Goal: Task Accomplishment & Management: Complete application form

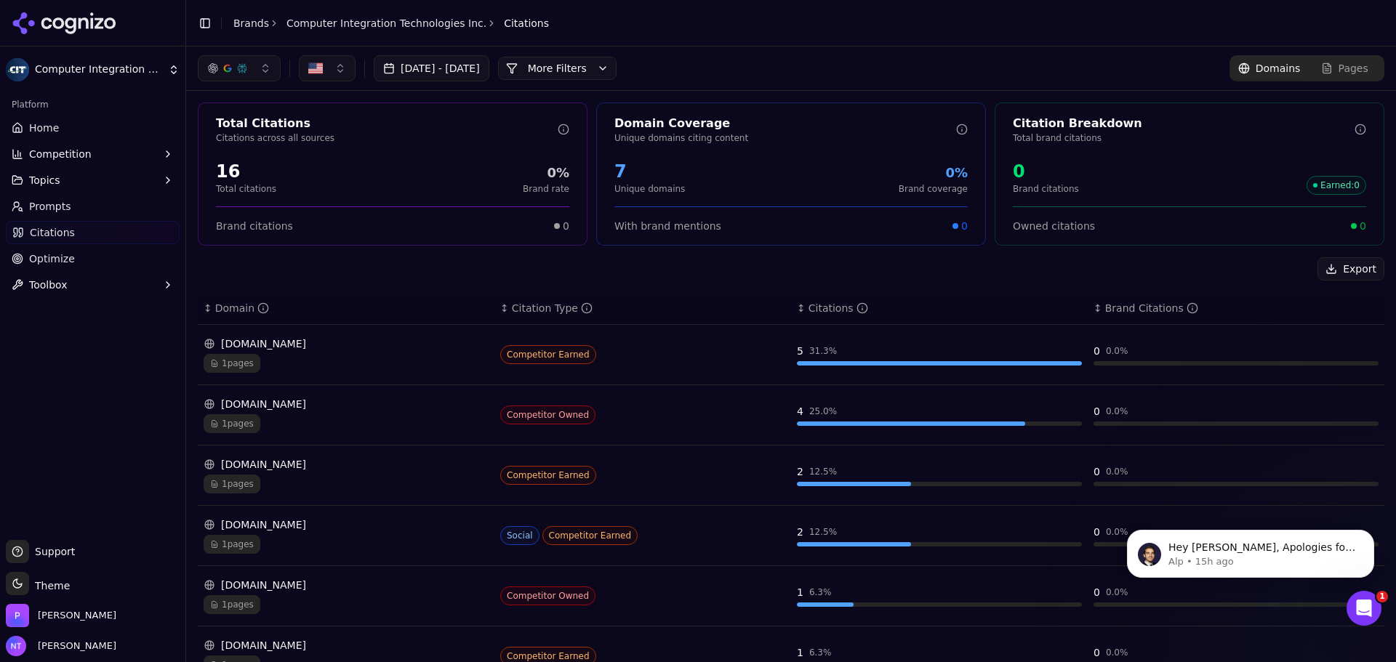
click at [1284, 527] on div "Hey [PERSON_NAME], Apologies for the inconvenience. The brand was never activat…" at bounding box center [1251, 487] width 268 height 182
click at [1348, 574] on div "Hey [PERSON_NAME], Apologies for the inconvenience. The brand was never activat…" at bounding box center [1250, 554] width 247 height 48
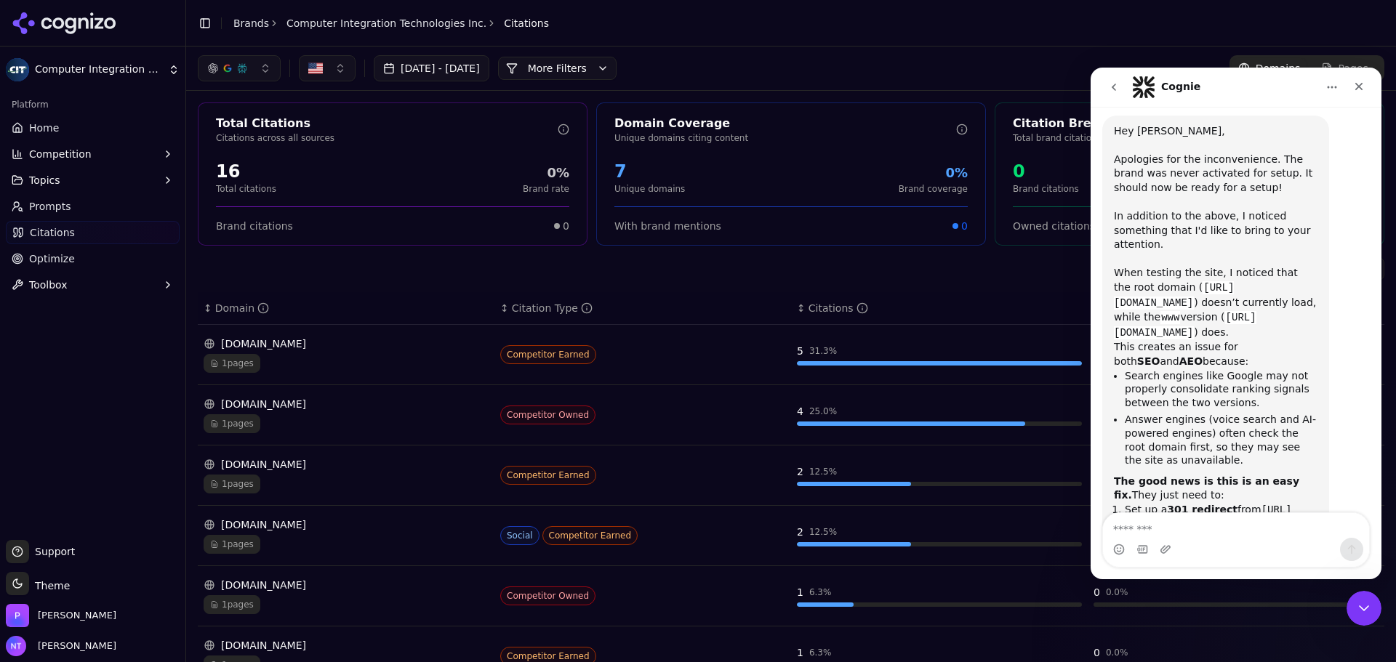
scroll to position [206, 0]
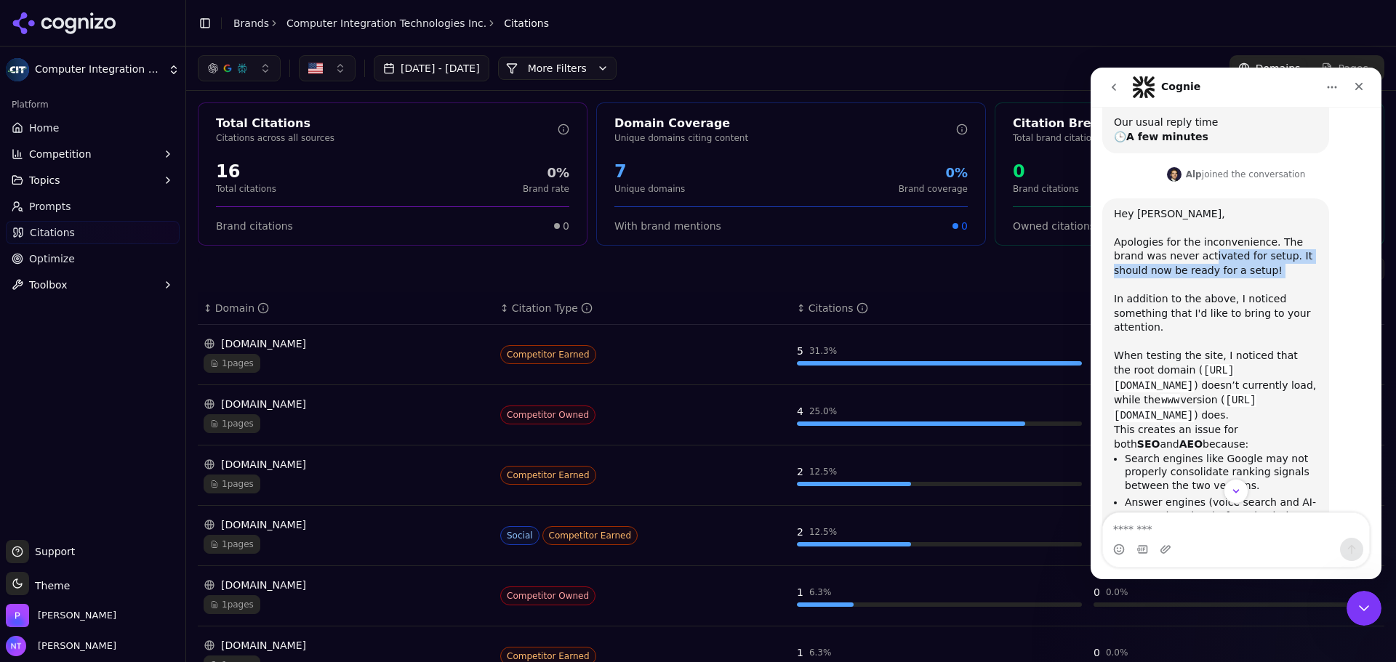
drag, startPoint x: 1222, startPoint y: 235, endPoint x: 1230, endPoint y: 273, distance: 39.3
click at [1228, 262] on div "Hey Nate, Apologies for the inconvenience. The brand was never activated for se…" at bounding box center [1216, 315] width 204 height 217
click at [1230, 292] on div "Hey Nate, Apologies for the inconvenience. The brand was never activated for se…" at bounding box center [1216, 315] width 204 height 217
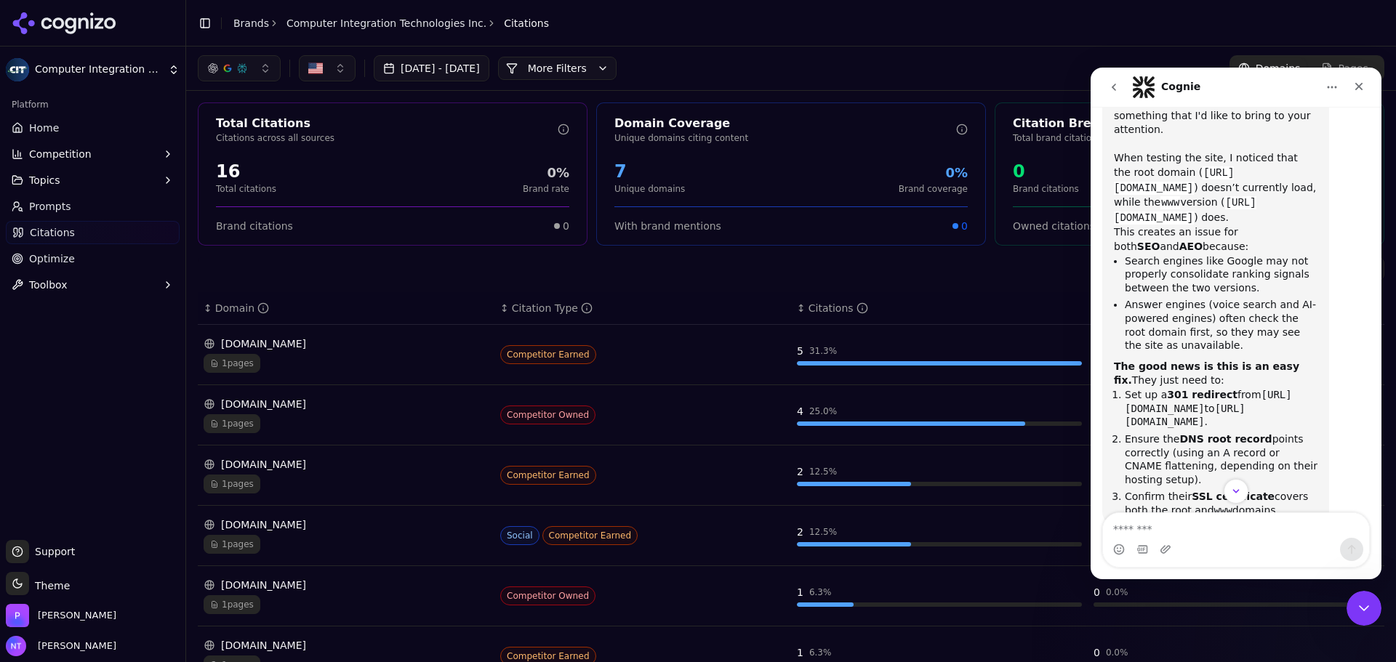
scroll to position [425, 0]
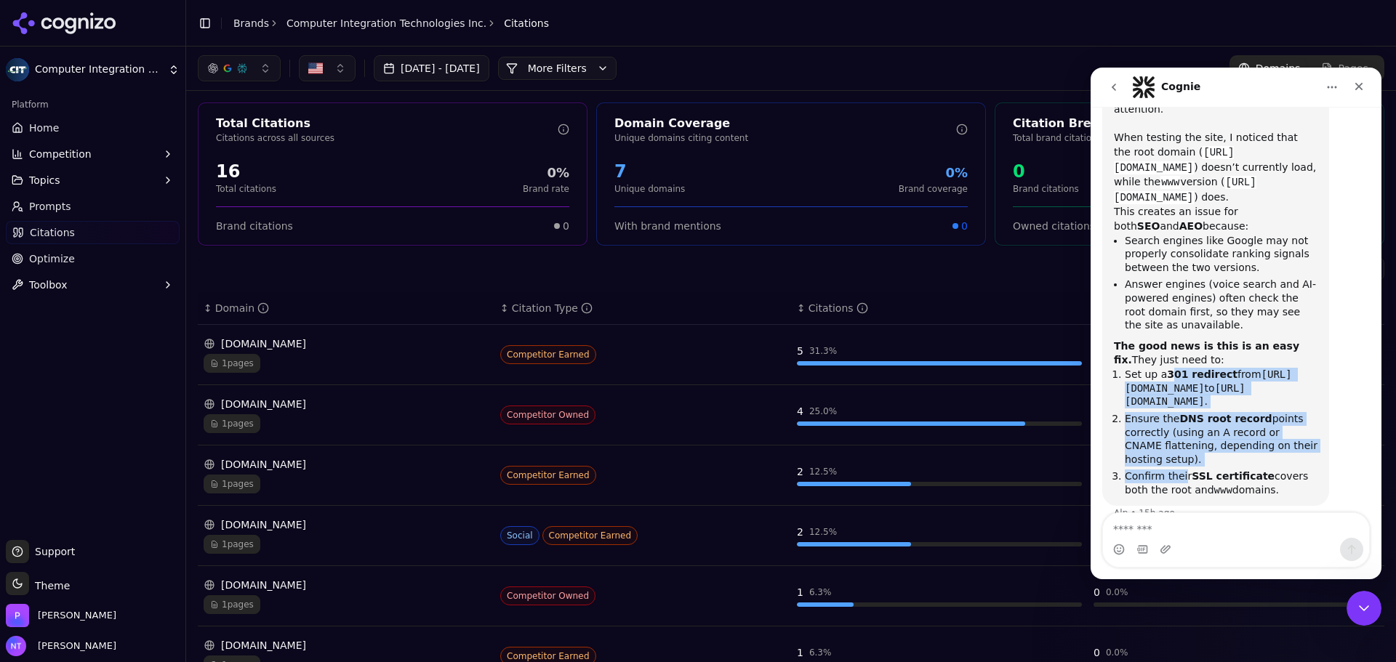
drag, startPoint x: 1167, startPoint y: 344, endPoint x: 1271, endPoint y: 478, distance: 169.0
click at [1193, 454] on ol "Set up a 301 redirect from https://clearwaterliving.com to https://www.clearwat…" at bounding box center [1216, 432] width 204 height 129
click at [1272, 478] on div "Hey Nate, Apologies for the inconvenience. The brand was never activated for se…" at bounding box center [1215, 243] width 227 height 526
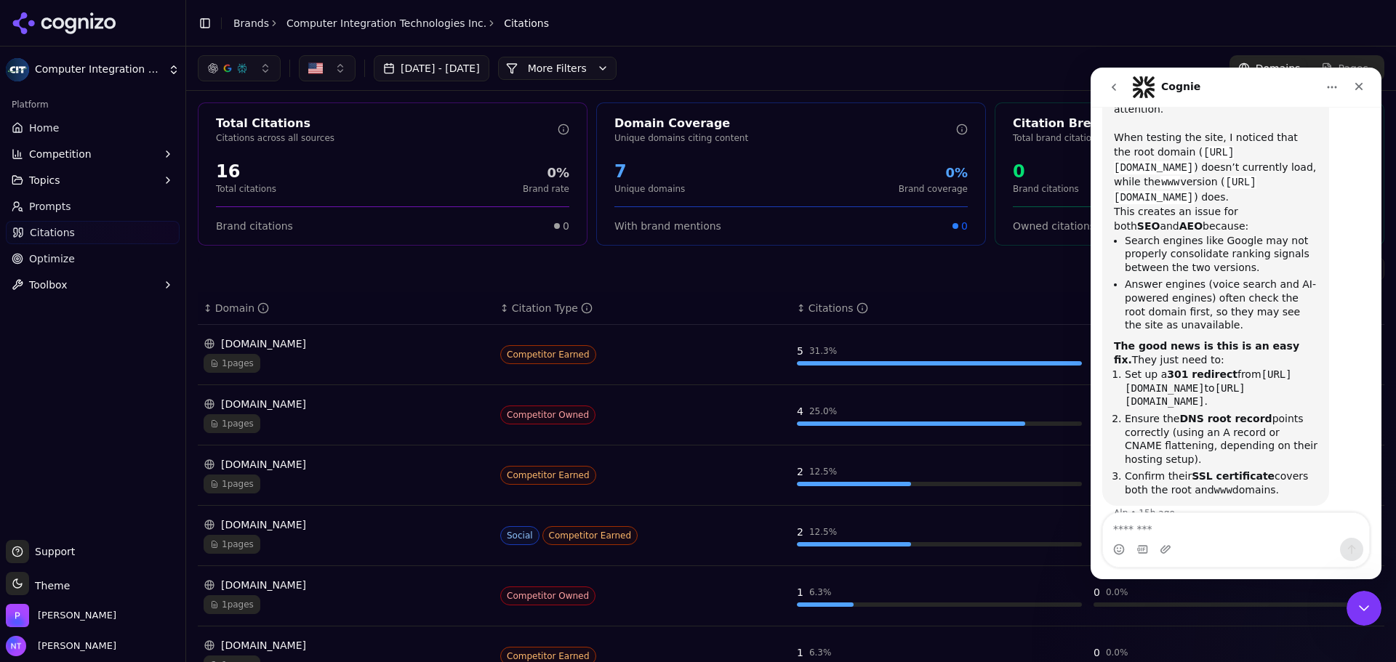
click at [936, 37] on header "Toggle Sidebar Brands Computer Integration Technologies Inc. Citations" at bounding box center [791, 23] width 1210 height 47
click at [1362, 87] on icon "Close" at bounding box center [1359, 87] width 12 height 12
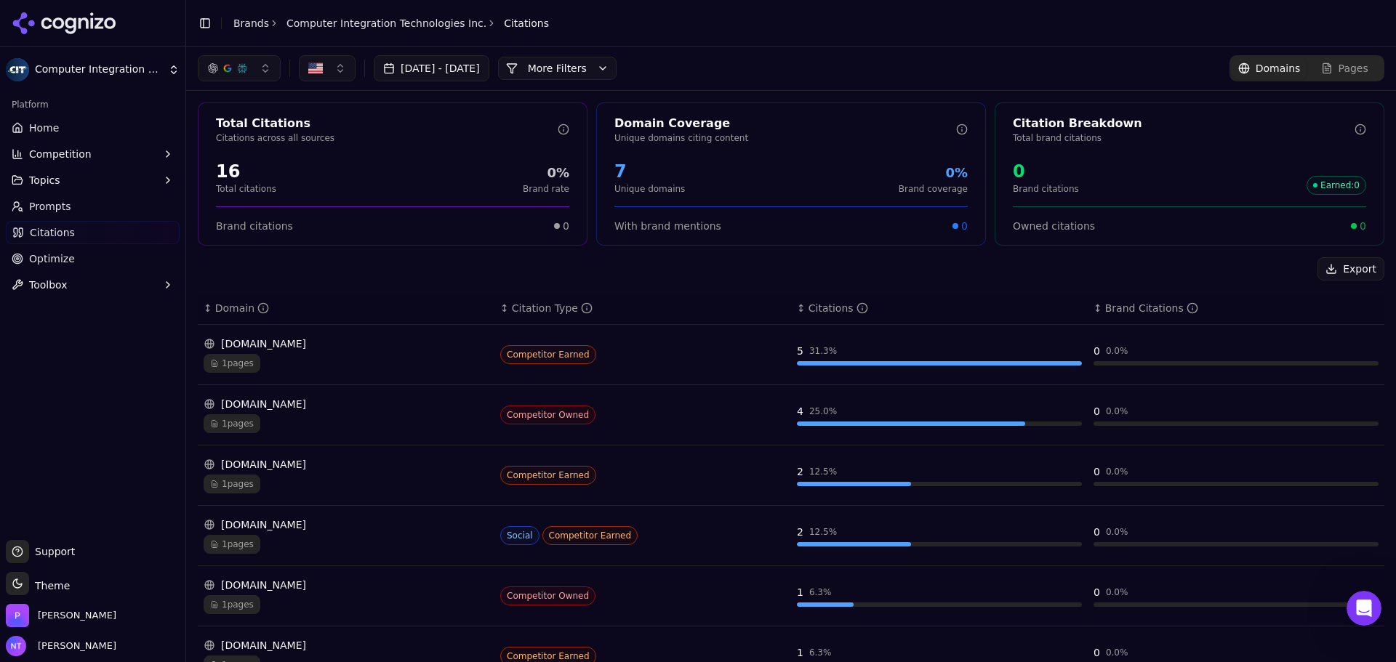
click at [898, 45] on header "Toggle Sidebar Brands Computer Integration Technologies Inc. Citations" at bounding box center [791, 23] width 1210 height 47
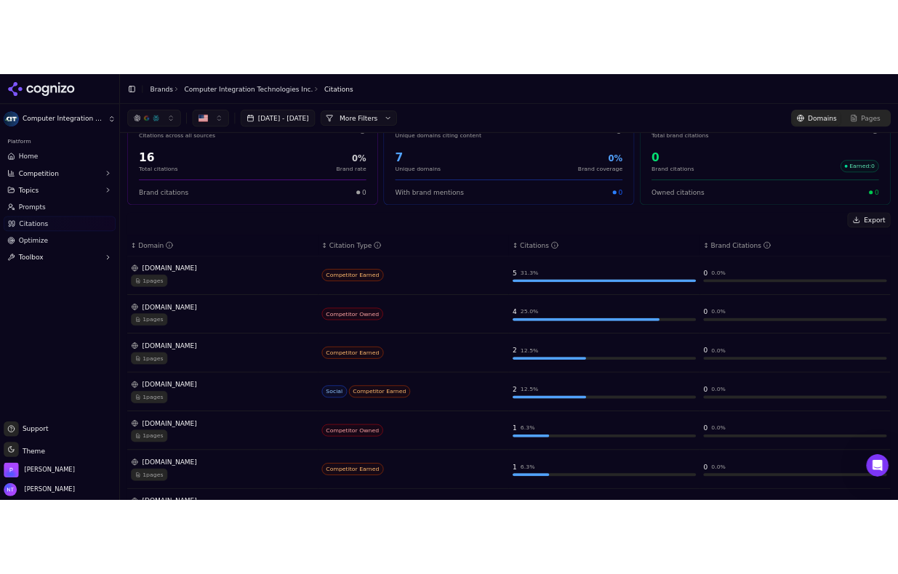
scroll to position [0, 0]
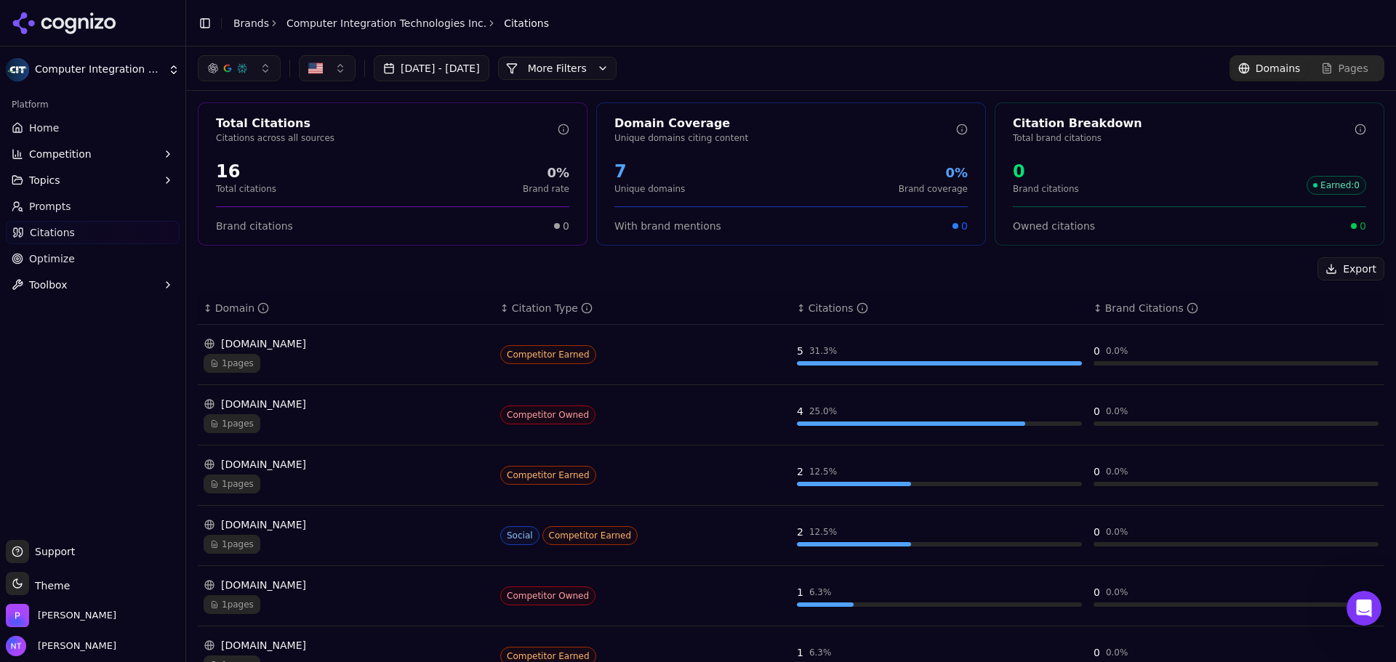
click at [80, 120] on link "Home" at bounding box center [93, 127] width 174 height 23
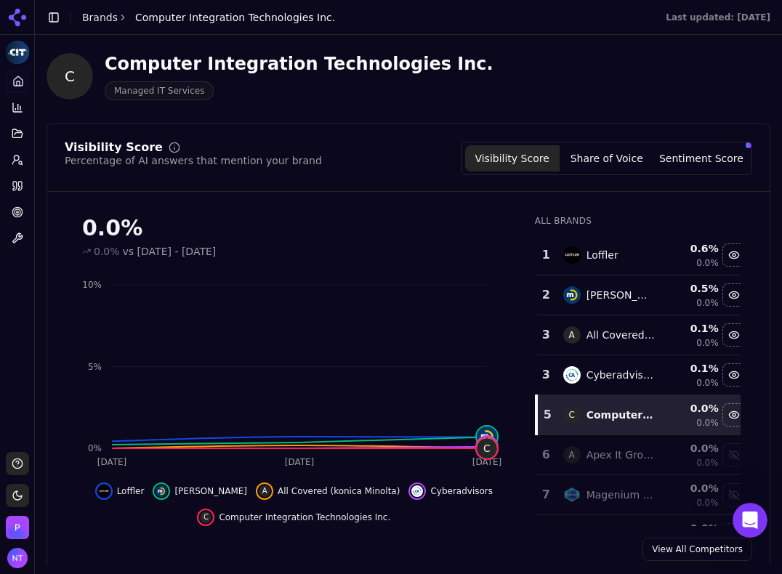
scroll to position [130, 0]
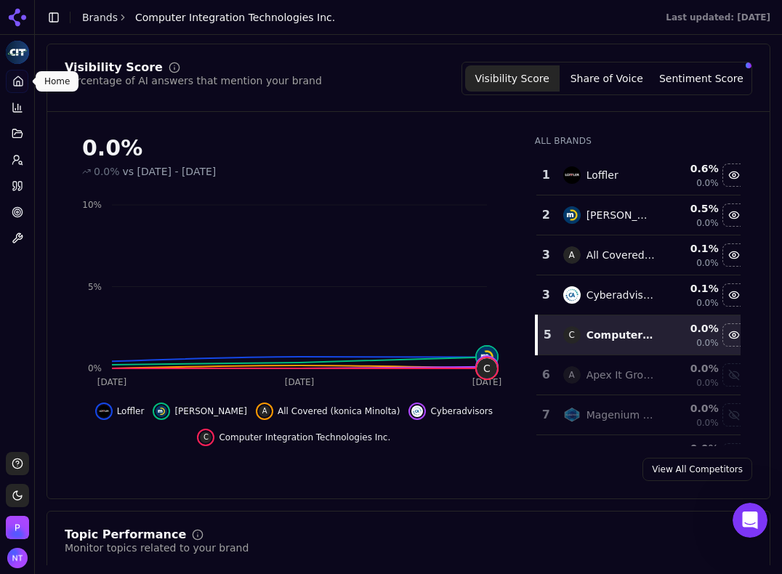
click at [611, 73] on button "Share of Voice" at bounding box center [607, 78] width 95 height 26
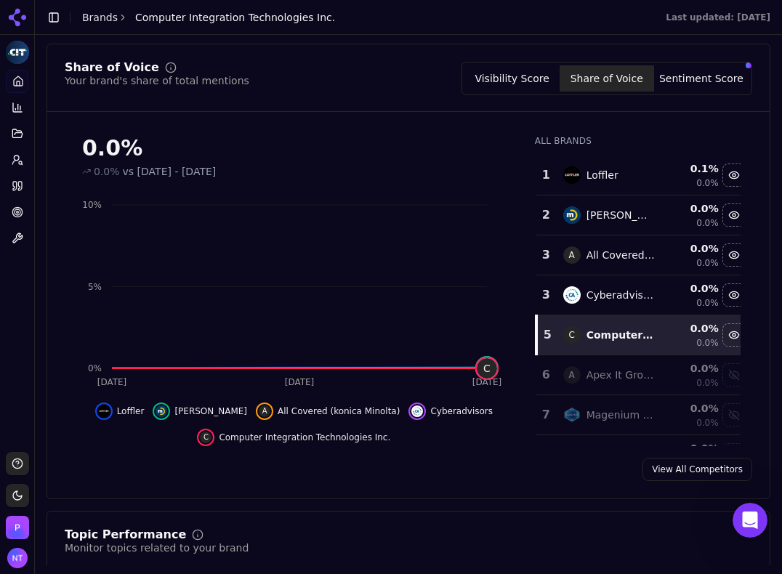
click at [669, 82] on button "Sentiment Score" at bounding box center [701, 78] width 95 height 26
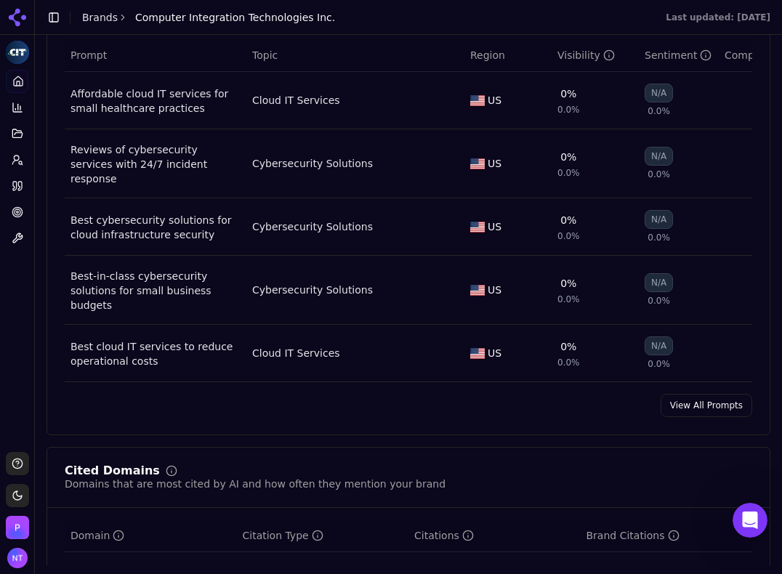
scroll to position [1075, 0]
drag, startPoint x: 694, startPoint y: 404, endPoint x: 696, endPoint y: 390, distance: 14.0
click at [694, 404] on div "Prompt Metrics A detailed view of prompt performance and citations Prompt Topic…" at bounding box center [409, 200] width 724 height 469
click at [696, 393] on link "View All Prompts" at bounding box center [707, 404] width 92 height 23
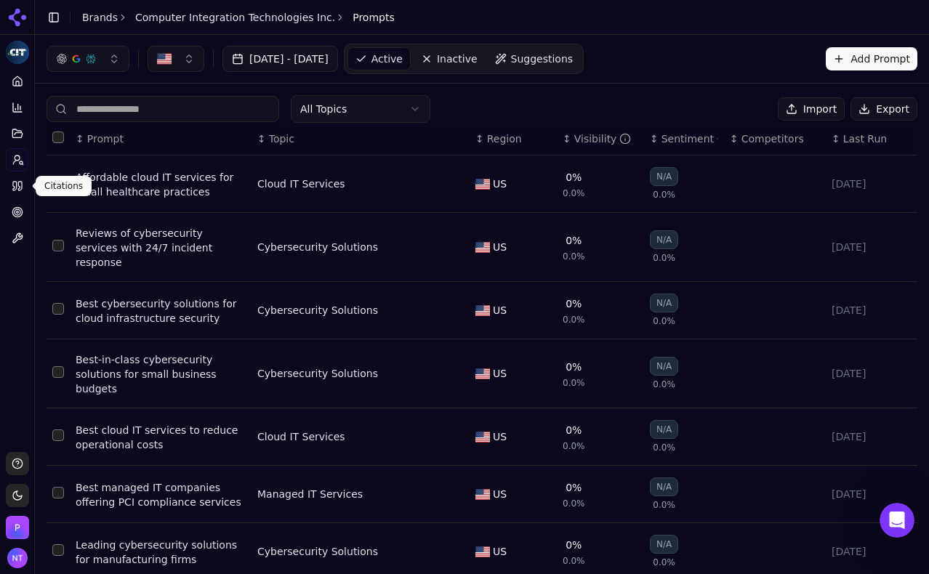
click at [18, 178] on link "Citations" at bounding box center [17, 185] width 23 height 23
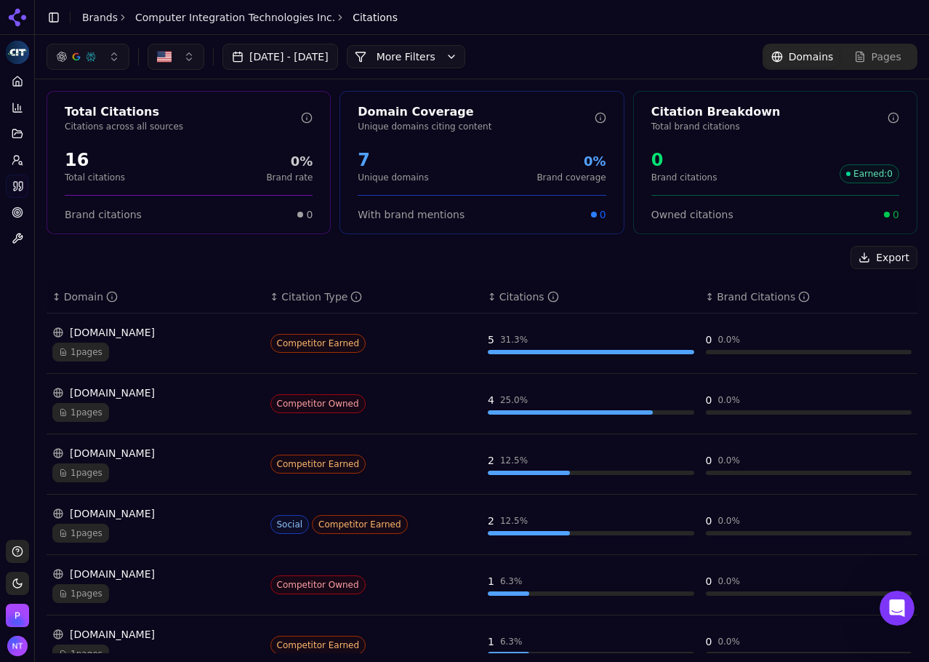
click at [33, 275] on button "Toggle Sidebar" at bounding box center [34, 331] width 12 height 662
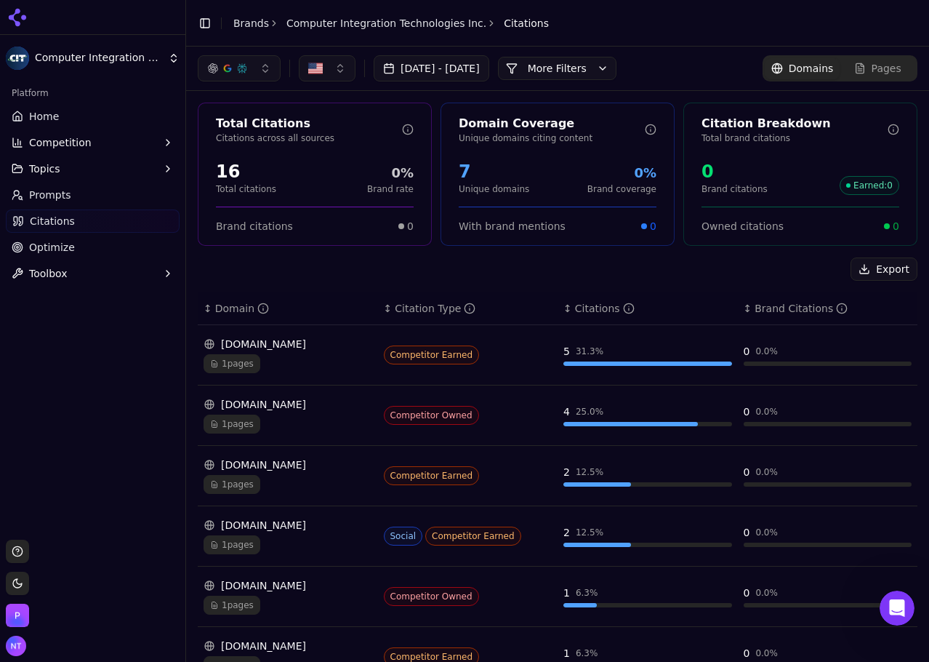
click at [202, 28] on button "Toggle Sidebar" at bounding box center [205, 23] width 20 height 20
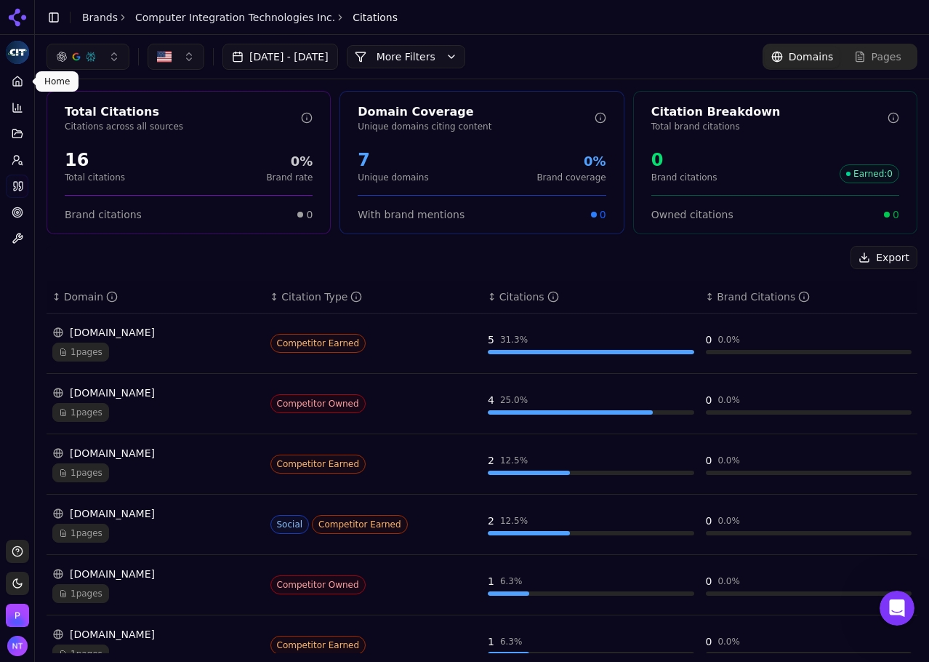
click at [23, 83] on icon at bounding box center [18, 82] width 12 height 12
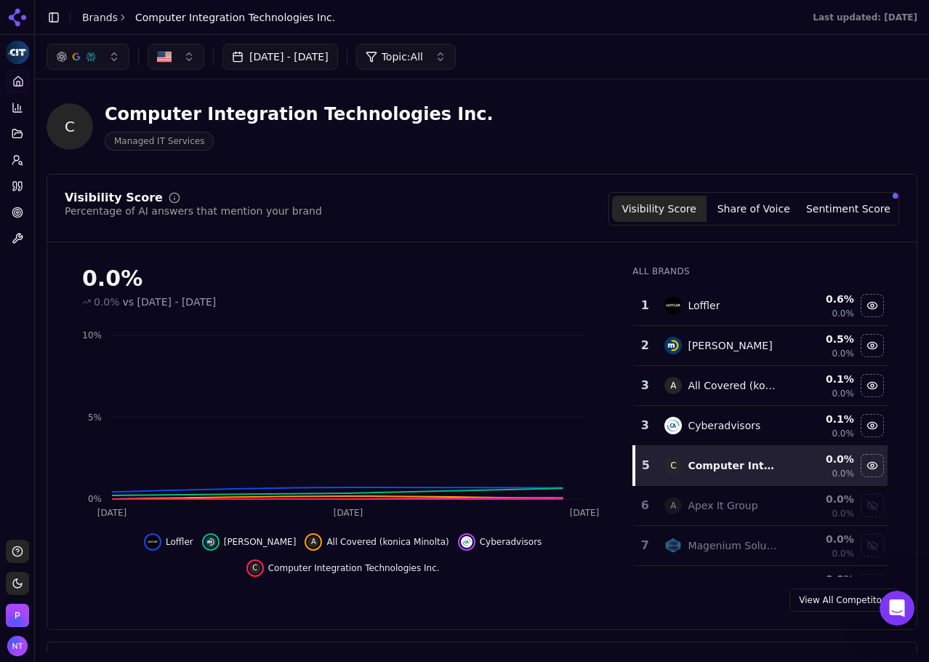
click at [756, 207] on button "Share of Voice" at bounding box center [754, 209] width 95 height 26
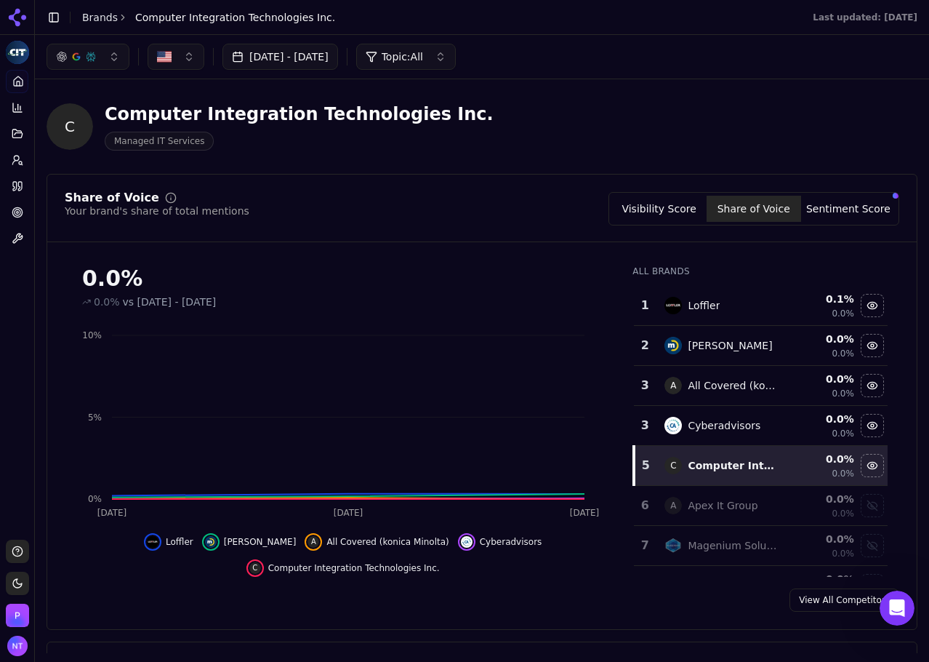
click at [801, 209] on button "Sentiment Score" at bounding box center [848, 209] width 95 height 26
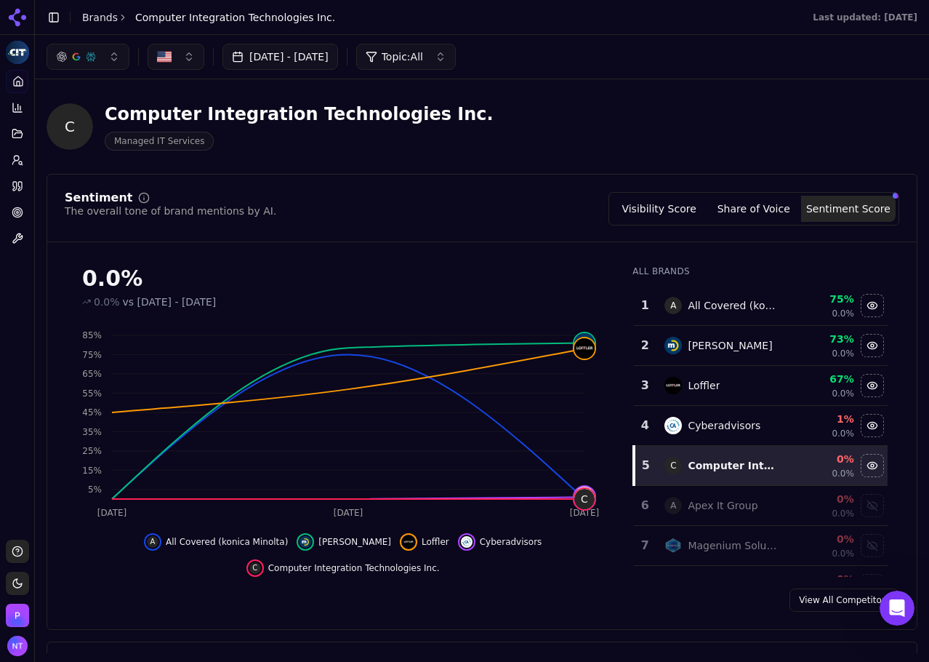
click at [644, 214] on button "Visibility Score" at bounding box center [659, 209] width 95 height 26
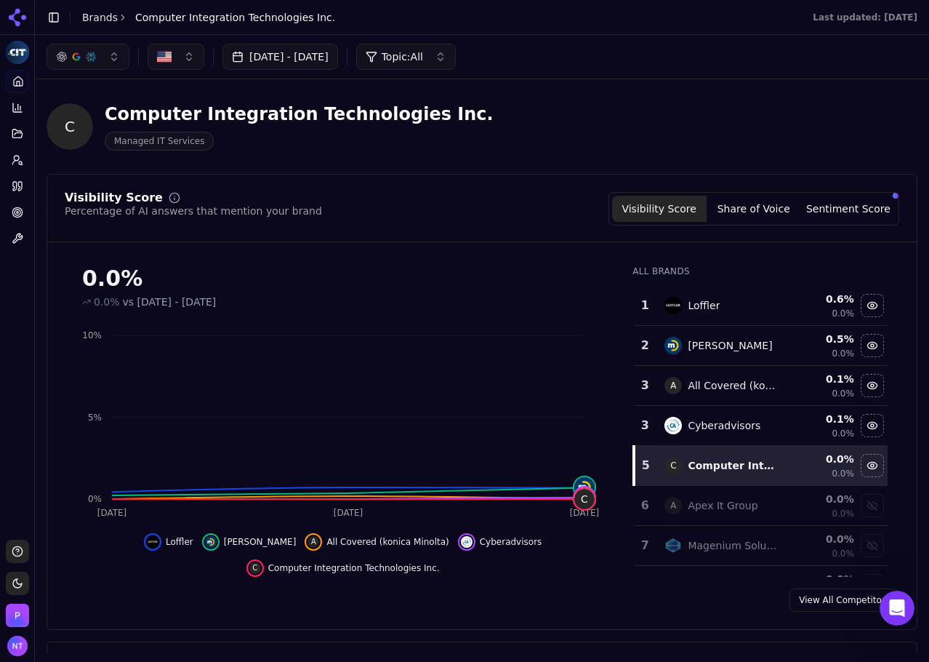
click at [865, 209] on button "Sentiment Score" at bounding box center [848, 209] width 95 height 26
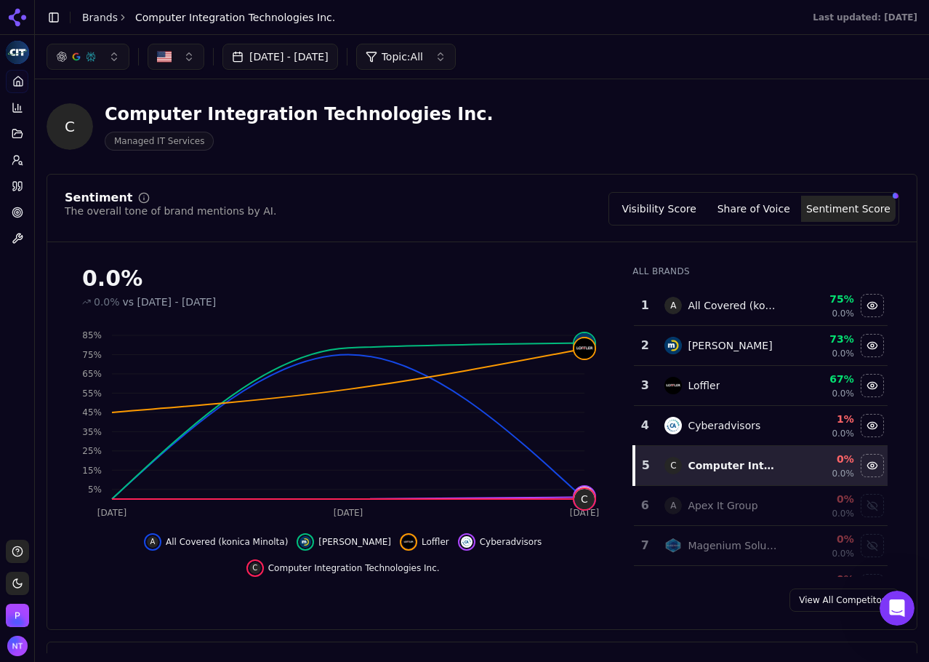
click at [739, 208] on button "Share of Voice" at bounding box center [754, 209] width 95 height 26
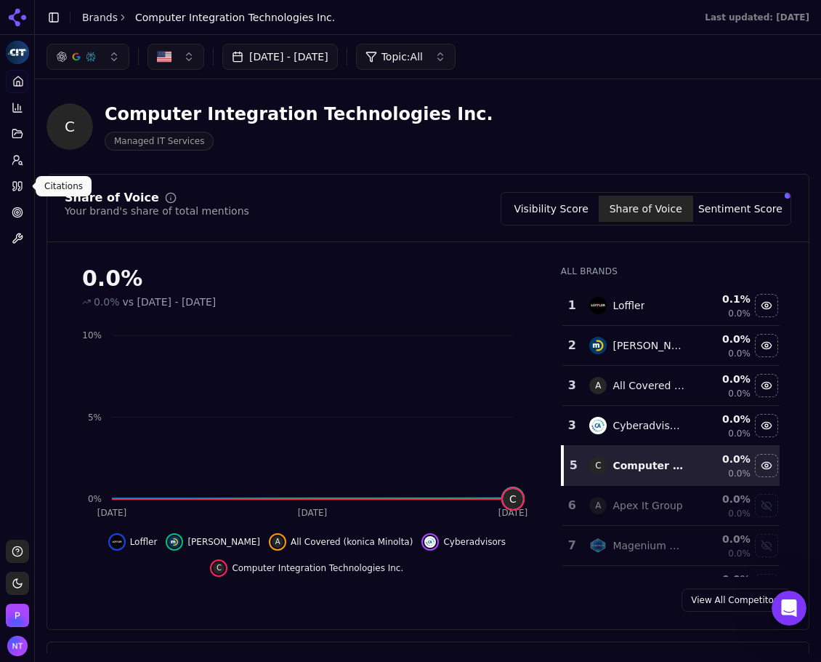
click at [17, 187] on icon at bounding box center [18, 186] width 12 height 12
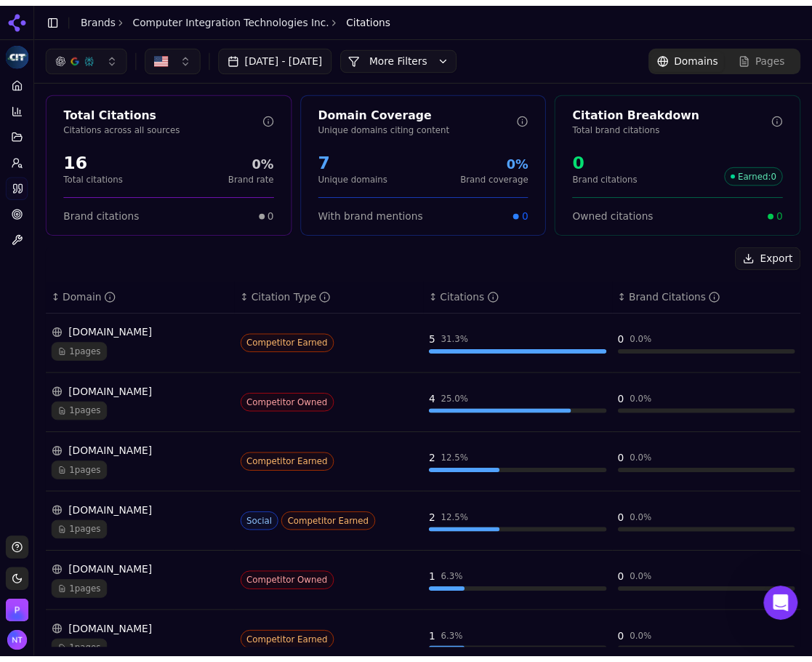
scroll to position [3, 0]
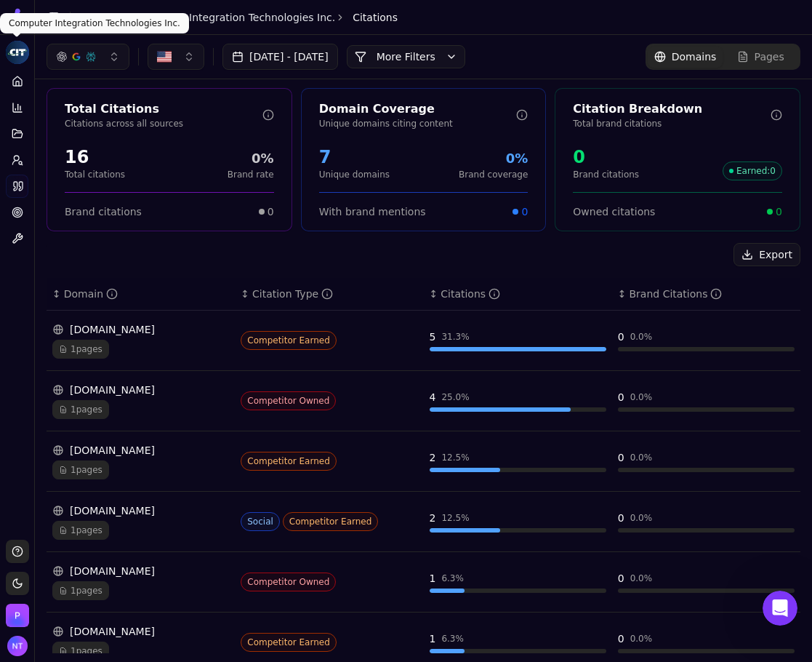
click at [16, 74] on link "Home" at bounding box center [17, 81] width 23 height 23
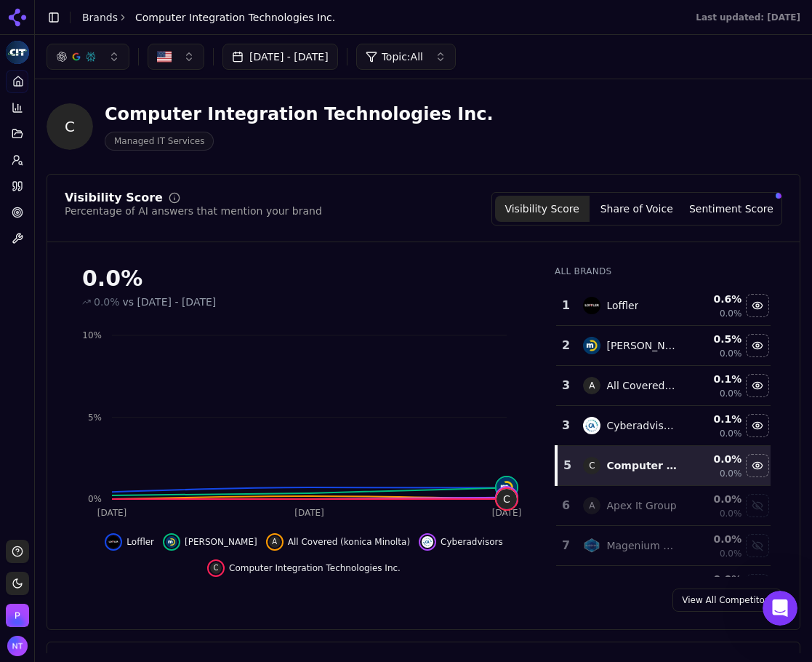
scroll to position [73, 0]
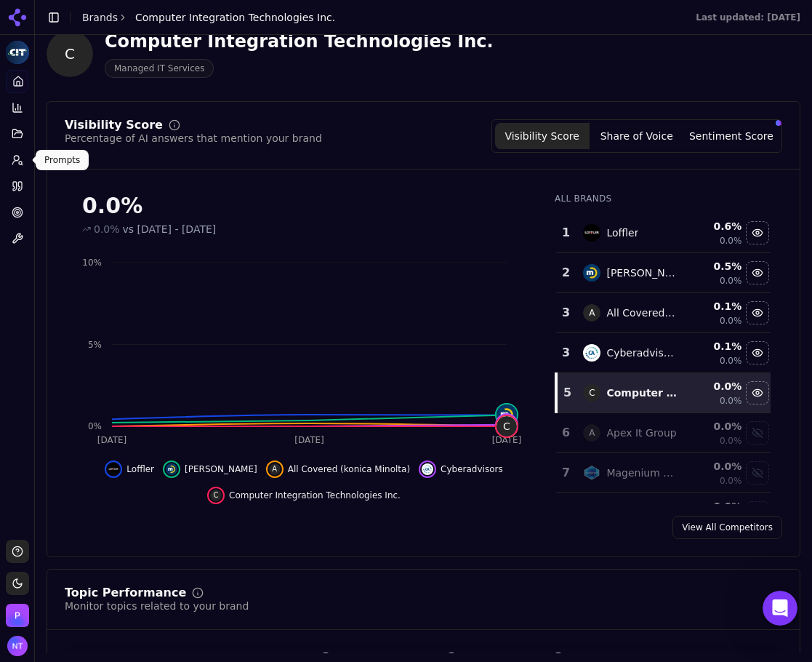
click at [19, 154] on icon at bounding box center [18, 160] width 12 height 12
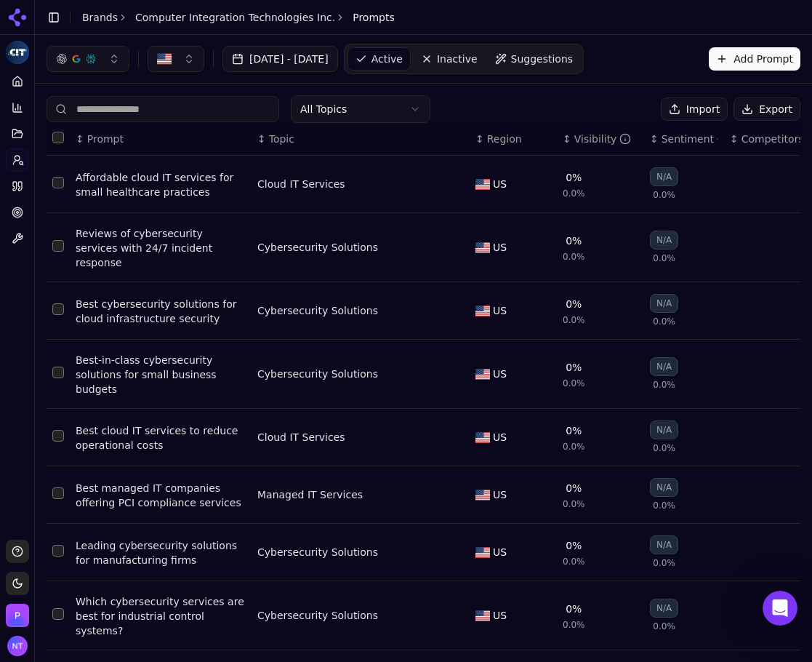
click at [23, 84] on link "Home" at bounding box center [17, 81] width 23 height 23
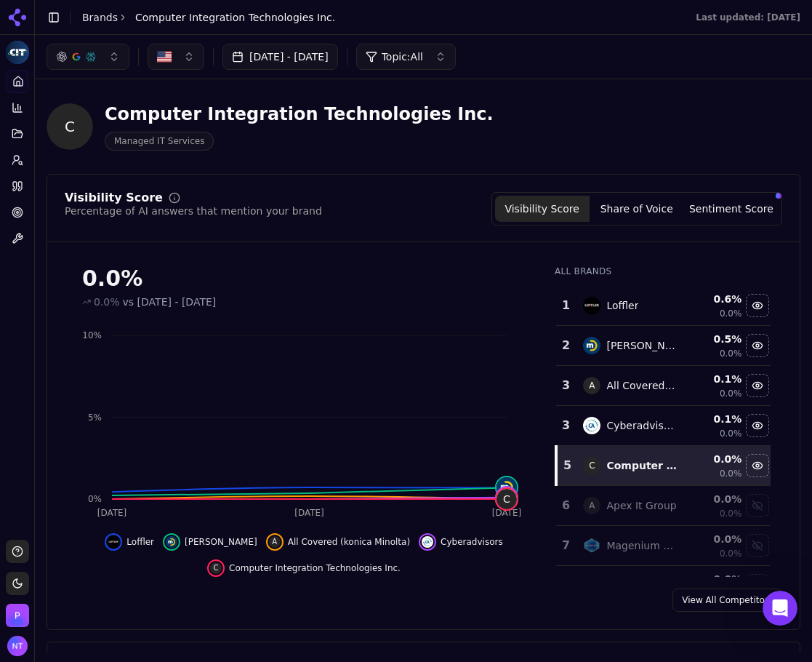
drag, startPoint x: 486, startPoint y: 114, endPoint x: 438, endPoint y: 148, distance: 58.3
click at [486, 114] on div "C Computer Integration Technologies Inc. Managed IT Services" at bounding box center [372, 126] width 651 height 48
click at [23, 190] on link "Citations" at bounding box center [17, 185] width 23 height 23
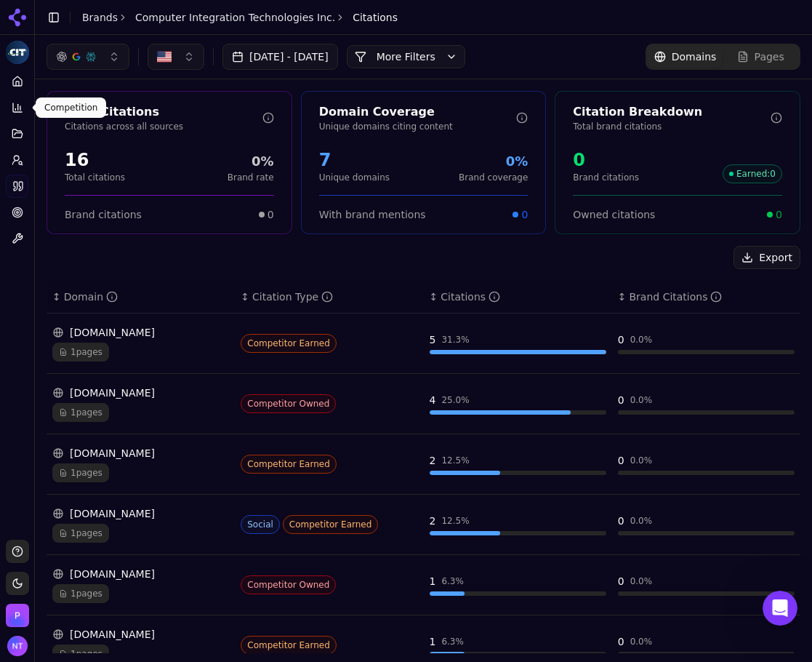
click at [21, 79] on icon at bounding box center [17, 80] width 9 height 9
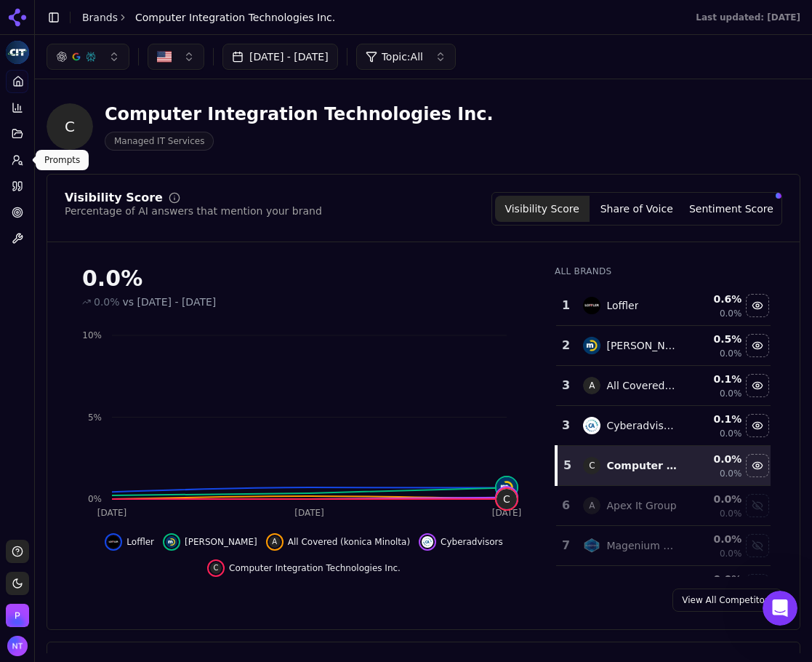
drag, startPoint x: 16, startPoint y: 162, endPoint x: 631, endPoint y: 80, distance: 620.5
click at [16, 162] on icon at bounding box center [18, 160] width 12 height 12
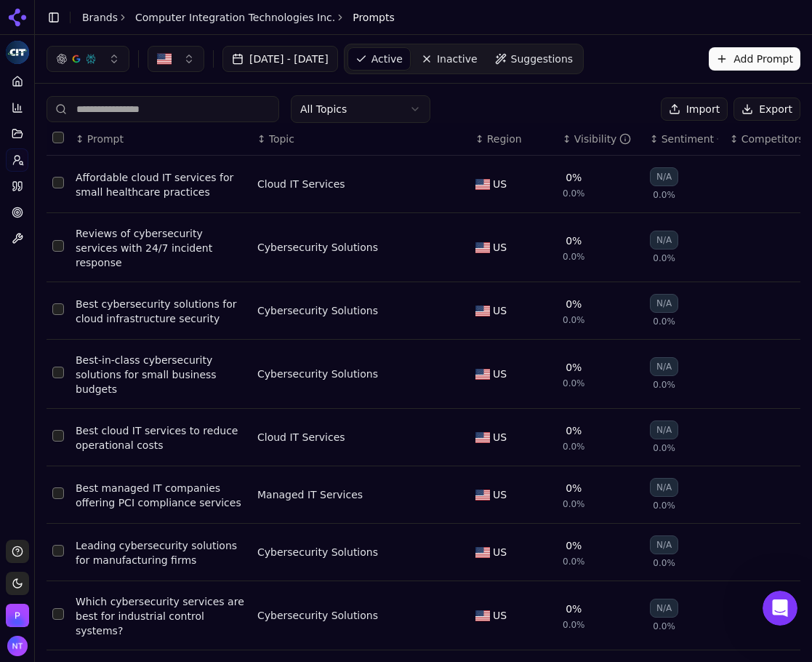
click at [742, 108] on button "Export" at bounding box center [766, 108] width 67 height 23
click at [102, 18] on link "Brands" at bounding box center [100, 18] width 36 height 12
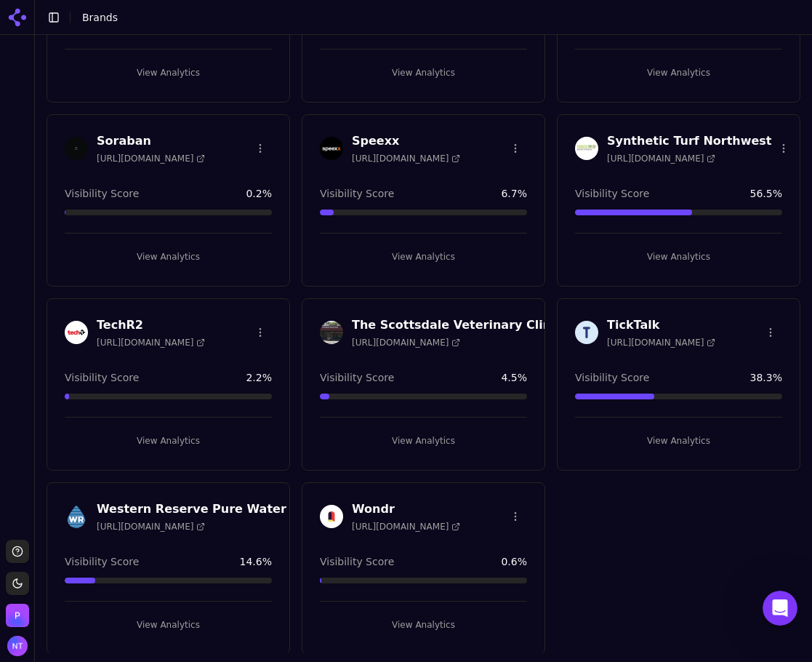
scroll to position [1484, 0]
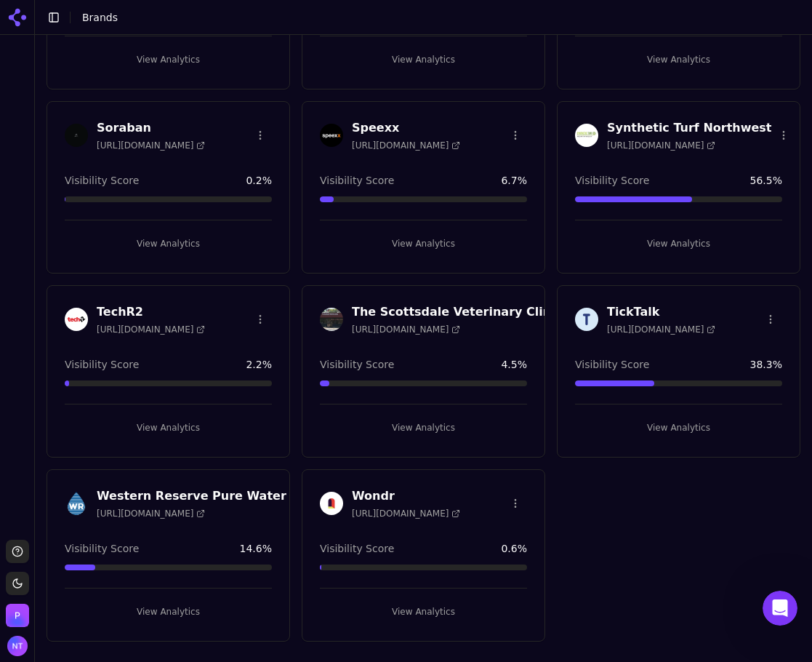
click at [424, 602] on button "View Analytics" at bounding box center [423, 611] width 207 height 23
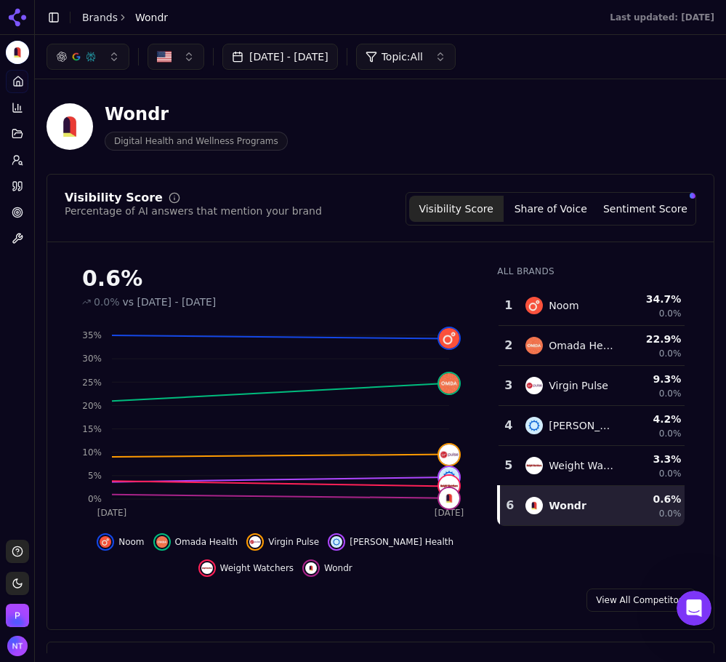
click at [546, 199] on button "Share of Voice" at bounding box center [551, 209] width 95 height 26
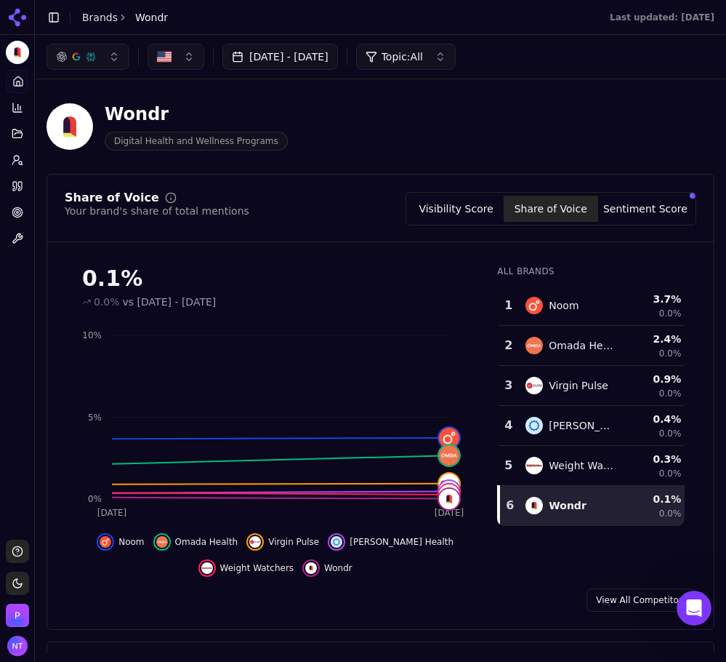
click at [627, 220] on button "Sentiment Score" at bounding box center [645, 209] width 95 height 26
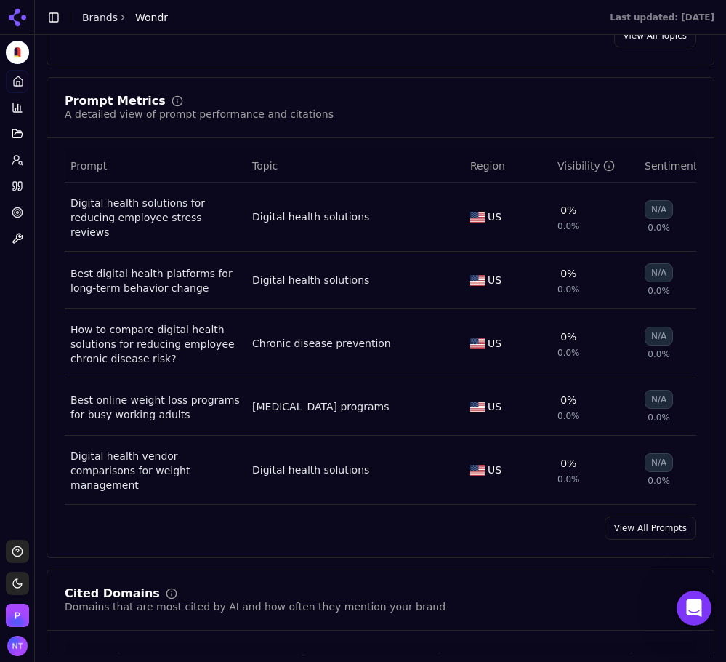
scroll to position [1018, 0]
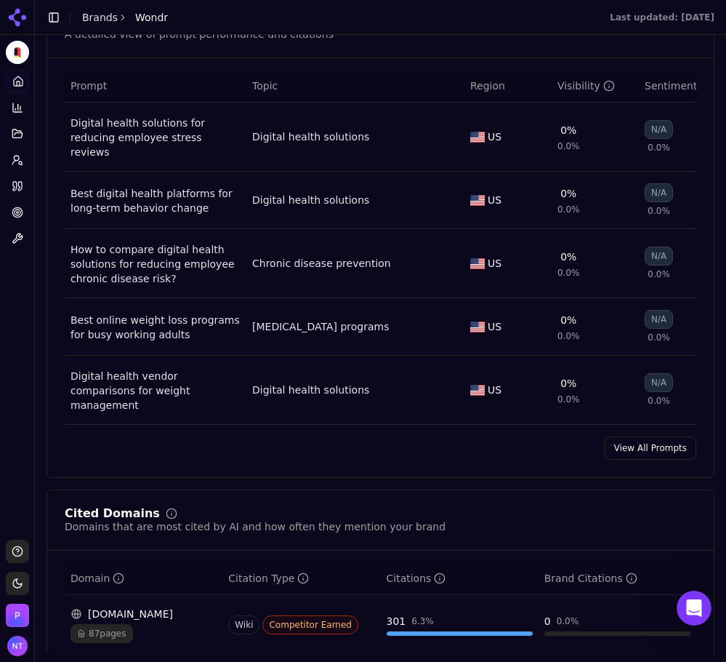
click at [653, 459] on link "View All Prompts" at bounding box center [651, 447] width 92 height 23
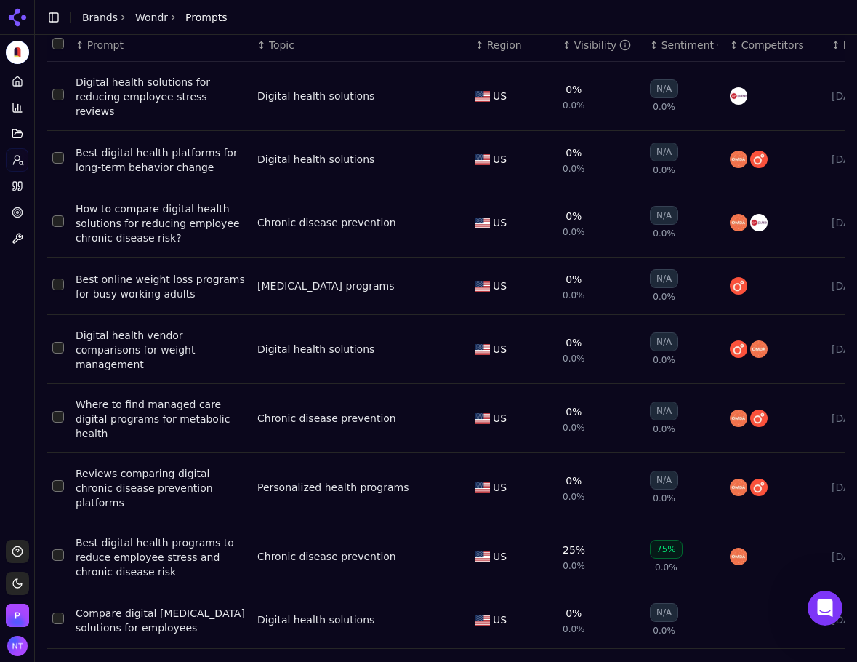
scroll to position [98, 0]
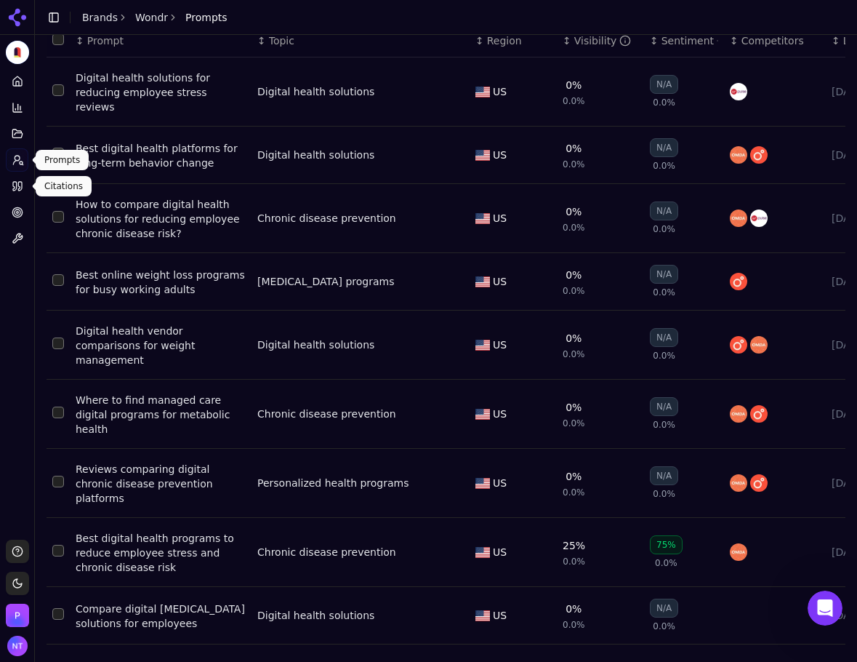
drag, startPoint x: 20, startPoint y: 182, endPoint x: 217, endPoint y: 188, distance: 197.1
click at [20, 182] on icon at bounding box center [20, 186] width 4 height 9
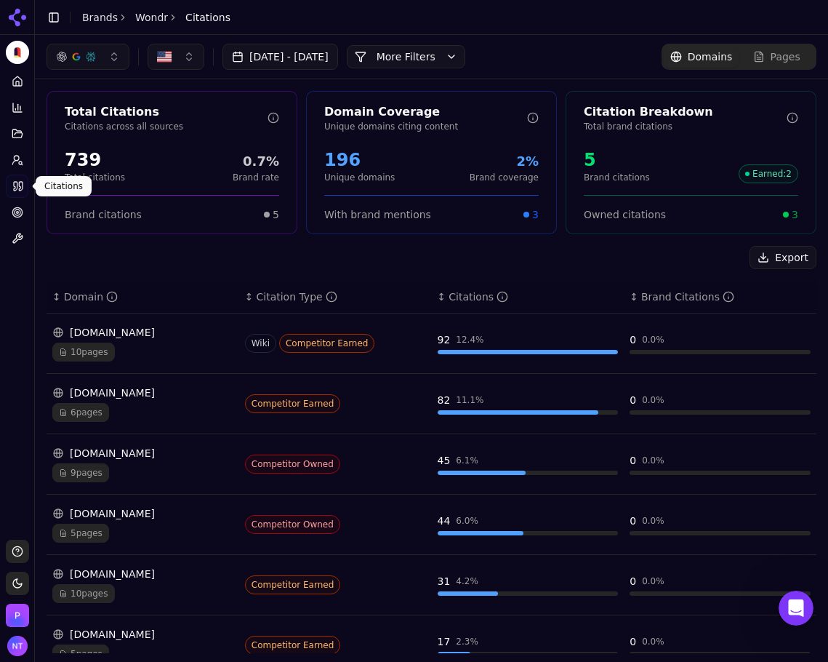
click at [13, 275] on div "Platform Home Competition Topics Prompts Citations Optimize Toolbox" at bounding box center [17, 299] width 34 height 470
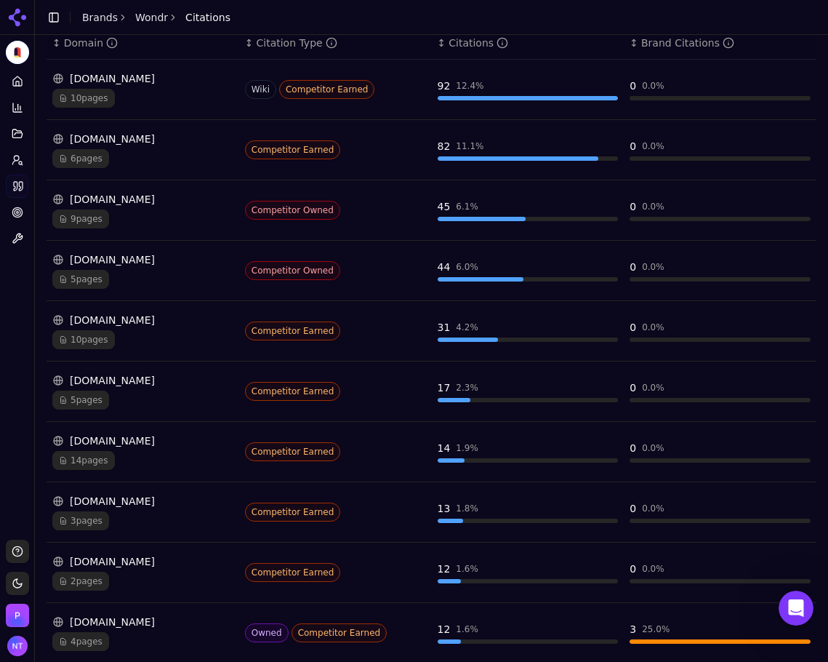
scroll to position [254, 0]
click at [27, 75] on link "Home" at bounding box center [17, 81] width 23 height 23
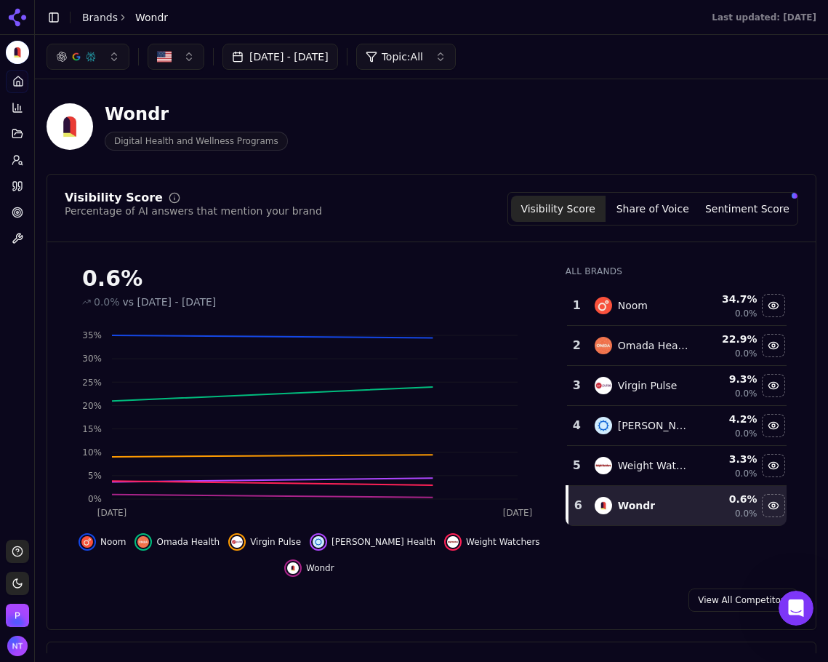
click at [646, 220] on button "Share of Voice" at bounding box center [653, 209] width 95 height 26
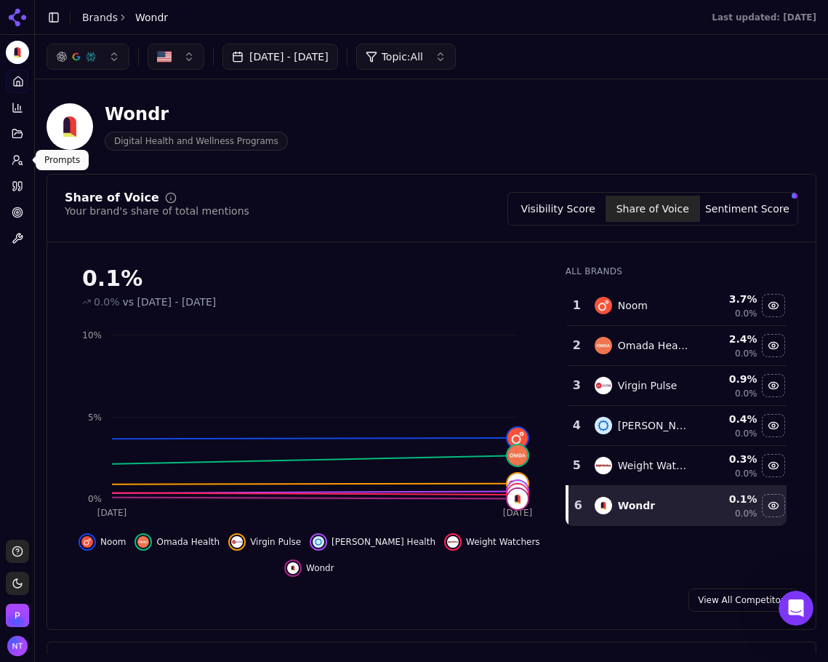
click at [556, 206] on button "Visibility Score" at bounding box center [558, 209] width 95 height 26
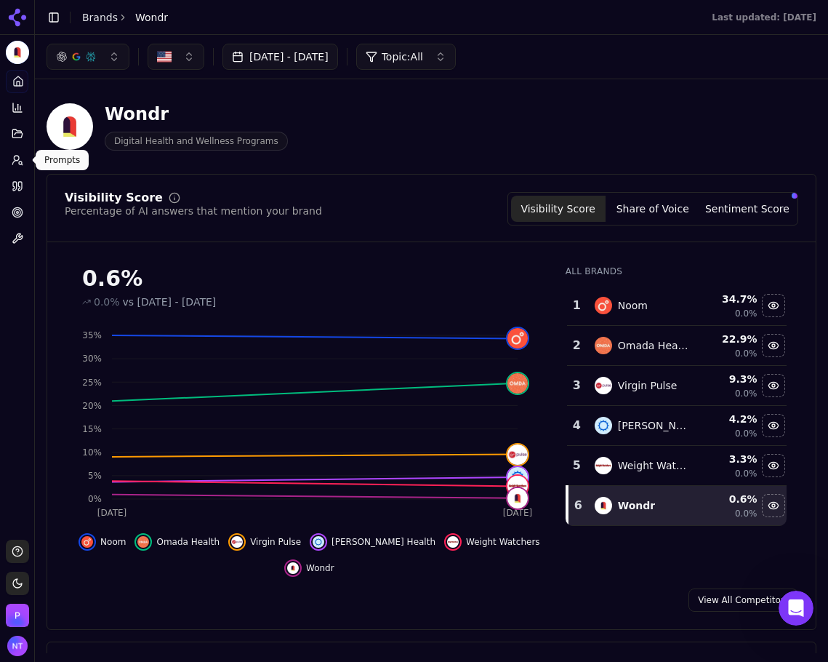
click at [18, 158] on icon at bounding box center [18, 160] width 12 height 12
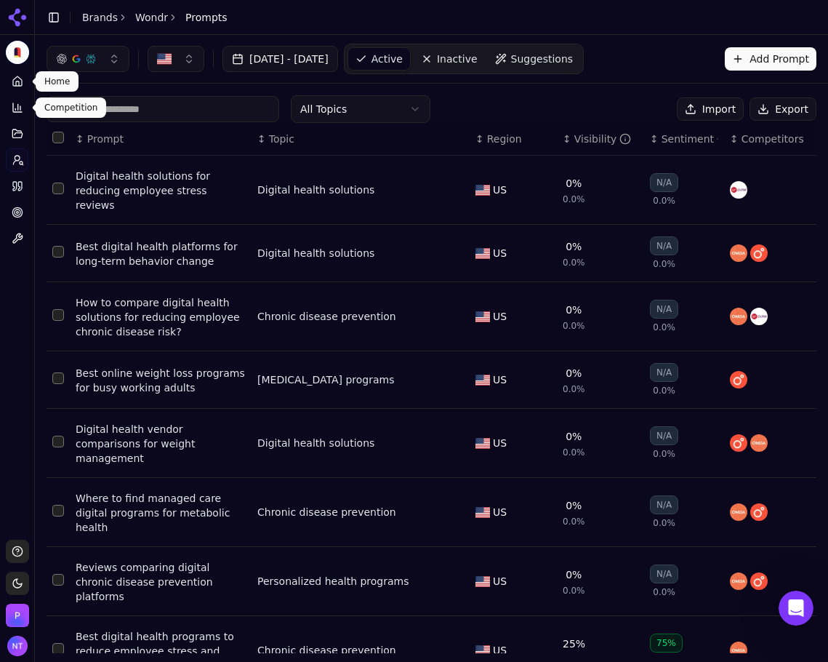
drag, startPoint x: 23, startPoint y: 75, endPoint x: 573, endPoint y: 203, distance: 564.3
click at [23, 75] on link "Home" at bounding box center [17, 81] width 23 height 23
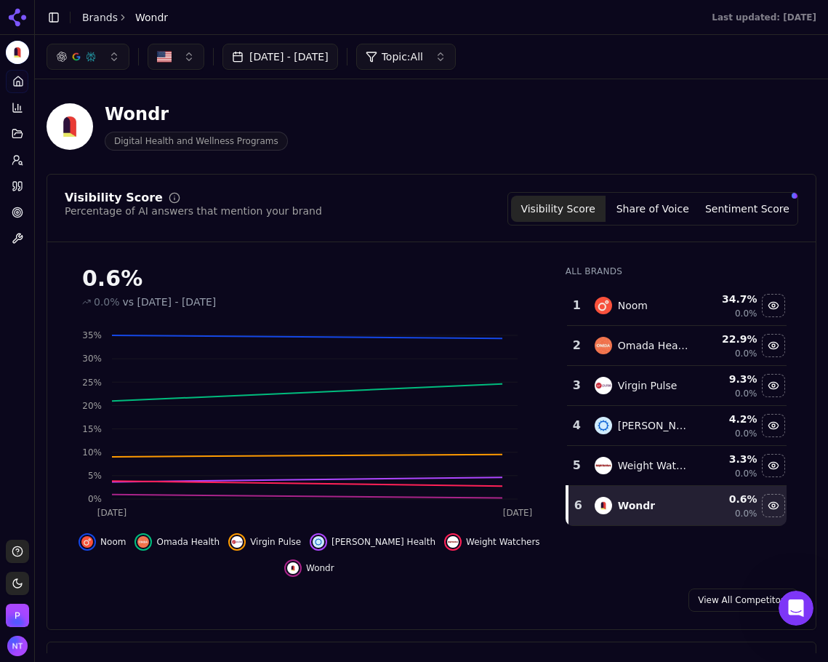
click at [573, 203] on button "Visibility Score" at bounding box center [558, 209] width 95 height 26
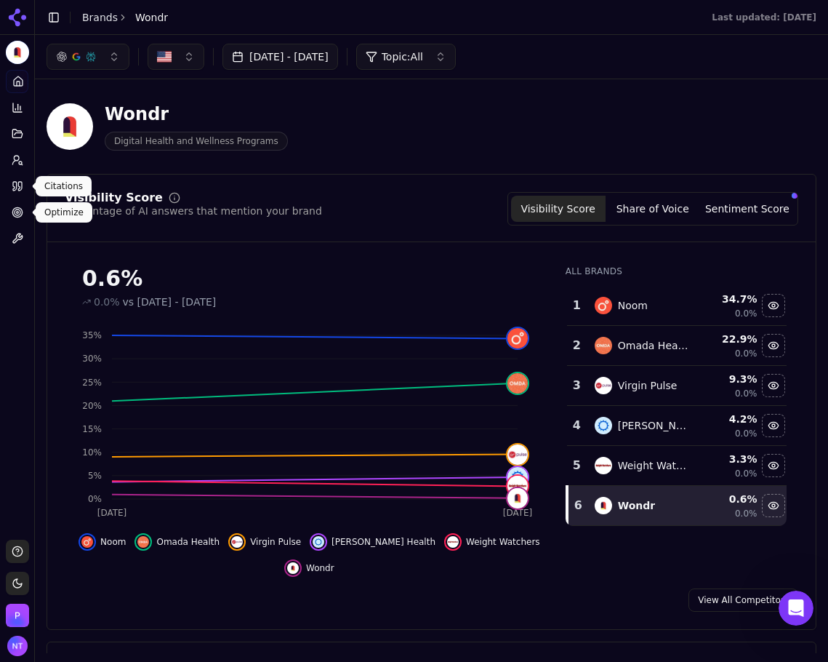
drag, startPoint x: 16, startPoint y: 186, endPoint x: 588, endPoint y: 233, distance: 574.0
click at [16, 186] on icon at bounding box center [15, 186] width 4 height 9
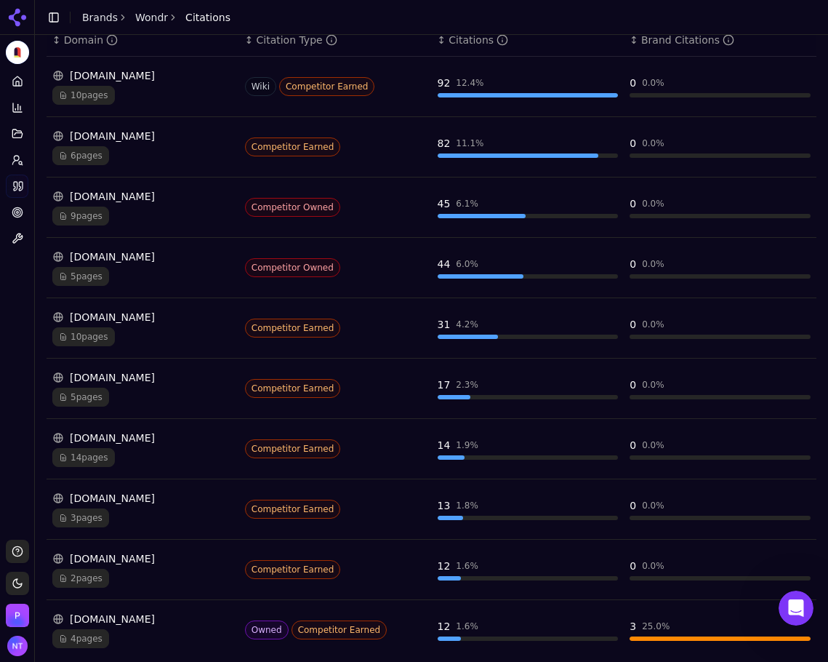
scroll to position [310, 0]
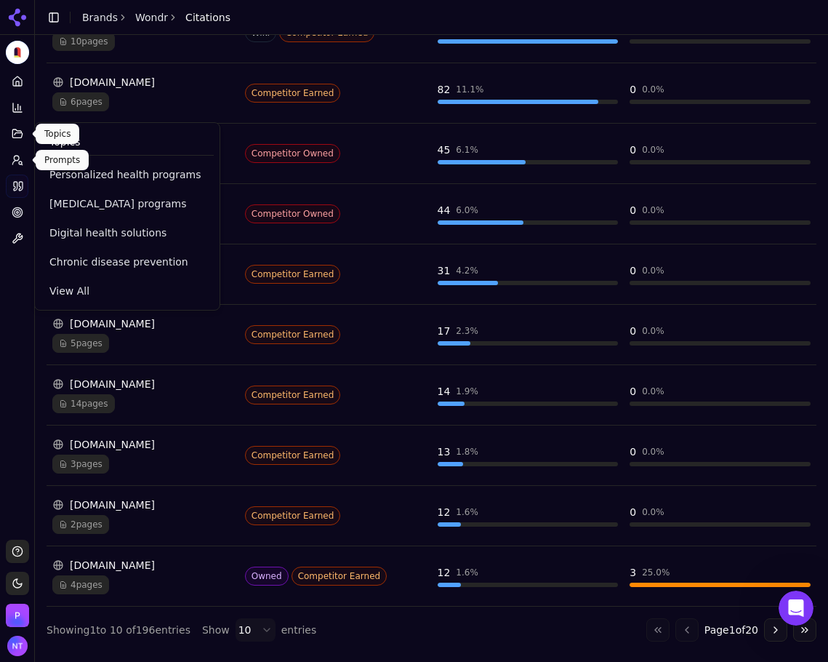
click at [18, 154] on icon at bounding box center [18, 160] width 12 height 12
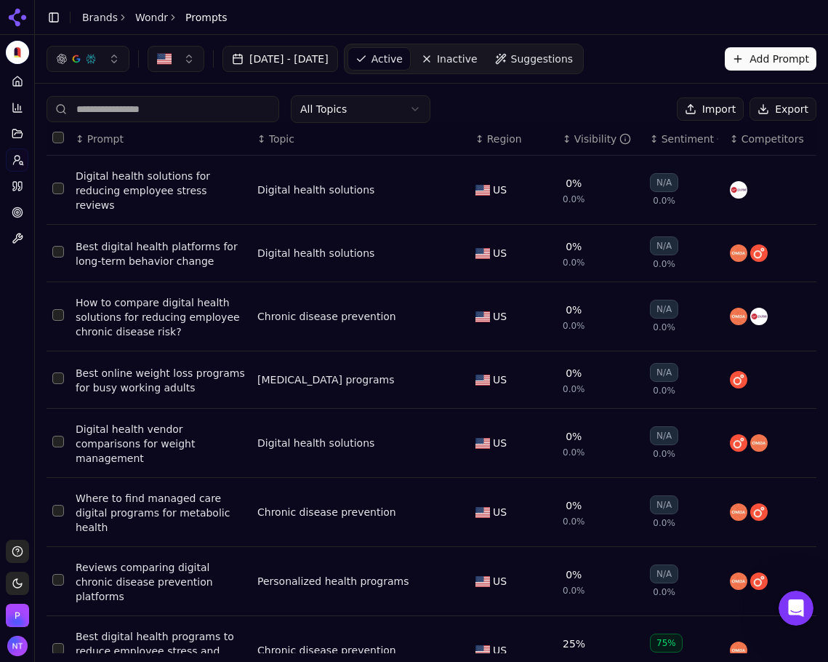
click at [749, 108] on button "Export" at bounding box center [782, 108] width 67 height 23
drag, startPoint x: 91, startPoint y: 20, endPoint x: 265, endPoint y: 206, distance: 254.6
click at [91, 20] on link "Brands" at bounding box center [100, 18] width 36 height 12
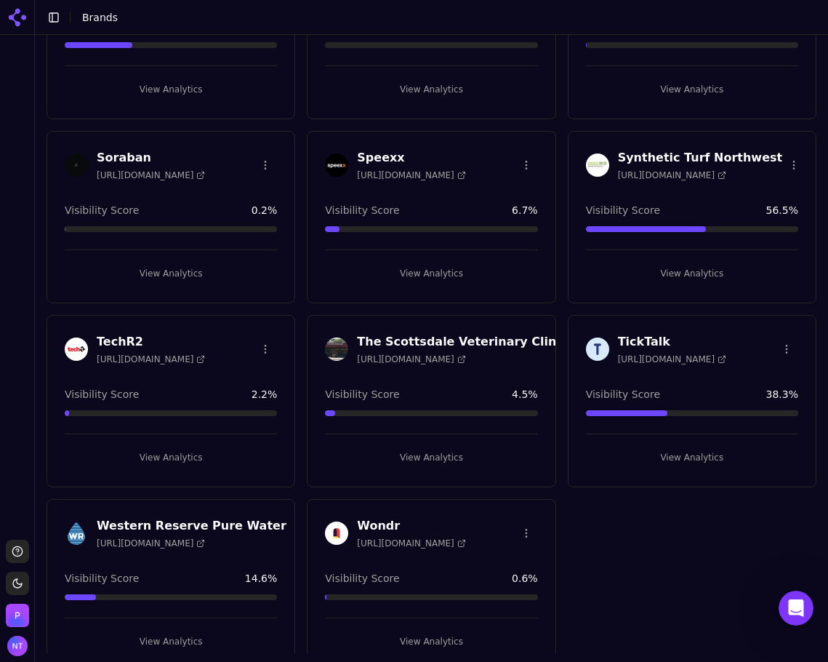
scroll to position [1163, 0]
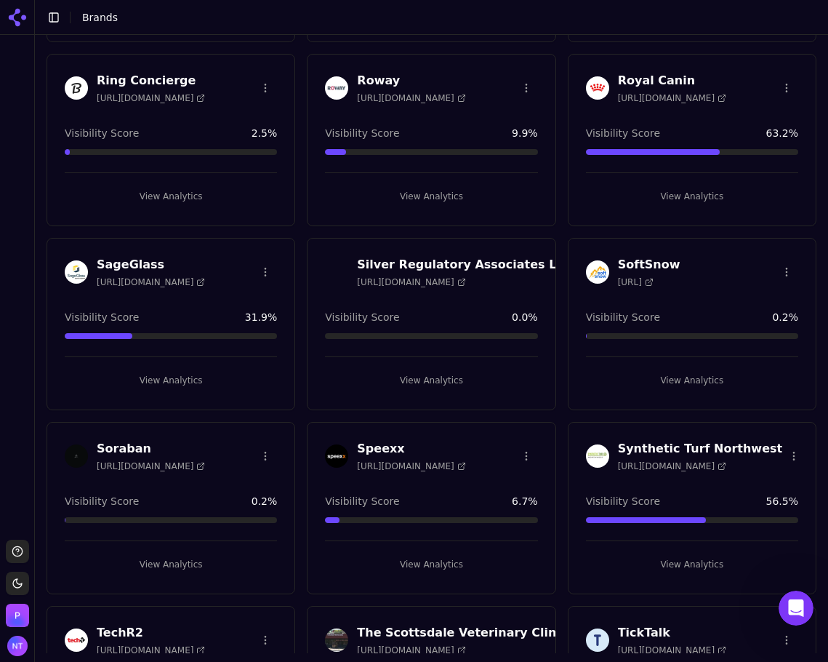
click at [170, 385] on button "View Analytics" at bounding box center [171, 380] width 212 height 23
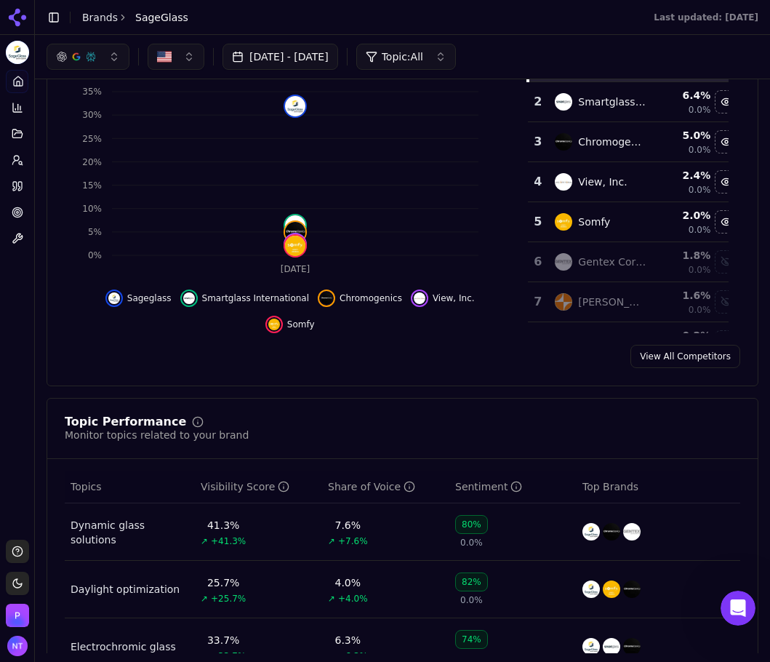
scroll to position [39, 0]
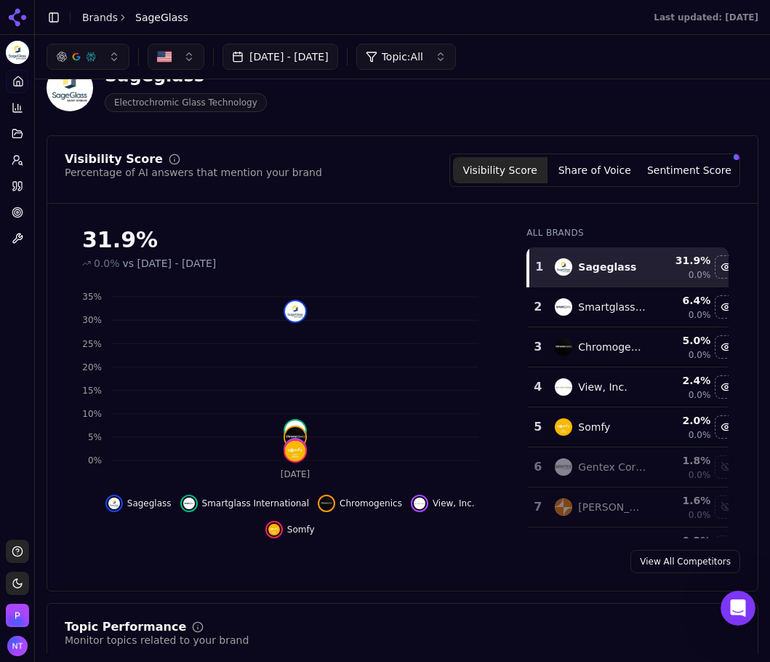
click at [622, 180] on button "Share of Voice" at bounding box center [594, 170] width 95 height 26
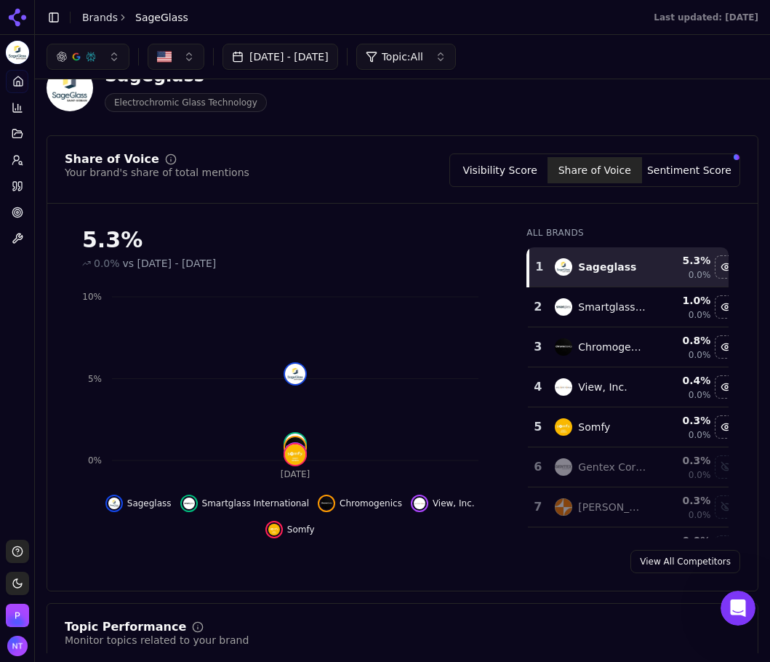
click at [667, 169] on button "Sentiment Score" at bounding box center [689, 170] width 95 height 26
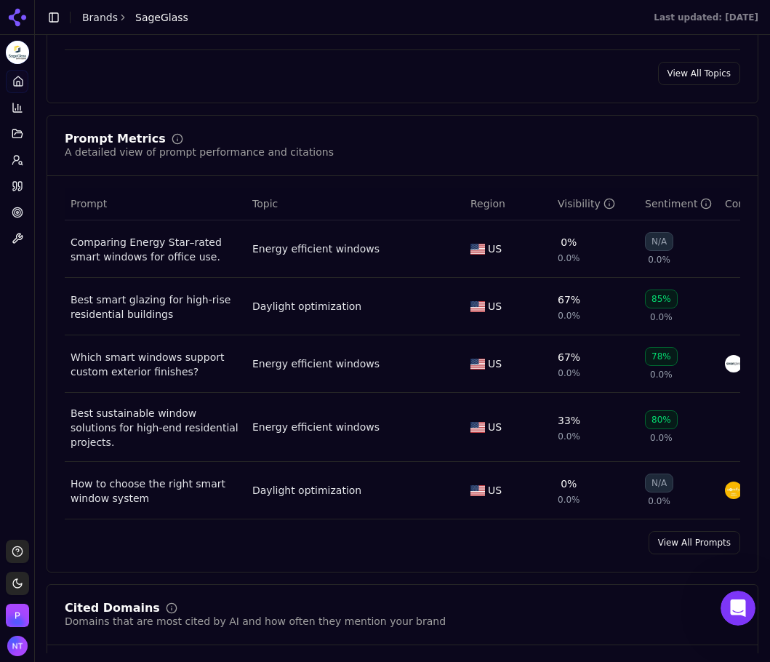
scroll to position [1274, 0]
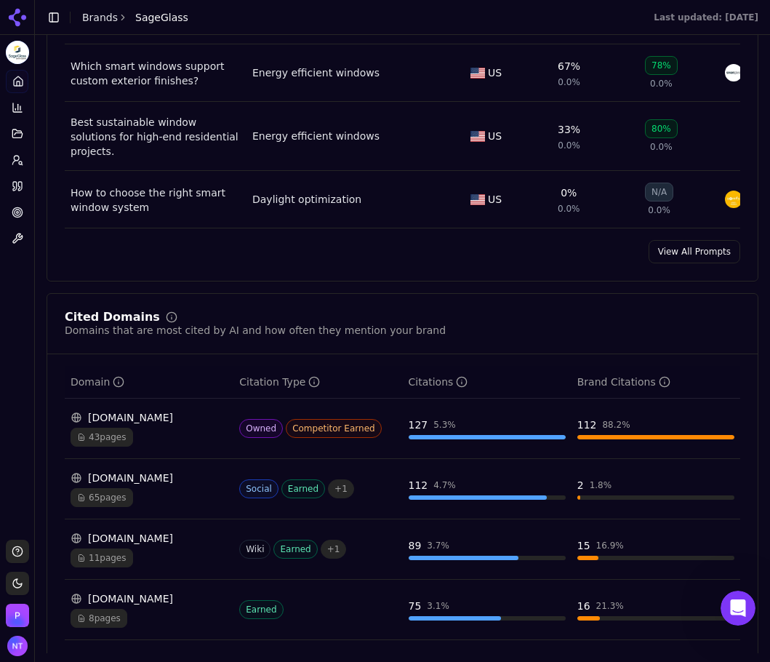
click at [697, 254] on link "View All Prompts" at bounding box center [694, 251] width 92 height 23
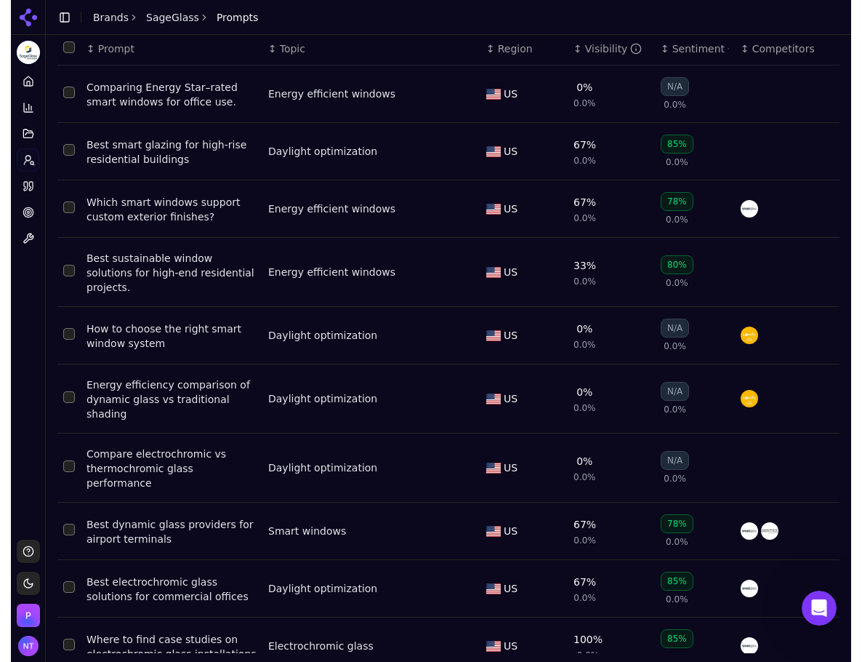
scroll to position [91, 0]
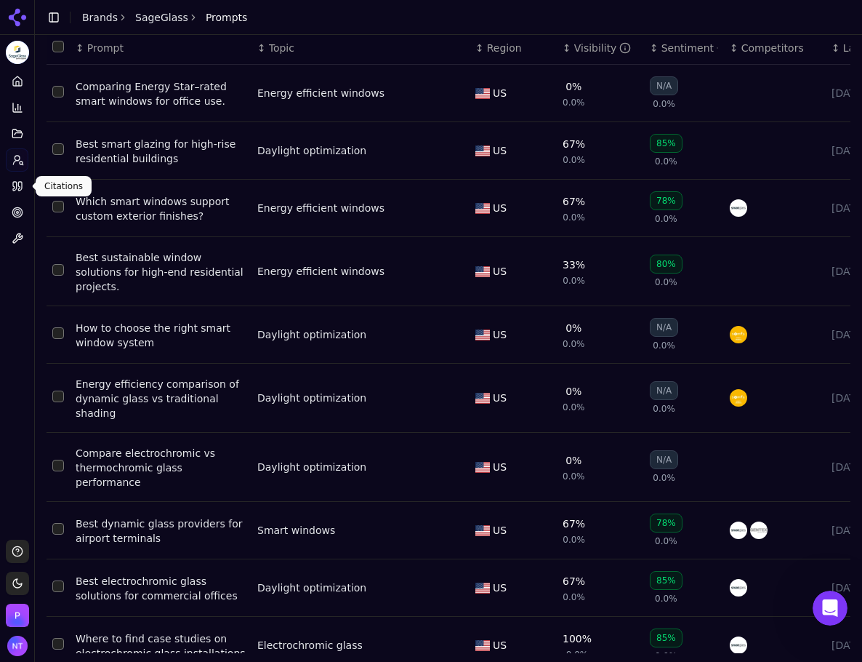
click at [23, 189] on link "Citations" at bounding box center [17, 185] width 23 height 23
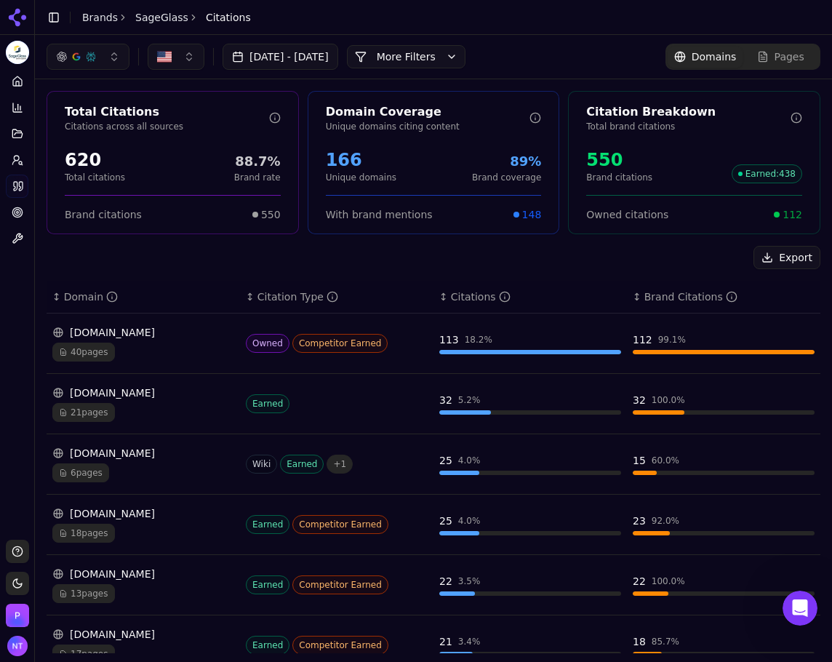
click at [28, 276] on button "Toggle Sidebar" at bounding box center [34, 331] width 12 height 662
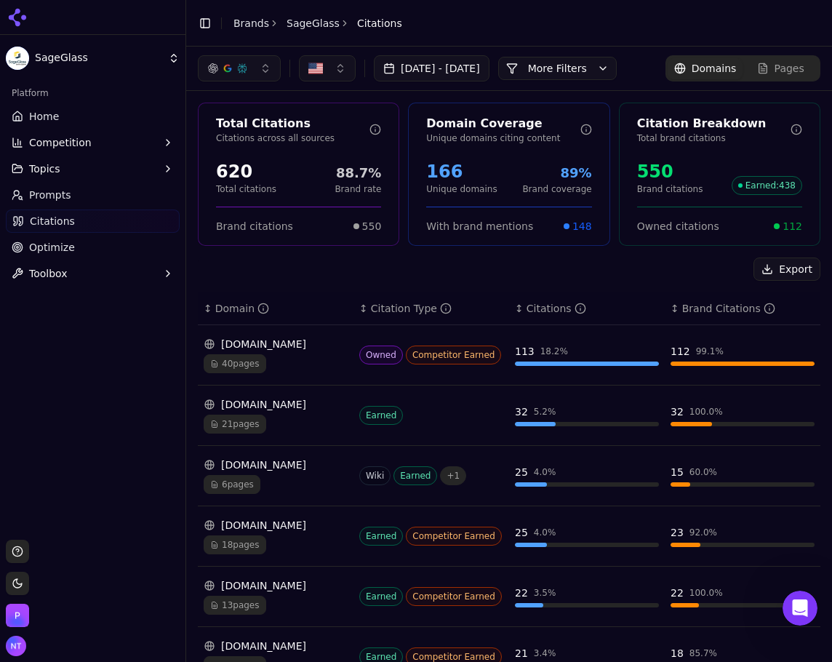
click at [204, 24] on button "Toggle Sidebar" at bounding box center [205, 23] width 20 height 20
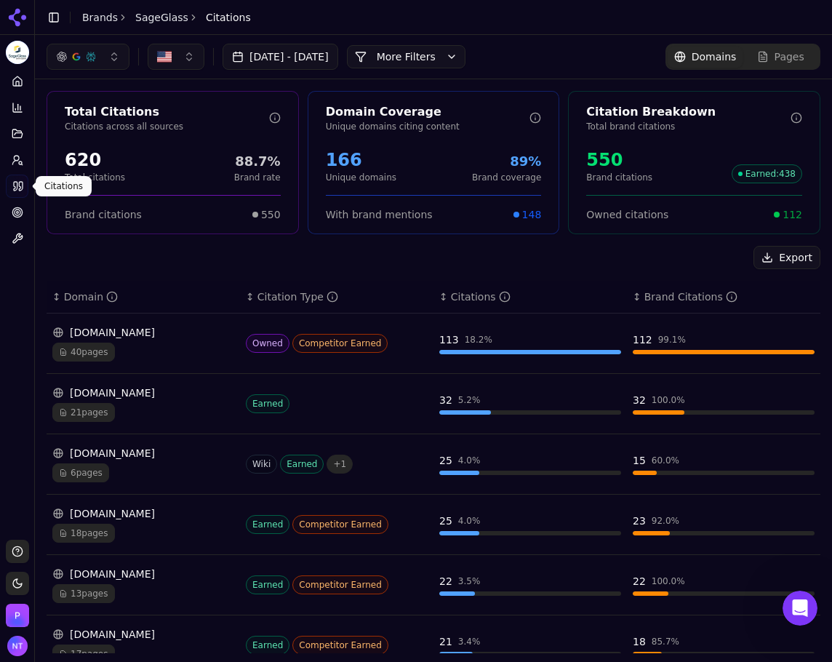
click at [17, 166] on link "Prompts" at bounding box center [17, 159] width 23 height 23
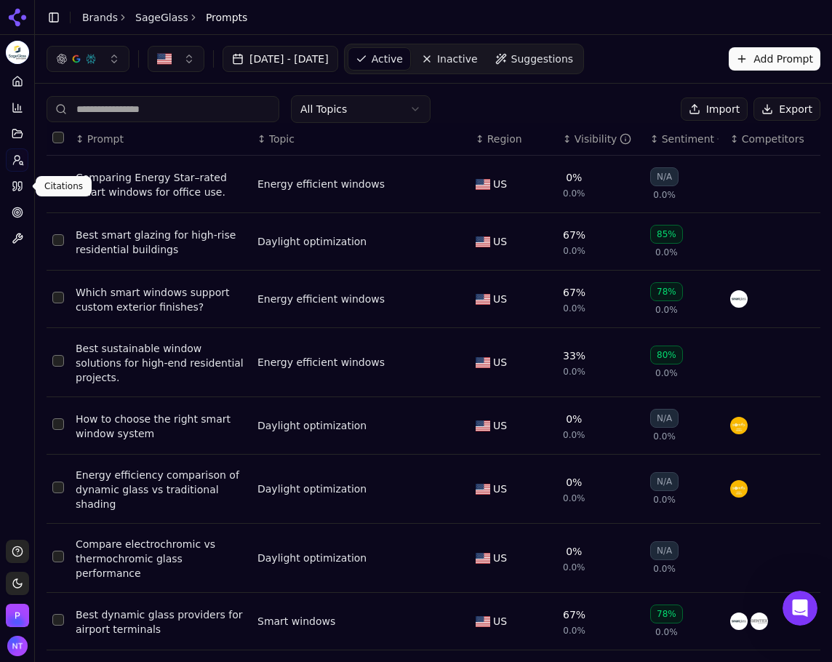
click at [18, 185] on icon at bounding box center [20, 186] width 4 height 9
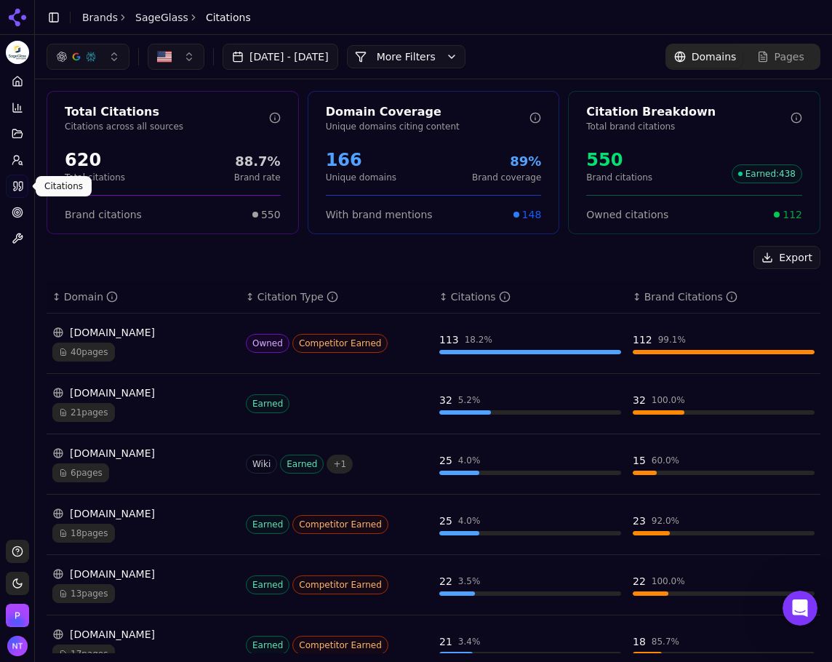
click at [22, 187] on icon at bounding box center [18, 186] width 12 height 12
click at [13, 143] on button "Topics" at bounding box center [17, 133] width 23 height 23
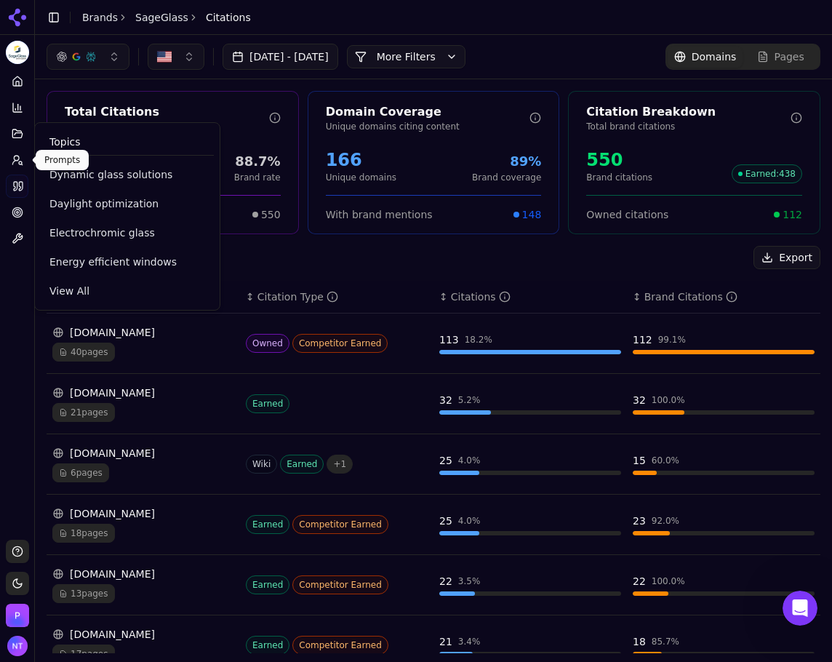
click at [15, 173] on ul "Home Competition Topics Prompts Citations Optimize Toolbox" at bounding box center [17, 160] width 23 height 180
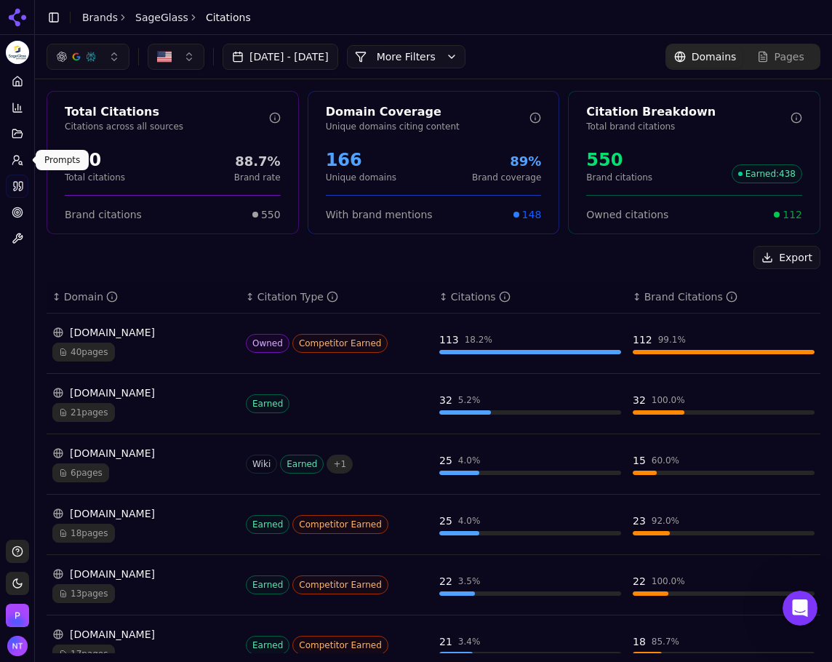
click at [13, 157] on icon at bounding box center [18, 160] width 12 height 12
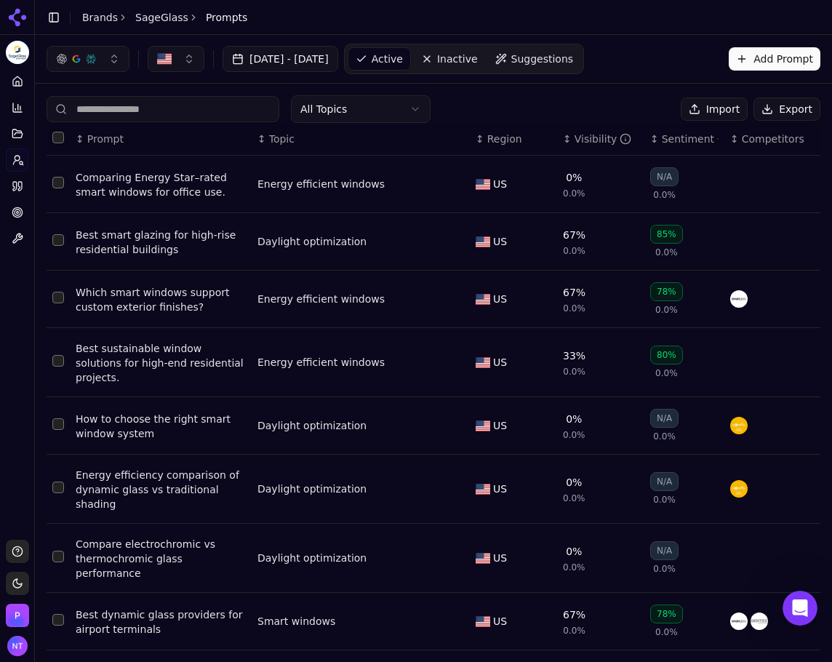
click at [776, 110] on button "Export" at bounding box center [786, 108] width 67 height 23
click at [11, 85] on link "Home" at bounding box center [17, 81] width 23 height 23
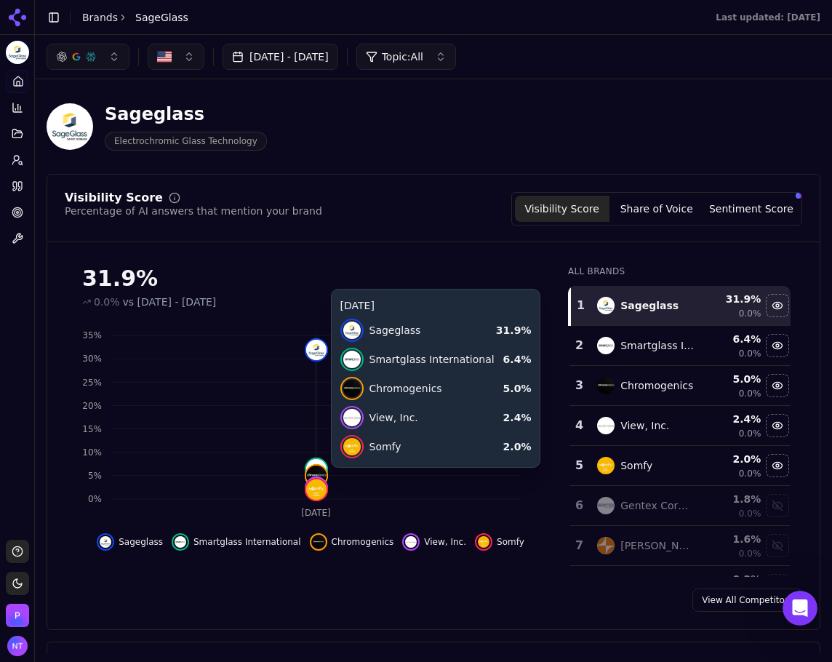
scroll to position [73, 0]
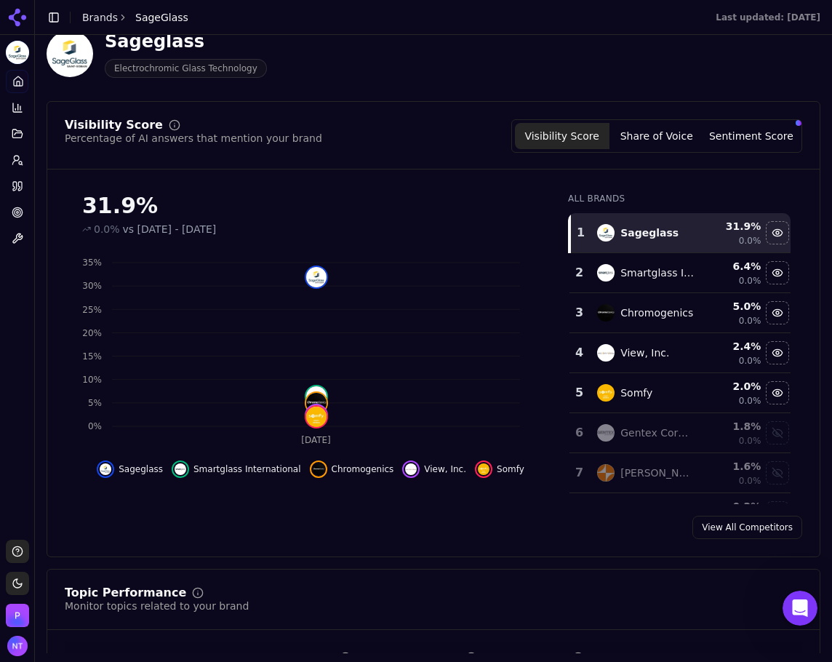
click at [648, 135] on button "Share of Voice" at bounding box center [656, 136] width 95 height 26
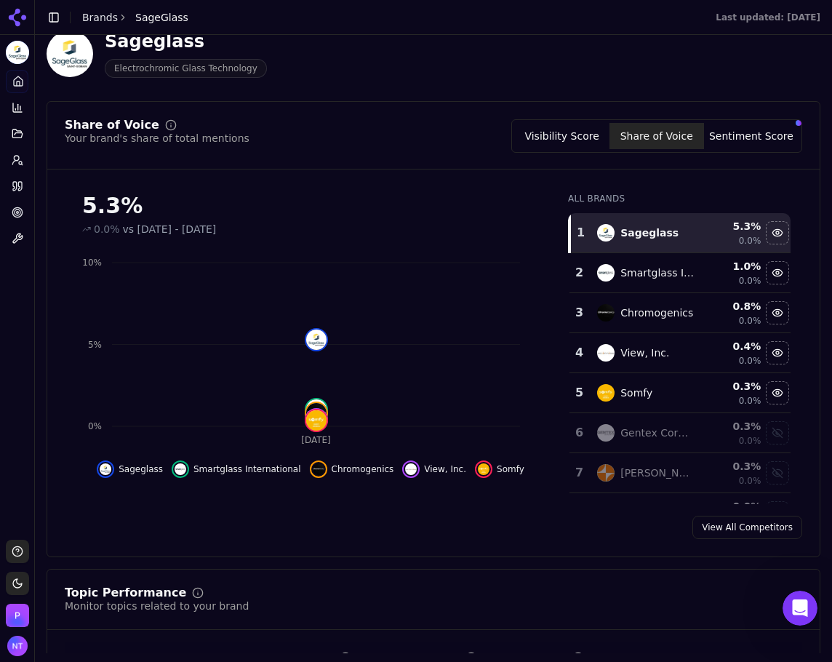
click at [566, 130] on button "Visibility Score" at bounding box center [562, 136] width 95 height 26
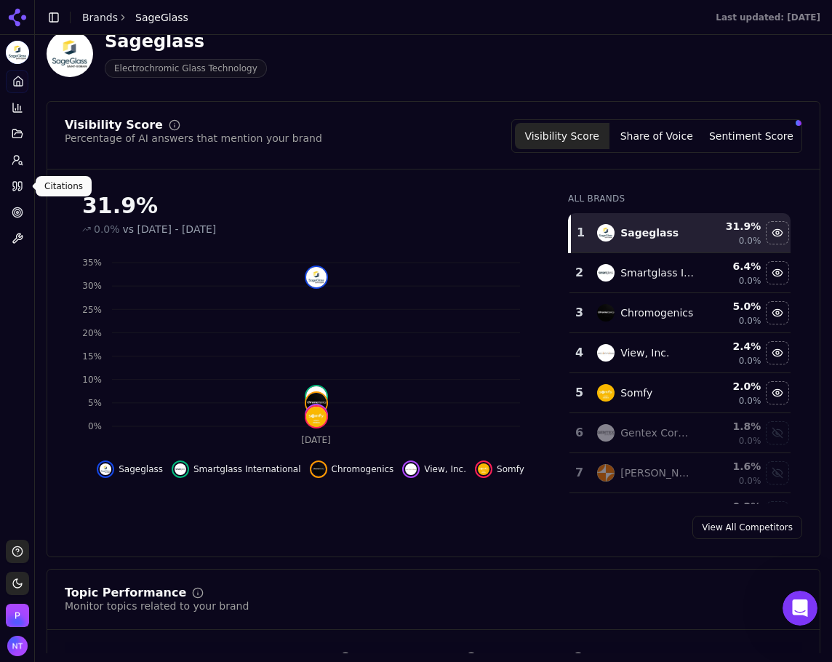
drag, startPoint x: 19, startPoint y: 180, endPoint x: 39, endPoint y: 183, distance: 20.6
click at [19, 180] on icon at bounding box center [18, 186] width 12 height 12
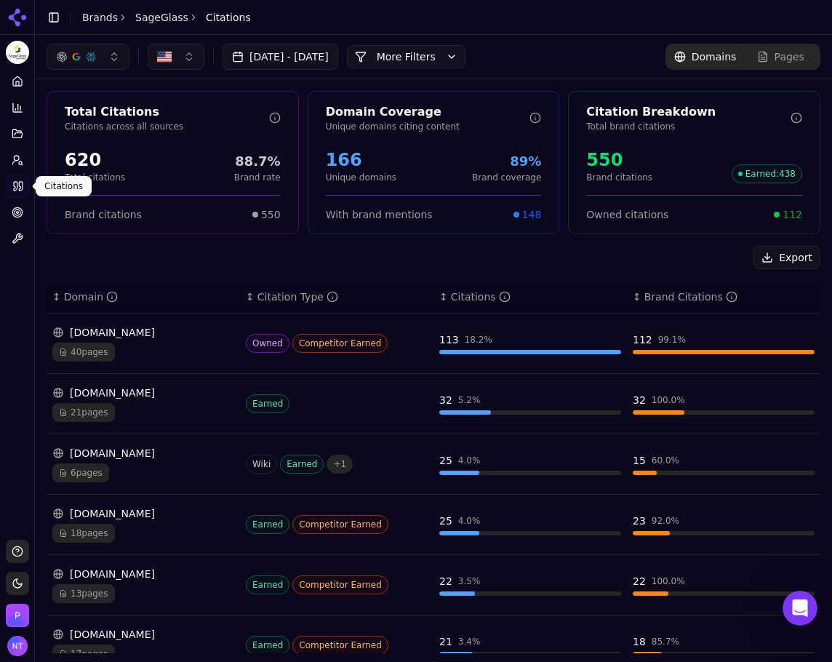
click at [97, 17] on link "Brands" at bounding box center [100, 18] width 36 height 12
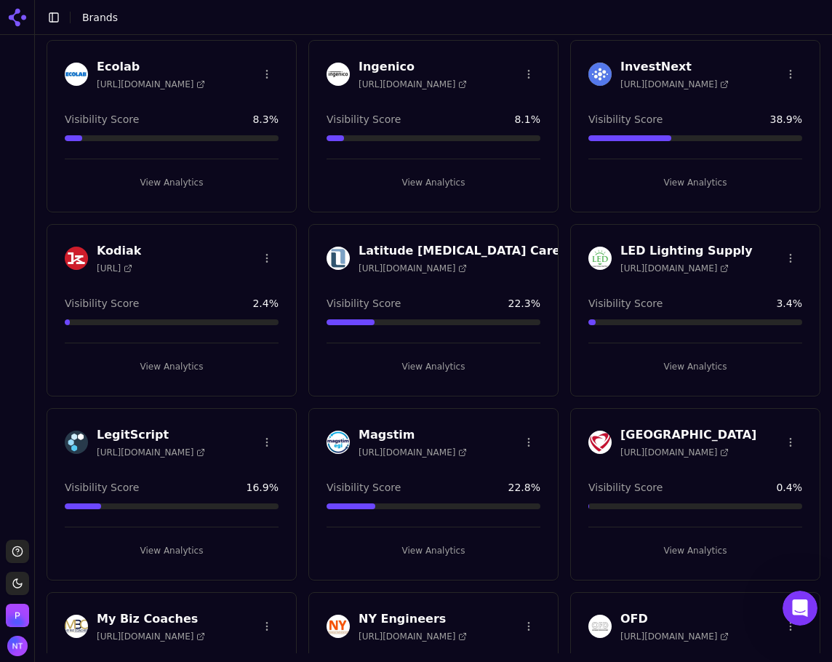
scroll to position [436, 0]
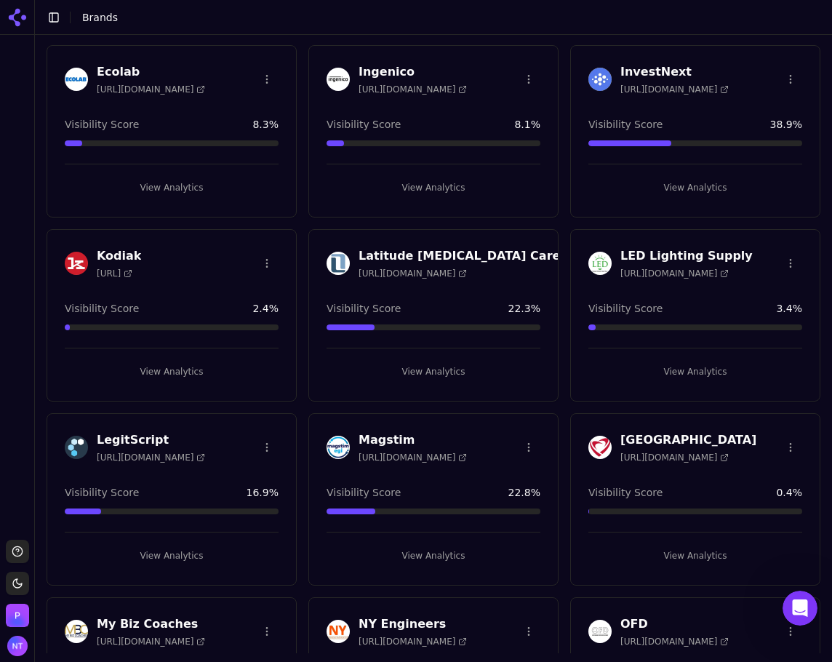
click at [676, 372] on button "View Analytics" at bounding box center [695, 371] width 214 height 23
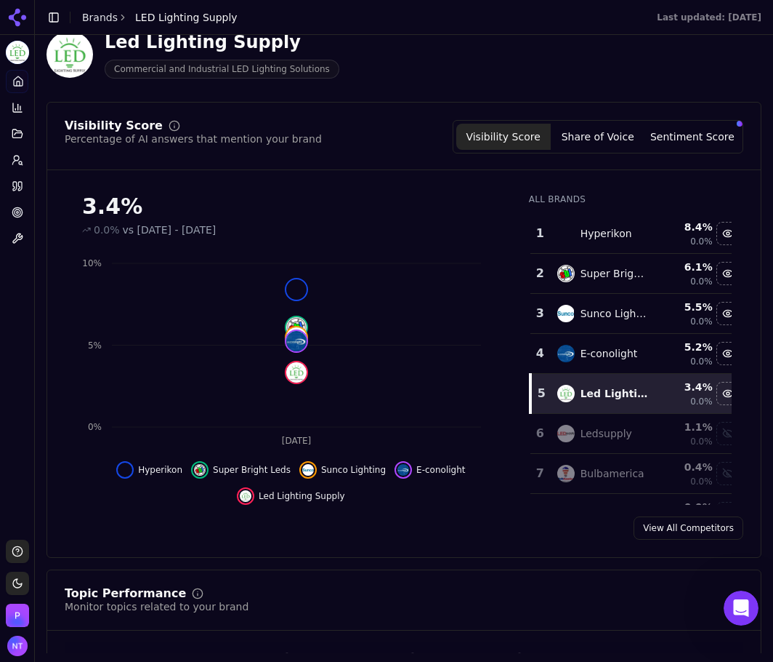
scroll to position [95, 0]
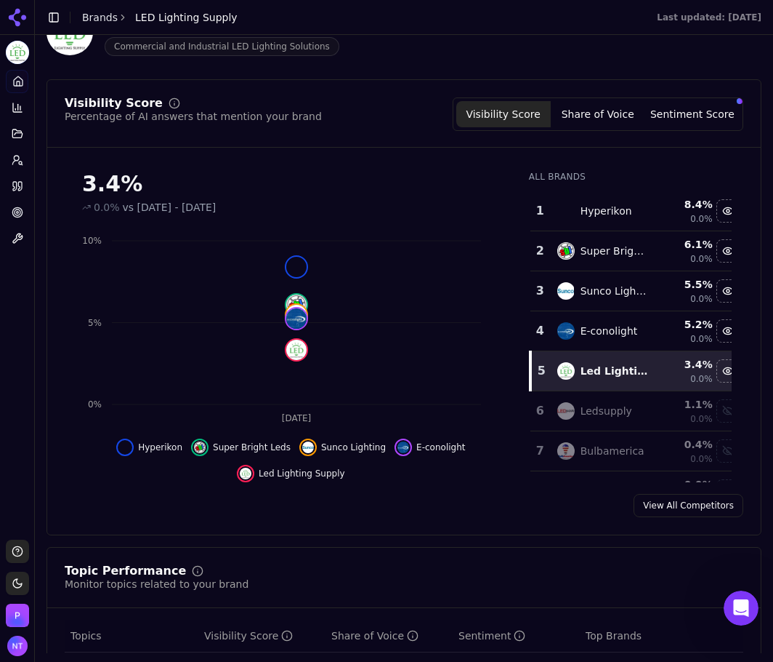
click at [627, 116] on button "Share of Voice" at bounding box center [598, 114] width 95 height 26
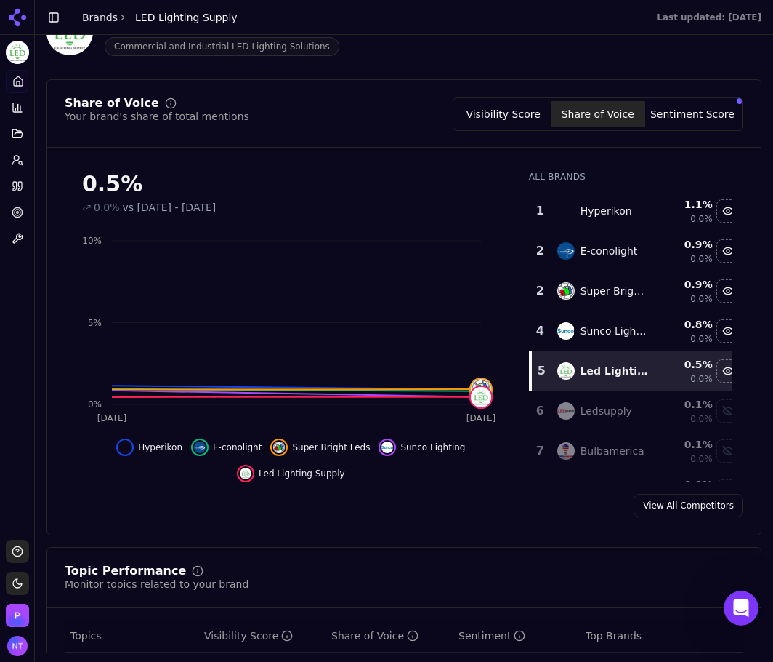
click at [665, 129] on div "Visibility Score Share of Voice Sentiment Score" at bounding box center [598, 113] width 291 height 33
click at [666, 125] on button "Sentiment Score" at bounding box center [693, 114] width 95 height 26
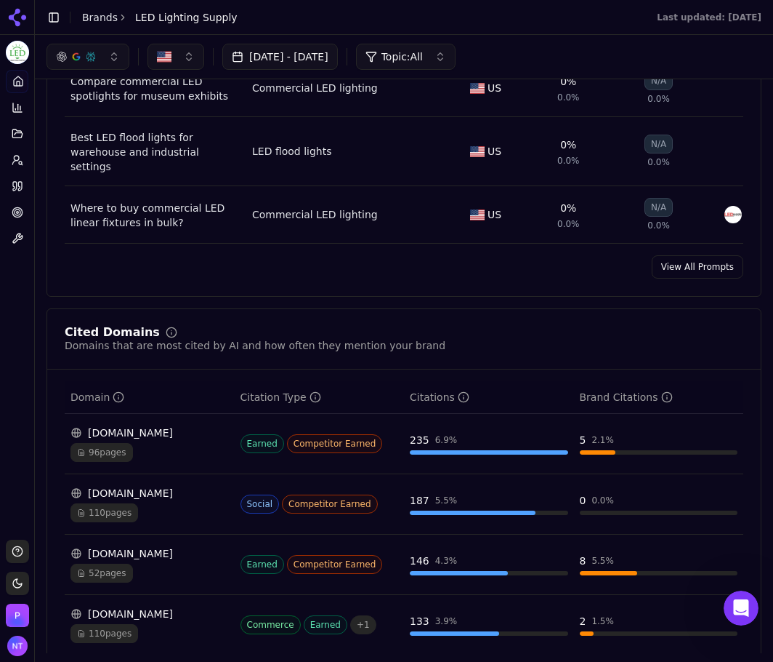
scroll to position [967, 0]
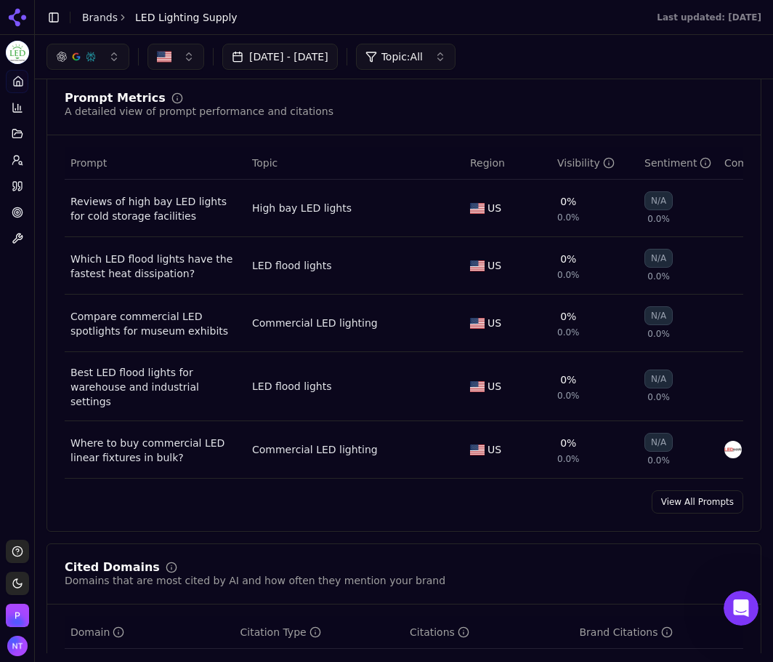
drag, startPoint x: 692, startPoint y: 494, endPoint x: 679, endPoint y: 486, distance: 15.7
click at [692, 494] on link "View All Prompts" at bounding box center [698, 501] width 92 height 23
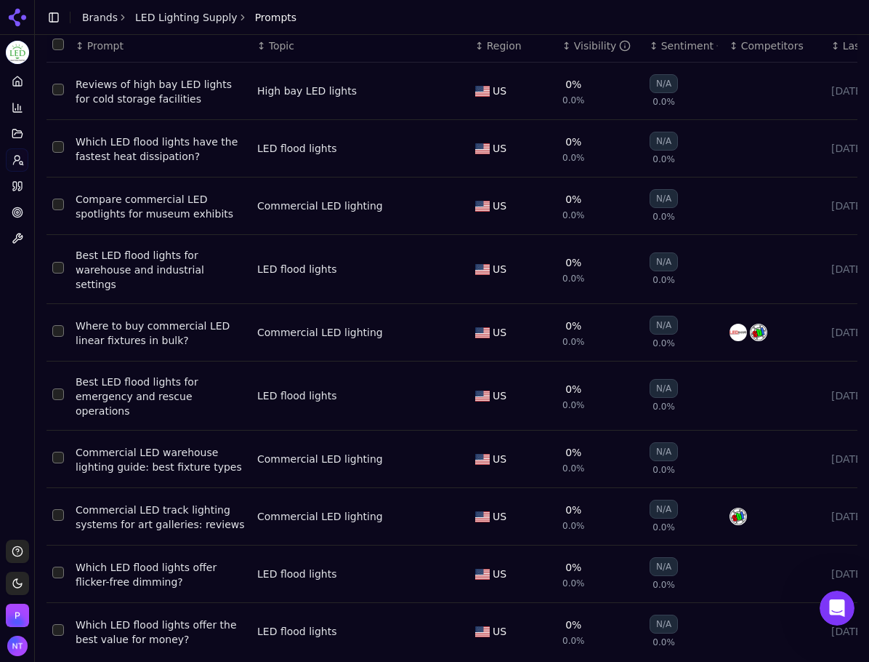
scroll to position [94, 0]
click at [22, 188] on icon at bounding box center [20, 186] width 4 height 9
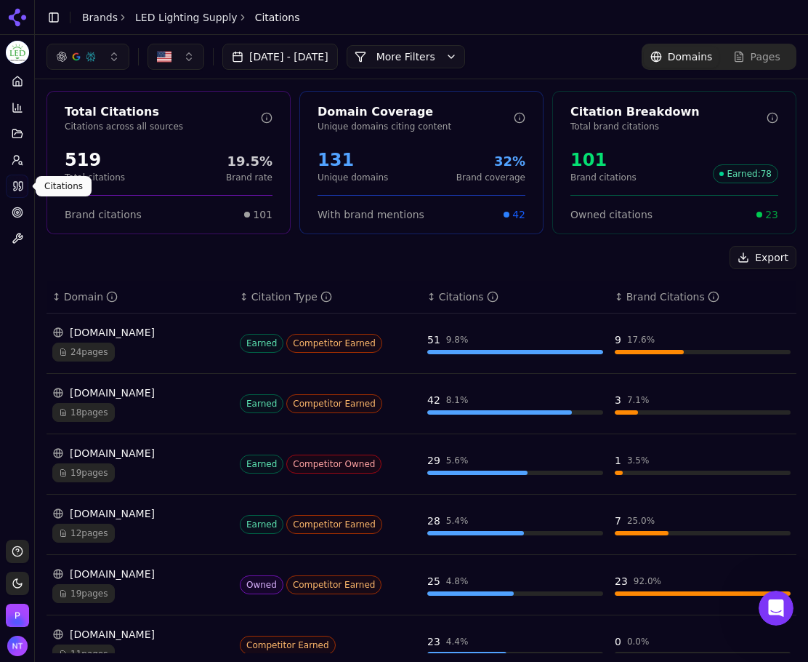
click at [29, 260] on button "Toggle Sidebar" at bounding box center [34, 331] width 12 height 662
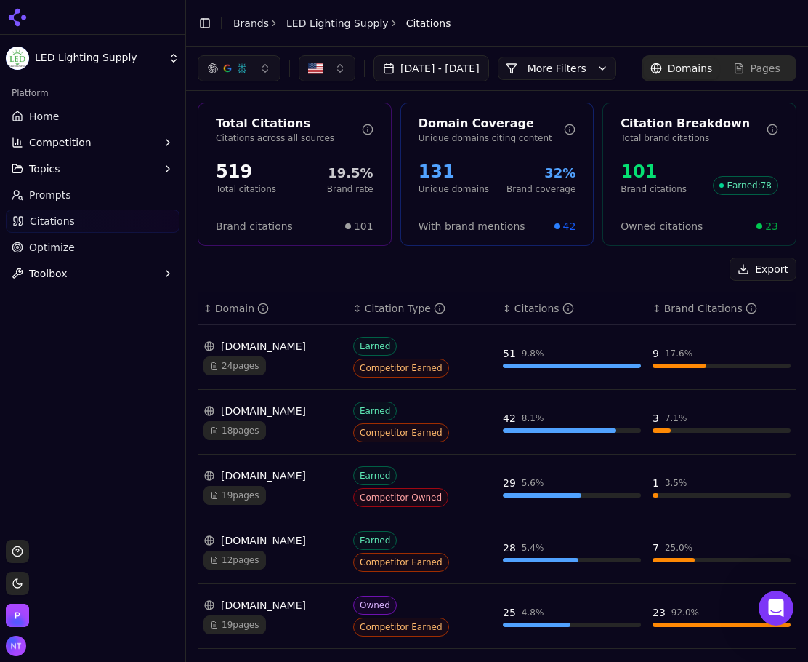
click at [201, 19] on button "Toggle Sidebar" at bounding box center [205, 23] width 20 height 20
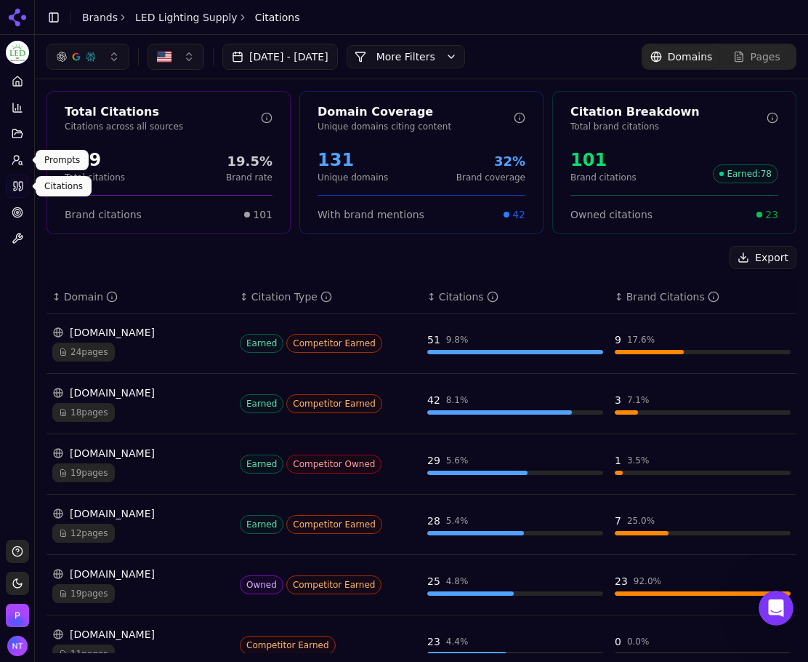
click at [24, 156] on link "Prompts" at bounding box center [17, 159] width 23 height 23
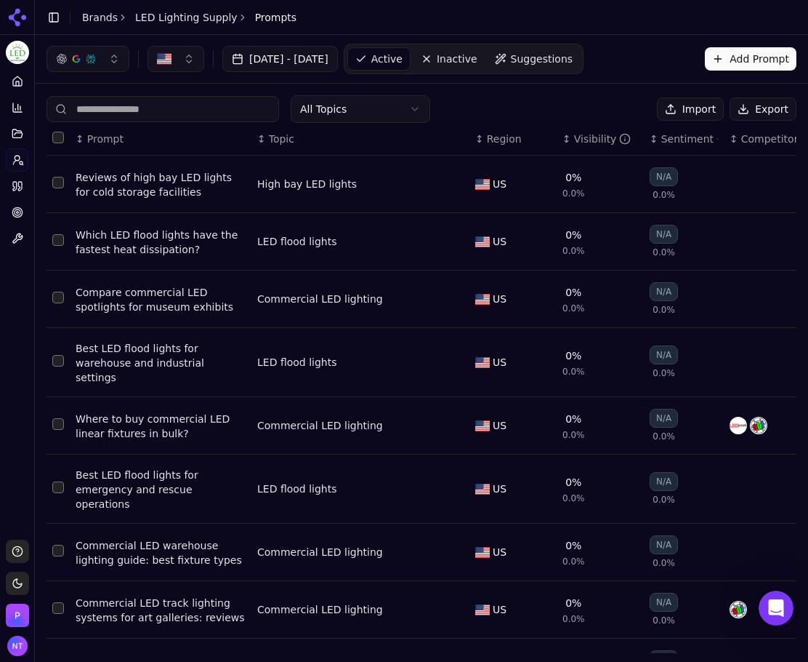
click at [755, 113] on button "Export" at bounding box center [763, 108] width 67 height 23
click at [8, 83] on link "Home" at bounding box center [17, 81] width 23 height 23
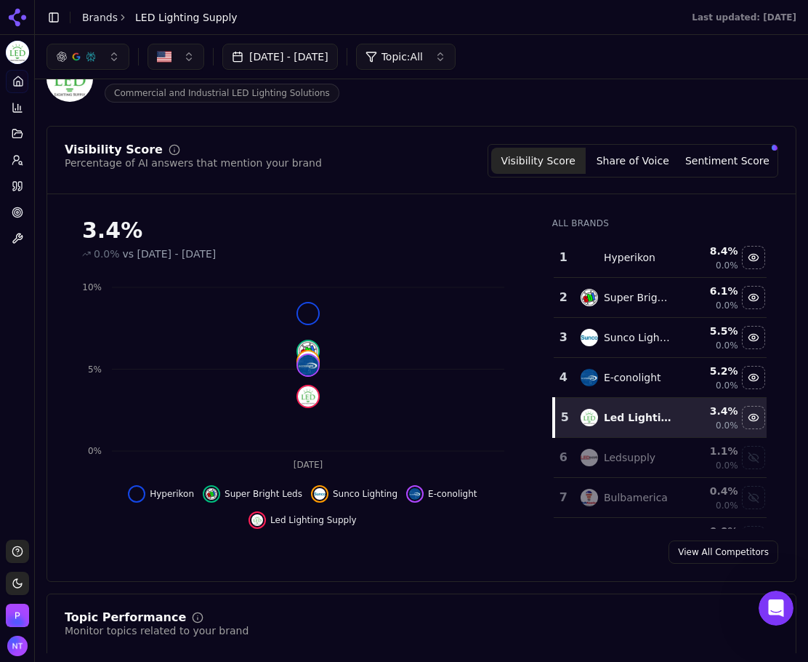
scroll to position [73, 0]
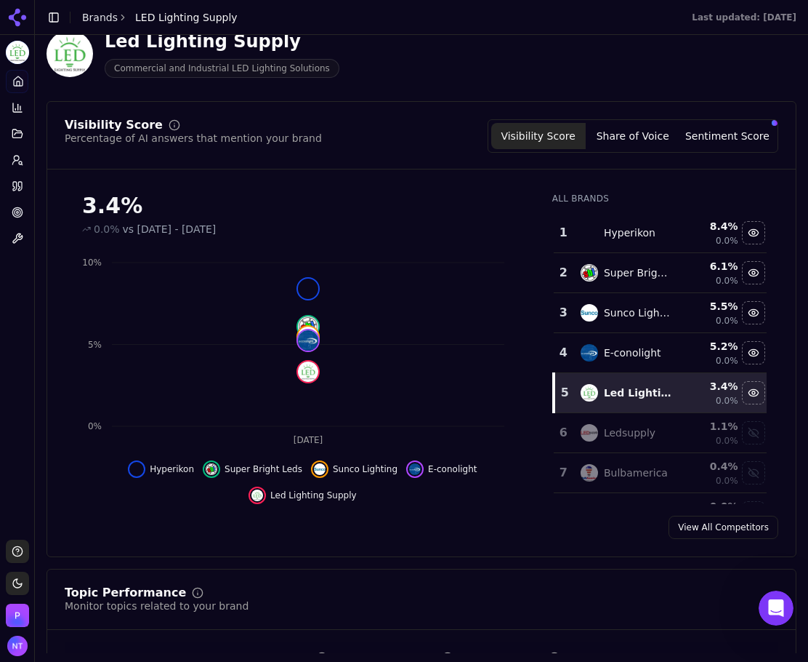
click at [632, 141] on button "Share of Voice" at bounding box center [633, 136] width 95 height 26
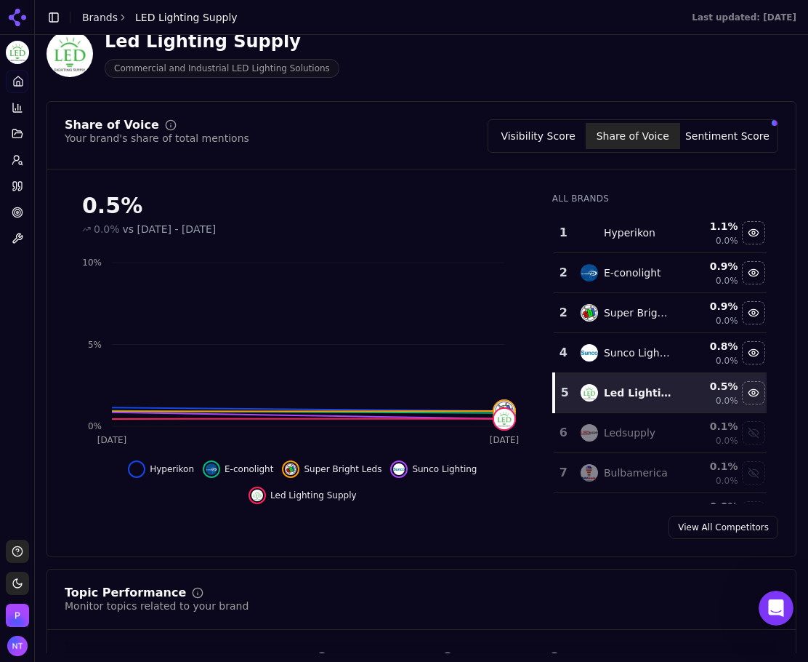
click at [567, 129] on button "Visibility Score" at bounding box center [538, 136] width 95 height 26
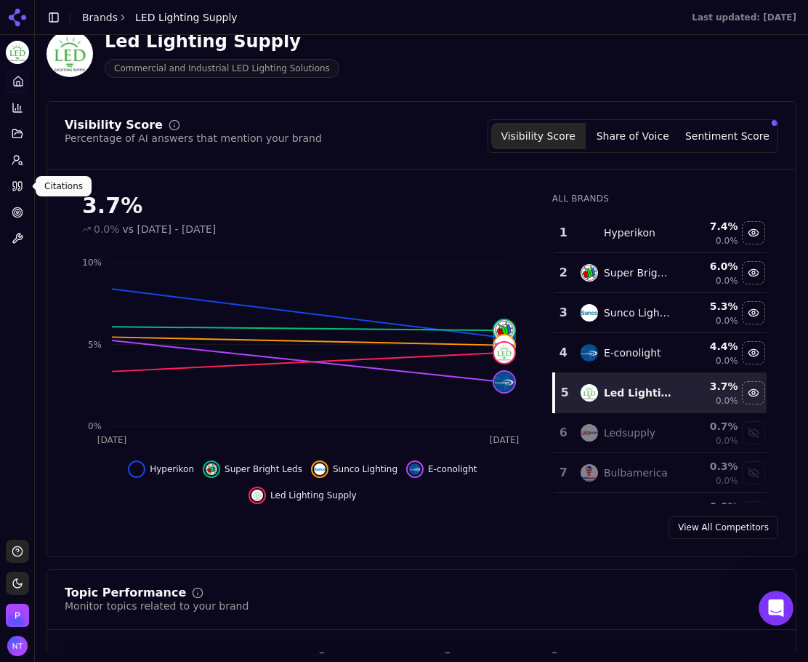
drag, startPoint x: 16, startPoint y: 185, endPoint x: 340, endPoint y: 236, distance: 328.3
click at [16, 185] on icon at bounding box center [15, 186] width 4 height 9
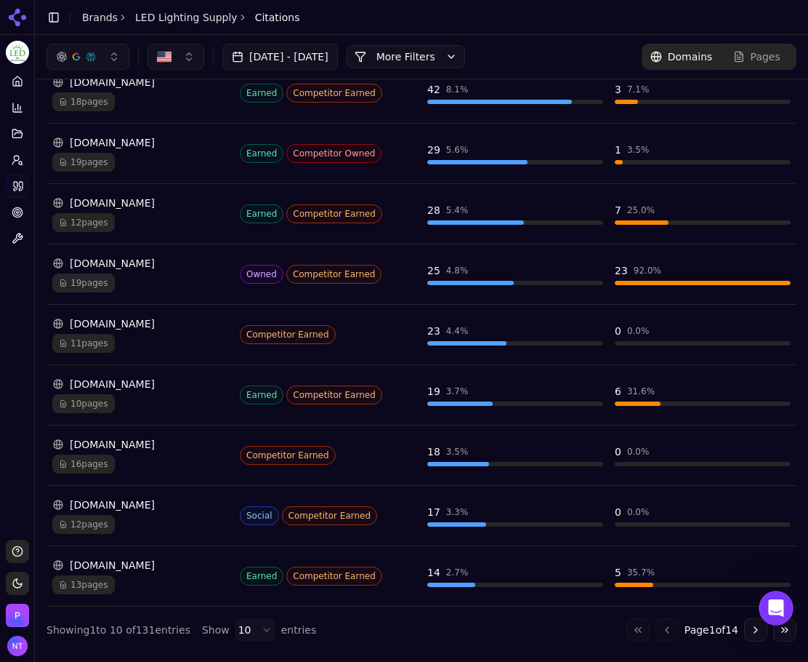
scroll to position [238, 0]
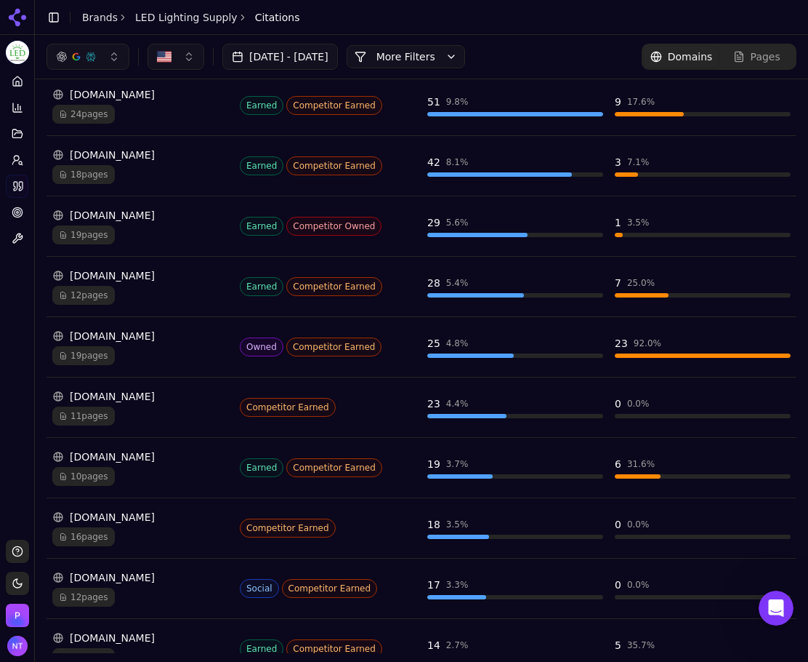
click at [85, 17] on link "Brands" at bounding box center [100, 18] width 36 height 12
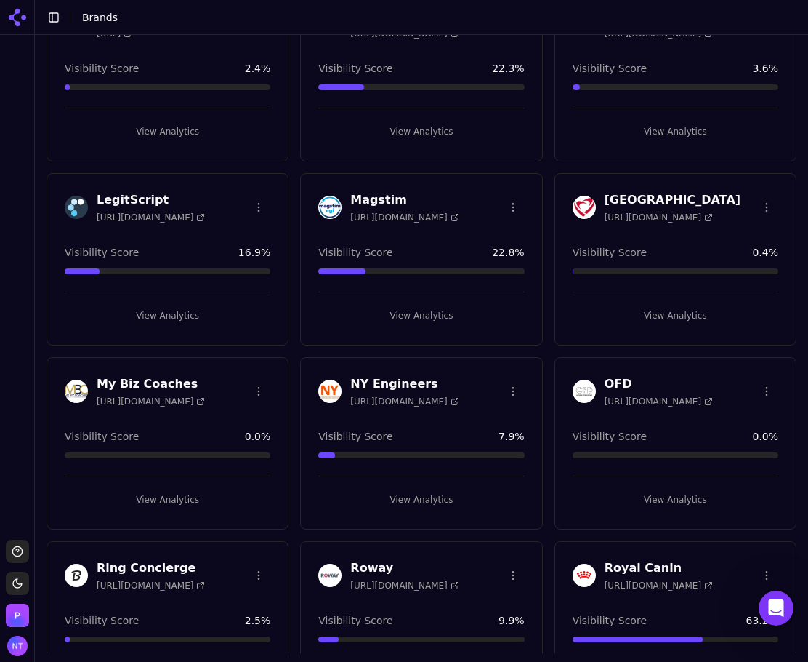
scroll to position [800, 0]
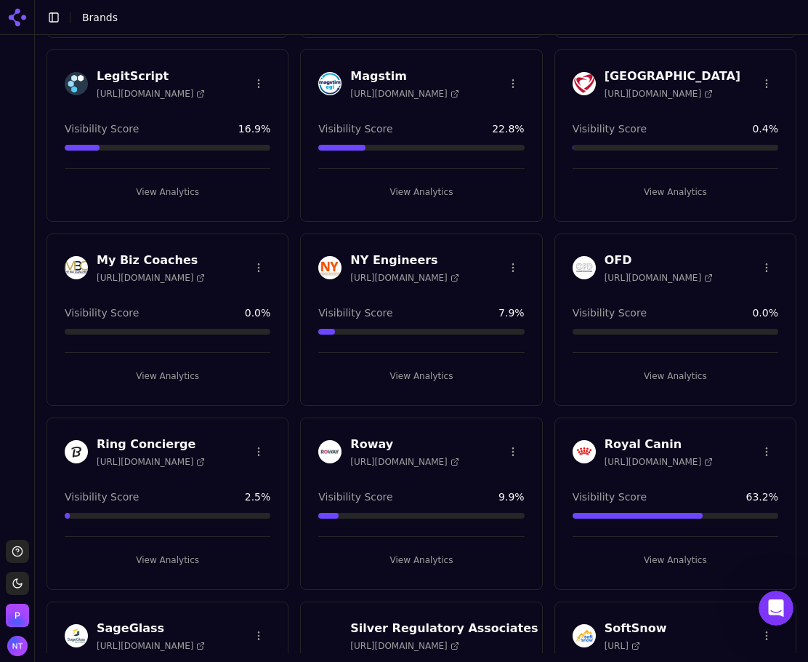
click at [701, 378] on button "View Analytics" at bounding box center [676, 375] width 206 height 23
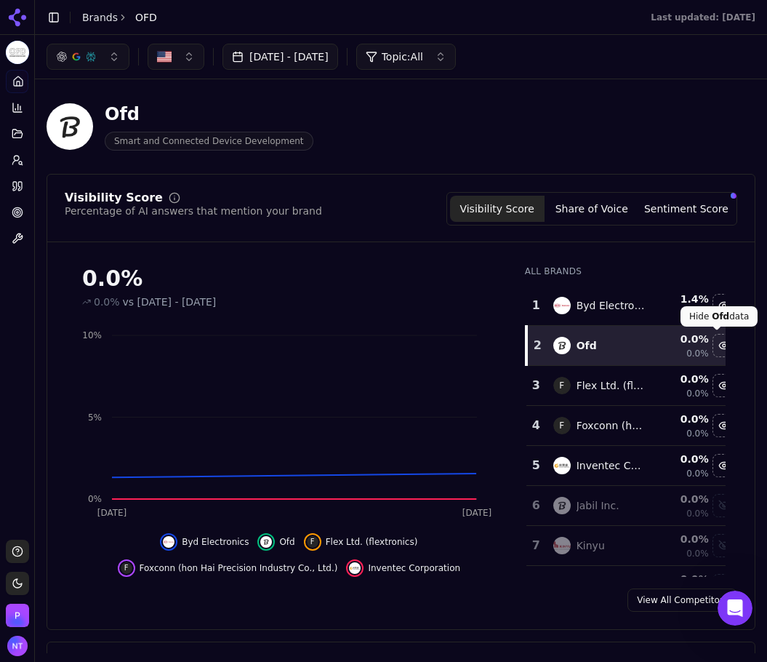
click at [727, 374] on div "0.0% 0.0% vs Jun 21, 2025 - Jul 21, 2025 Aug 19 Aug 20 0% 5% 10% Byd Electronic…" at bounding box center [400, 415] width 707 height 323
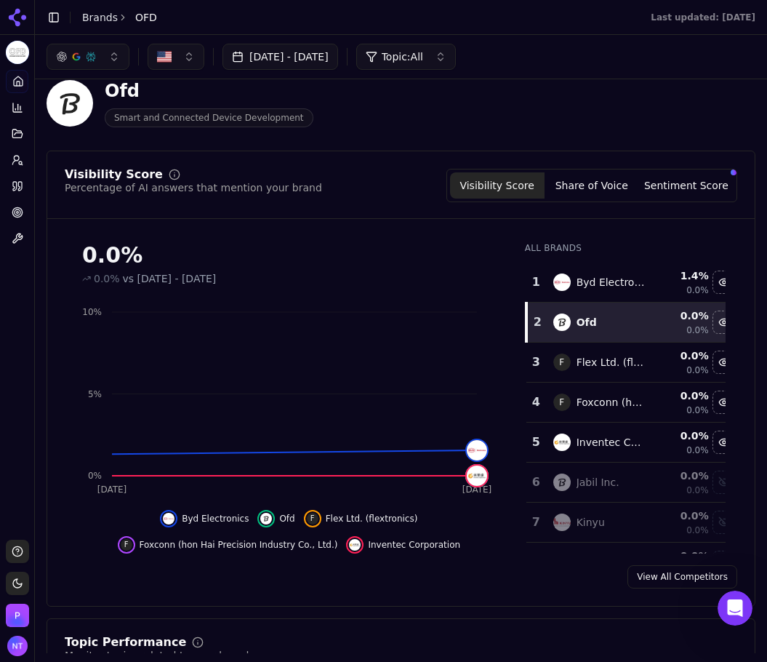
scroll to position [22, 0]
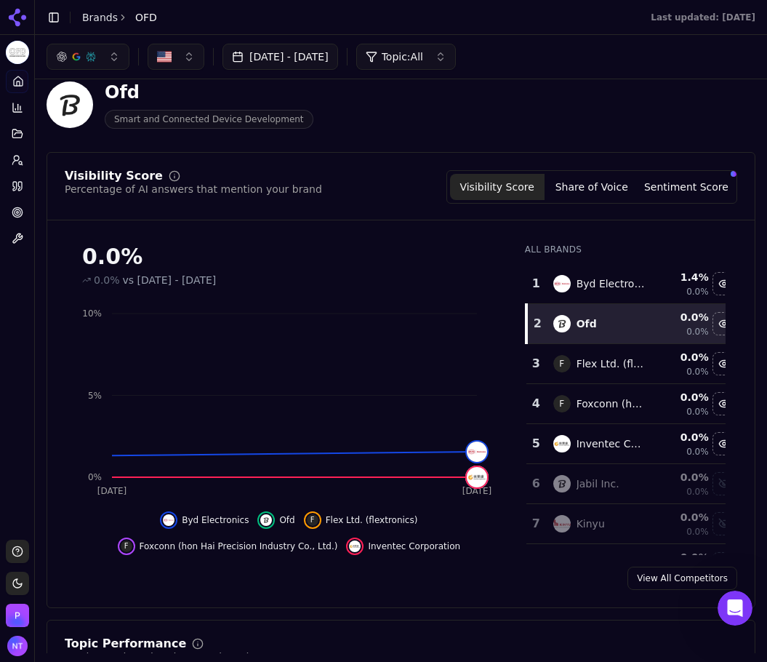
click at [603, 196] on button "Share of Voice" at bounding box center [591, 187] width 95 height 26
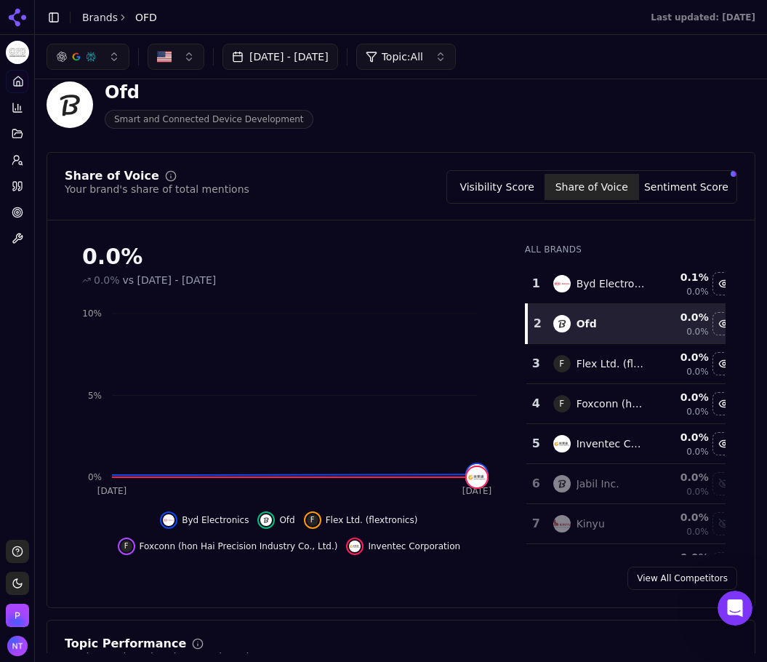
click at [701, 181] on button "Sentiment Score" at bounding box center [686, 187] width 95 height 26
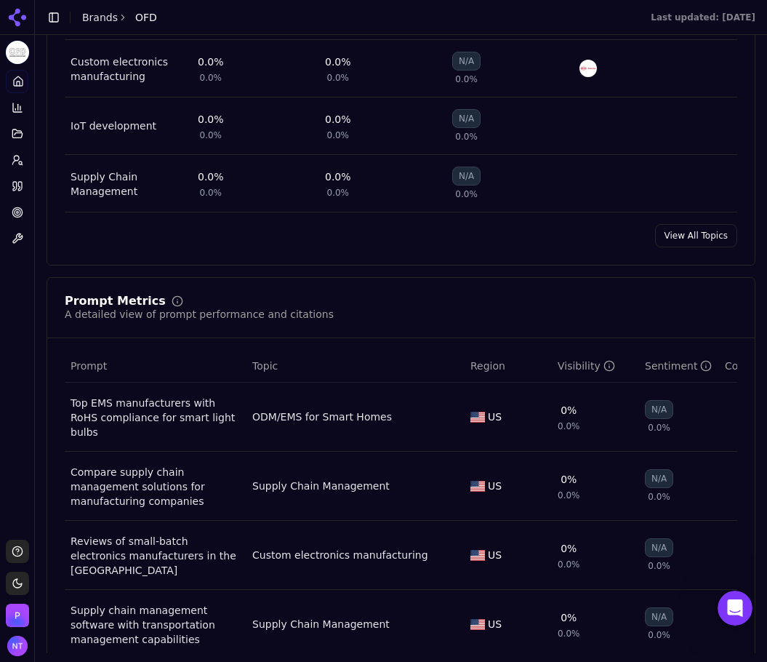
scroll to position [1040, 0]
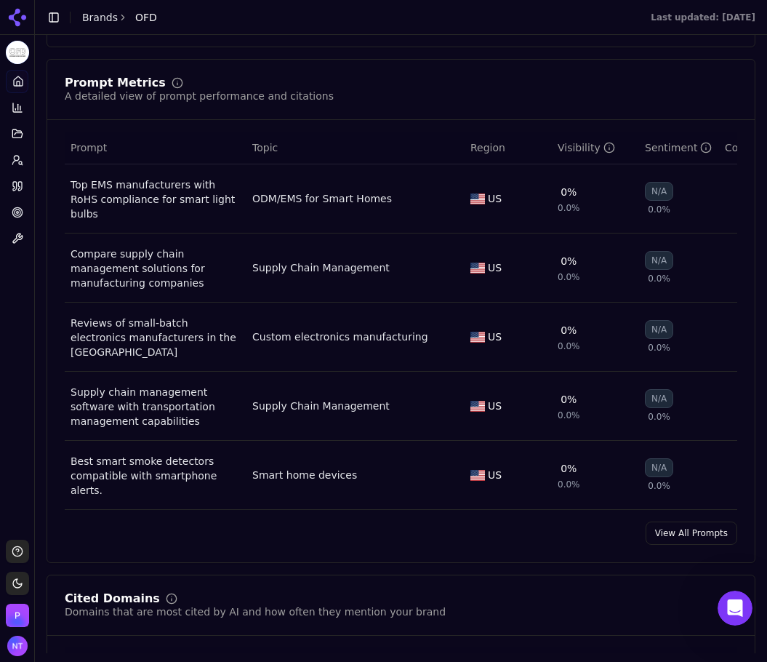
click at [691, 521] on link "View All Prompts" at bounding box center [692, 532] width 92 height 23
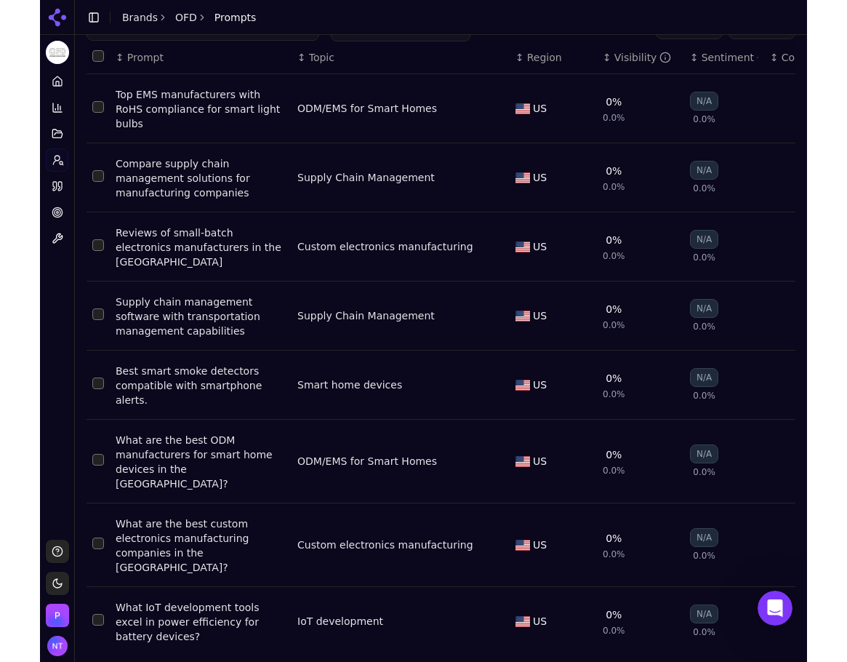
scroll to position [98, 0]
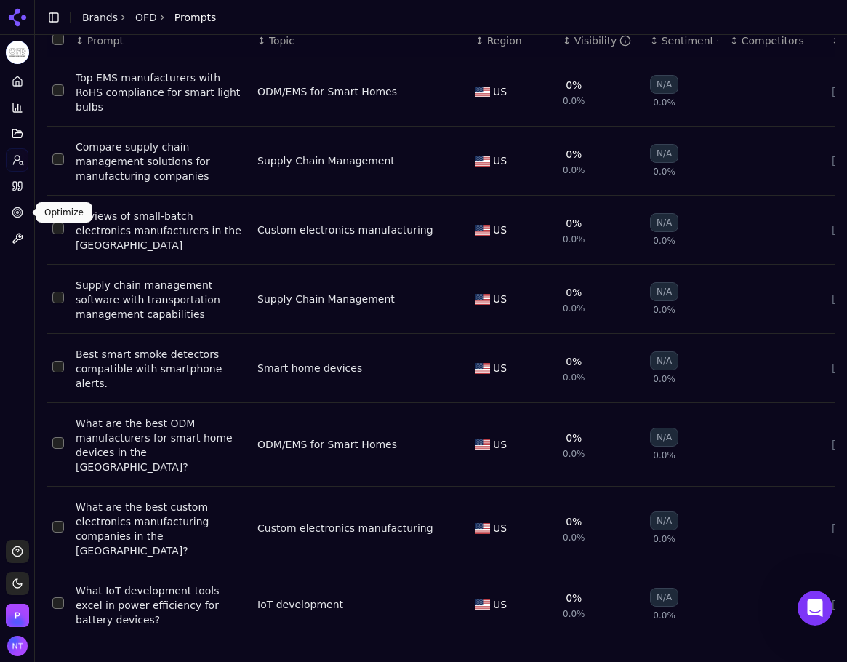
drag, startPoint x: 13, startPoint y: 193, endPoint x: 139, endPoint y: 193, distance: 125.8
click at [13, 193] on link "Citations" at bounding box center [17, 185] width 23 height 23
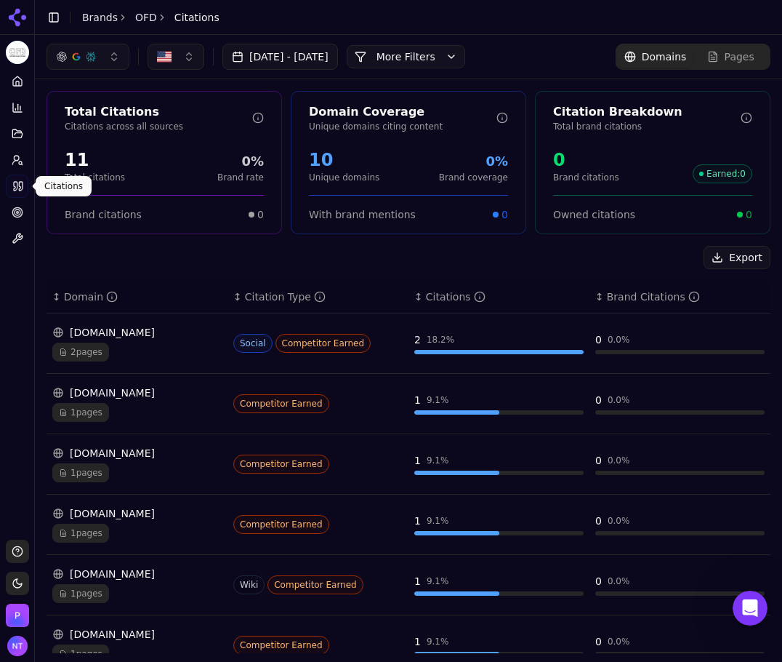
click at [207, 243] on div "Total Citations Citations across all sources 11 Total citations 0% Brand rate B…" at bounding box center [408, 509] width 747 height 861
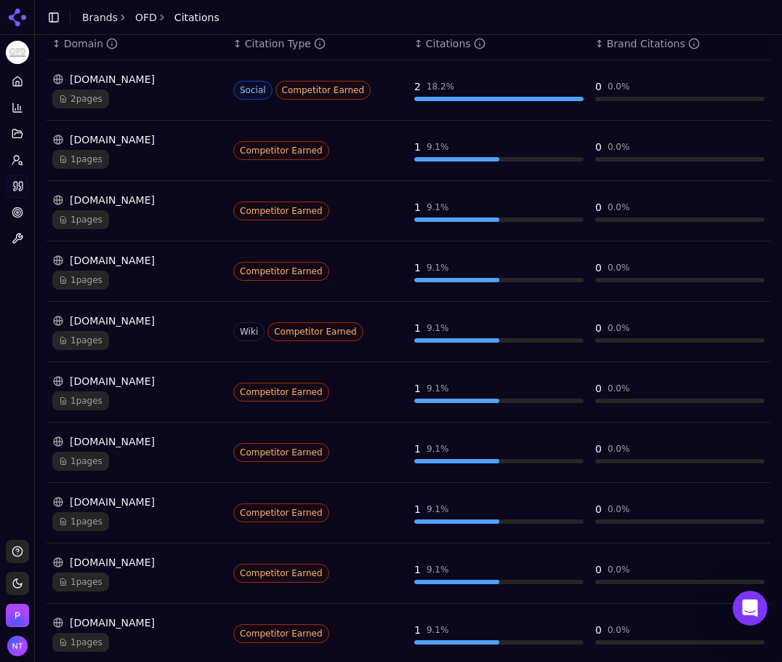
scroll to position [254, 0]
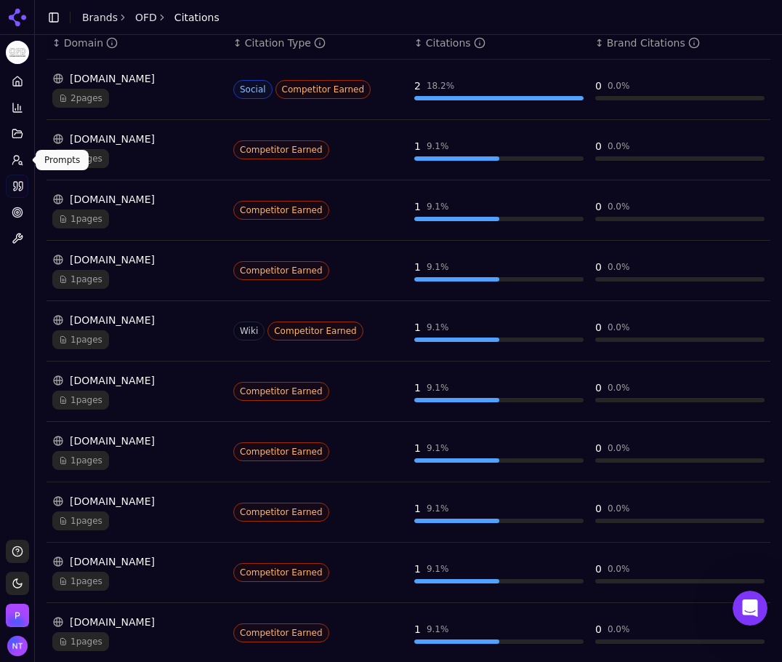
click at [13, 156] on icon at bounding box center [18, 160] width 12 height 12
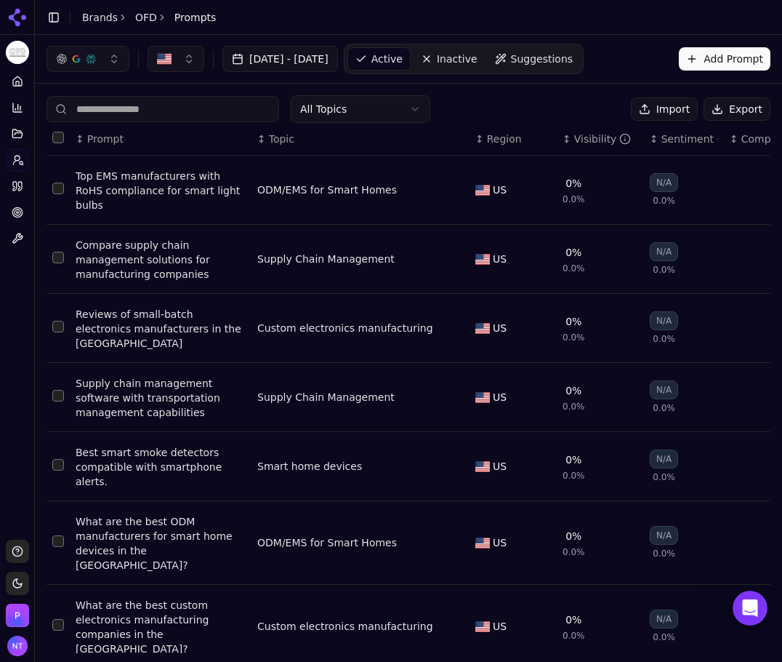
click at [710, 104] on button "Export" at bounding box center [737, 108] width 67 height 23
click at [26, 84] on link "Home" at bounding box center [17, 81] width 23 height 23
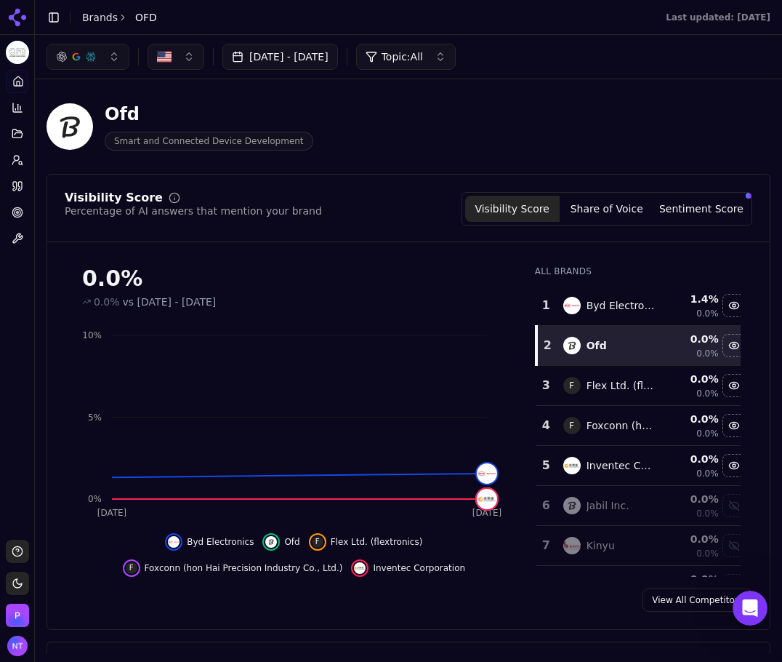
click at [616, 214] on button "Share of Voice" at bounding box center [607, 209] width 95 height 26
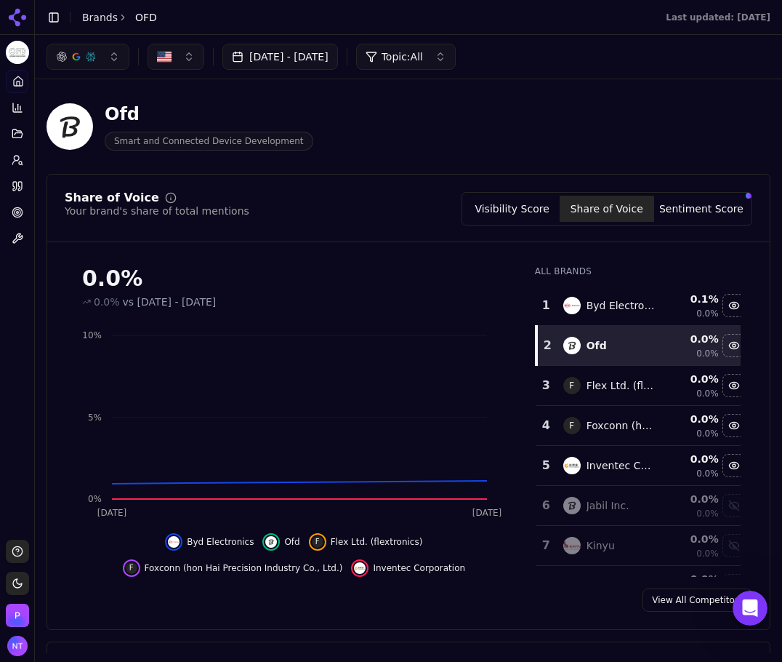
click at [672, 212] on button "Sentiment Score" at bounding box center [701, 209] width 95 height 26
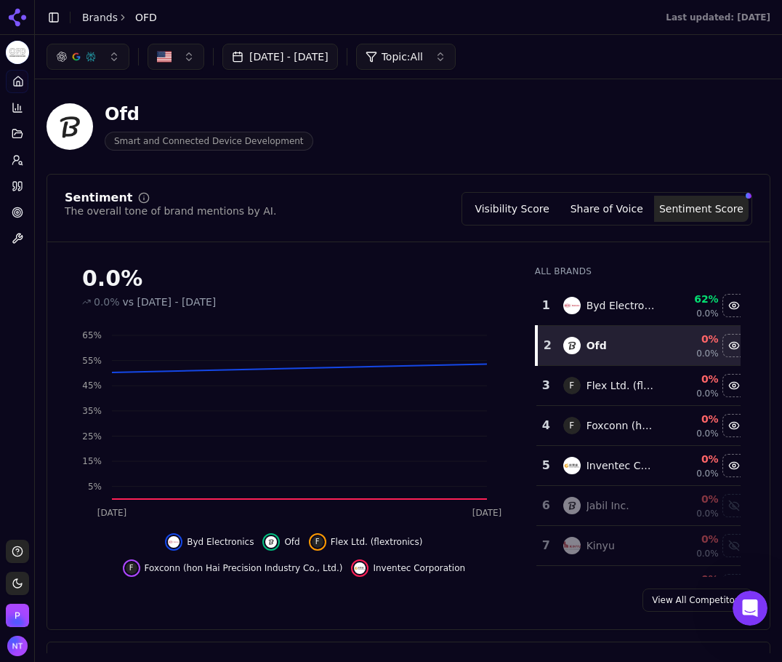
click at [508, 217] on button "Visibility Score" at bounding box center [512, 209] width 95 height 26
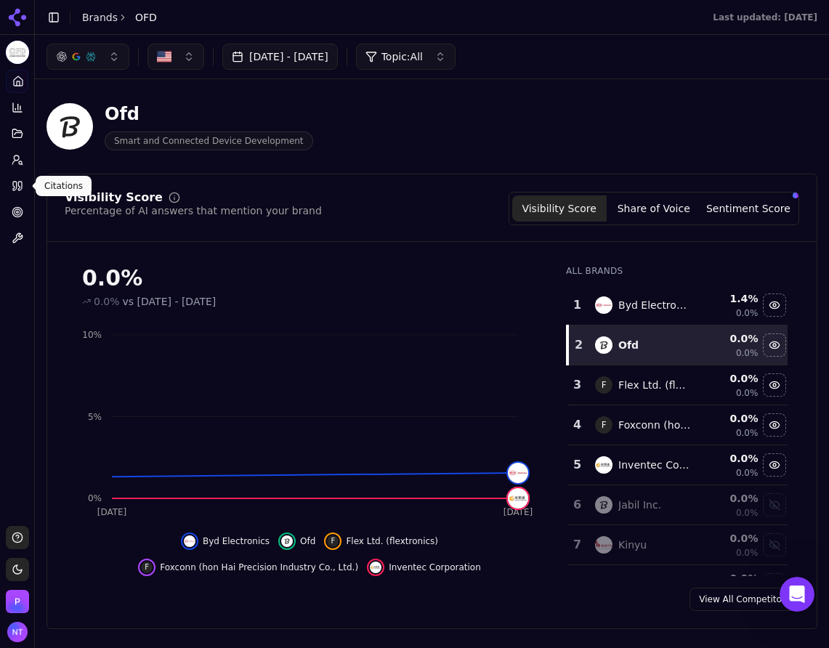
click at [25, 189] on link "Citations" at bounding box center [17, 185] width 23 height 23
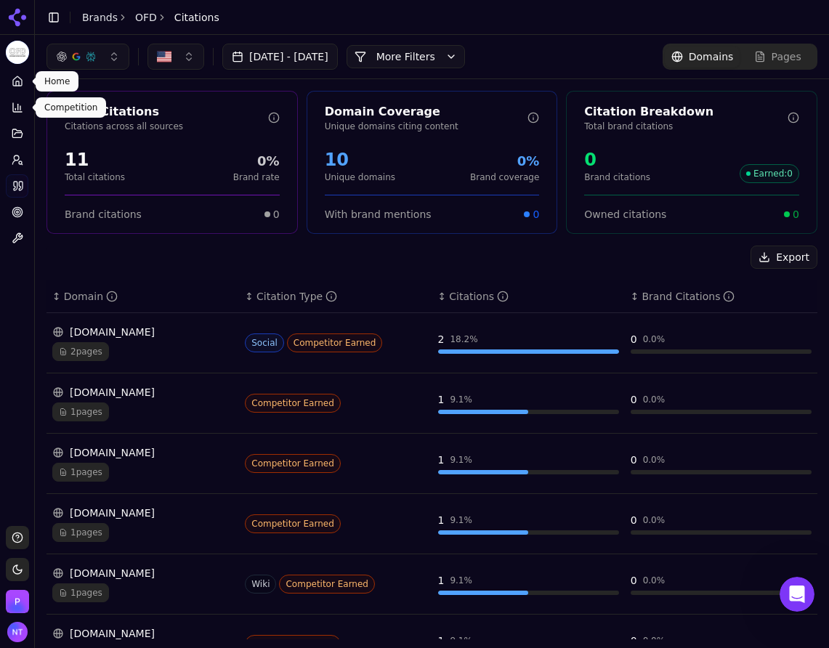
click at [9, 79] on link "Home" at bounding box center [17, 81] width 23 height 23
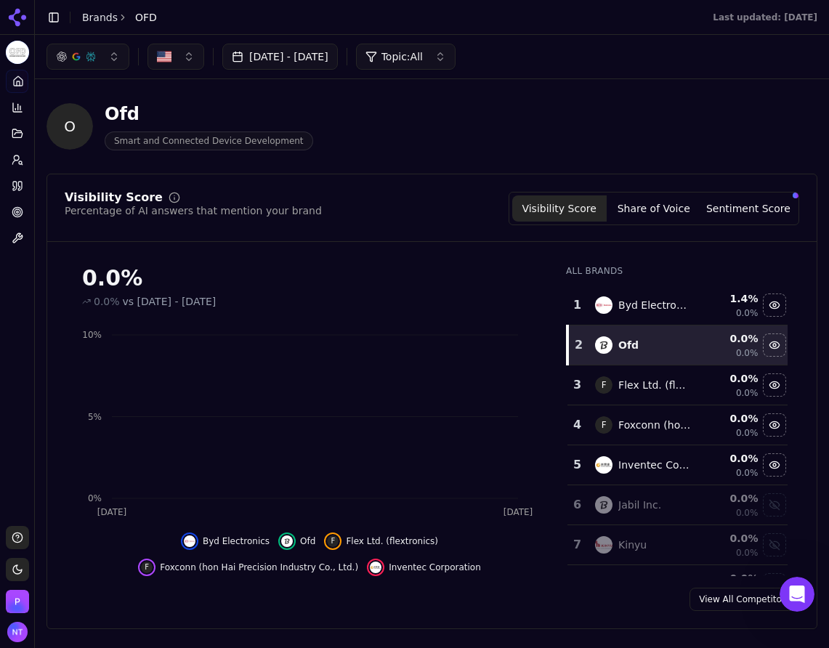
click at [85, 9] on html "OFD Platform Home Competition Topics Prompts Citations Optimize Toolbox Support…" at bounding box center [414, 324] width 829 height 648
click at [81, 20] on div "Toggle Sidebar Brands OFD" at bounding box center [102, 17] width 134 height 20
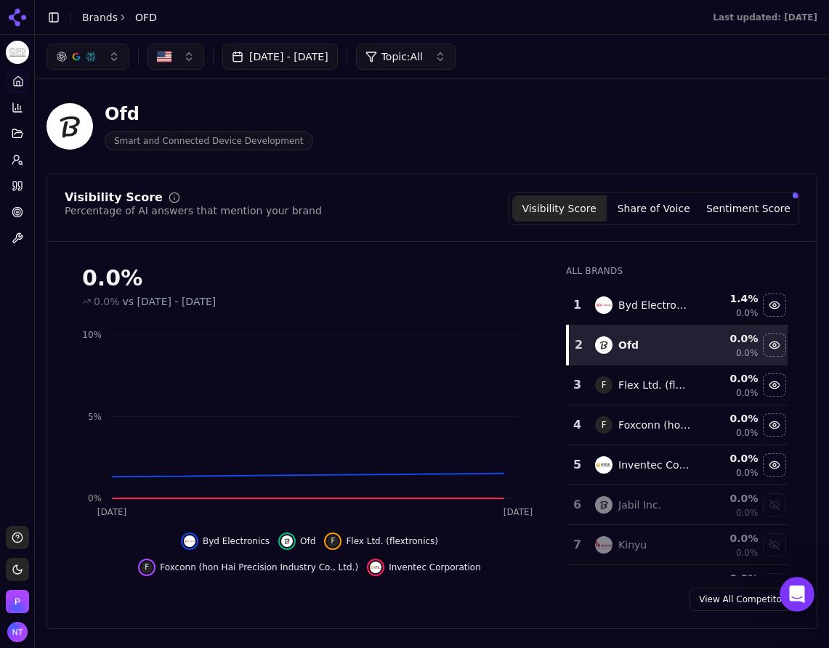
click at [107, 18] on link "Brands" at bounding box center [100, 18] width 36 height 12
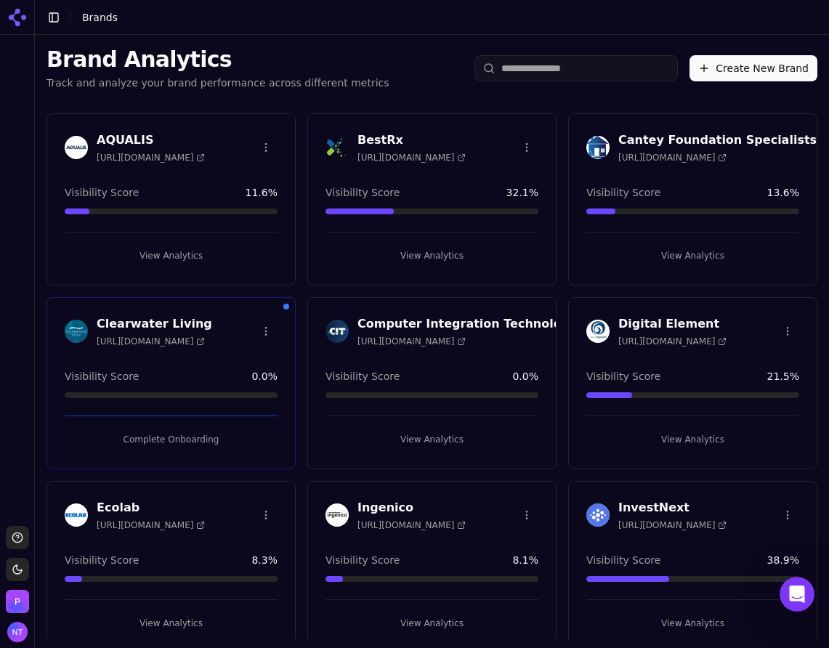
click at [174, 431] on button "Complete Onboarding" at bounding box center [171, 439] width 213 height 23
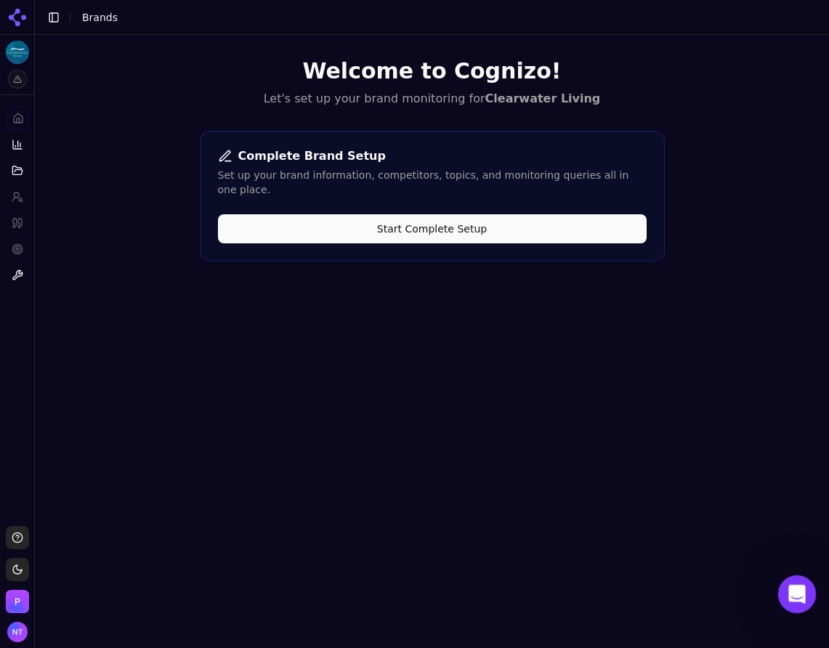
click at [783, 583] on div "Open Intercom Messenger" at bounding box center [795, 592] width 48 height 48
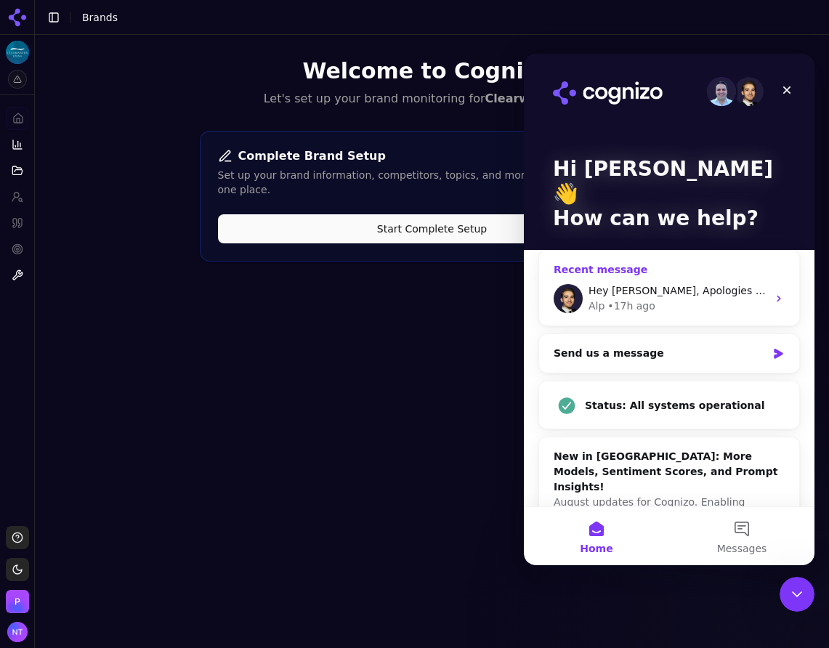
click at [664, 299] on div "Alp • 17h ago" at bounding box center [678, 306] width 179 height 15
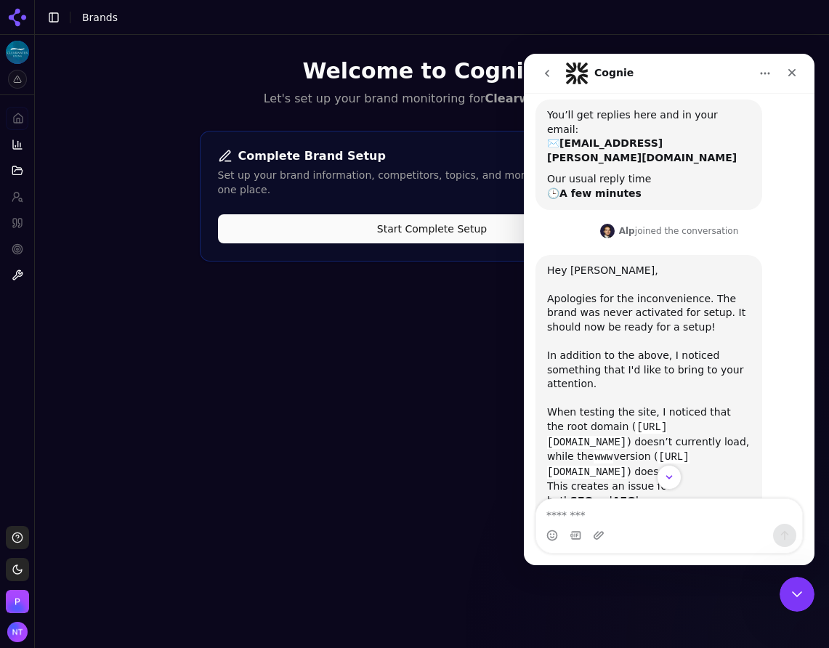
scroll to position [134, 0]
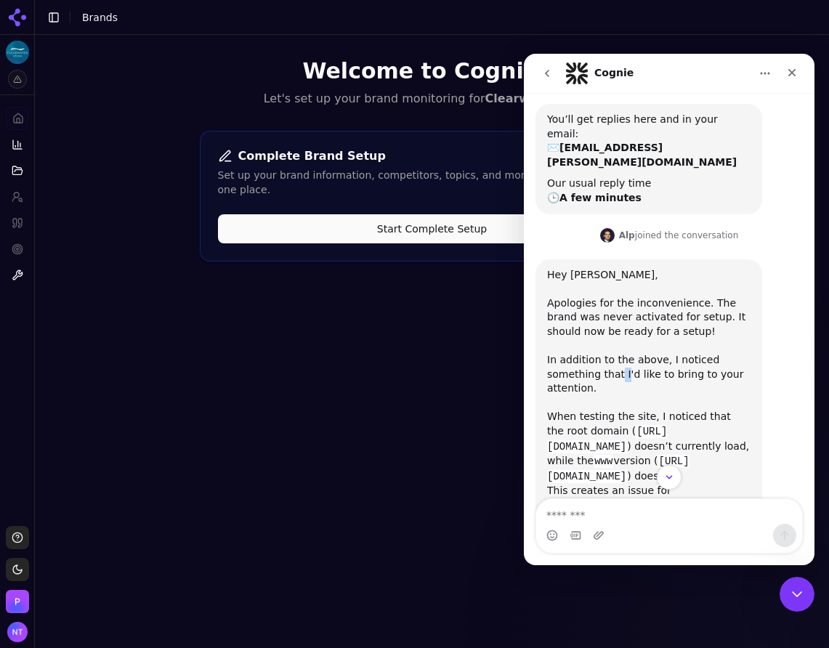
drag, startPoint x: 565, startPoint y: 339, endPoint x: 766, endPoint y: 345, distance: 201.4
click at [643, 340] on div "Hey Nate, Apologies for the inconvenience. The brand was never activated for se…" at bounding box center [649, 376] width 204 height 217
click at [733, 353] on div "Hey Nate, Apologies for the inconvenience. The brand was never activated for se…" at bounding box center [649, 376] width 204 height 217
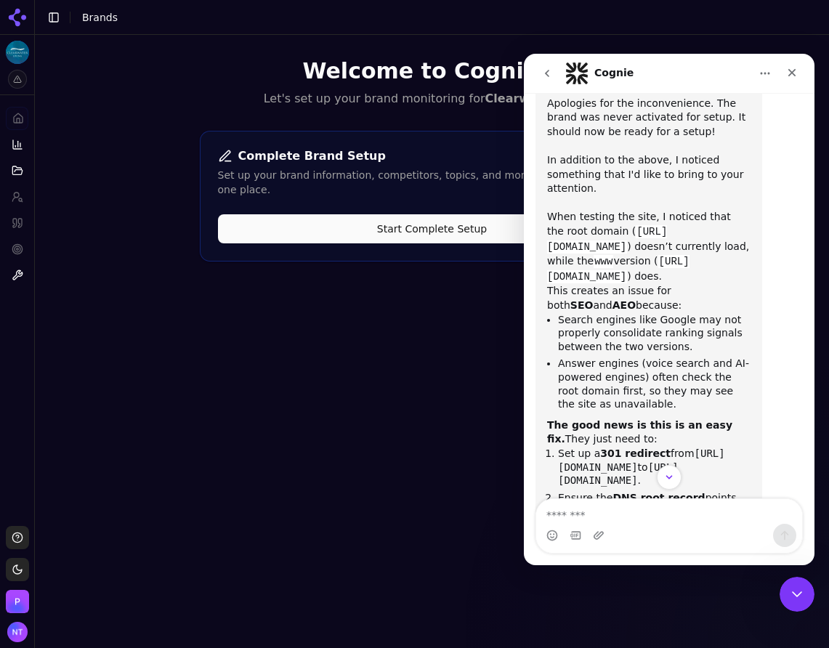
scroll to position [352, 0]
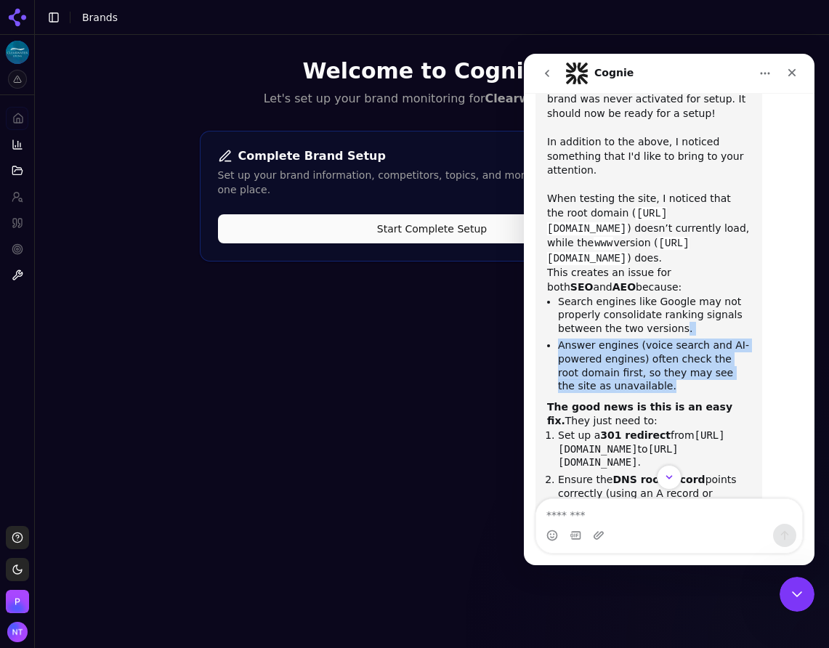
drag, startPoint x: 671, startPoint y: 303, endPoint x: 652, endPoint y: 361, distance: 60.5
click at [652, 361] on ul "Search engines like Google may not properly consolidate ranking signals between…" at bounding box center [649, 344] width 204 height 98
click at [652, 361] on li "Answer engines (voice search and AI-powered engines) often check the root domai…" at bounding box center [654, 366] width 193 height 54
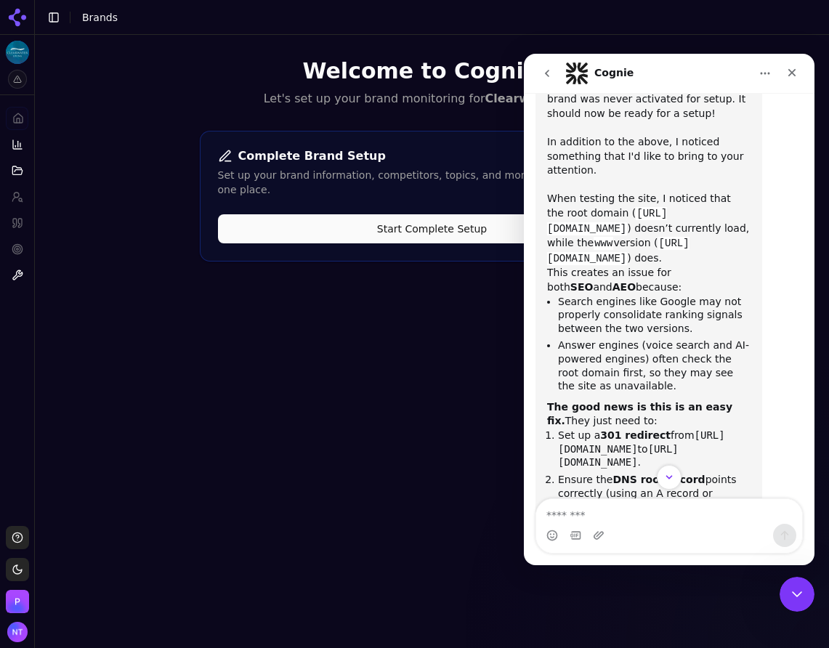
click at [630, 401] on div "The good news is this is an easy fix. They just need to:" at bounding box center [649, 415] width 204 height 28
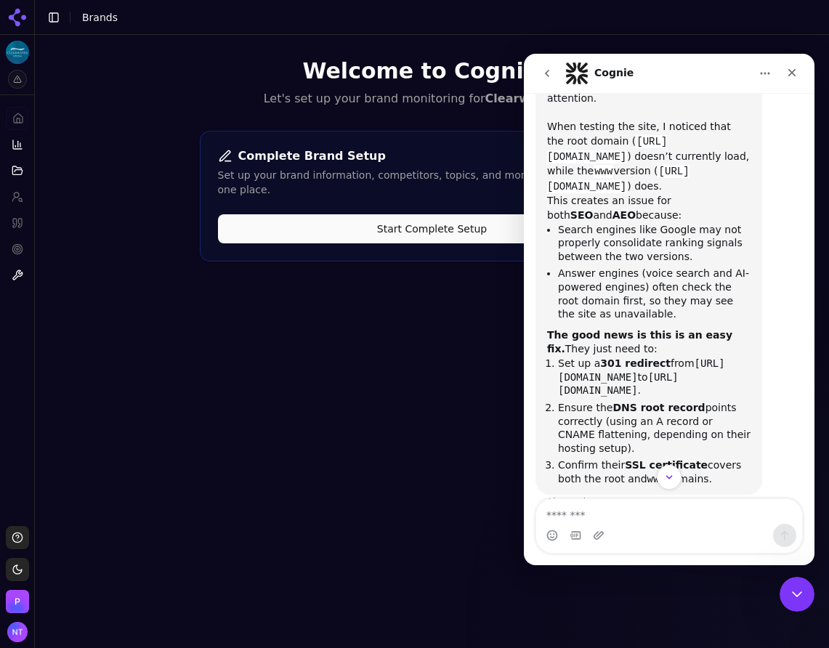
scroll to position [425, 0]
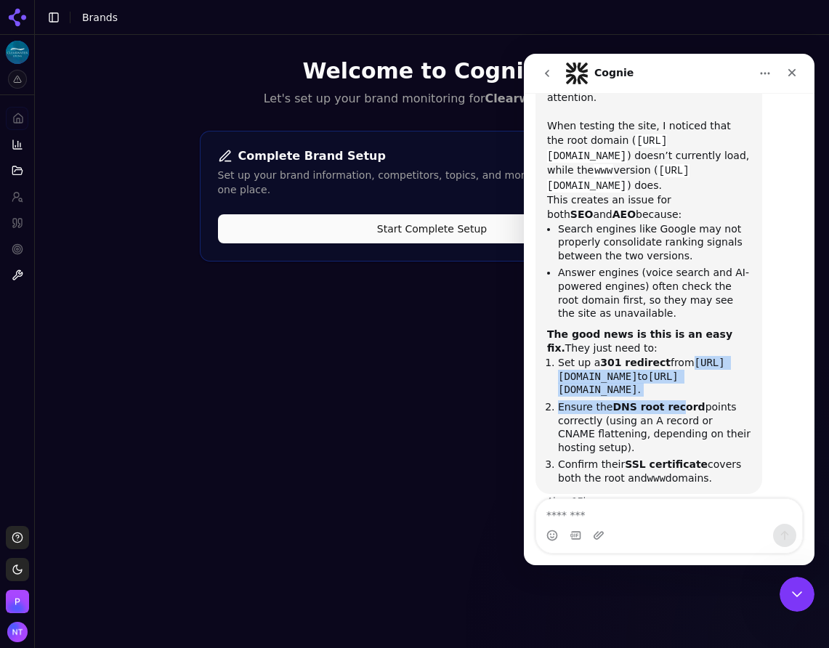
drag, startPoint x: 670, startPoint y: 342, endPoint x: 658, endPoint y: 403, distance: 63.0
click at [669, 385] on ol "Set up a 301 redirect from https://clearwaterliving.com to https://www.clearwat…" at bounding box center [649, 420] width 204 height 129
click at [655, 409] on li "Ensure the DNS root record points correctly (using an A record or CNAME flatten…" at bounding box center [654, 428] width 193 height 54
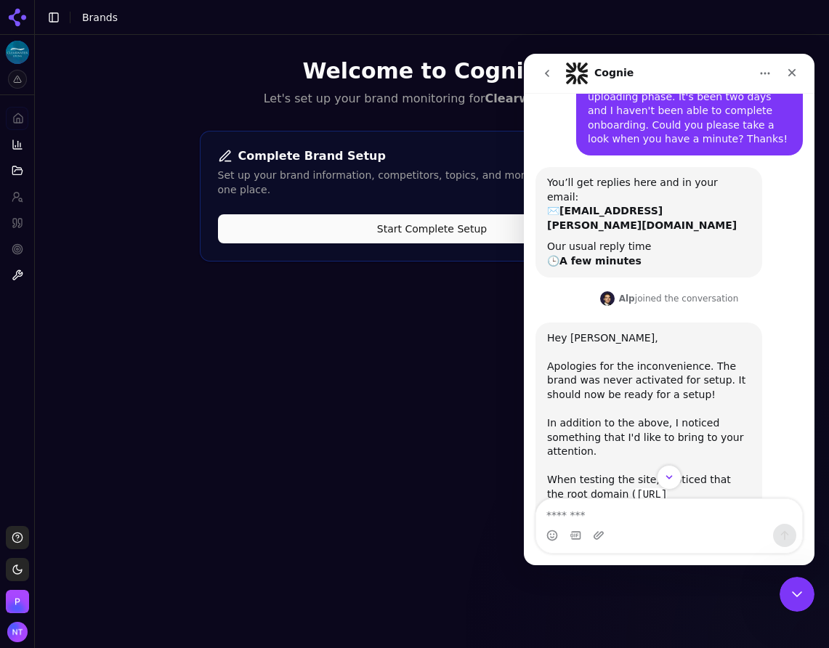
scroll to position [145, 0]
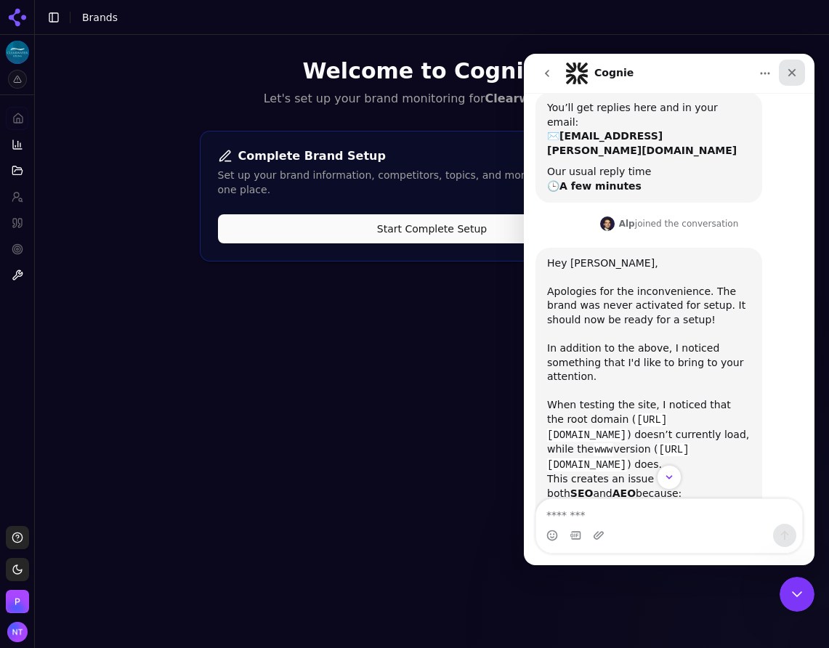
click at [784, 78] on div "Close" at bounding box center [792, 73] width 26 height 26
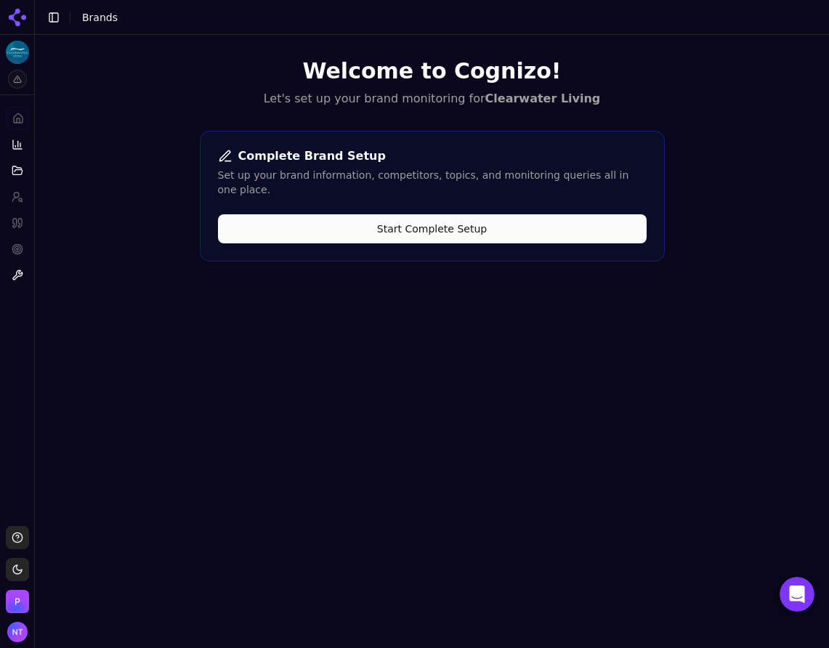
click at [228, 281] on div "Welcome to Cognizo! Let's set up your brand monitoring for Clearwater Living Co…" at bounding box center [432, 359] width 795 height 648
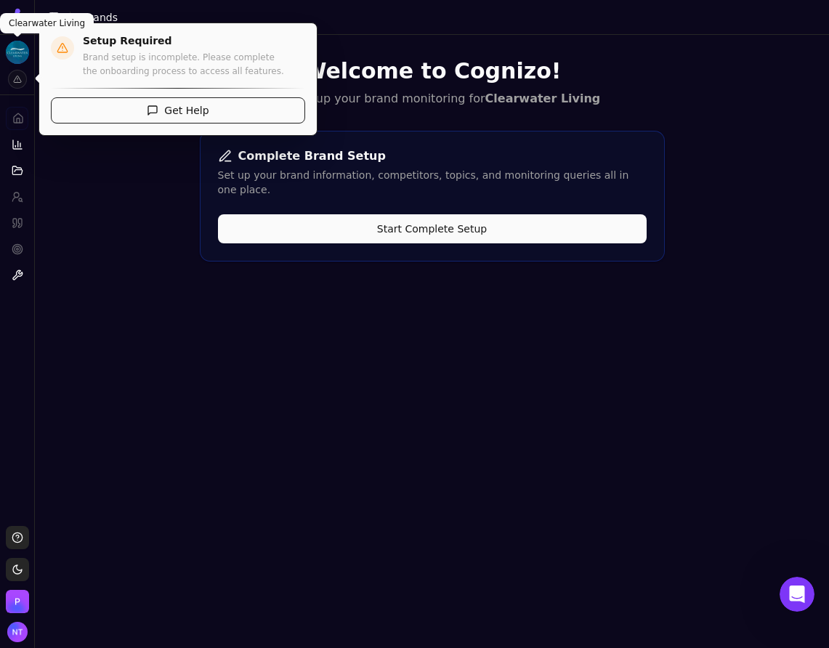
click at [18, 55] on html "Clearwater Living Platform Home Competition Topics Prompts Citations Optimize T…" at bounding box center [414, 324] width 829 height 648
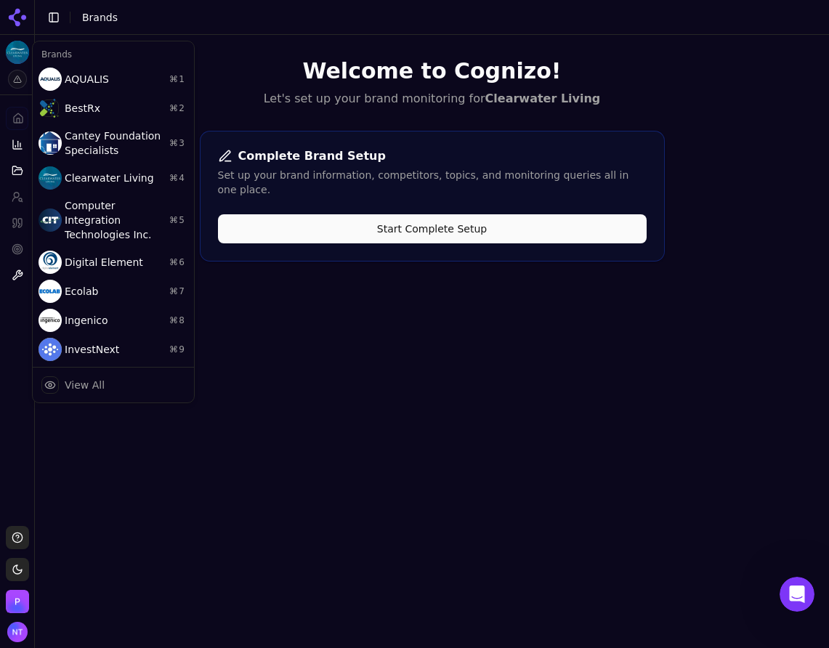
click at [457, 87] on html "Clearwater Living Platform Home Competition Topics Prompts Citations Optimize T…" at bounding box center [414, 324] width 829 height 648
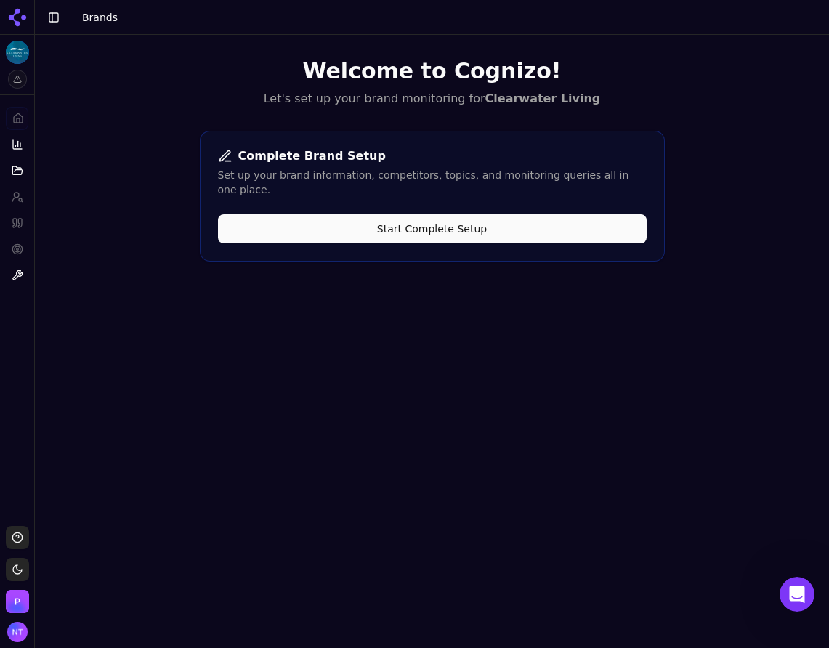
click at [313, 429] on div "Welcome to Cognizo! Let's set up your brand monitoring for Clearwater Living Co…" at bounding box center [432, 359] width 795 height 648
click at [263, 180] on div "Set up your brand information, competitors, topics, and monitoring queries all …" at bounding box center [432, 182] width 429 height 29
click at [260, 214] on button "Start Complete Setup" at bounding box center [432, 228] width 429 height 29
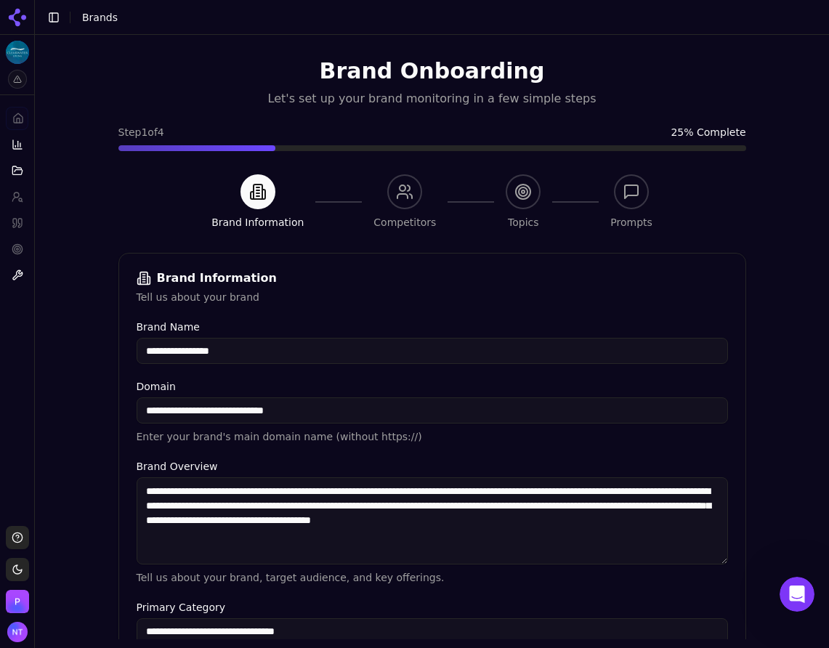
drag, startPoint x: 275, startPoint y: 419, endPoint x: 196, endPoint y: 415, distance: 79.3
click at [274, 419] on input "**********" at bounding box center [433, 411] width 592 height 26
drag, startPoint x: 197, startPoint y: 412, endPoint x: 84, endPoint y: 411, distance: 112.7
click at [84, 411] on div "**********" at bounding box center [432, 359] width 795 height 648
click at [396, 447] on div "**********" at bounding box center [433, 539] width 592 height 435
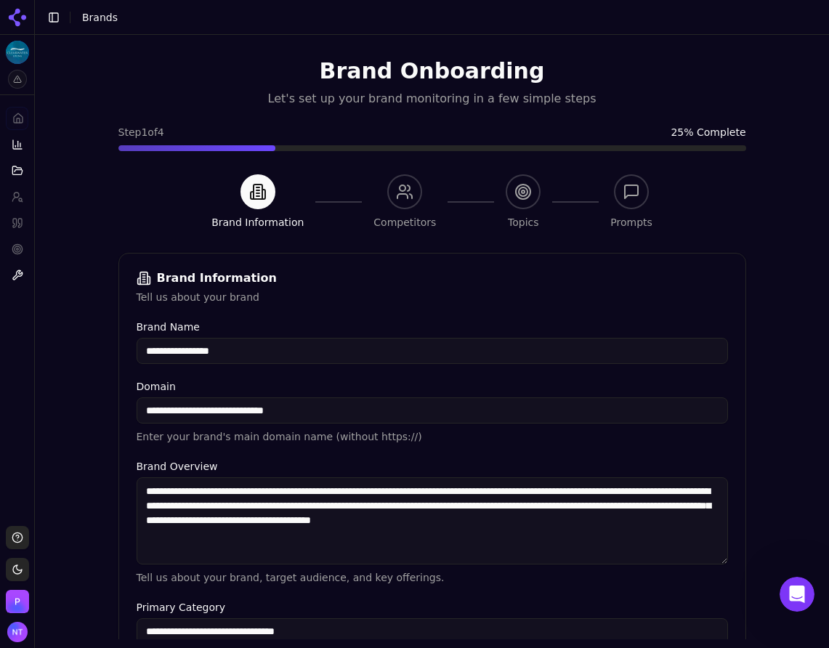
scroll to position [202, 0]
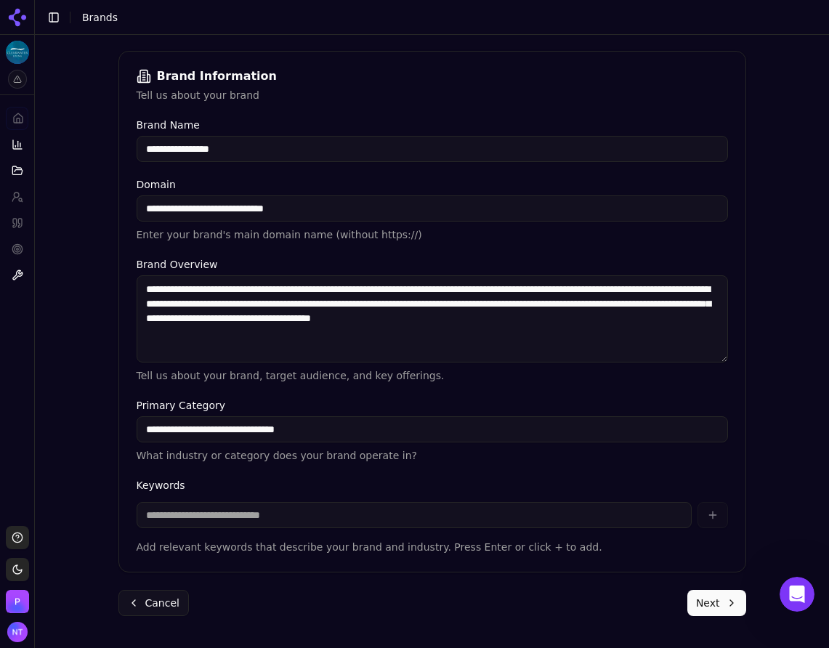
click at [702, 598] on button "Next" at bounding box center [717, 603] width 59 height 26
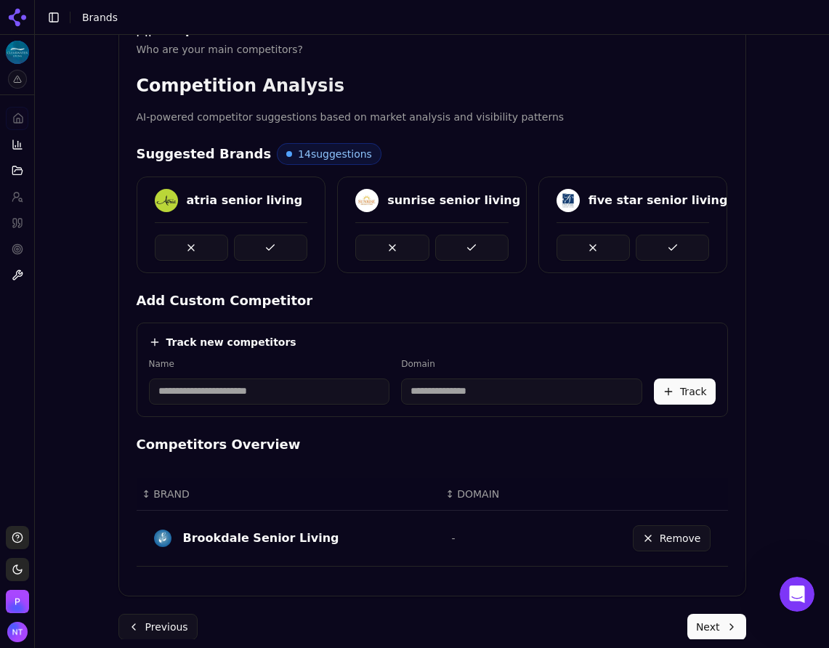
scroll to position [272, 0]
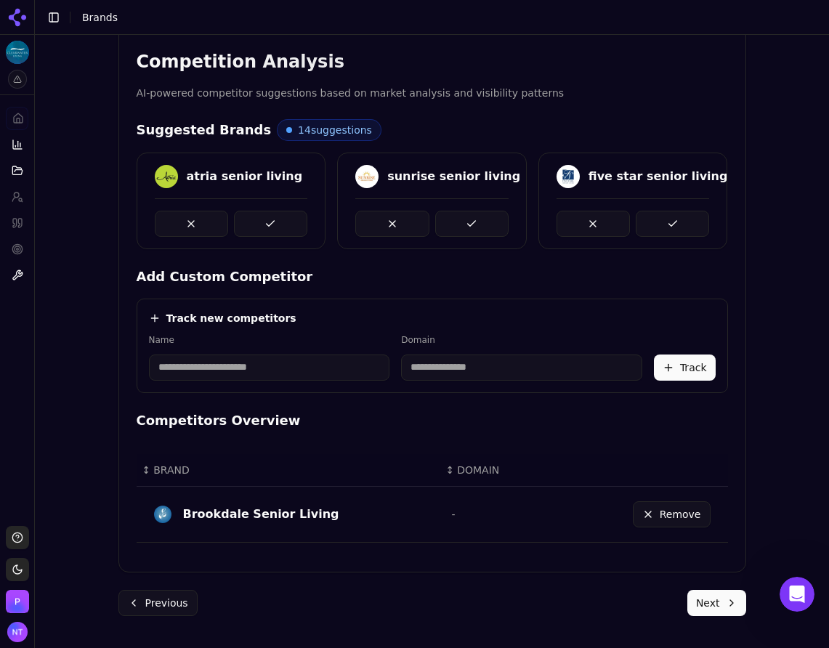
click at [246, 370] on input at bounding box center [269, 368] width 241 height 26
type input "**********"
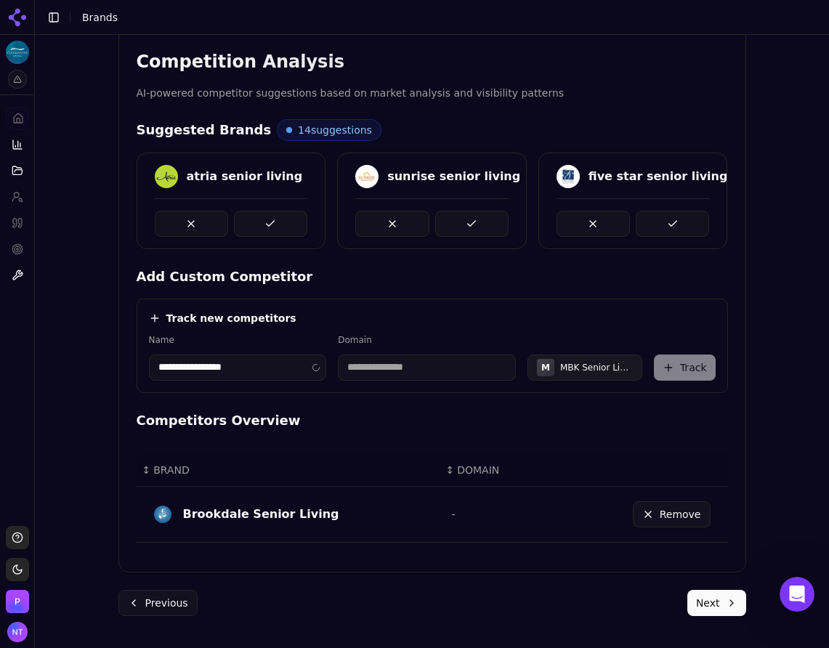
type input "**********"
click at [680, 371] on button "Track" at bounding box center [685, 368] width 62 height 26
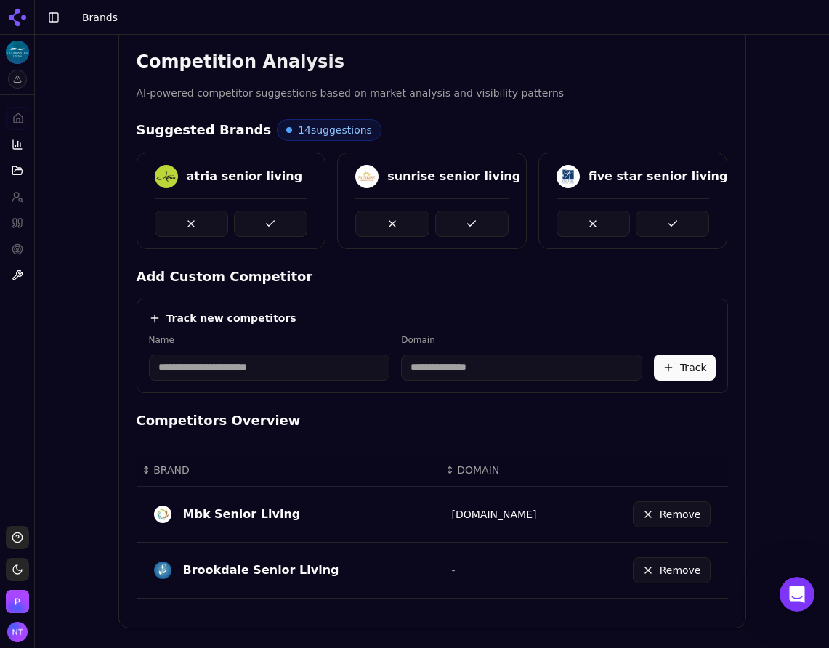
click at [244, 374] on input at bounding box center [269, 368] width 241 height 26
type input "*"
type input "********"
click at [465, 374] on input "**********" at bounding box center [395, 368] width 157 height 26
click at [463, 374] on input "**********" at bounding box center [395, 368] width 157 height 26
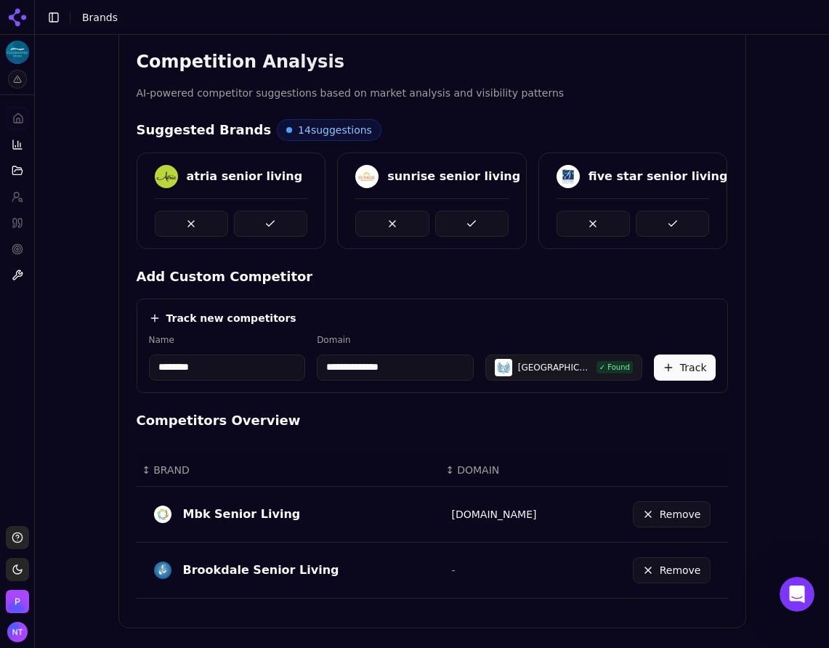
click at [463, 374] on input "**********" at bounding box center [395, 368] width 157 height 26
paste input "**********"
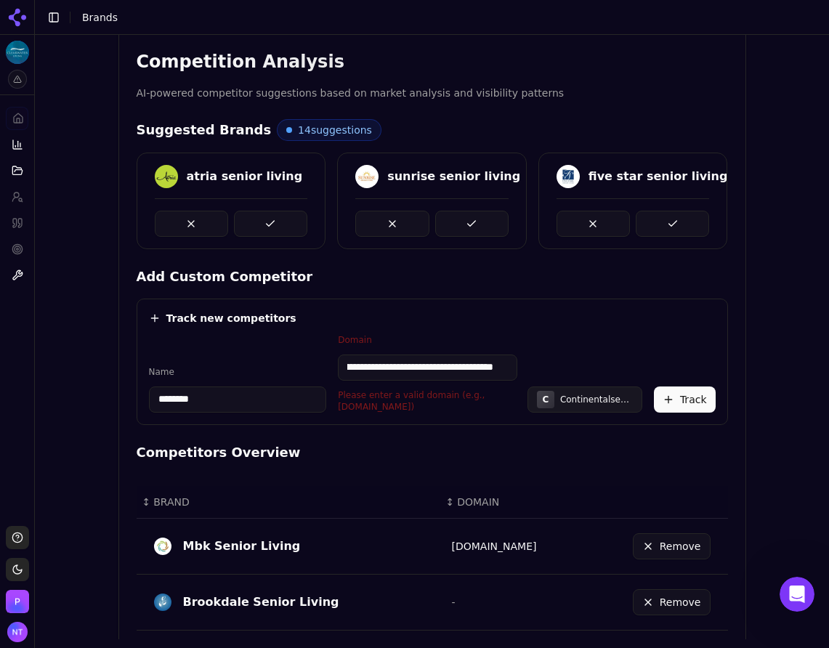
scroll to position [0, 0]
drag, startPoint x: 394, startPoint y: 376, endPoint x: 281, endPoint y: 372, distance: 112.7
click at [281, 372] on div "**********" at bounding box center [432, 373] width 567 height 79
click at [380, 369] on input "**********" at bounding box center [428, 368] width 180 height 26
drag, startPoint x: 377, startPoint y: 366, endPoint x: 288, endPoint y: 364, distance: 89.4
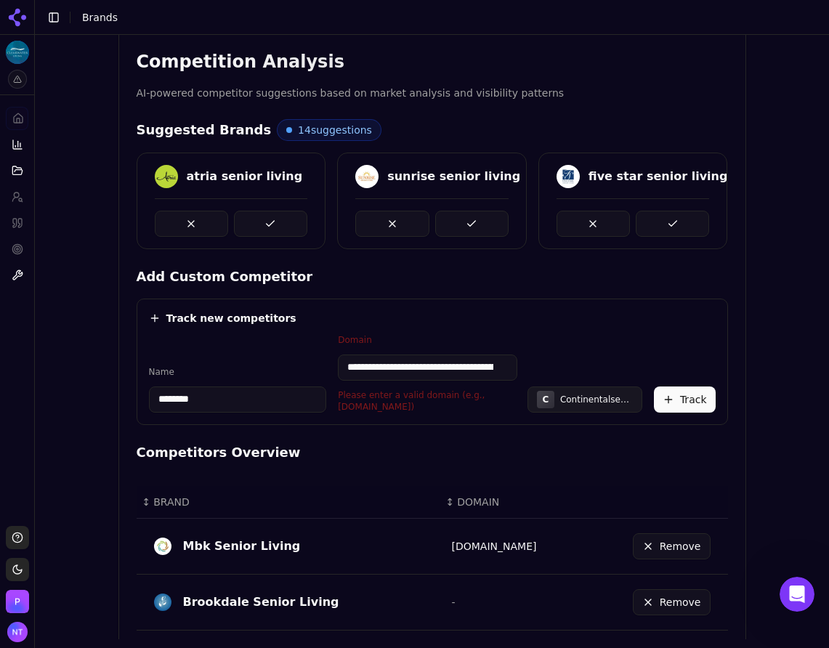
click at [288, 364] on div "**********" at bounding box center [432, 373] width 567 height 79
drag, startPoint x: 379, startPoint y: 369, endPoint x: 553, endPoint y: 369, distance: 174.5
click at [555, 369] on div "**********" at bounding box center [432, 373] width 567 height 79
click at [491, 369] on input "**********" at bounding box center [428, 368] width 180 height 26
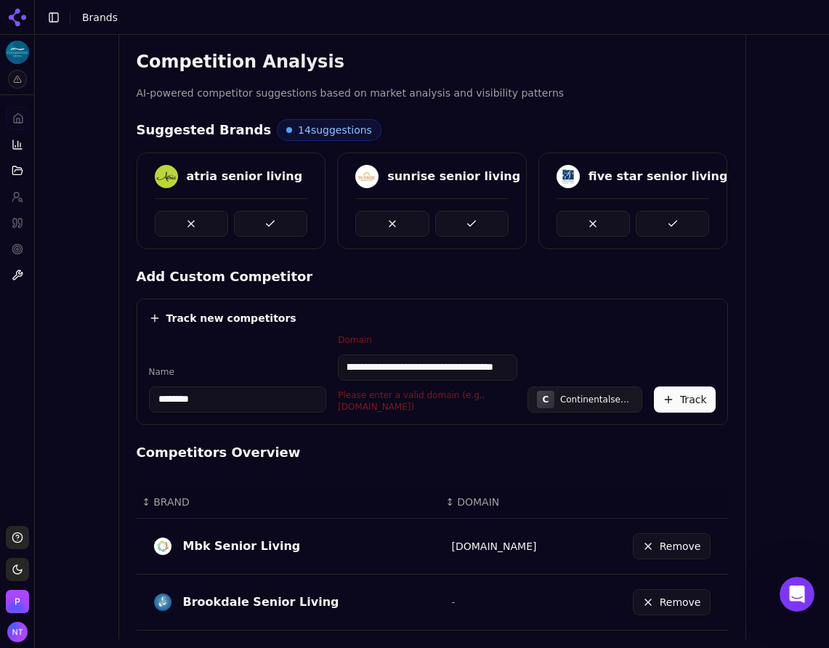
click at [595, 353] on div "**********" at bounding box center [432, 373] width 567 height 79
click at [426, 401] on p "Please enter a valid domain (e.g., competitor.com)" at bounding box center [428, 401] width 180 height 23
click at [408, 409] on p "Please enter a valid domain (e.g., competitor.com)" at bounding box center [428, 401] width 180 height 23
click at [429, 346] on div "**********" at bounding box center [427, 373] width 178 height 79
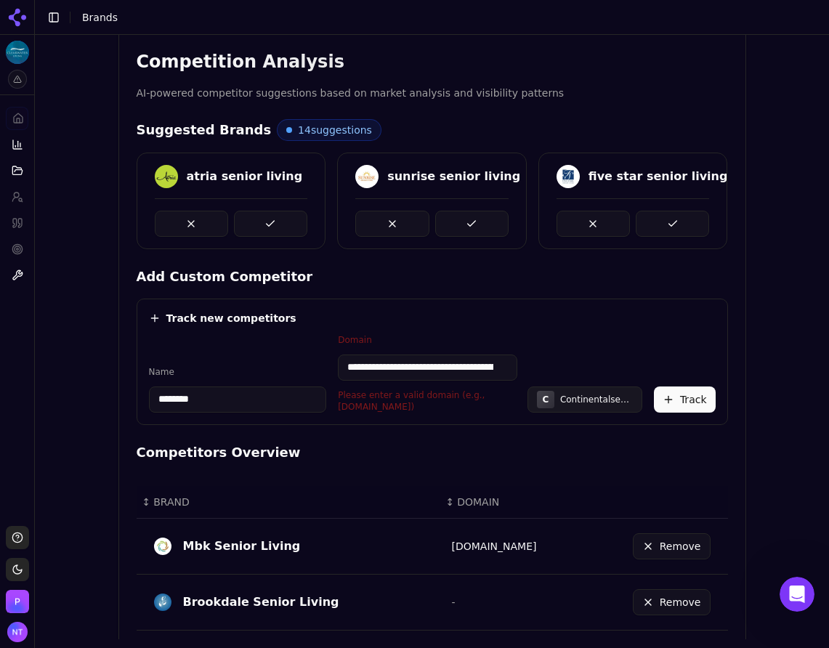
click at [377, 366] on input "**********" at bounding box center [428, 368] width 180 height 26
click at [383, 370] on input "**********" at bounding box center [428, 368] width 180 height 26
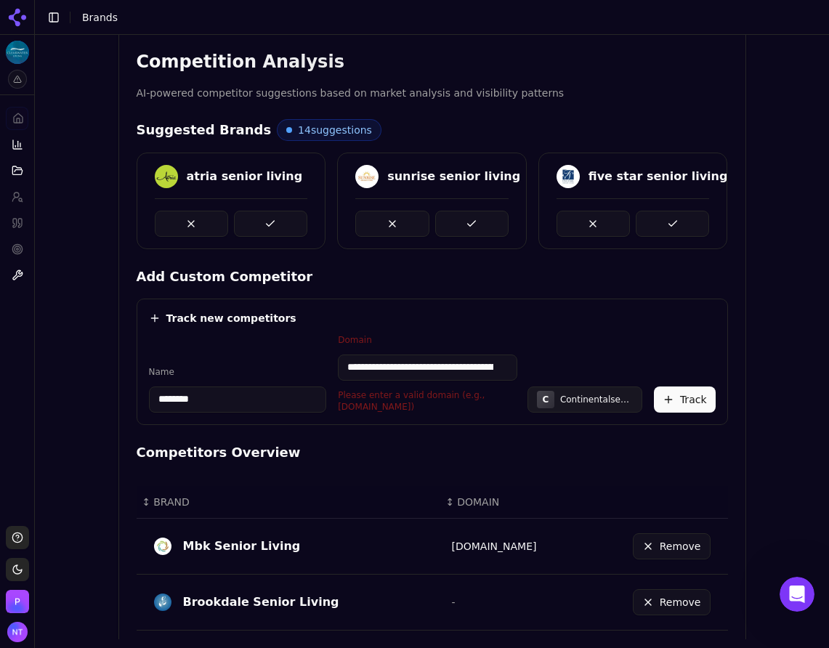
click at [383, 370] on input "**********" at bounding box center [428, 368] width 180 height 26
click at [350, 370] on input "**********" at bounding box center [428, 368] width 180 height 26
click at [278, 365] on div "**********" at bounding box center [432, 373] width 567 height 79
click at [344, 360] on input "**********" at bounding box center [428, 368] width 180 height 26
click at [343, 360] on input "**********" at bounding box center [428, 368] width 180 height 26
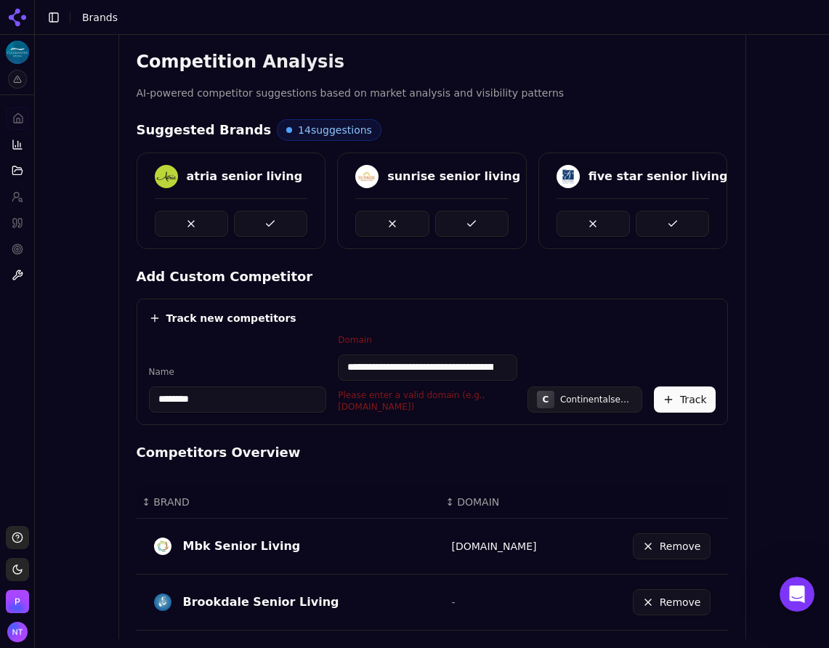
click at [344, 365] on input "**********" at bounding box center [428, 368] width 180 height 26
click at [451, 377] on input "**********" at bounding box center [428, 368] width 180 height 26
click at [443, 392] on p "Please enter a valid domain (e.g., competitor.com)" at bounding box center [428, 401] width 180 height 23
click at [431, 358] on input "**********" at bounding box center [428, 368] width 180 height 26
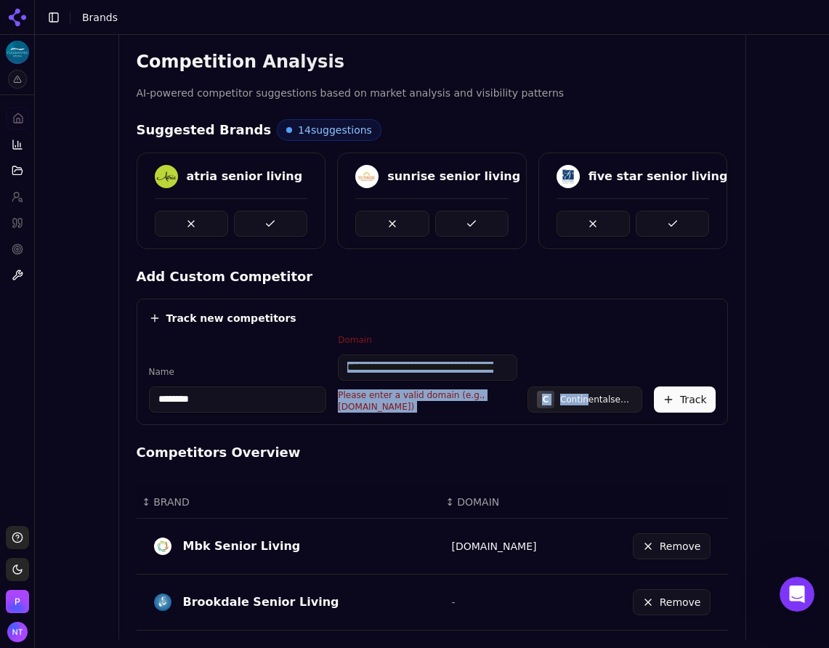
drag, startPoint x: 399, startPoint y: 353, endPoint x: 584, endPoint y: 364, distance: 185.7
click at [584, 364] on div "**********" at bounding box center [432, 373] width 567 height 79
click at [457, 358] on input "**********" at bounding box center [428, 368] width 180 height 26
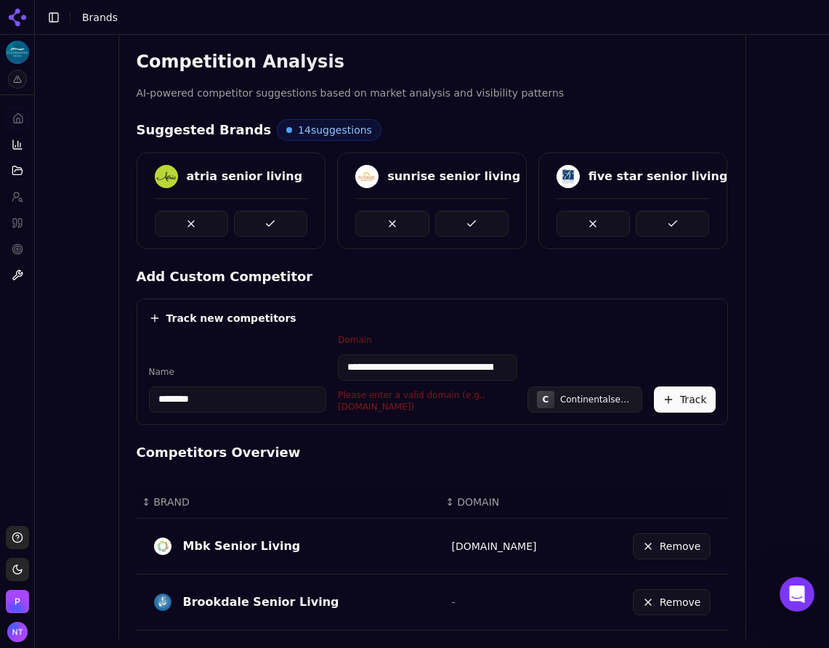
scroll to position [0, 72]
drag, startPoint x: 457, startPoint y: 364, endPoint x: 548, endPoint y: 374, distance: 92.2
click at [548, 374] on div "**********" at bounding box center [432, 373] width 567 height 79
click at [490, 371] on input "**********" at bounding box center [428, 368] width 180 height 26
drag, startPoint x: 494, startPoint y: 369, endPoint x: 430, endPoint y: 365, distance: 64.8
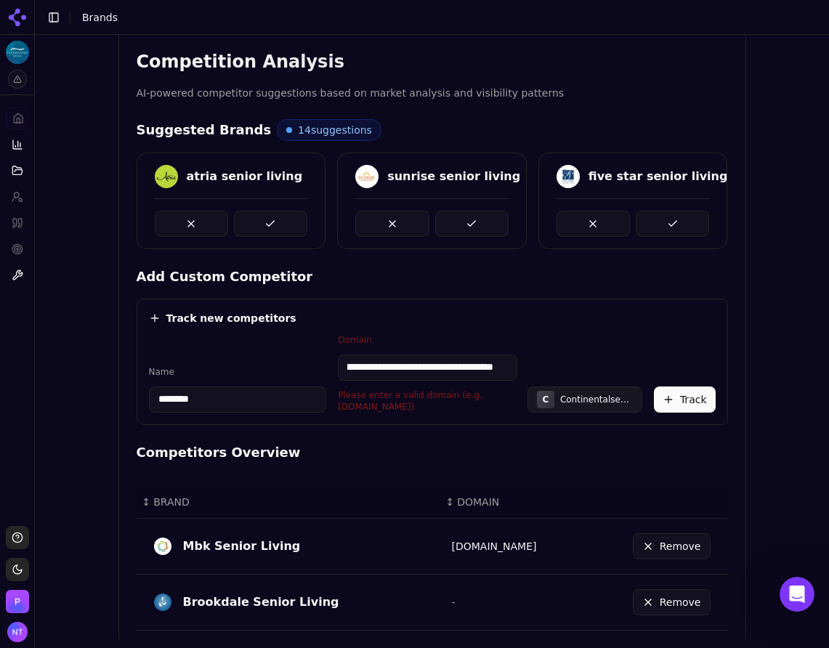
click at [430, 365] on input "**********" at bounding box center [428, 368] width 180 height 26
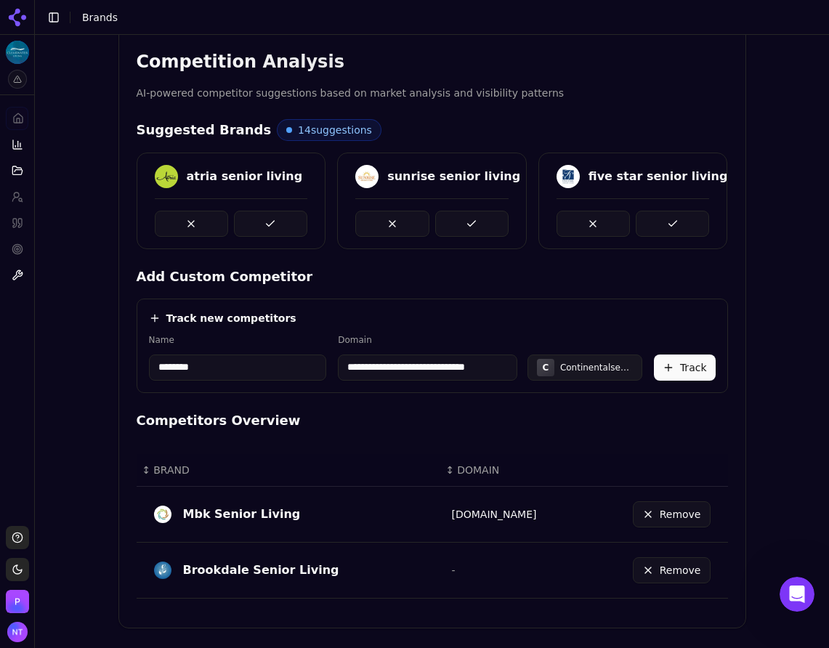
scroll to position [0, 11]
type input "**********"
click at [683, 364] on button "Track" at bounding box center [685, 368] width 62 height 26
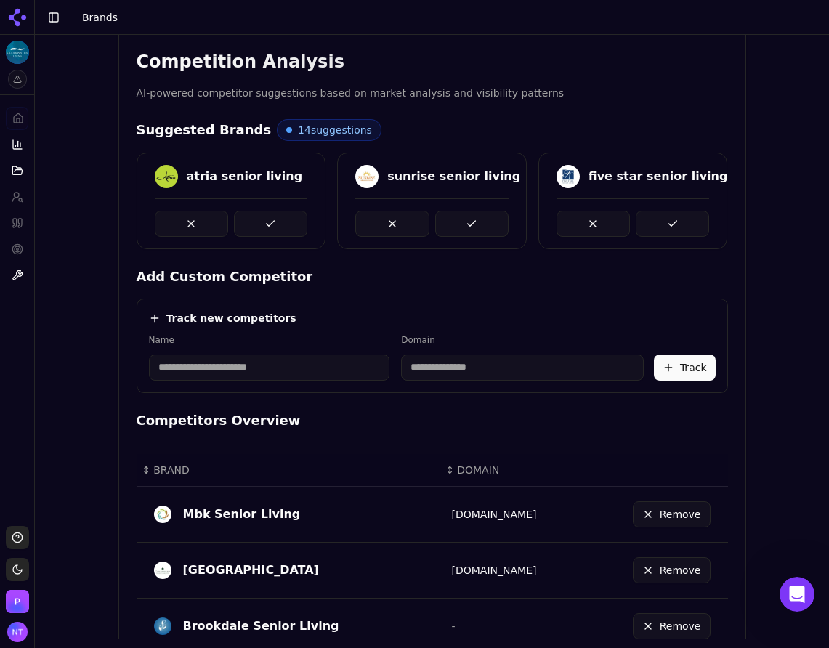
click at [438, 370] on input at bounding box center [522, 368] width 243 height 26
paste input "**********"
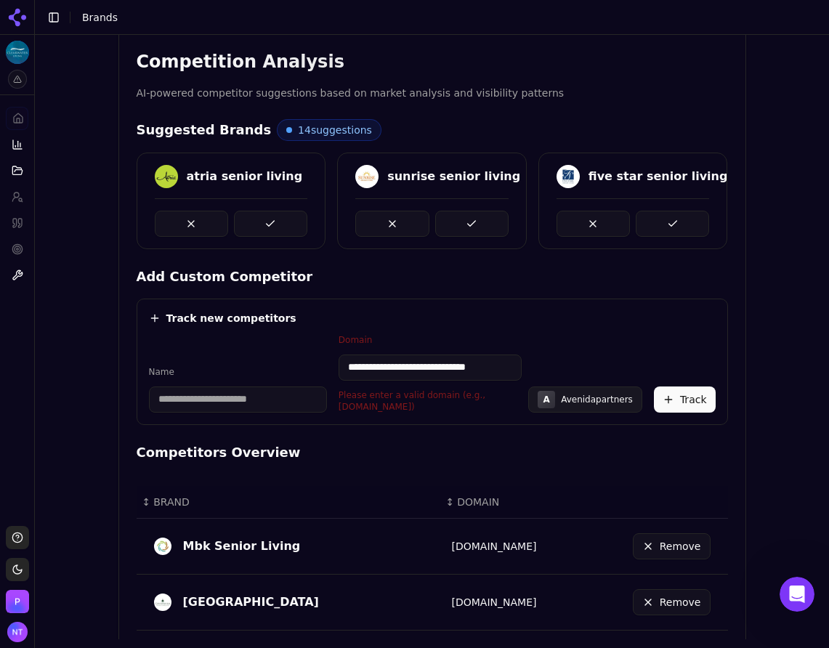
scroll to position [0, 4]
drag, startPoint x: 406, startPoint y: 366, endPoint x: 399, endPoint y: 373, distance: 9.8
click at [406, 366] on input "**********" at bounding box center [430, 368] width 183 height 26
drag, startPoint x: 377, startPoint y: 368, endPoint x: 300, endPoint y: 371, distance: 76.4
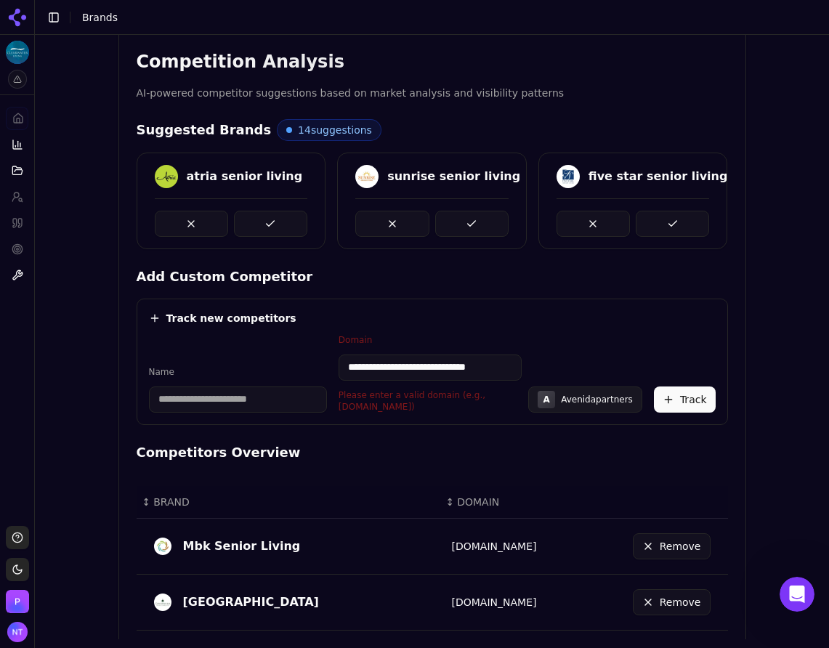
click at [300, 371] on div "**********" at bounding box center [432, 373] width 567 height 79
click at [398, 372] on input "**********" at bounding box center [430, 368] width 183 height 26
click at [494, 369] on input "**********" at bounding box center [430, 368] width 183 height 26
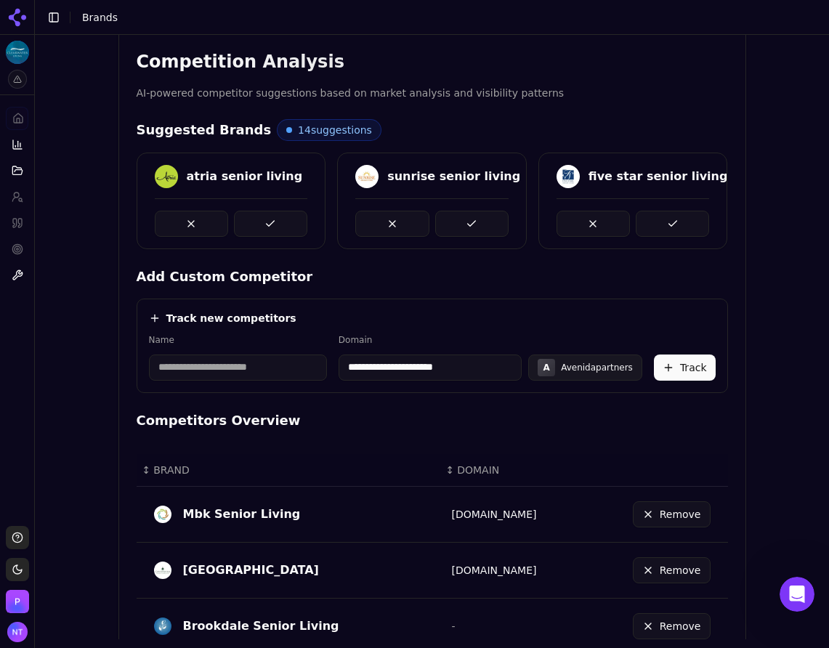
type input "**********"
click at [150, 361] on input at bounding box center [238, 368] width 178 height 26
type input "**********"
click at [588, 339] on div "**********" at bounding box center [432, 357] width 567 height 47
click at [694, 356] on button "Track" at bounding box center [685, 368] width 62 height 26
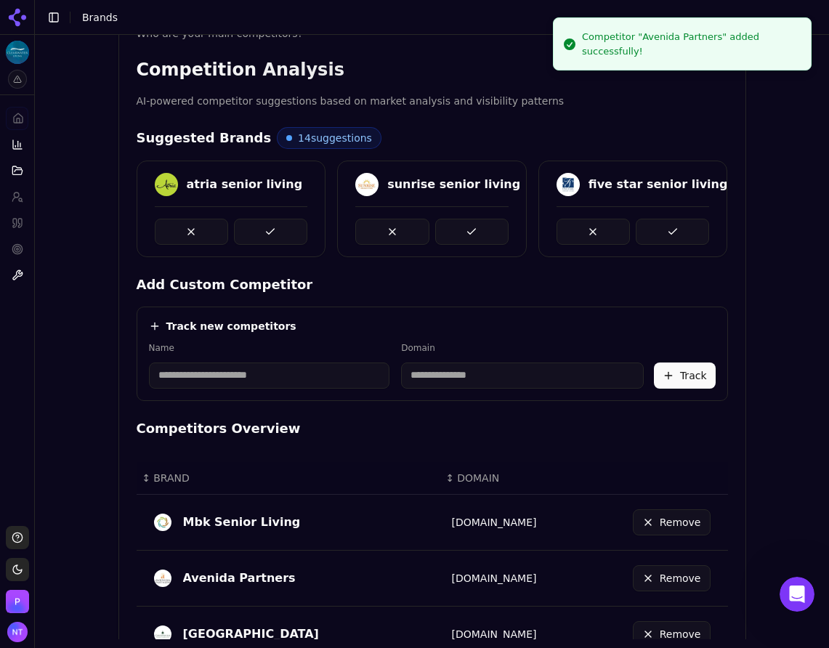
scroll to position [367, 0]
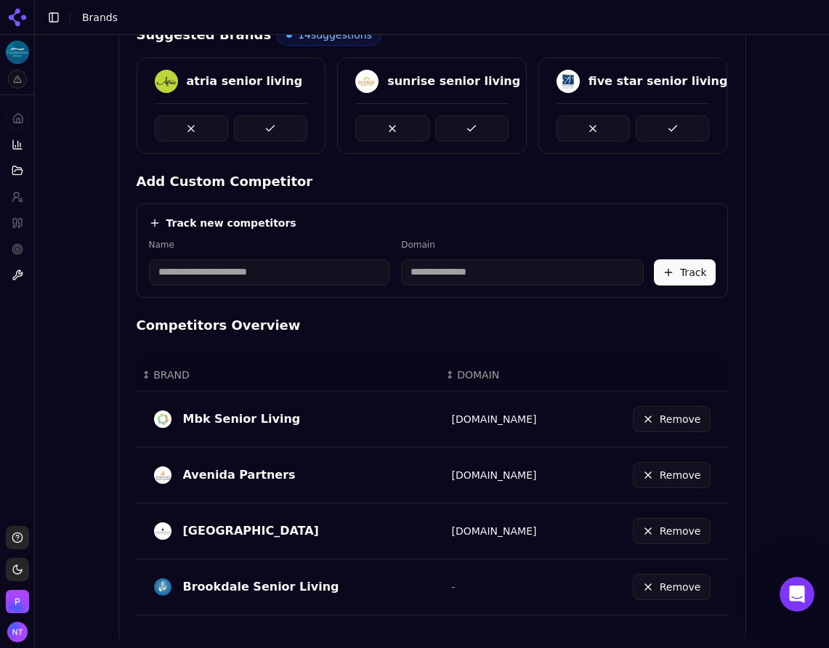
drag, startPoint x: 141, startPoint y: 125, endPoint x: 76, endPoint y: 102, distance: 69.2
click at [141, 125] on div at bounding box center [231, 122] width 188 height 39
click at [21, 57] on html "Clearwater Living Platform Home Competition Topics Prompts Citations Optimize T…" at bounding box center [414, 324] width 829 height 648
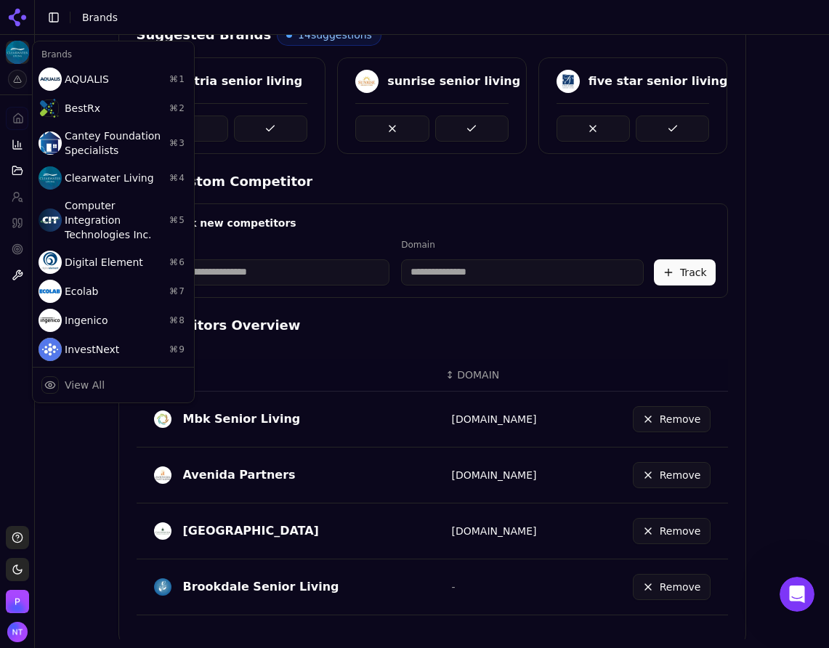
click at [104, 14] on html "Clearwater Living Platform Home Competition Topics Prompts Citations Optimize T…" at bounding box center [414, 324] width 829 height 648
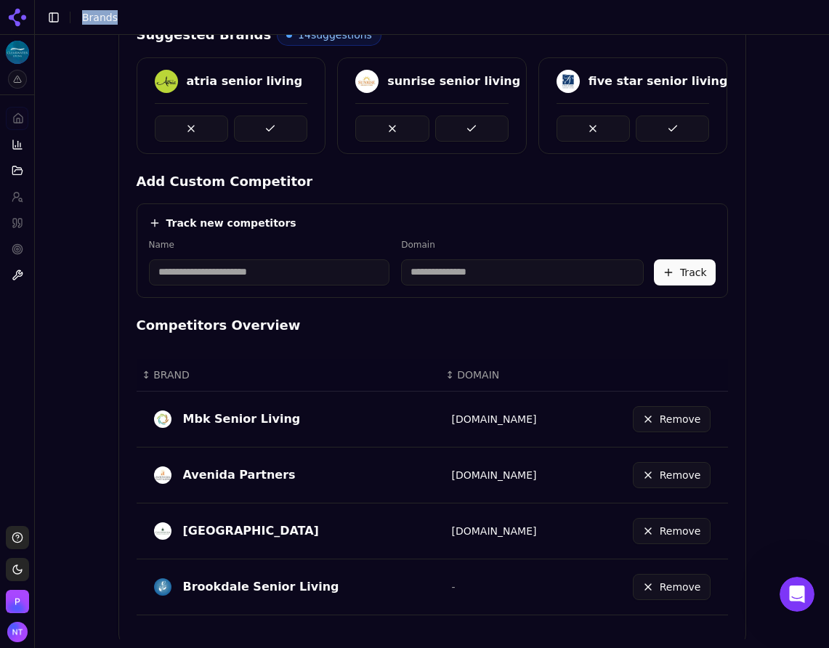
click at [104, 14] on span "Brands" at bounding box center [100, 18] width 36 height 12
click at [57, 21] on button "Toggle Sidebar" at bounding box center [54, 17] width 20 height 20
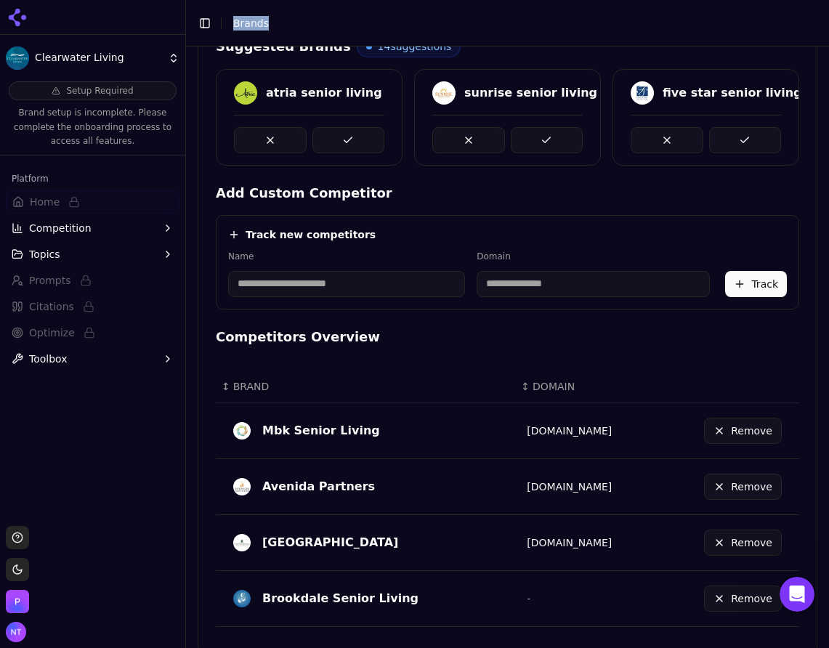
click at [16, 12] on icon at bounding box center [17, 17] width 23 height 23
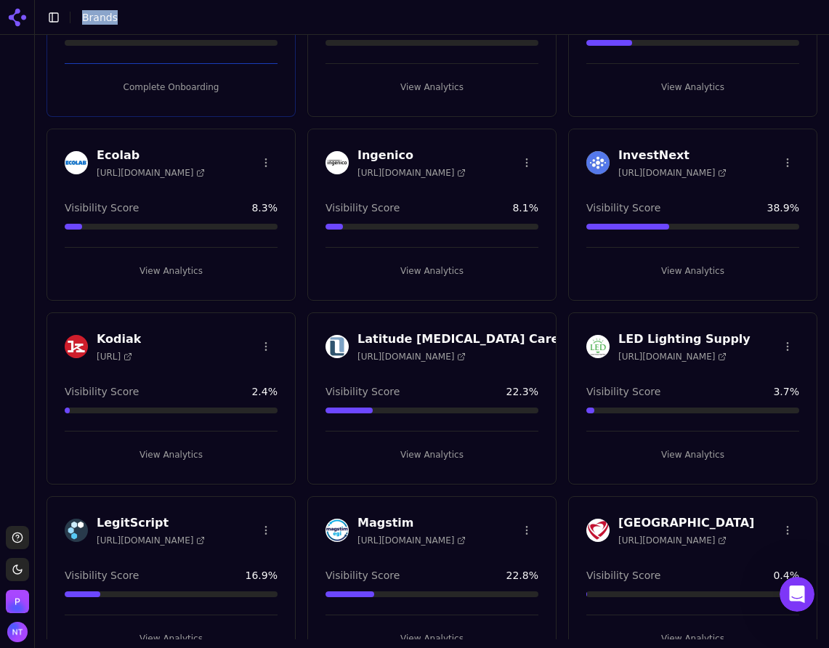
scroll to position [716, 0]
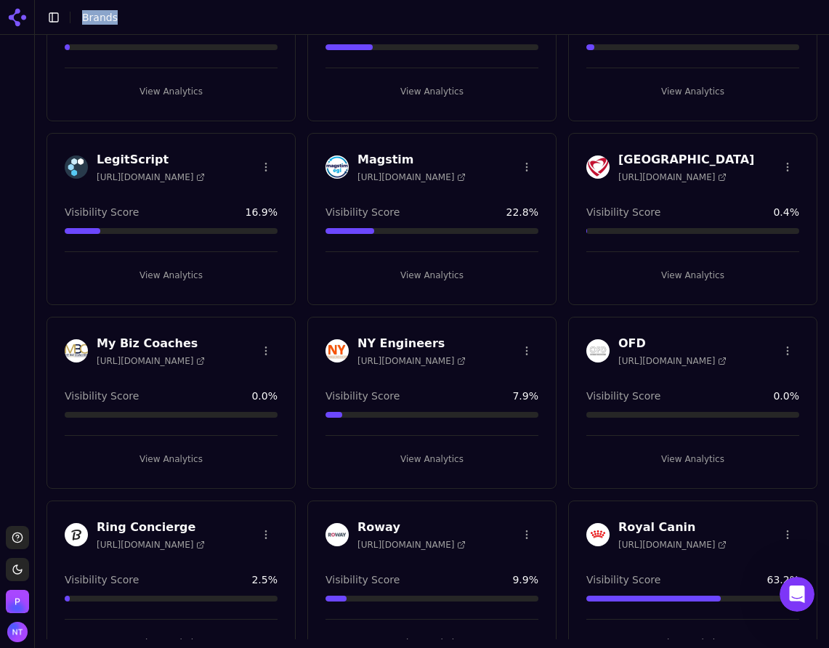
click at [668, 459] on button "View Analytics" at bounding box center [693, 459] width 213 height 23
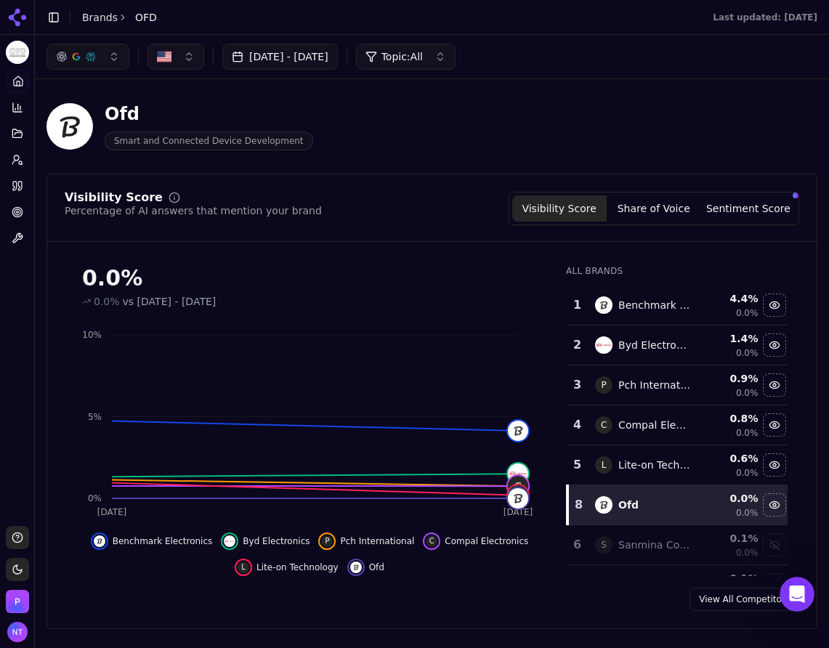
click at [644, 220] on button "Share of Voice" at bounding box center [654, 209] width 95 height 26
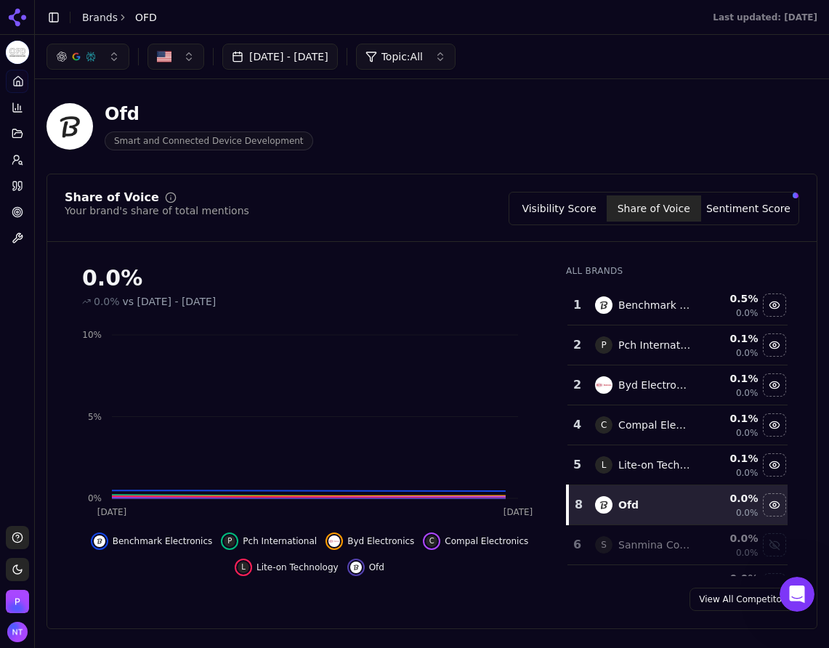
click at [646, 216] on button "Share of Voice" at bounding box center [654, 209] width 95 height 26
click at [729, 211] on button "Sentiment Score" at bounding box center [749, 209] width 95 height 26
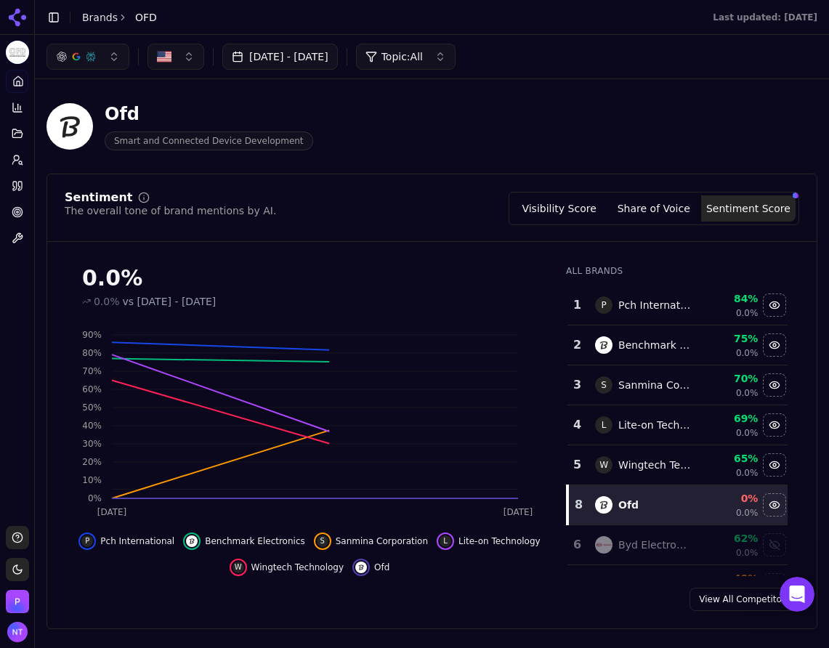
click at [729, 211] on button "Sentiment Score" at bounding box center [749, 209] width 95 height 26
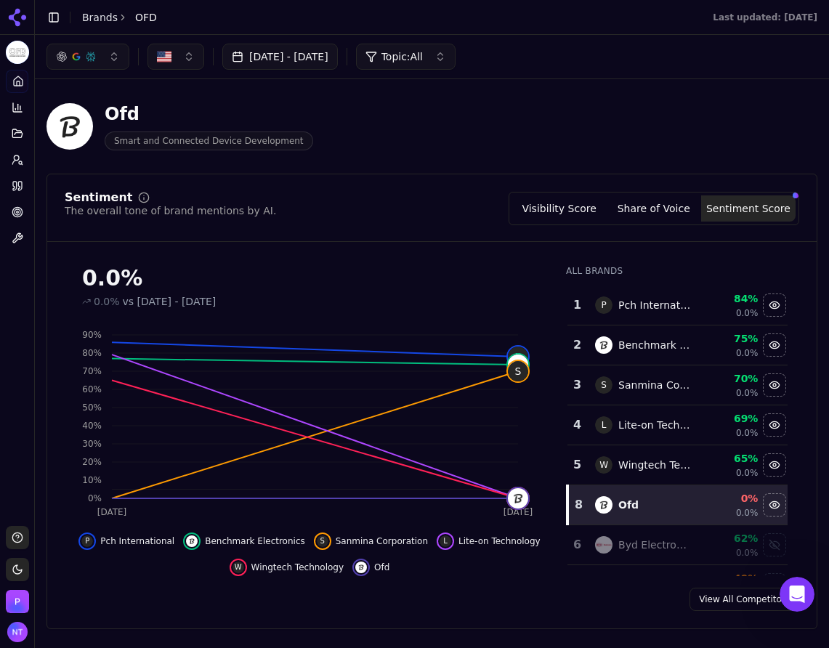
click at [603, 202] on button "Visibility Score" at bounding box center [559, 209] width 95 height 26
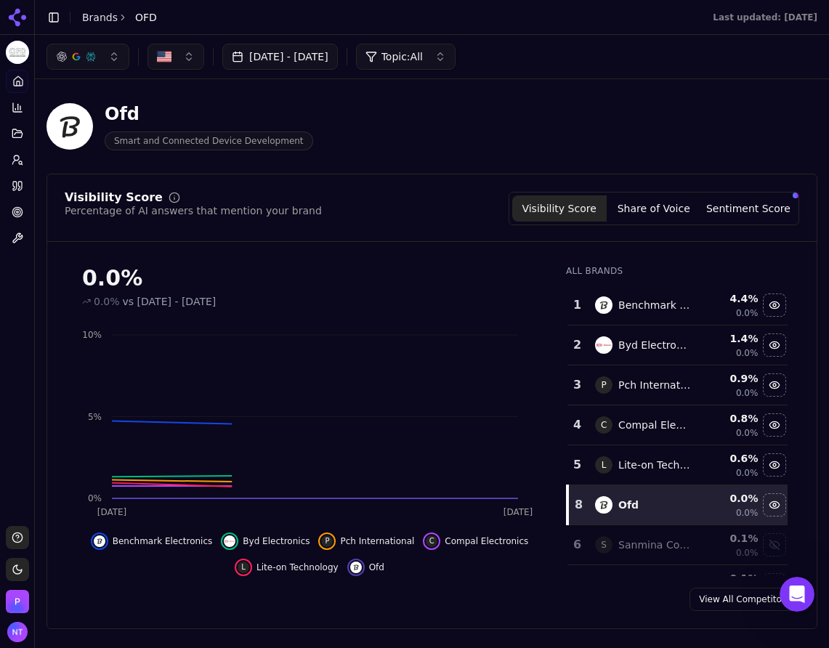
click at [594, 198] on button "Visibility Score" at bounding box center [559, 209] width 95 height 26
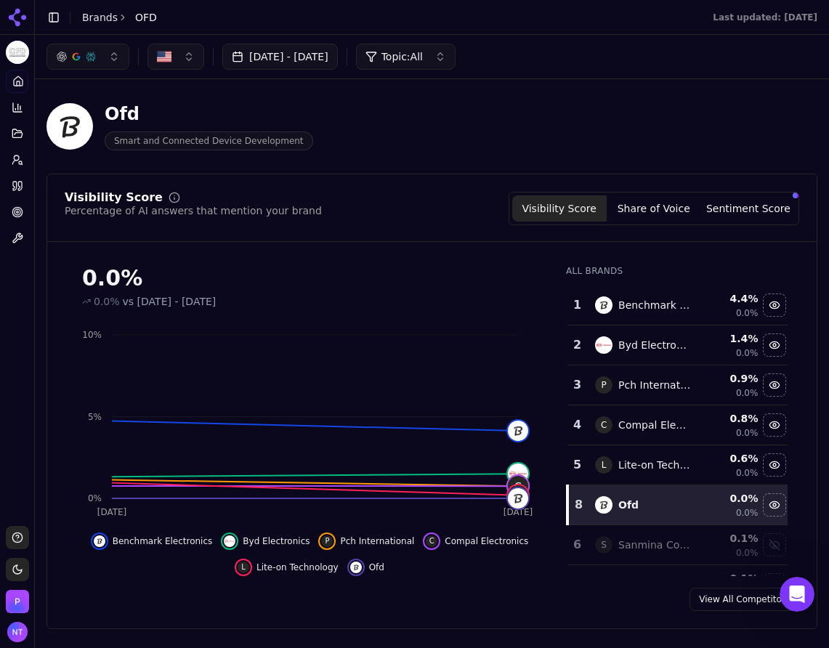
click at [632, 210] on button "Share of Voice" at bounding box center [654, 209] width 95 height 26
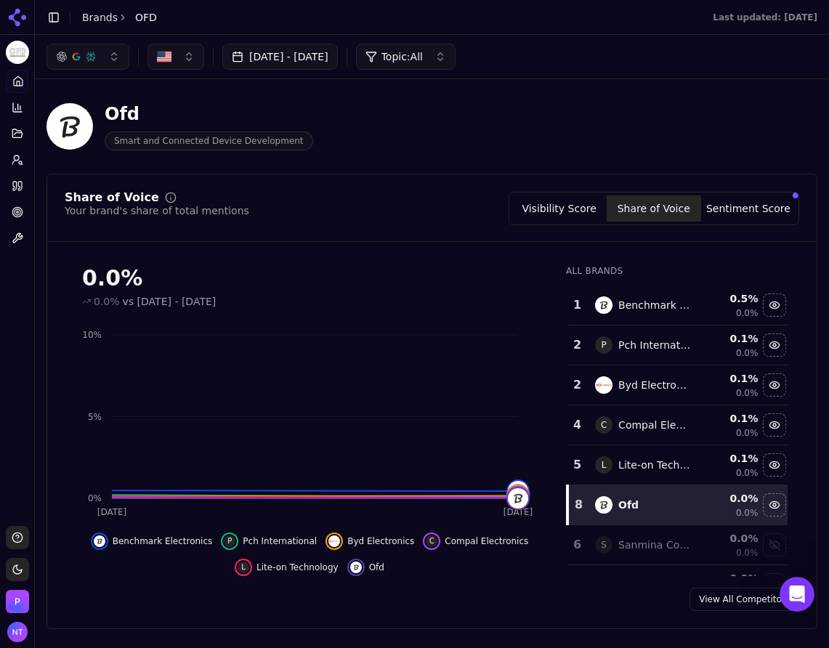
click at [570, 214] on button "Visibility Score" at bounding box center [559, 209] width 95 height 26
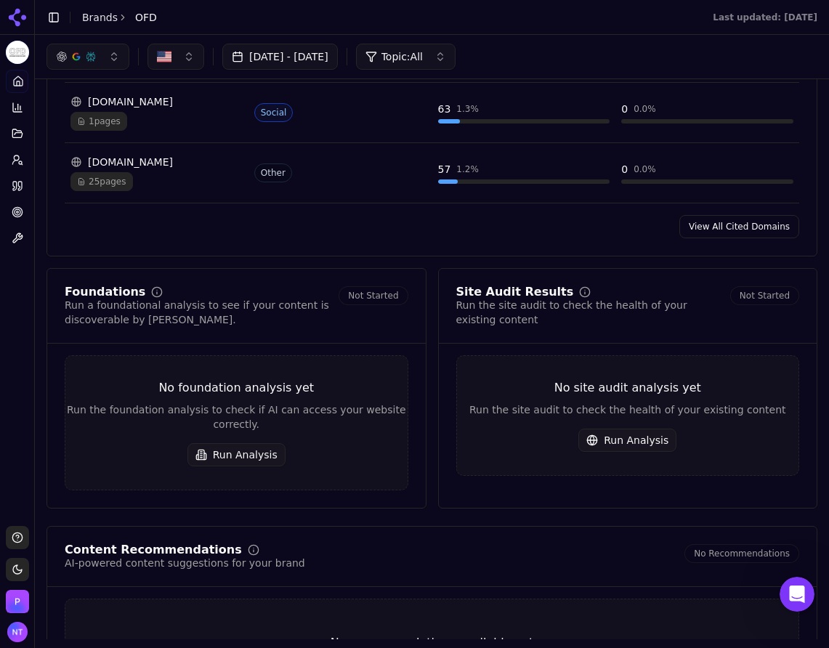
scroll to position [1527, 0]
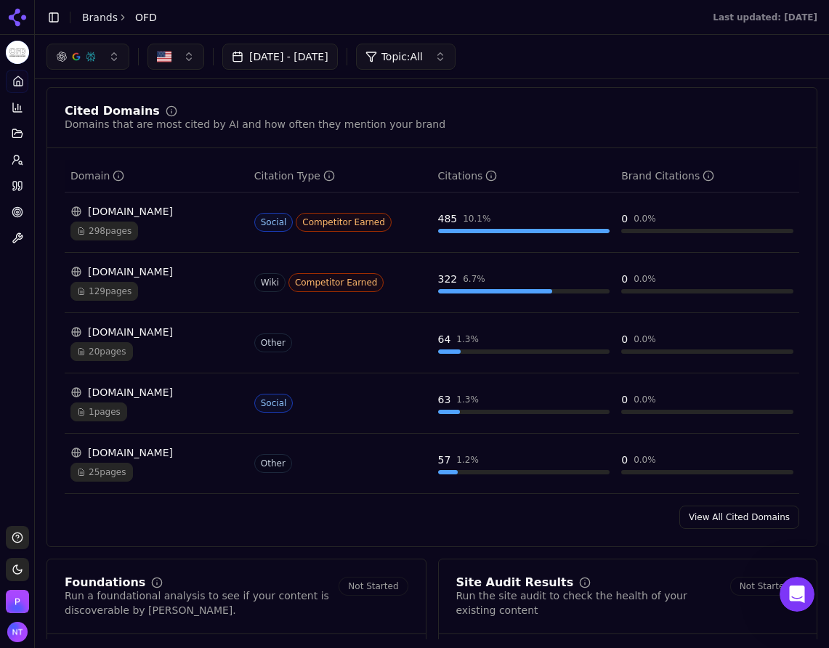
click at [728, 506] on link "View All Cited Domains" at bounding box center [740, 517] width 120 height 23
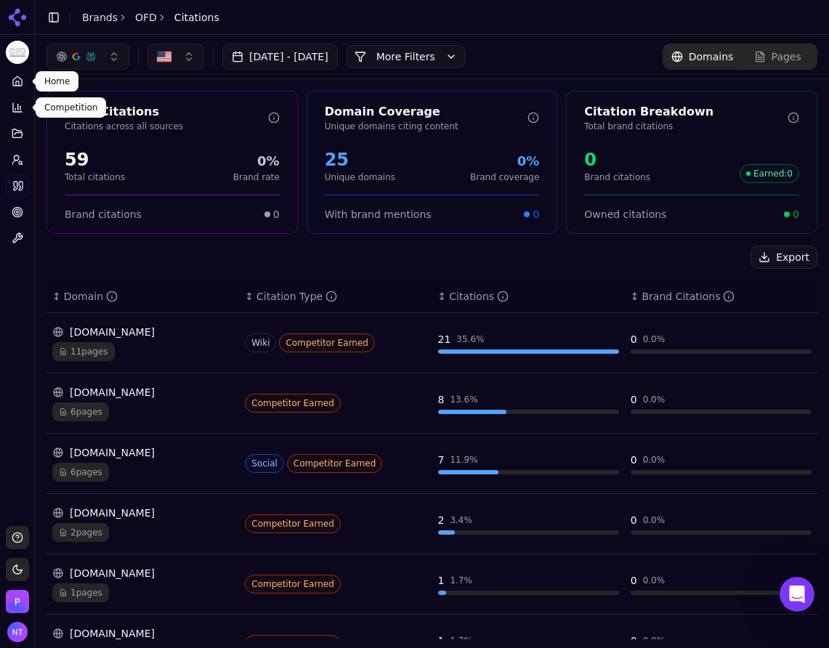
click at [20, 92] on link "Home" at bounding box center [17, 81] width 23 height 23
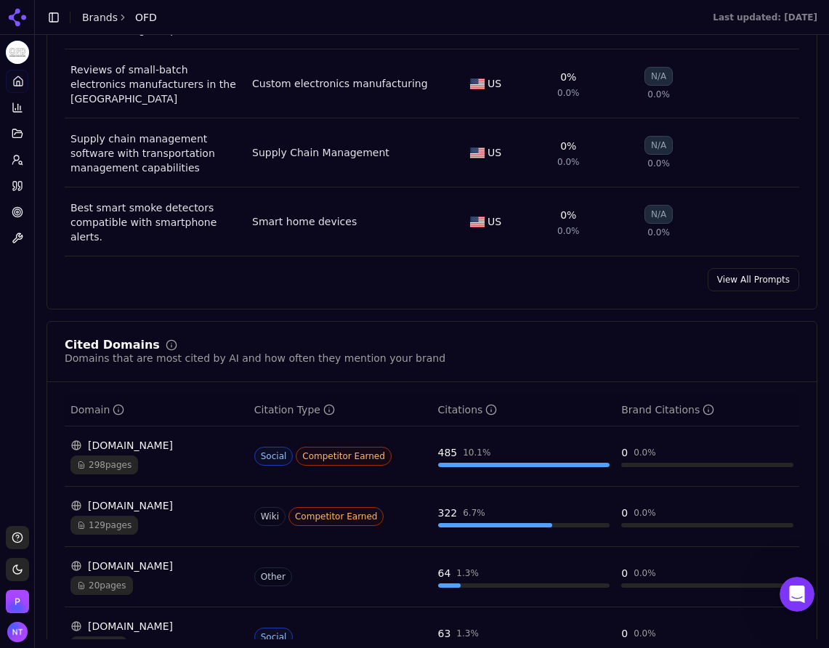
scroll to position [1527, 0]
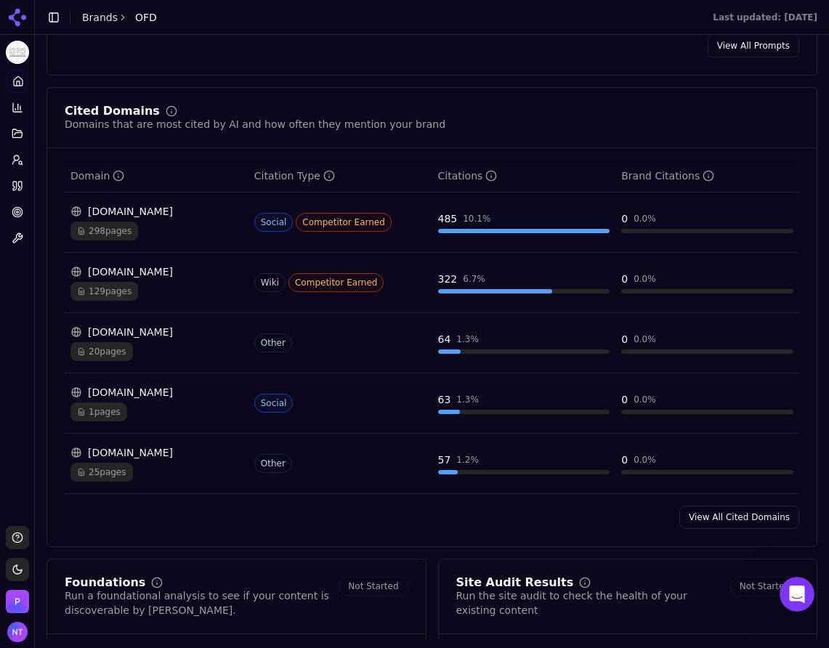
click at [715, 512] on div "Cited Domains Domains that are most cited by AI and how often they mention your…" at bounding box center [432, 317] width 771 height 460
click at [717, 506] on link "View All Cited Domains" at bounding box center [740, 517] width 120 height 23
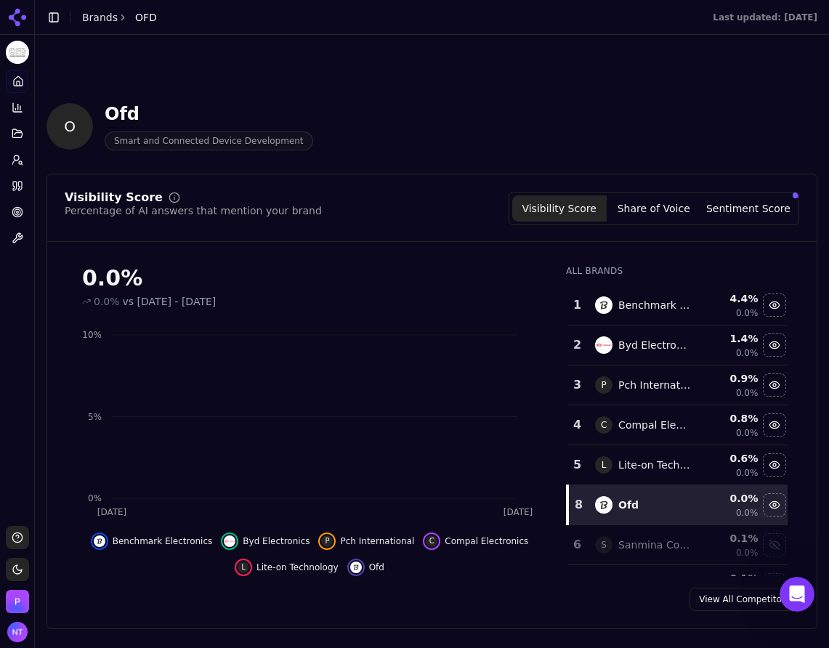
scroll to position [1527, 0]
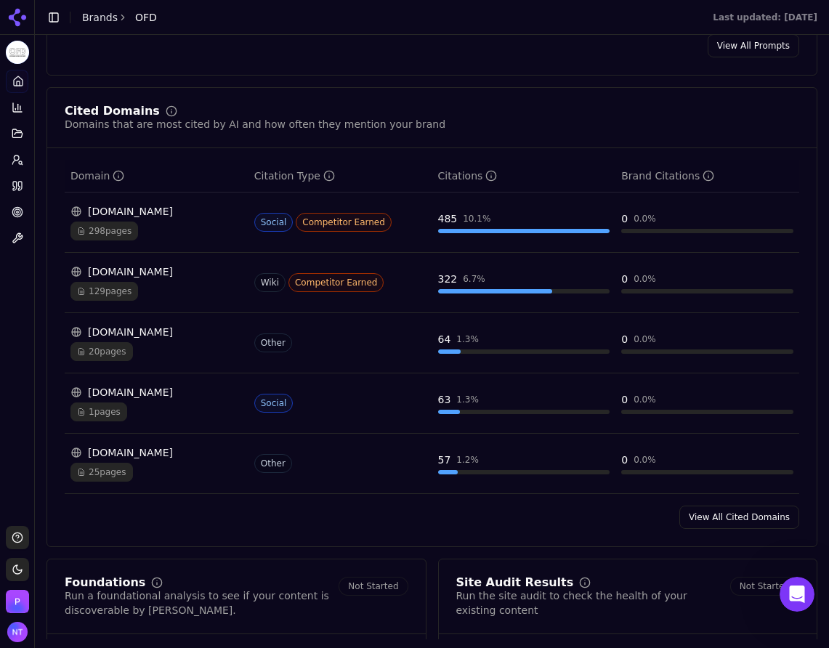
click at [763, 506] on link "View All Cited Domains" at bounding box center [740, 517] width 120 height 23
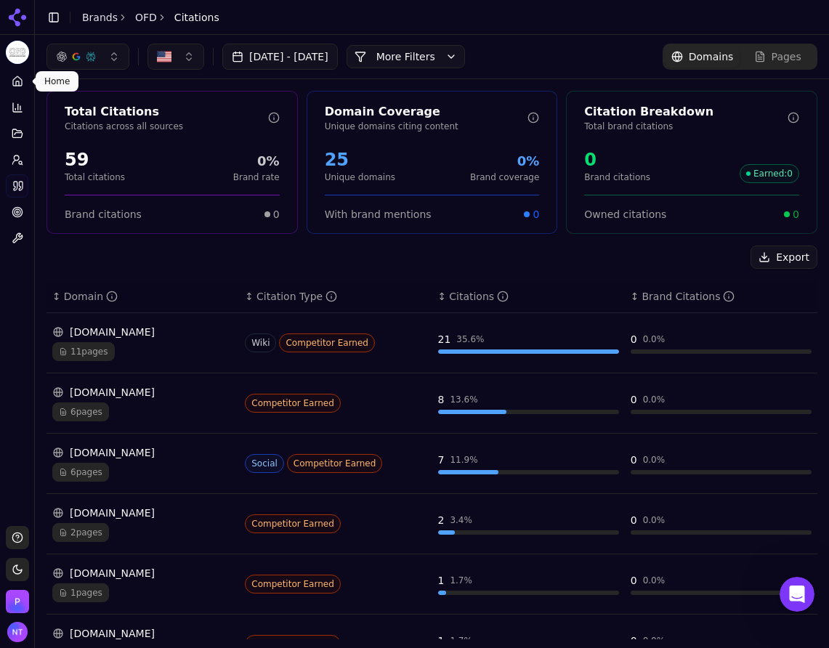
click at [16, 81] on icon at bounding box center [17, 83] width 3 height 4
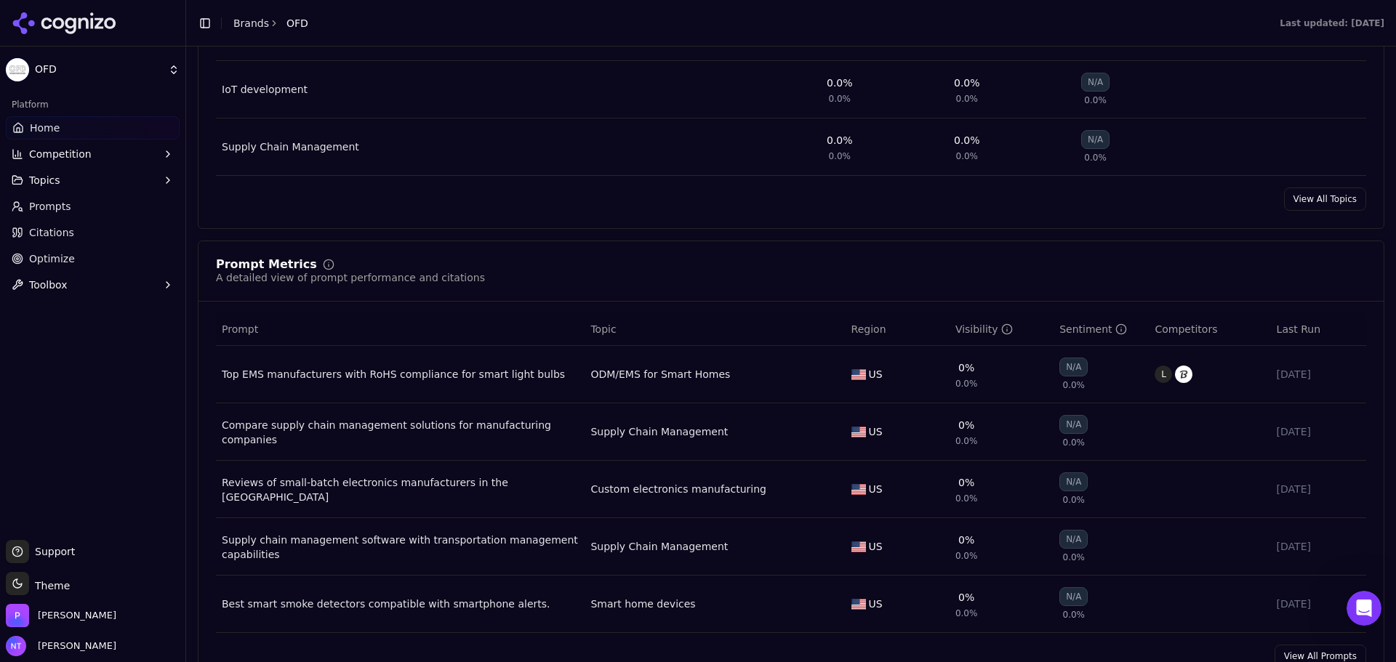
scroll to position [1564, 0]
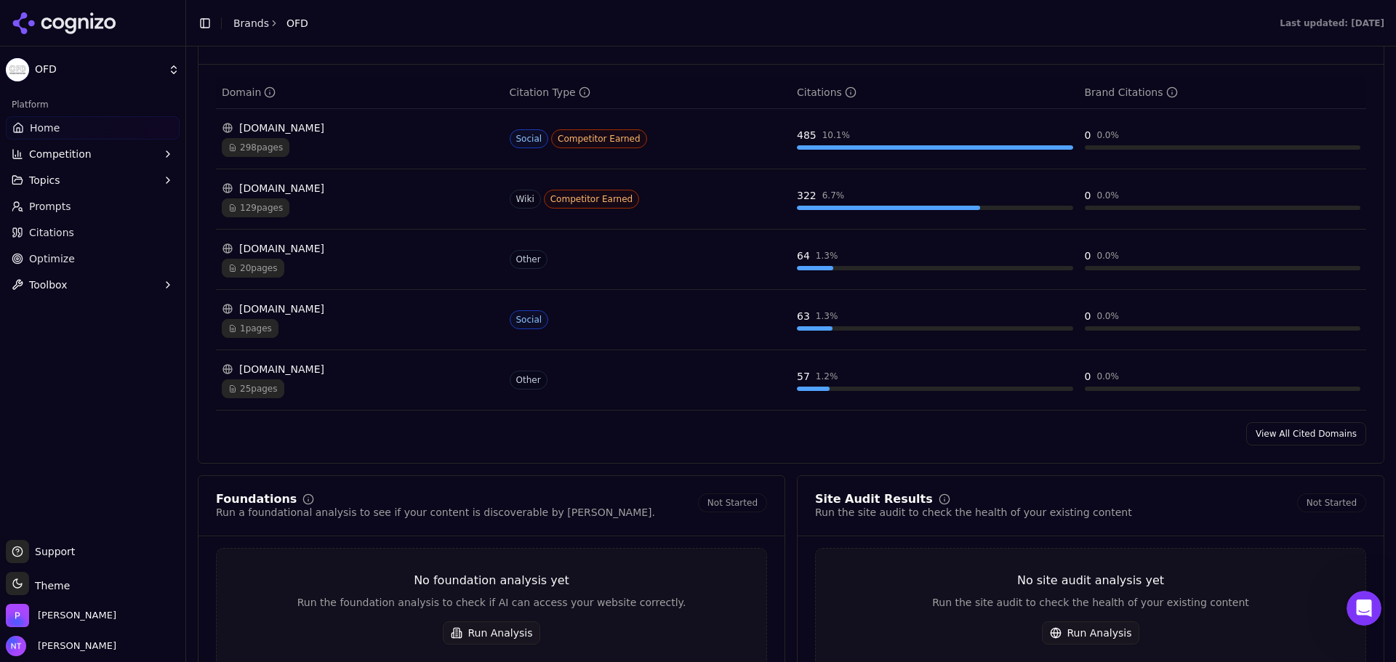
click at [1248, 427] on link "View All Cited Domains" at bounding box center [1306, 433] width 120 height 23
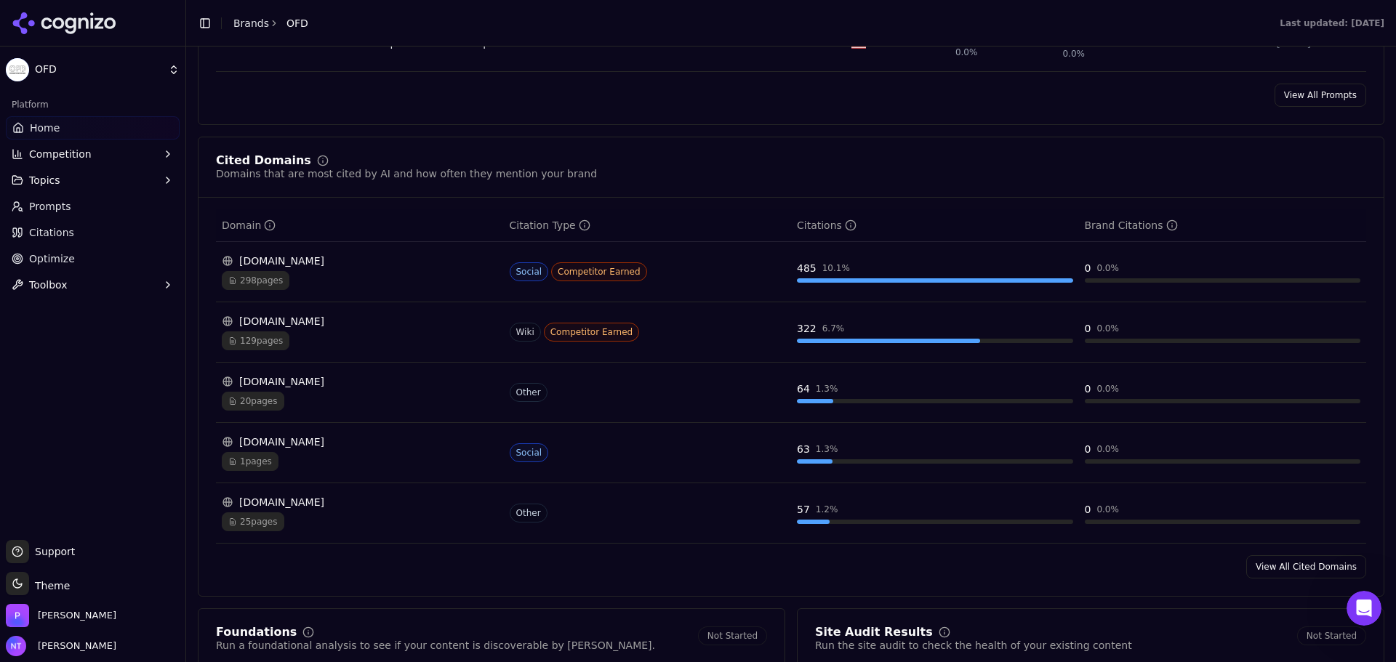
scroll to position [1491, 0]
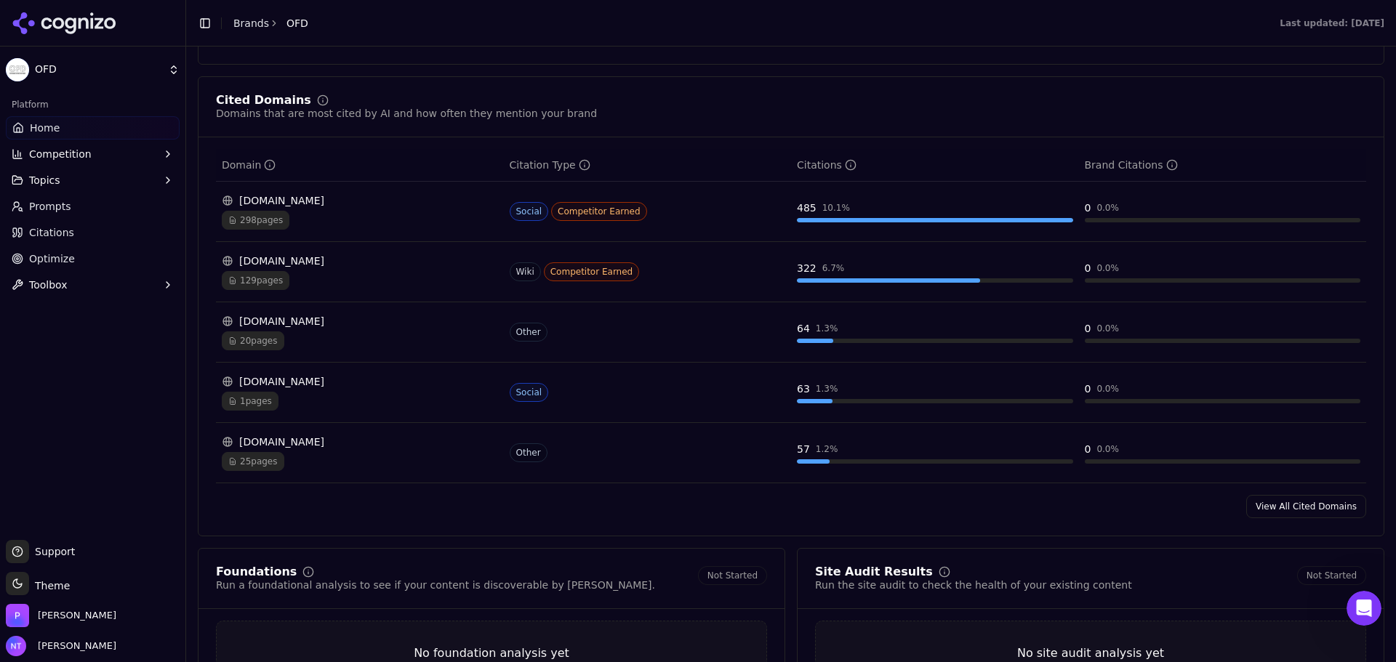
click at [1308, 508] on link "View All Cited Domains" at bounding box center [1306, 506] width 120 height 23
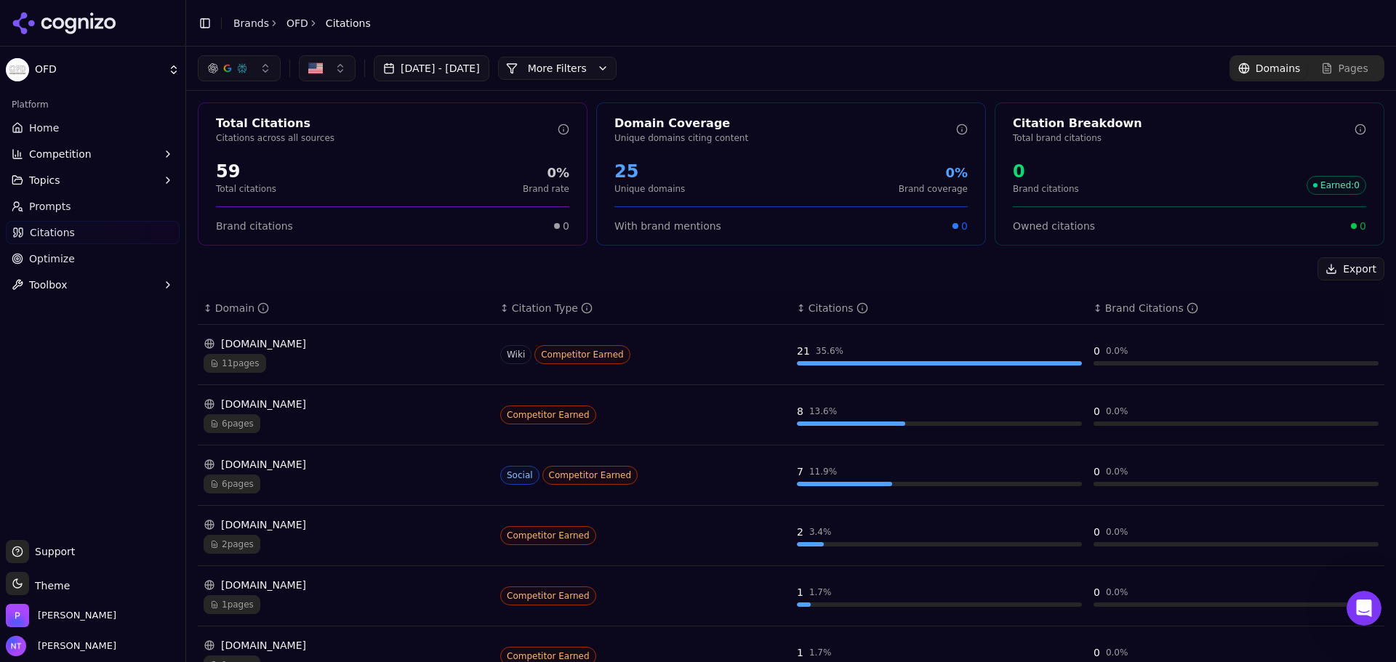
click at [56, 120] on link "Home" at bounding box center [93, 127] width 174 height 23
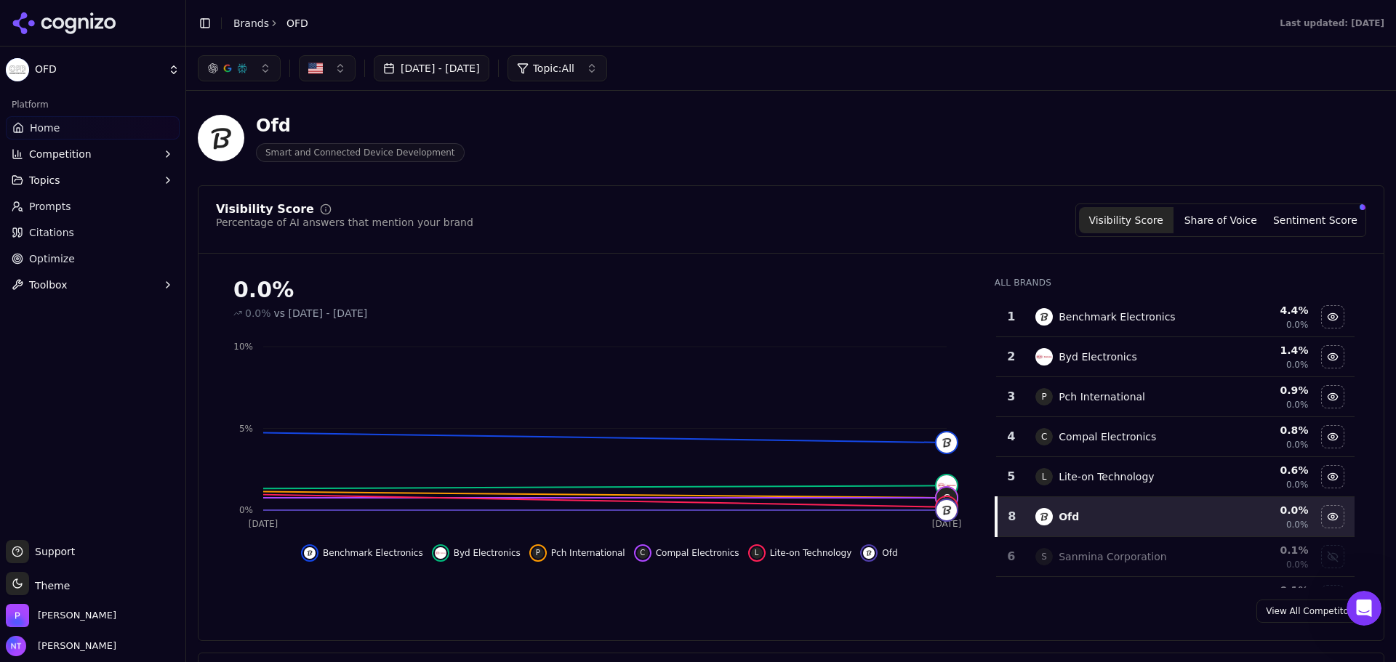
click at [154, 148] on button "Competition" at bounding box center [93, 153] width 174 height 23
click at [73, 222] on span "Explore" at bounding box center [93, 224] width 126 height 15
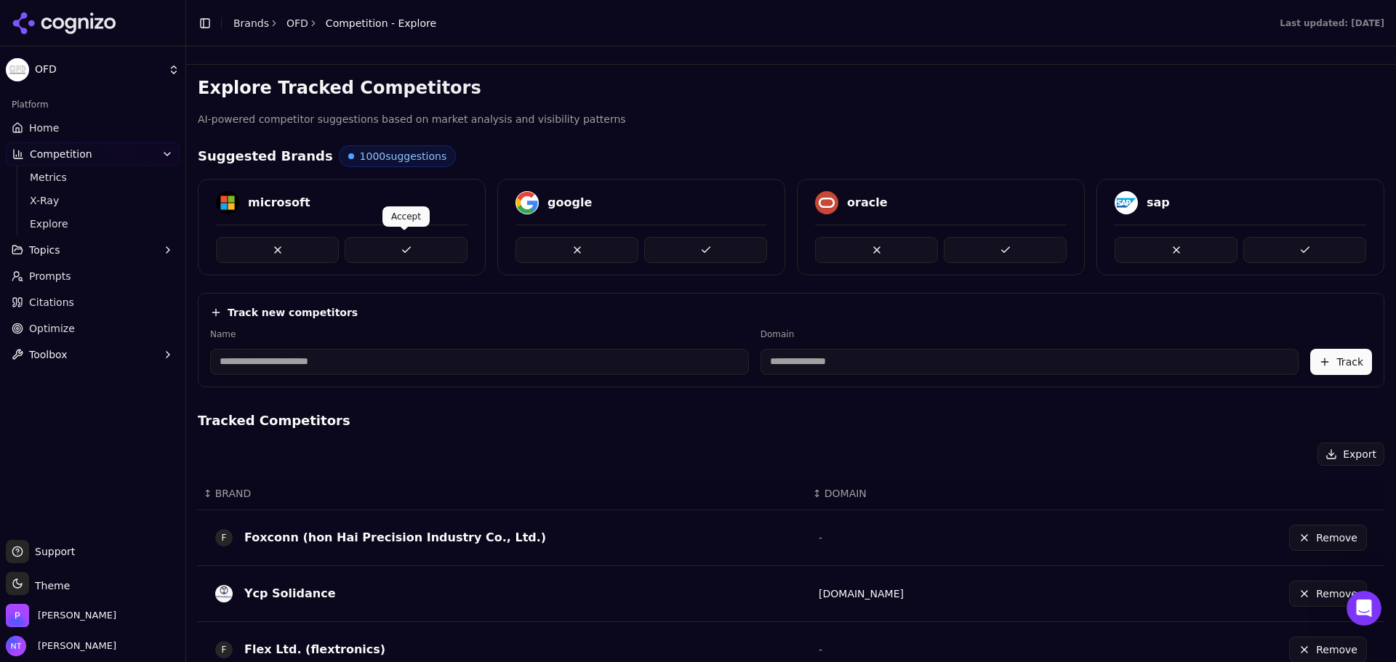
click at [398, 255] on button at bounding box center [406, 250] width 123 height 26
click at [440, 250] on button at bounding box center [406, 250] width 123 height 26
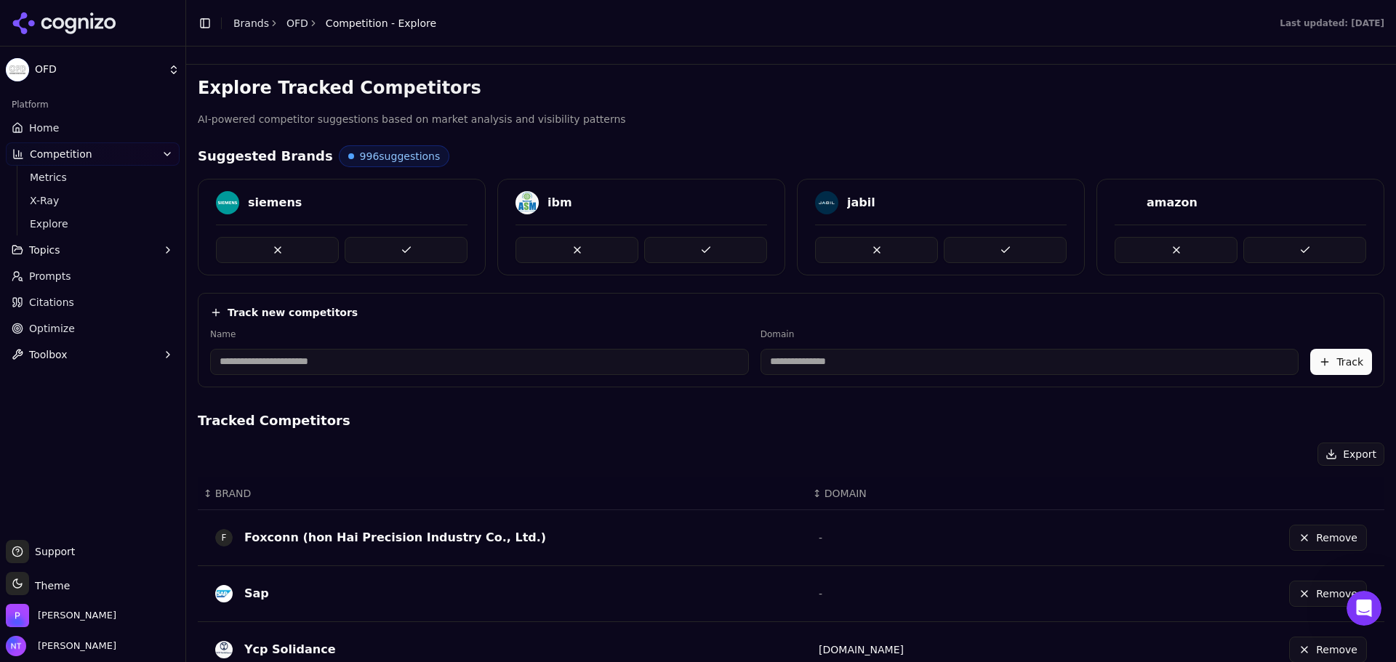
click at [440, 250] on button at bounding box center [406, 250] width 123 height 26
click at [52, 134] on span "Home" at bounding box center [44, 128] width 30 height 15
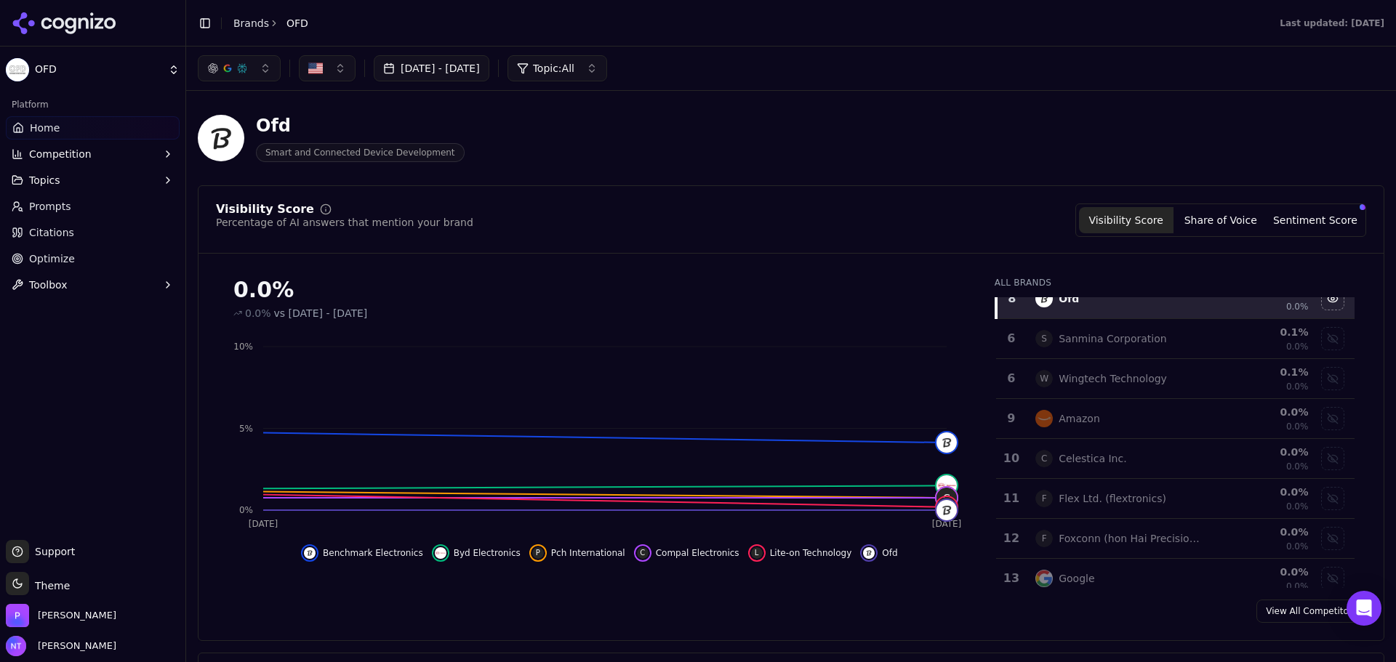
scroll to position [363, 0]
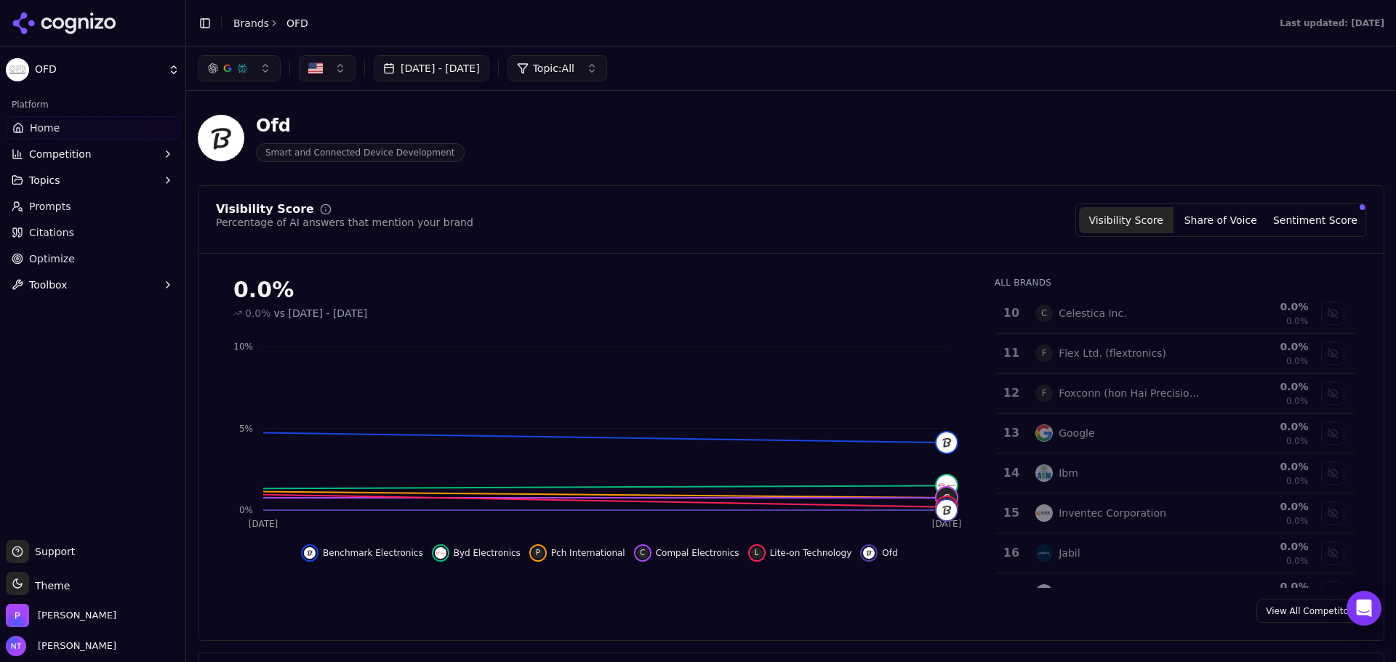
click at [1111, 436] on div "Google" at bounding box center [1119, 433] width 168 height 17
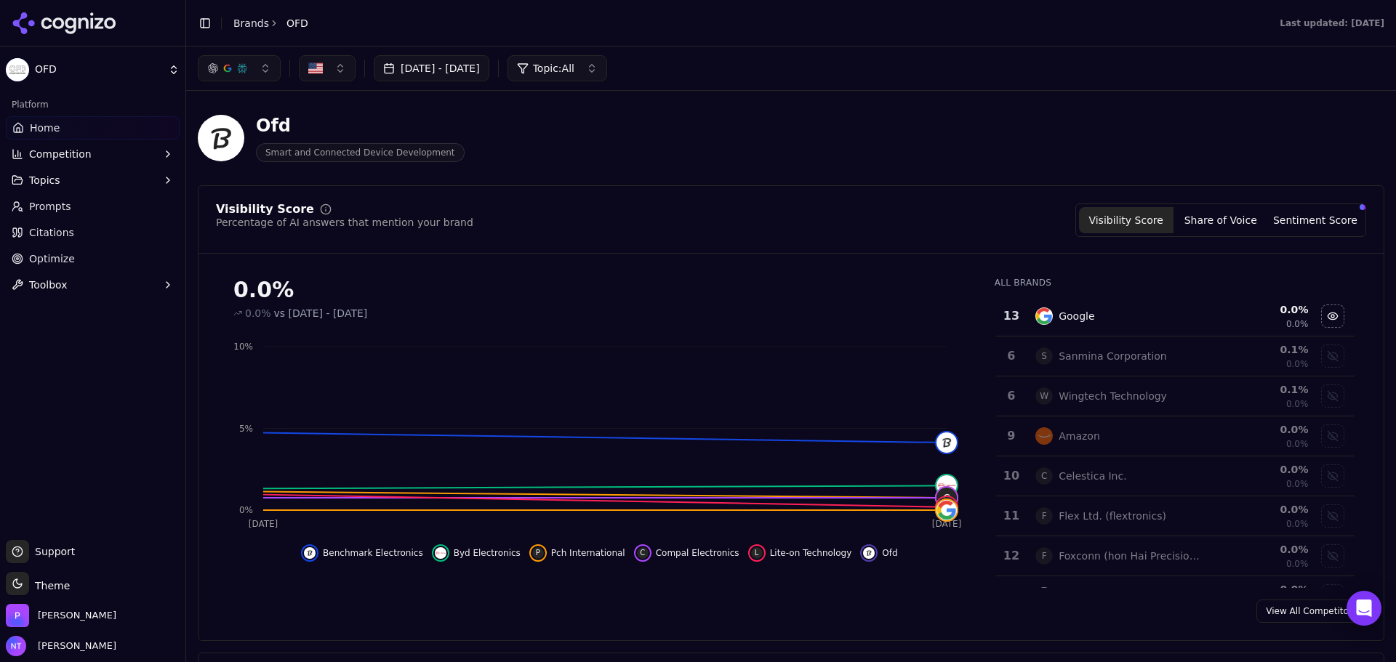
scroll to position [145, 0]
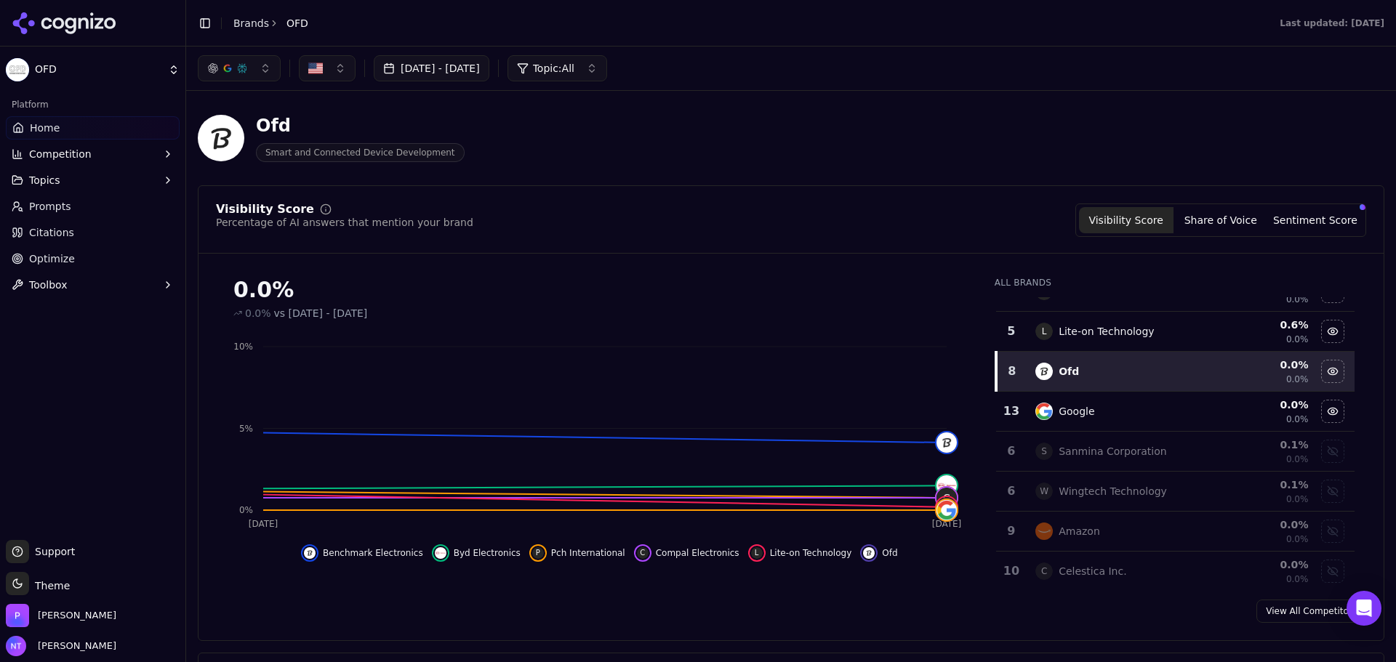
click at [1105, 411] on div "Google" at bounding box center [1119, 411] width 168 height 17
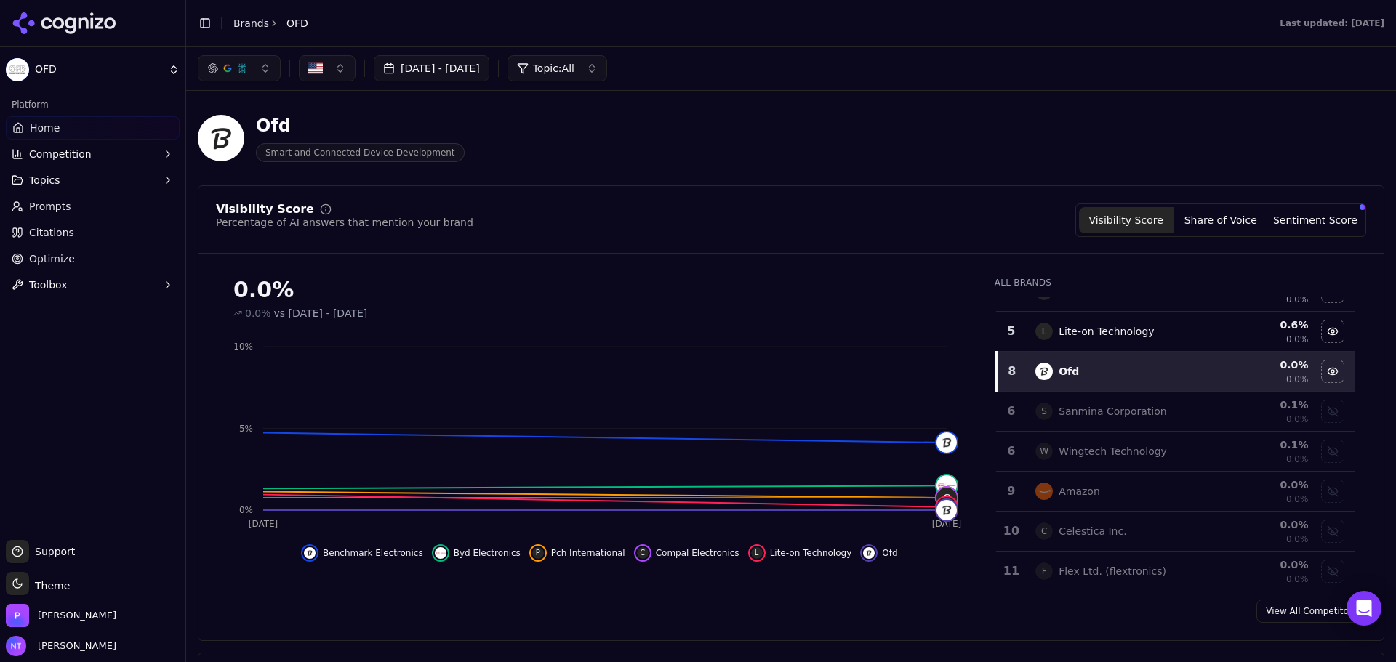
scroll to position [0, 0]
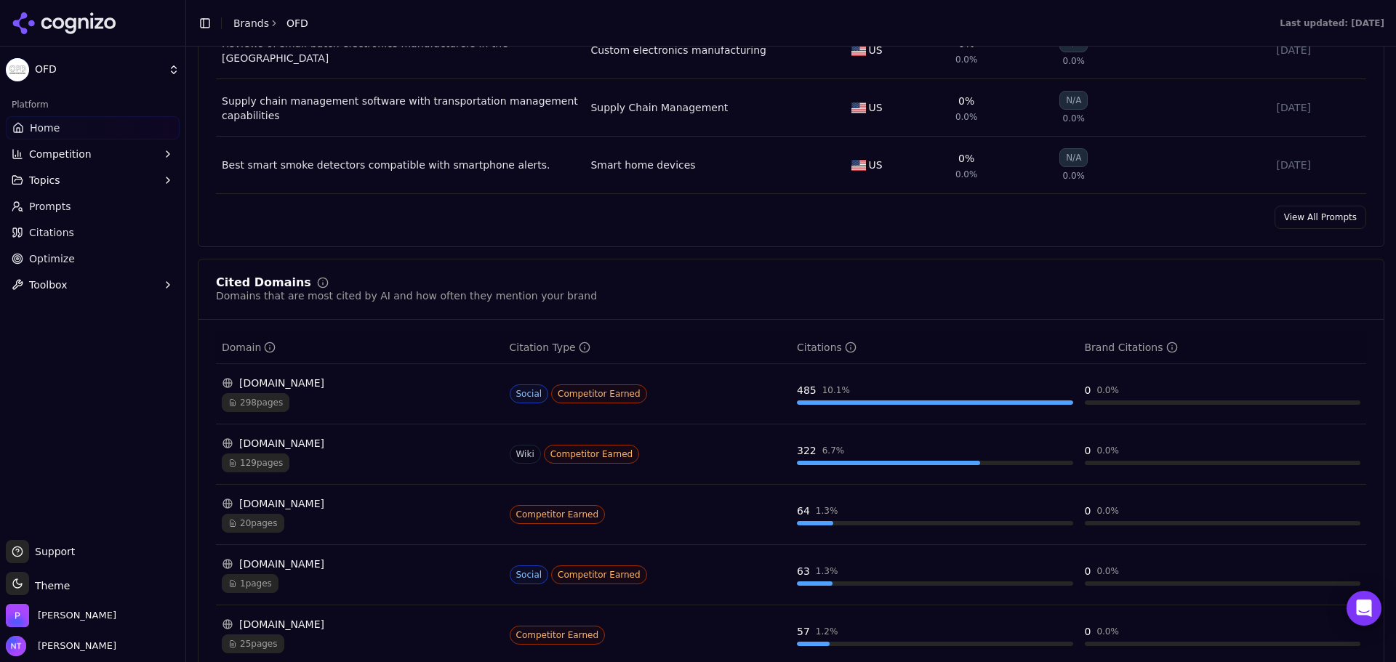
scroll to position [1527, 0]
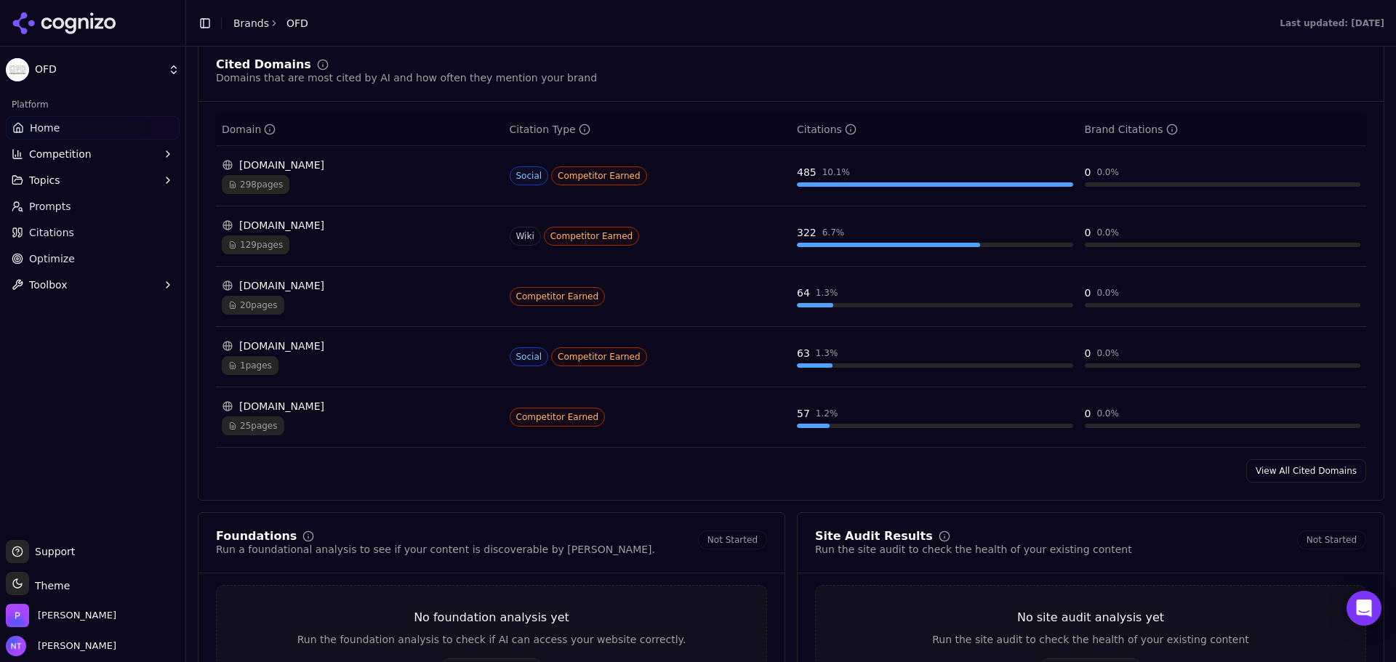
drag, startPoint x: 1335, startPoint y: 445, endPoint x: 1324, endPoint y: 459, distance: 18.6
click at [1328, 454] on div "Cited Domains Domains that are most cited by AI and how often they mention your…" at bounding box center [791, 271] width 1186 height 460
click at [1301, 469] on link "View All Cited Domains" at bounding box center [1306, 470] width 120 height 23
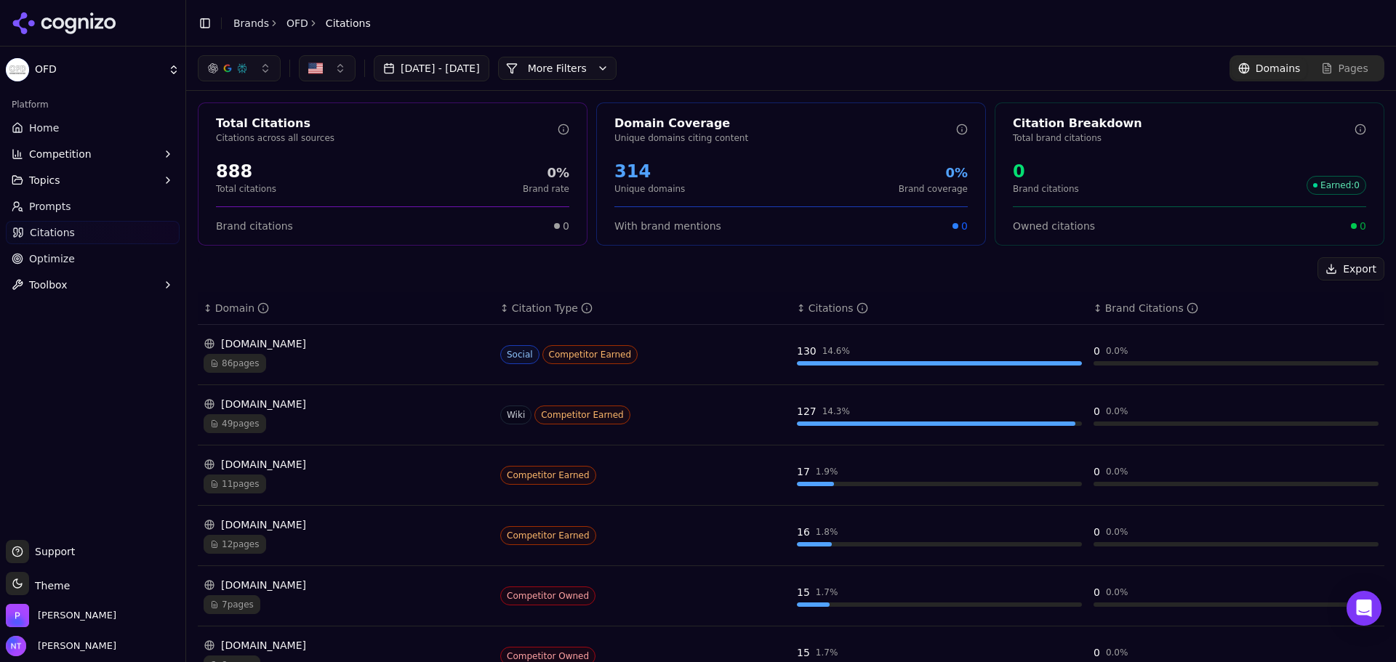
click at [116, 158] on button "Competition" at bounding box center [93, 153] width 174 height 23
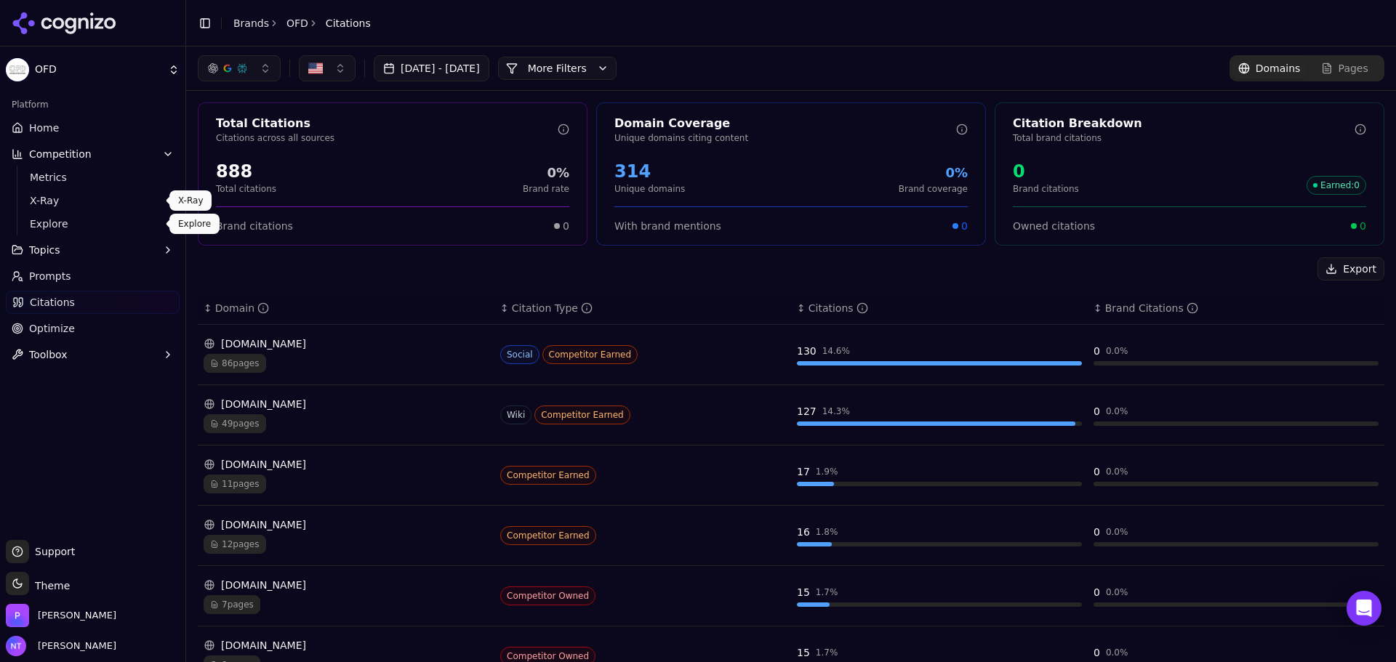
click at [65, 227] on span "Explore" at bounding box center [93, 224] width 126 height 15
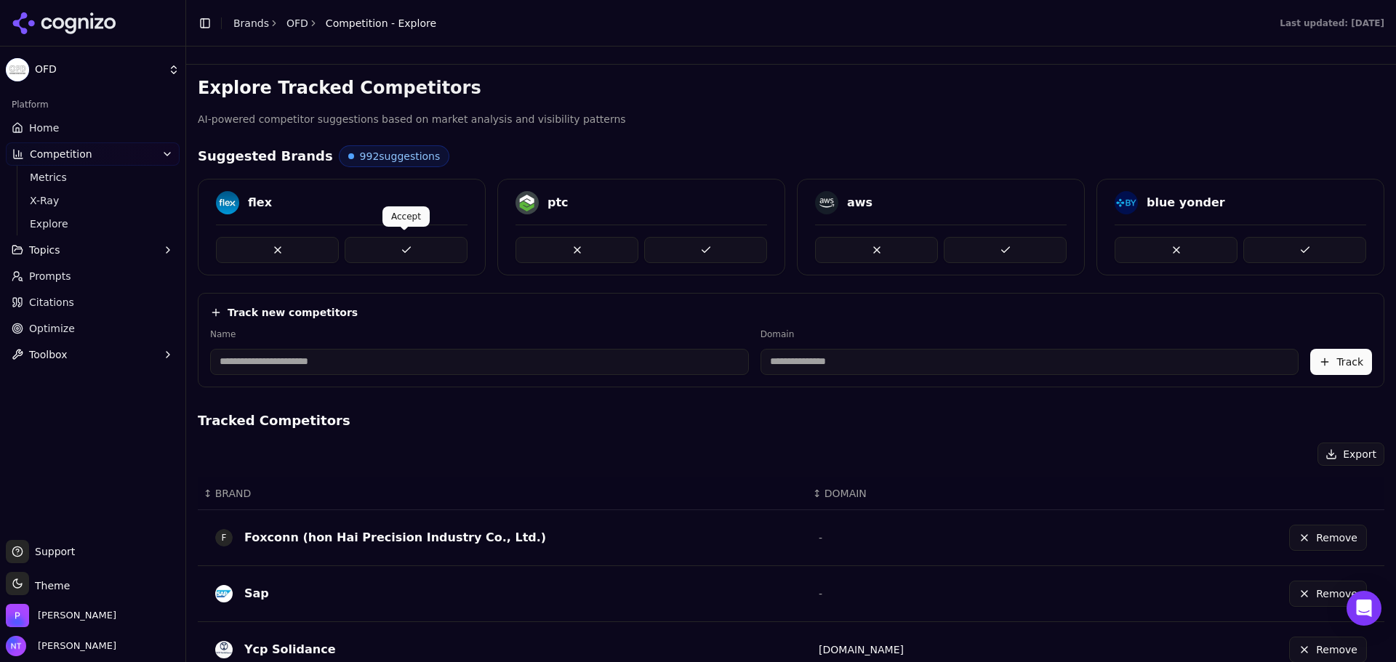
click at [394, 242] on button at bounding box center [406, 250] width 123 height 26
click at [644, 242] on button at bounding box center [705, 250] width 123 height 26
click at [395, 242] on button at bounding box center [406, 250] width 123 height 26
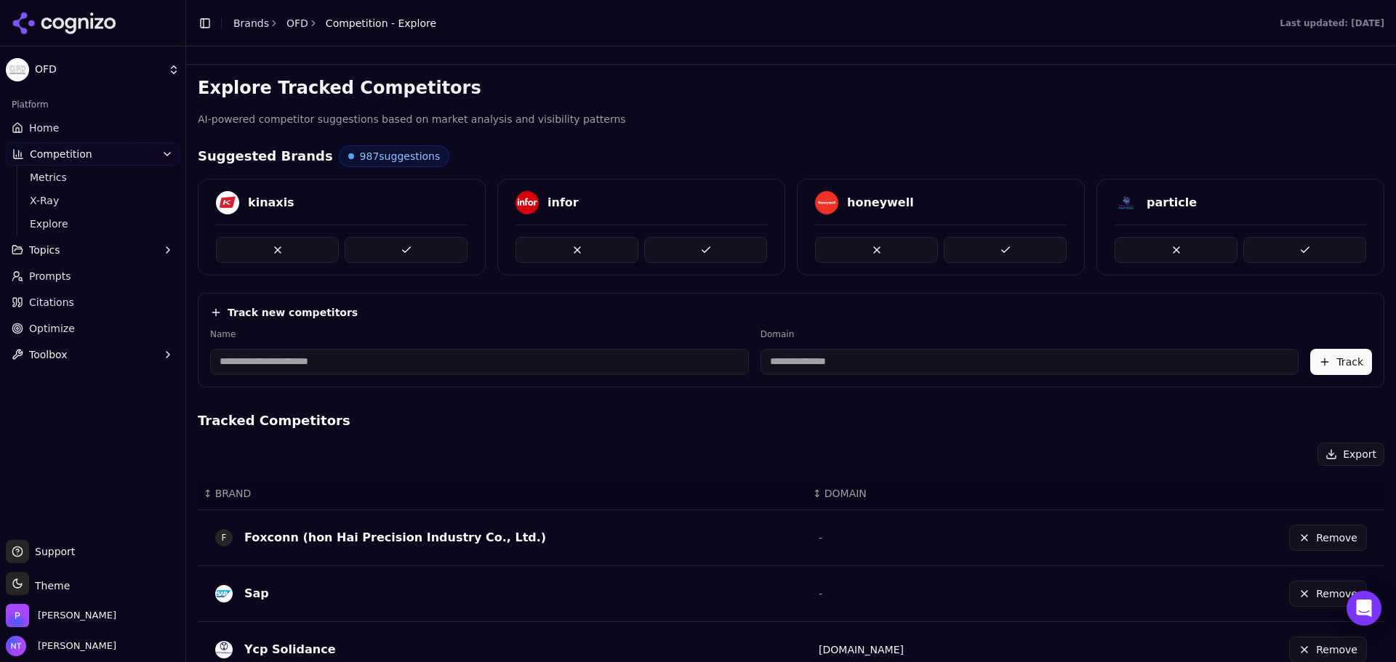
click at [395, 242] on button at bounding box center [406, 250] width 123 height 26
click at [81, 119] on link "Home" at bounding box center [93, 127] width 174 height 23
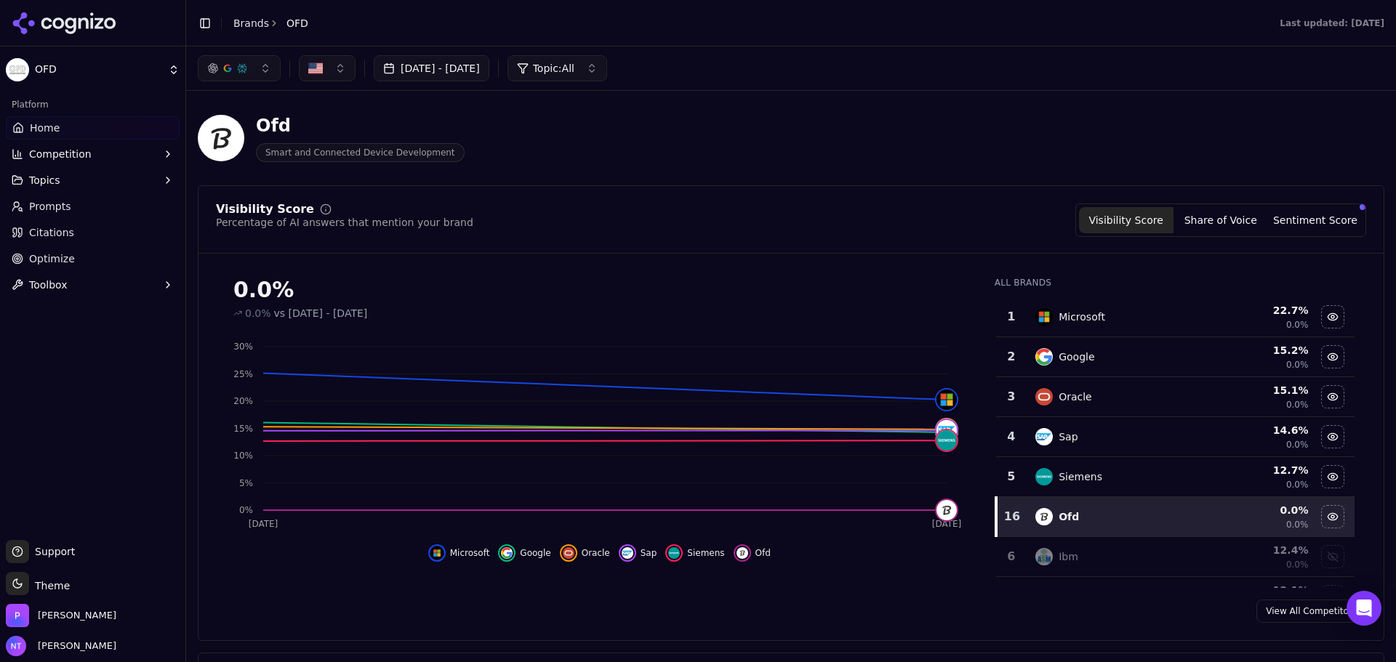
click at [1024, 124] on div "Ofd Smart and Connected Device Development" at bounding box center [791, 137] width 1186 height 71
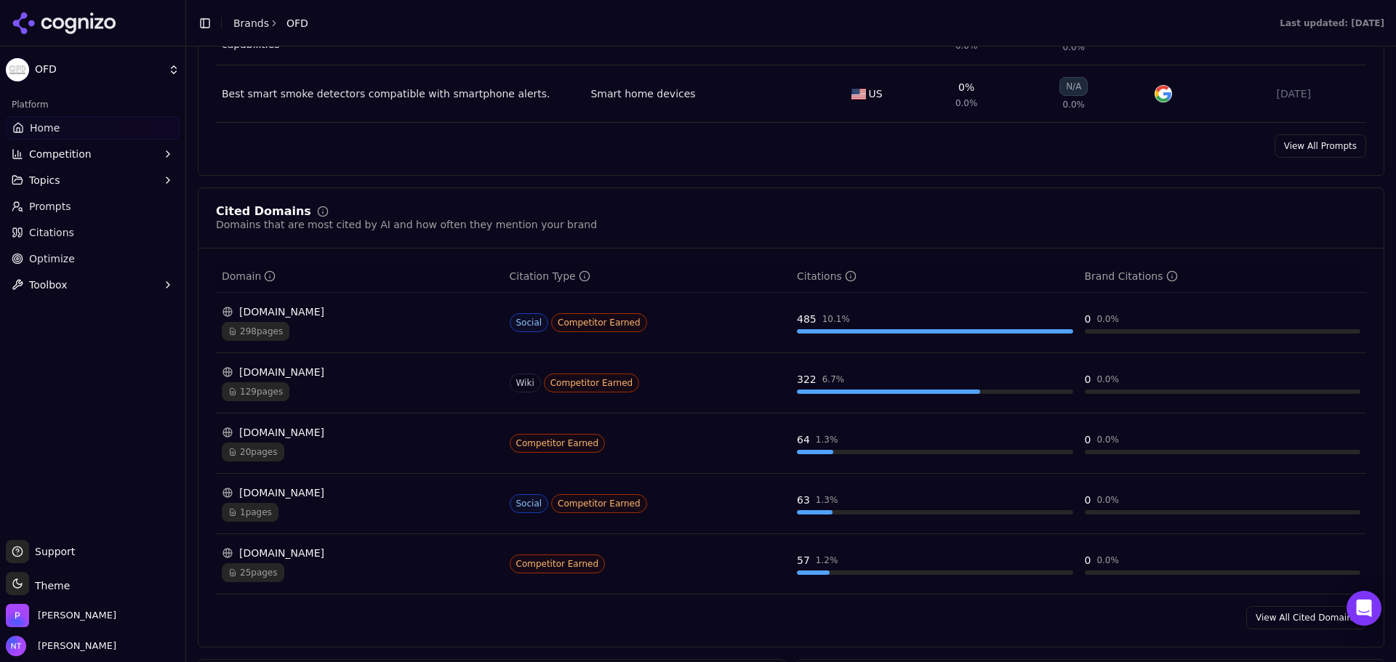
scroll to position [1527, 0]
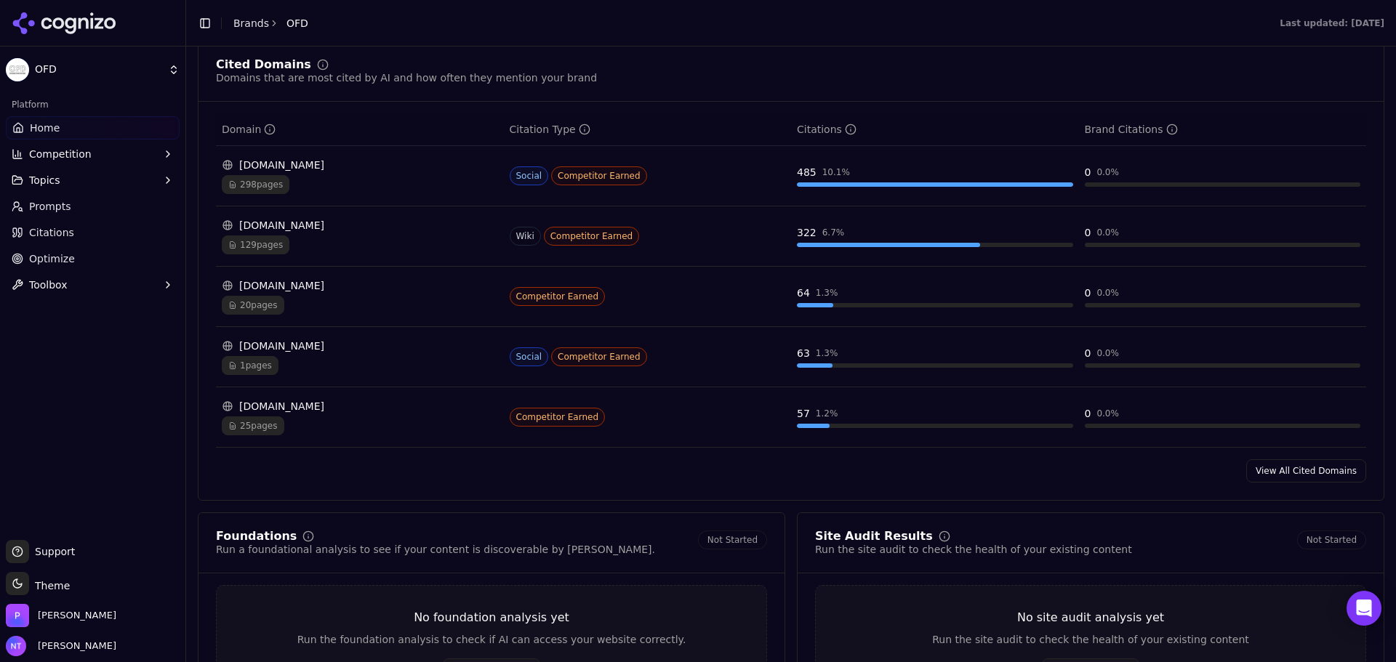
click at [1290, 474] on link "View All Cited Domains" at bounding box center [1306, 470] width 120 height 23
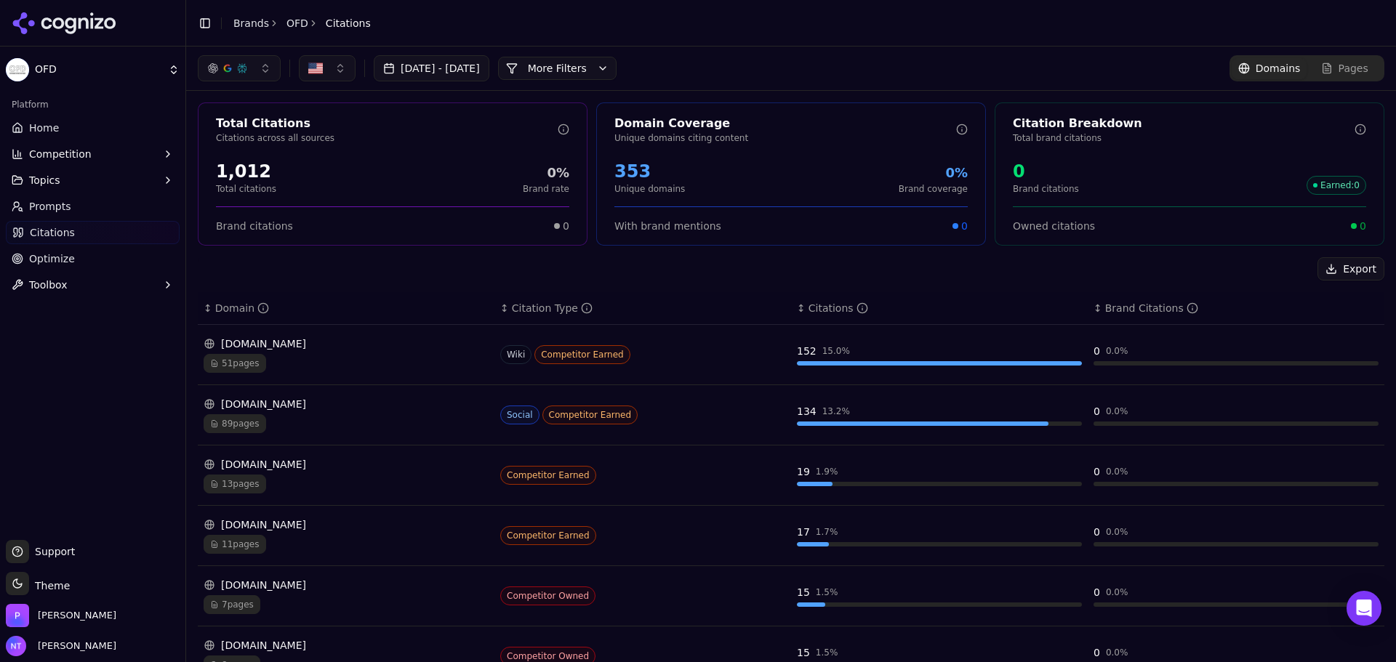
click at [653, 286] on div "Export ↕ Domain ↕ Citation Type ↕ Citations ↕ Brand Citations [DOMAIN_NAME] 51 …" at bounding box center [791, 610] width 1186 height 706
click at [757, 262] on div "Export" at bounding box center [791, 268] width 1186 height 23
click at [98, 132] on link "Home" at bounding box center [93, 127] width 174 height 23
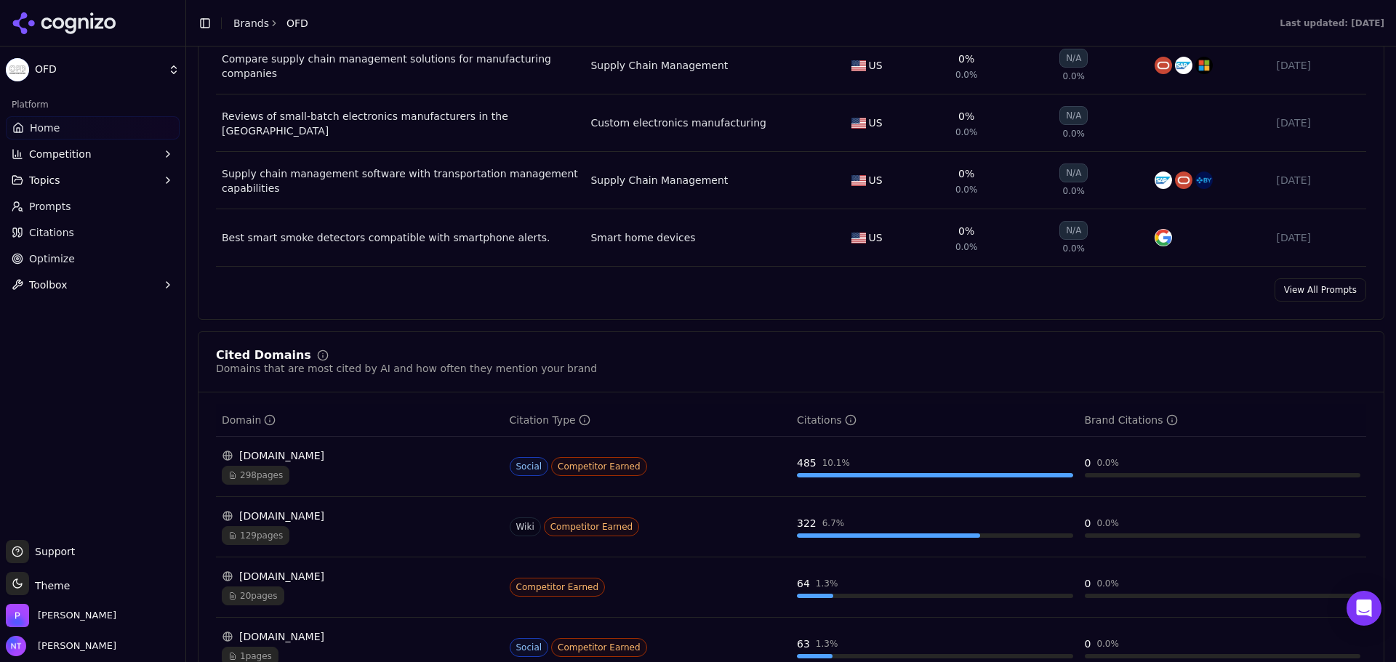
scroll to position [1527, 0]
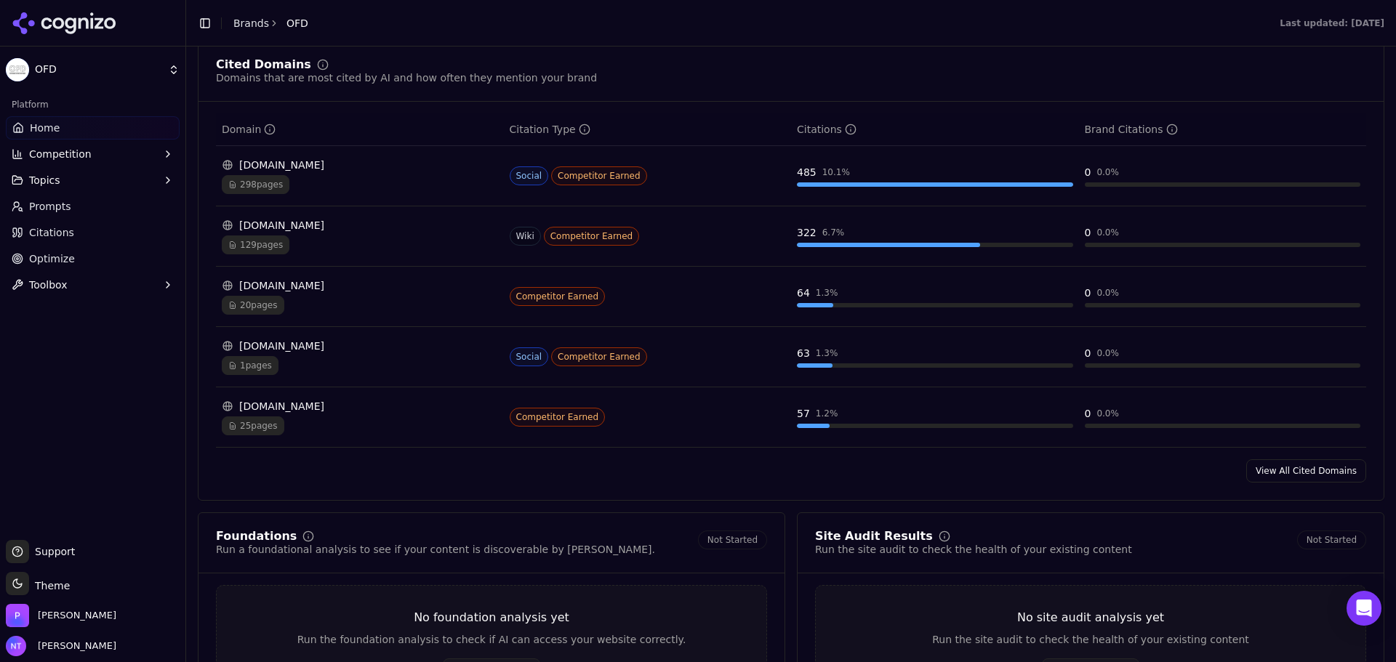
click at [1351, 474] on link "View All Cited Domains" at bounding box center [1306, 470] width 120 height 23
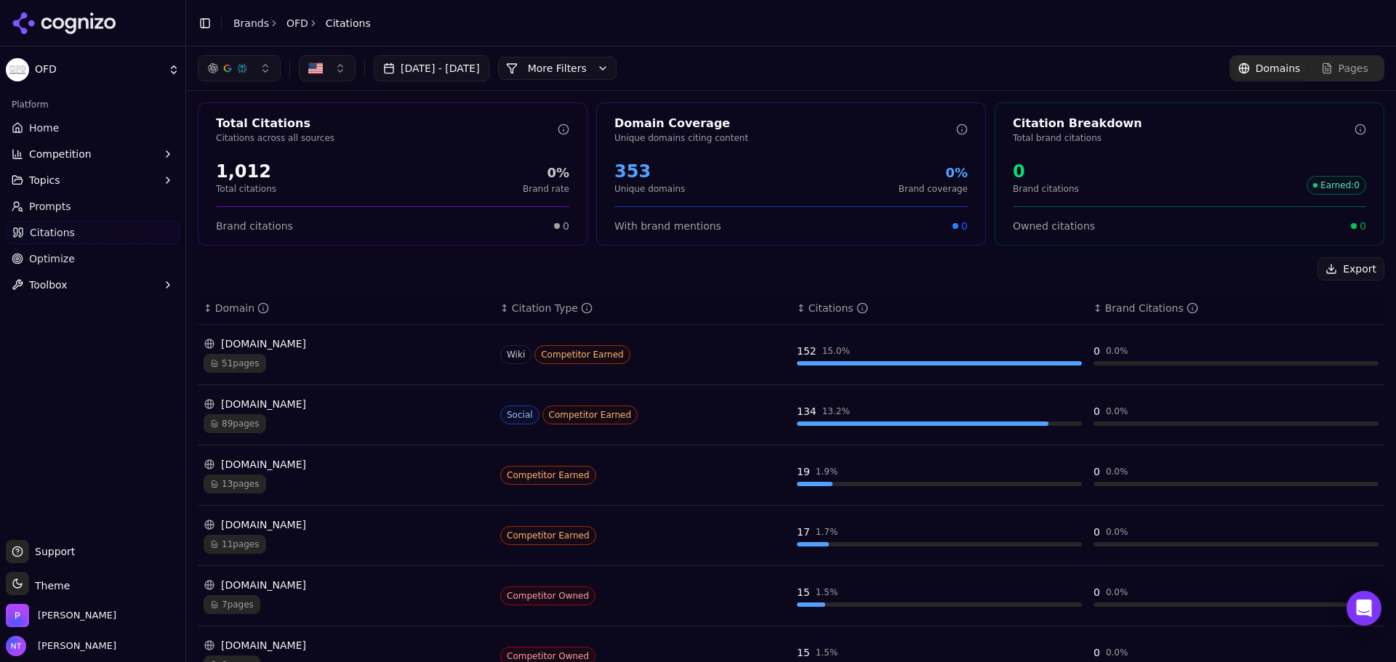
click at [714, 108] on div "Domain Coverage Unique domains citing content 353 Unique domains 0% Brand cover…" at bounding box center [791, 173] width 390 height 143
click at [1000, 30] on header "Toggle Sidebar Brands OFD Citations" at bounding box center [791, 23] width 1210 height 47
click at [37, 135] on link "Home" at bounding box center [93, 127] width 174 height 23
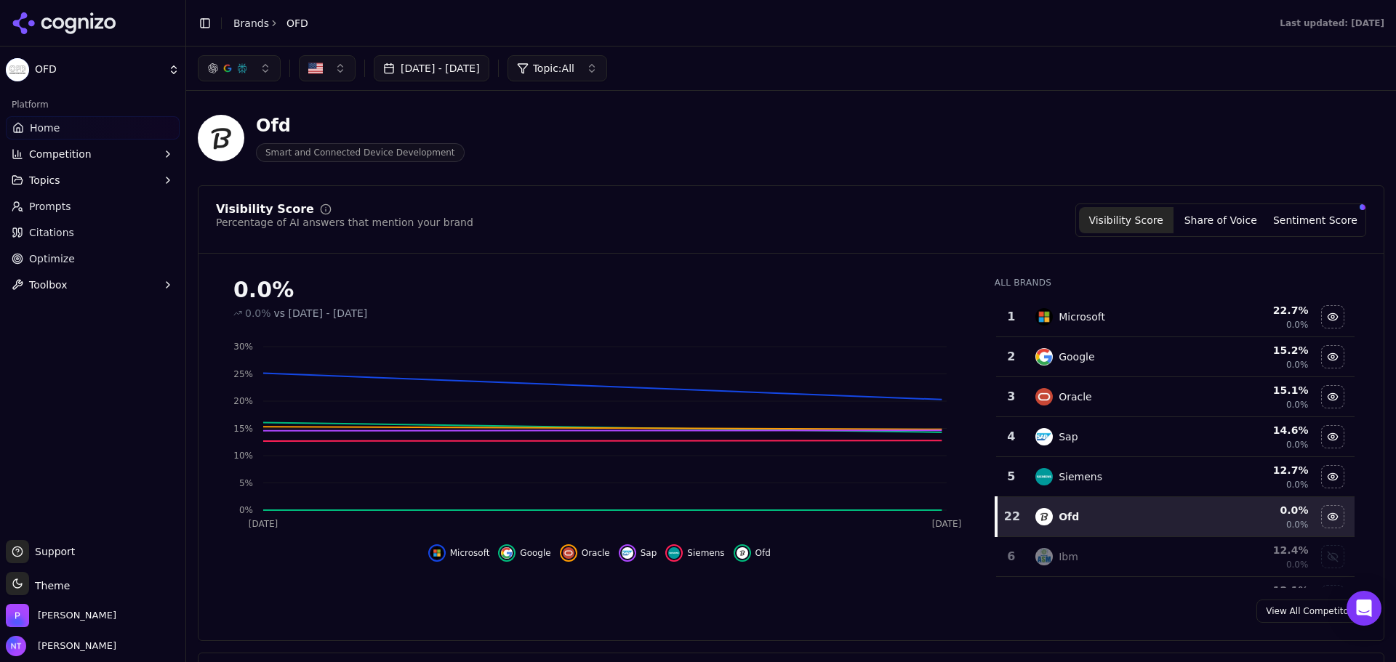
click at [239, 25] on link "Brands" at bounding box center [251, 23] width 36 height 12
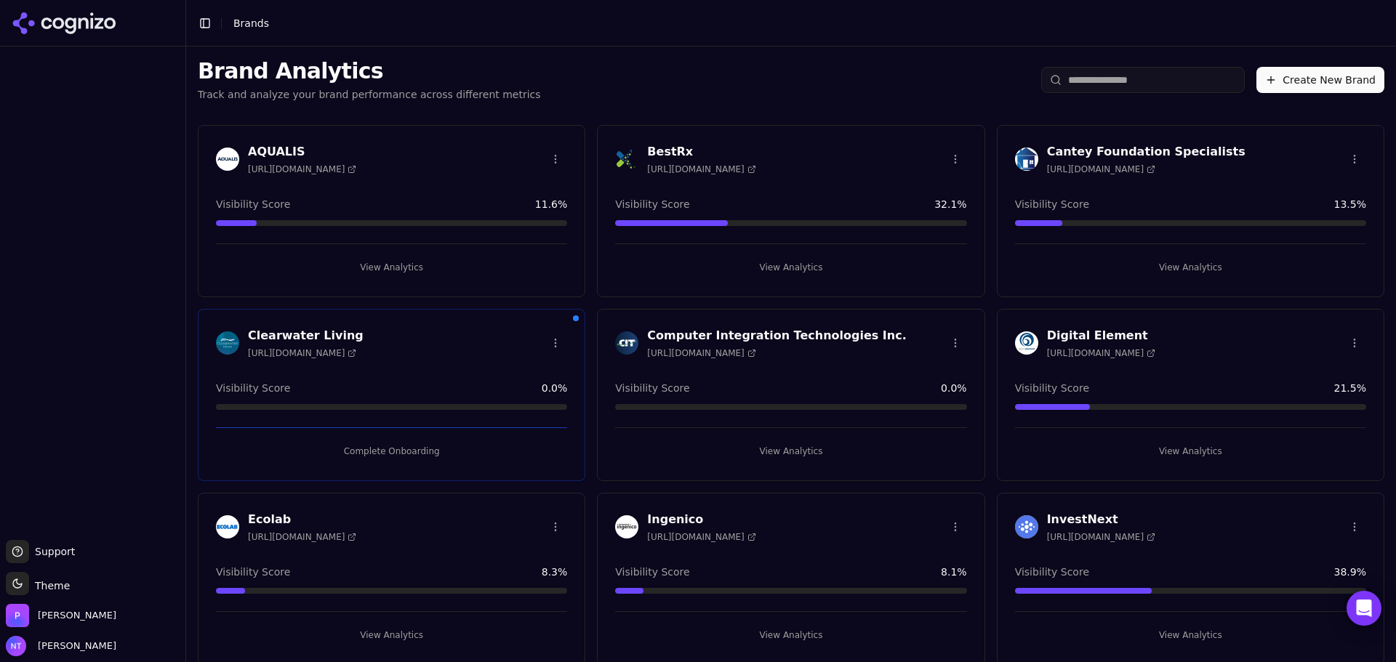
click at [803, 280] on div "BestRx https://bestrx.com Visibility Score 32.1 % View Analytics" at bounding box center [790, 211] width 387 height 172
click at [779, 253] on div "View Analytics" at bounding box center [790, 262] width 351 height 36
click at [769, 268] on button "View Analytics" at bounding box center [790, 267] width 351 height 23
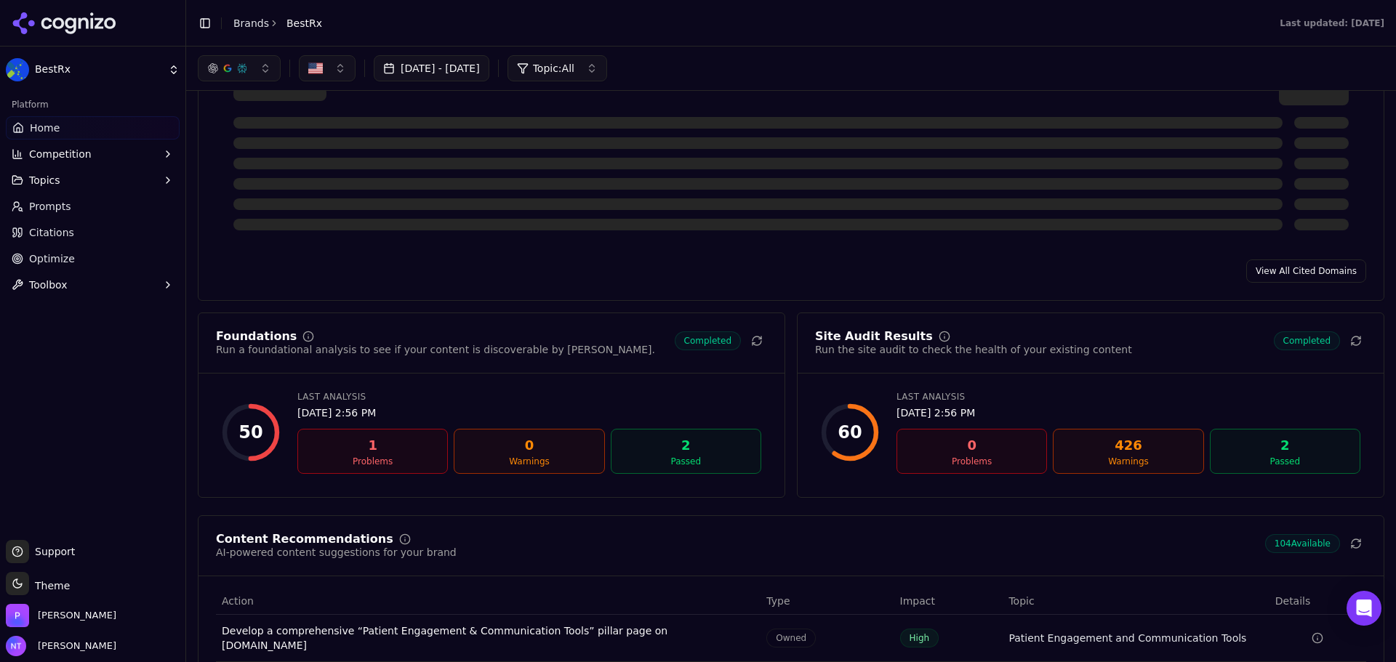
scroll to position [1300, 0]
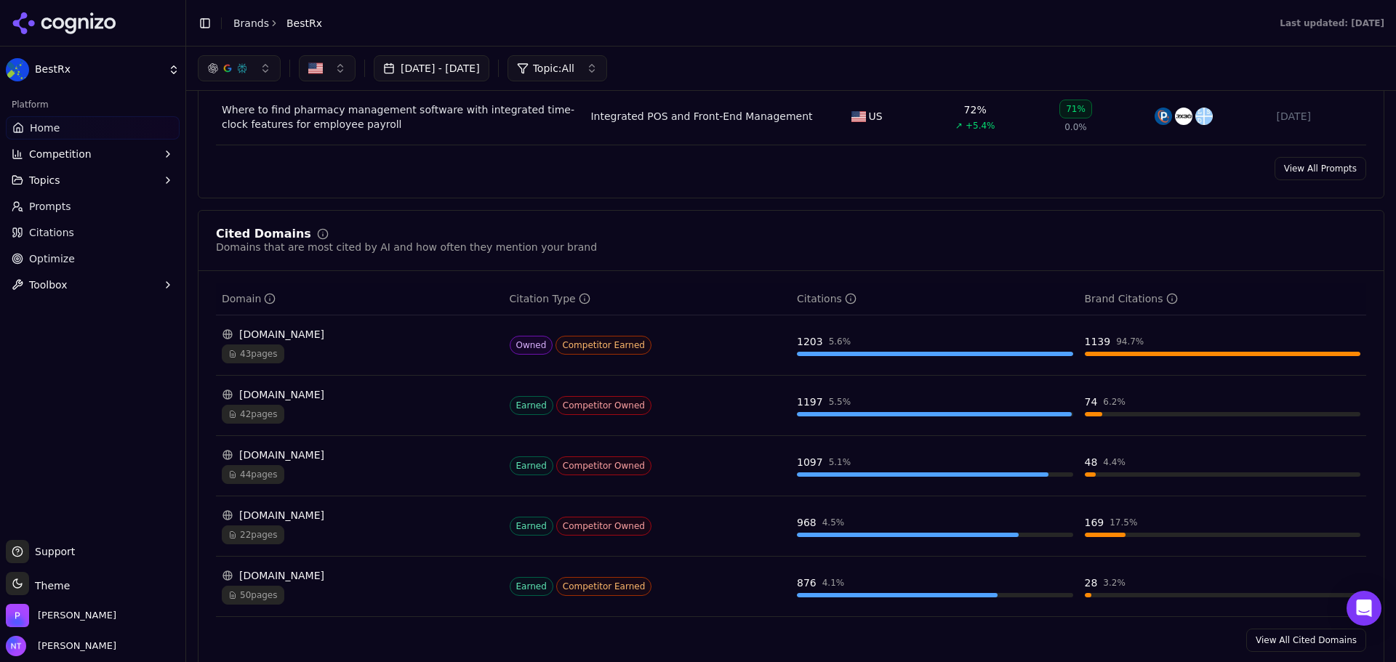
drag, startPoint x: 1316, startPoint y: 647, endPoint x: 1154, endPoint y: 559, distance: 184.4
click at [1316, 647] on link "View All Cited Domains" at bounding box center [1306, 640] width 120 height 23
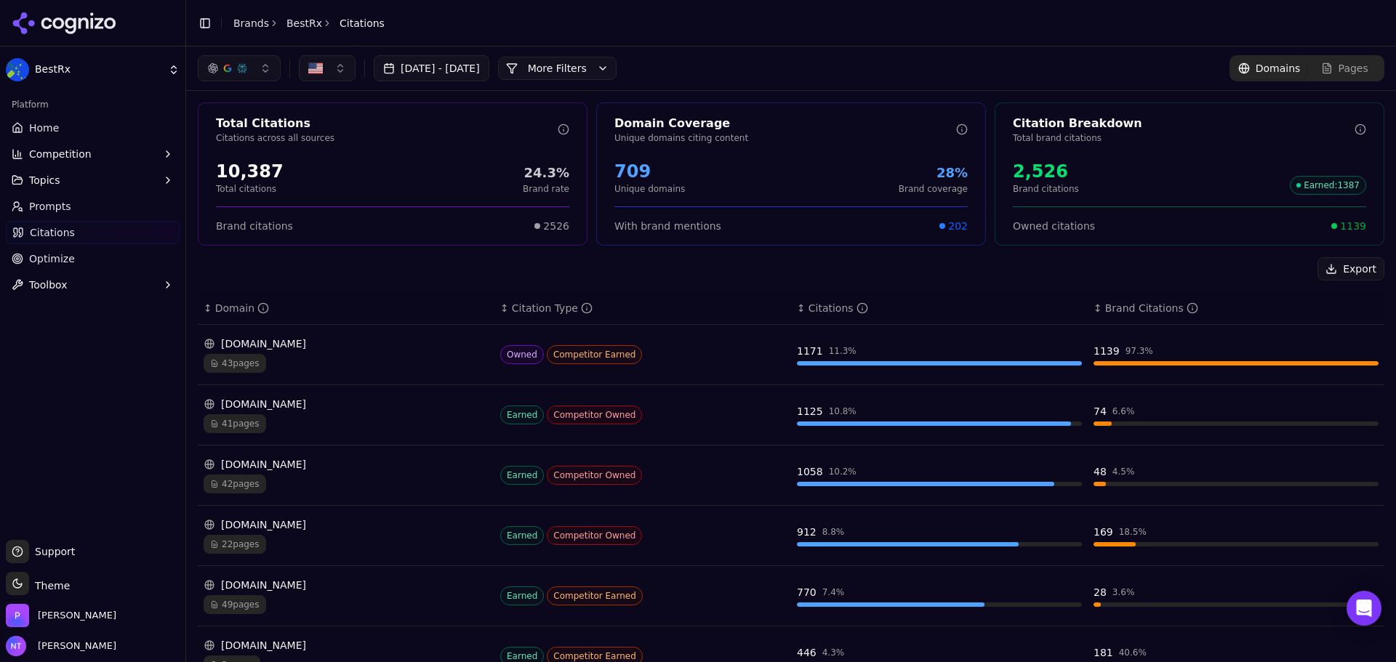
click at [286, 24] on link "BestRx" at bounding box center [304, 23] width 36 height 15
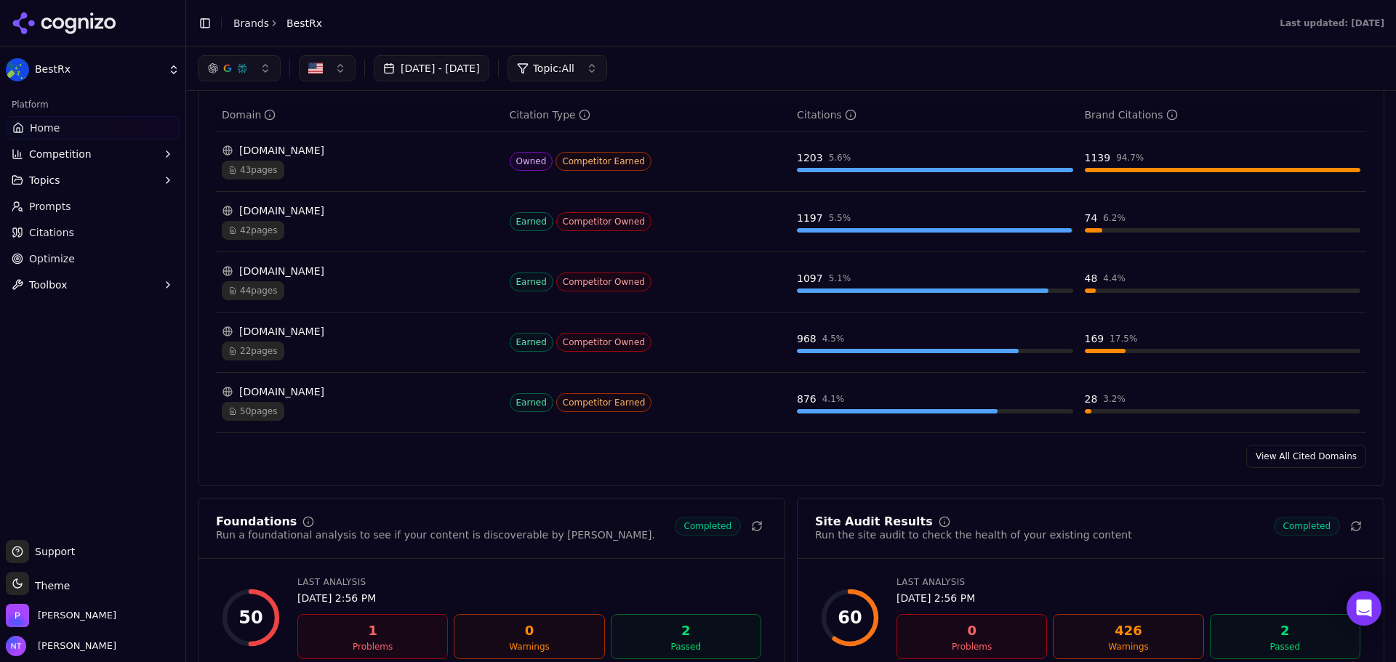
scroll to position [1381, 0]
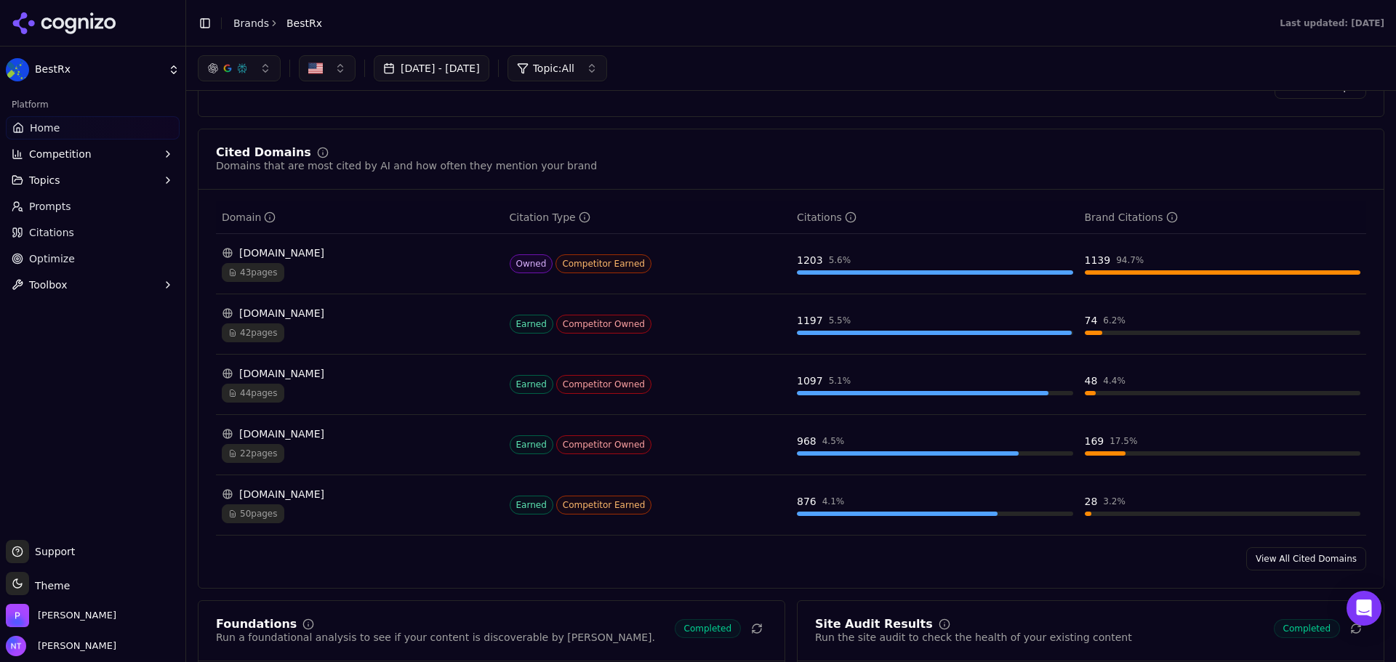
click at [1263, 560] on link "View All Cited Domains" at bounding box center [1306, 558] width 120 height 23
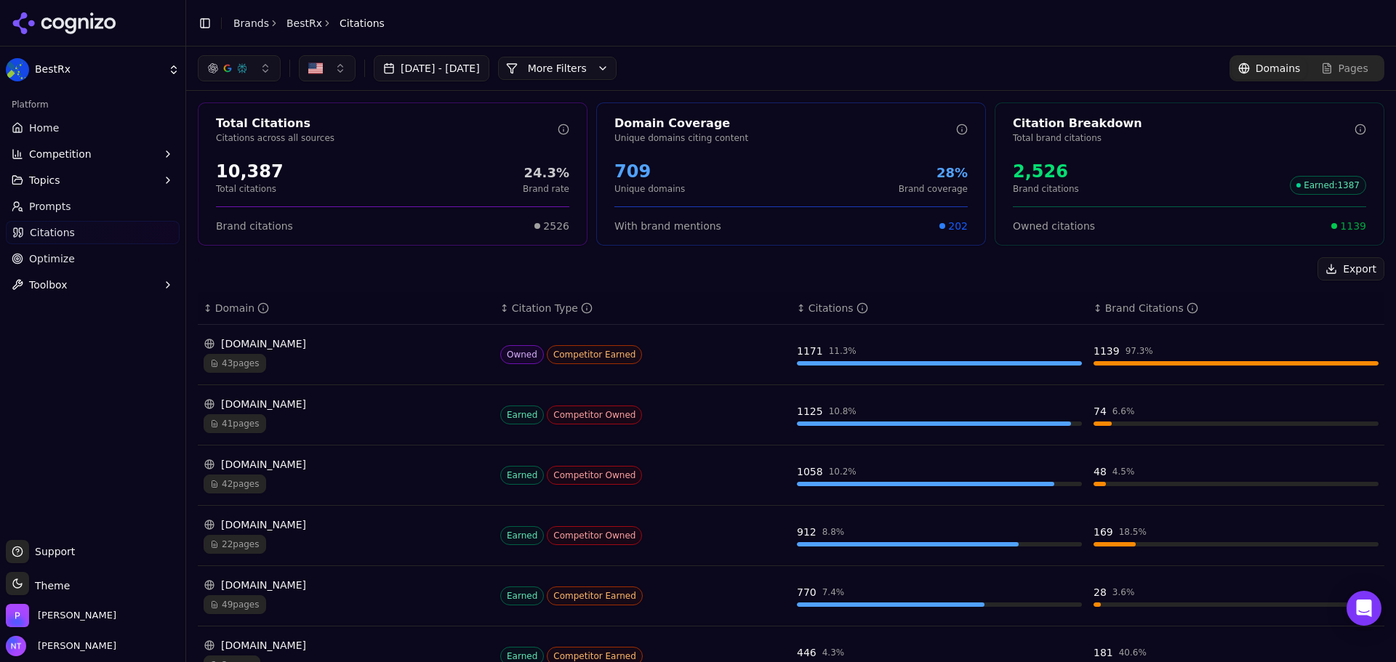
click at [246, 21] on link "Brands" at bounding box center [251, 23] width 36 height 12
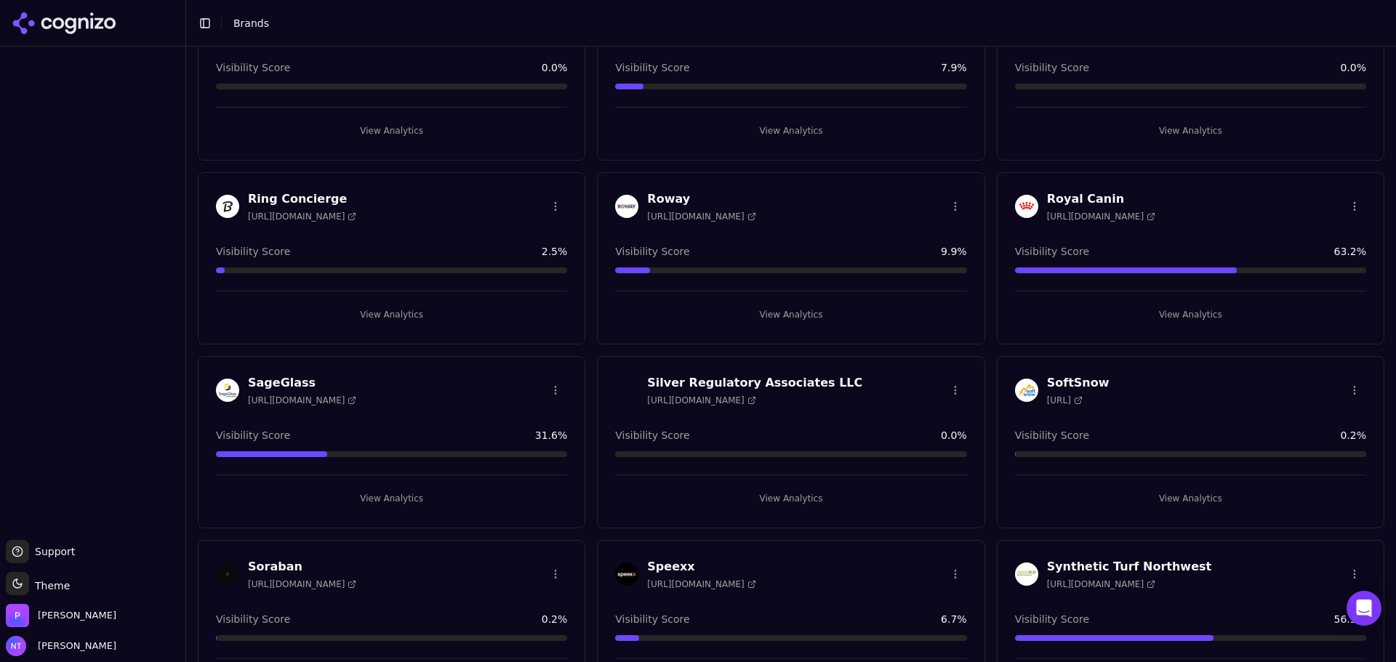
scroll to position [1090, 0]
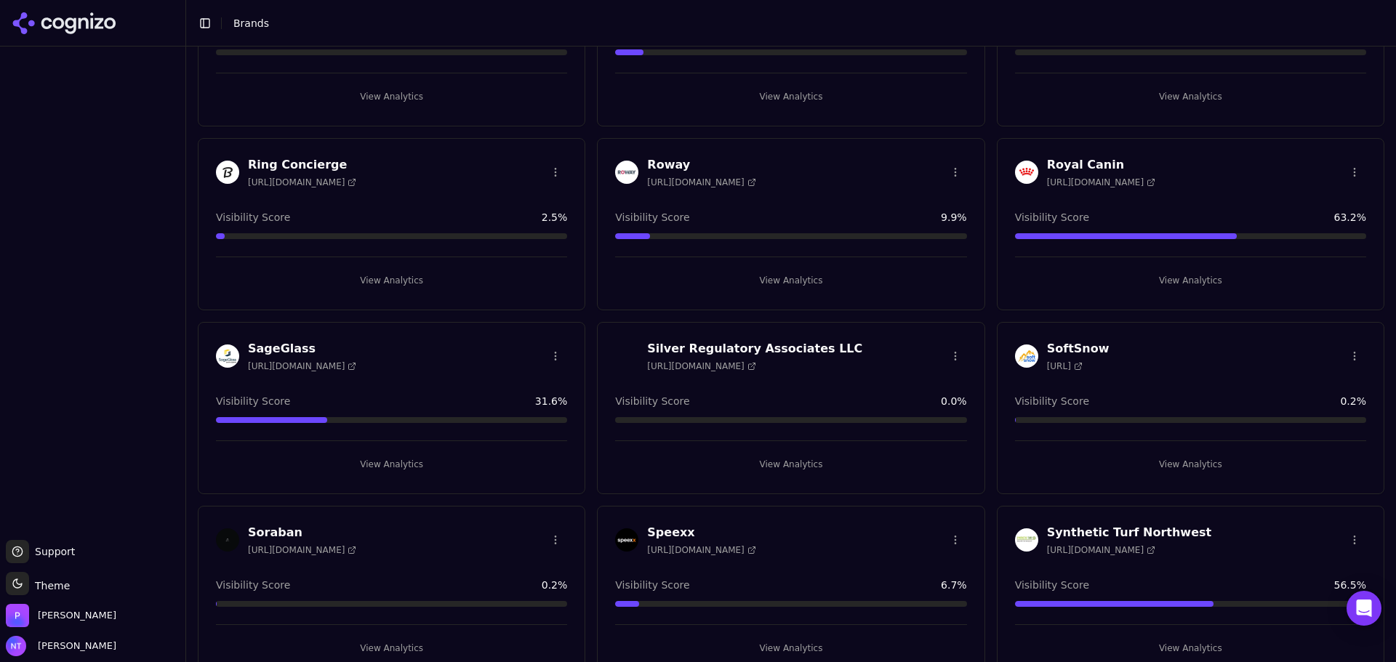
click at [391, 467] on button "View Analytics" at bounding box center [391, 464] width 351 height 23
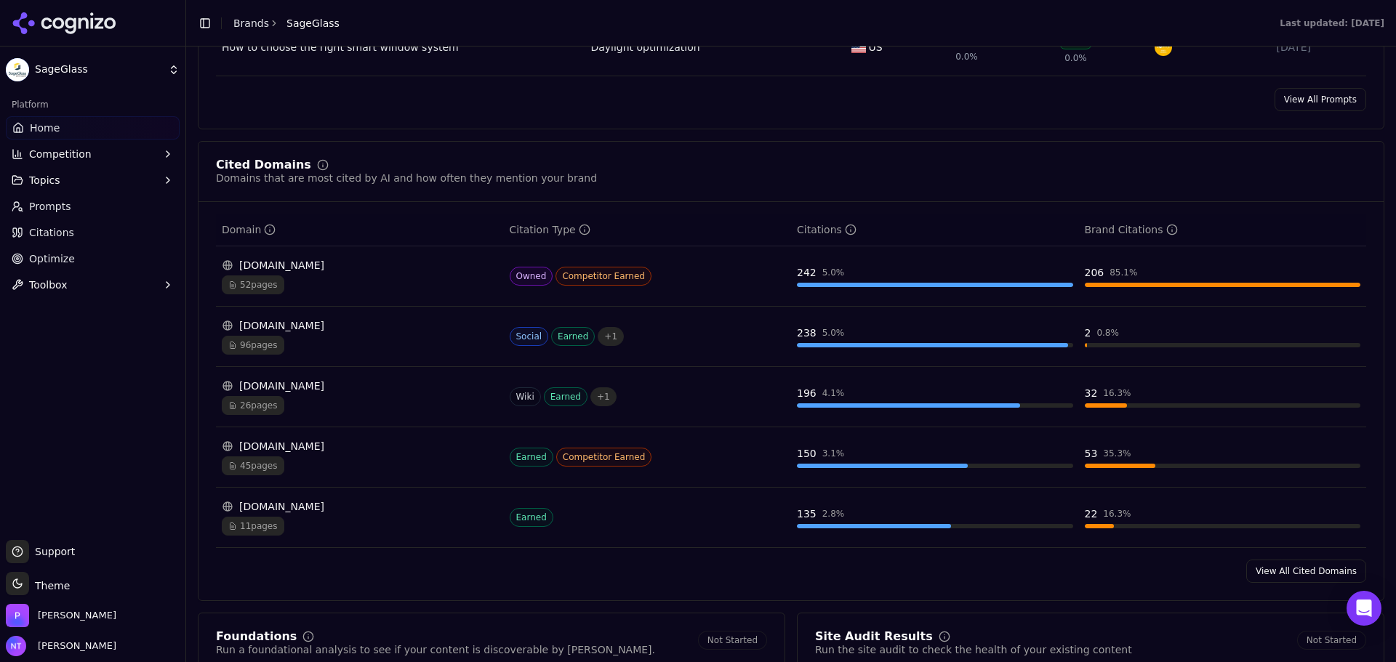
scroll to position [1527, 0]
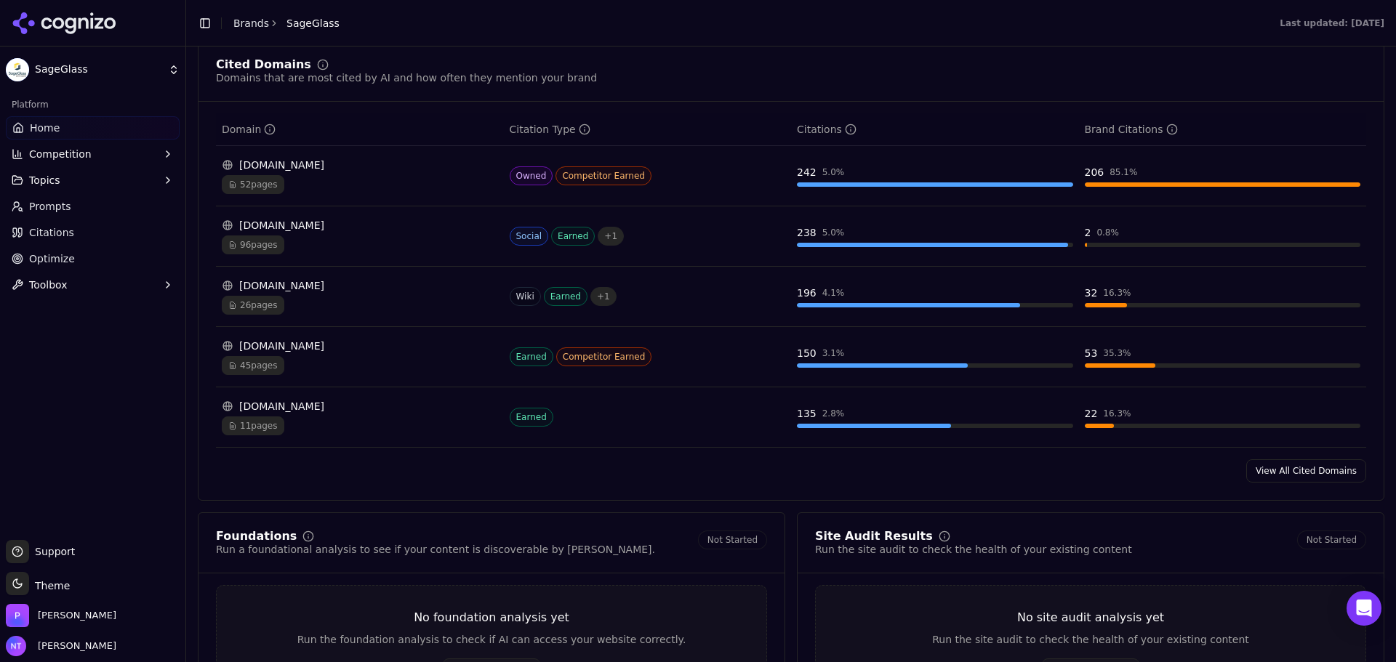
click at [1308, 464] on link "View All Cited Domains" at bounding box center [1306, 470] width 120 height 23
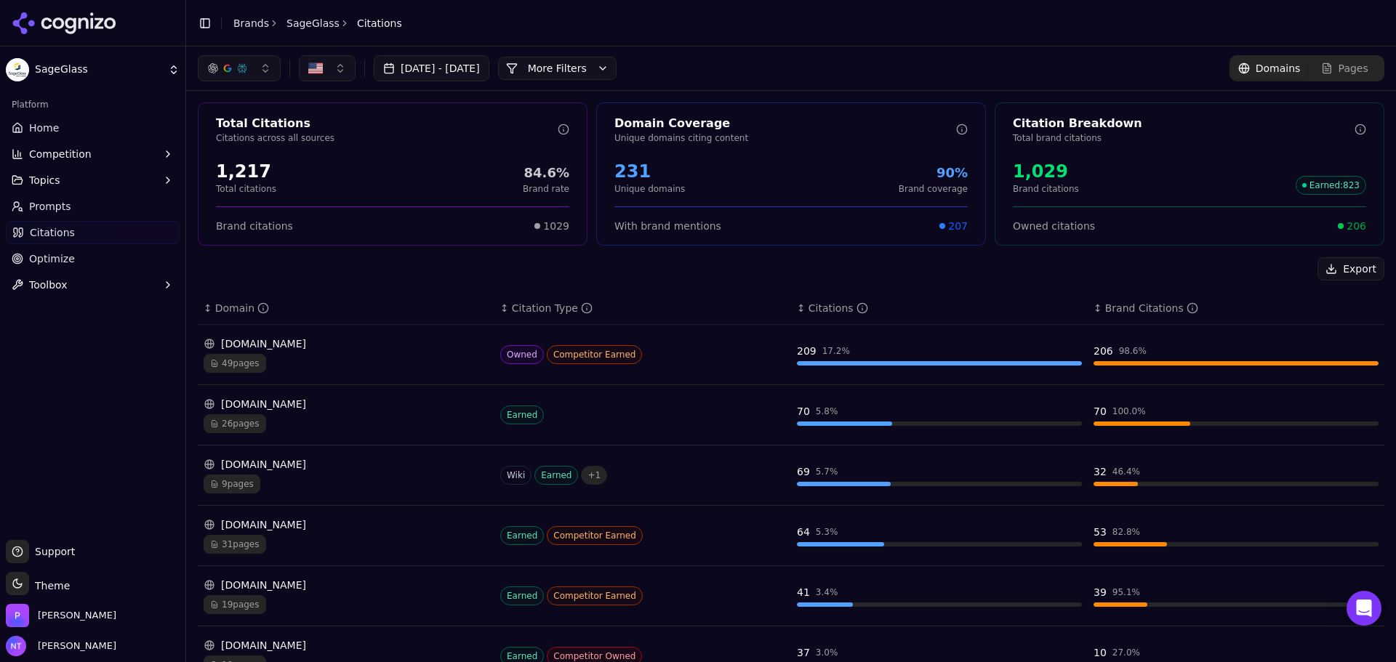
click at [248, 17] on link "Brands" at bounding box center [251, 23] width 36 height 12
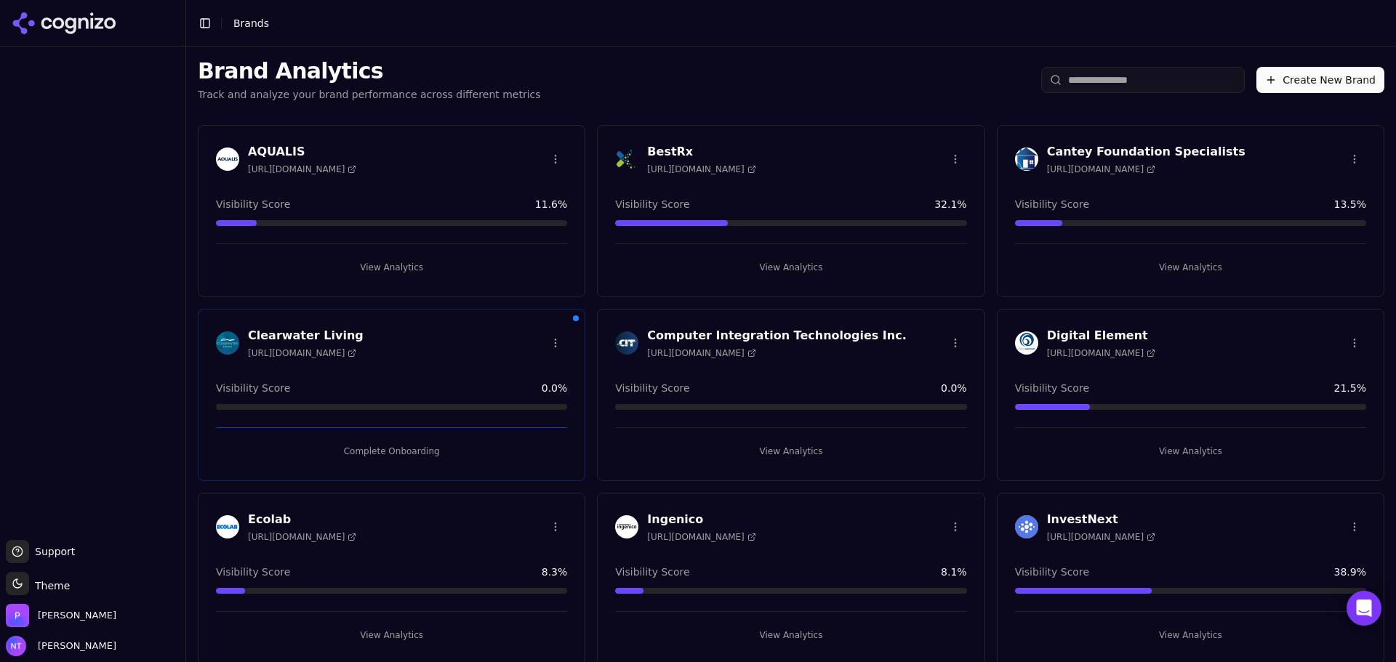
click at [792, 338] on h3 "Computer Integration Technologies Inc." at bounding box center [776, 335] width 259 height 17
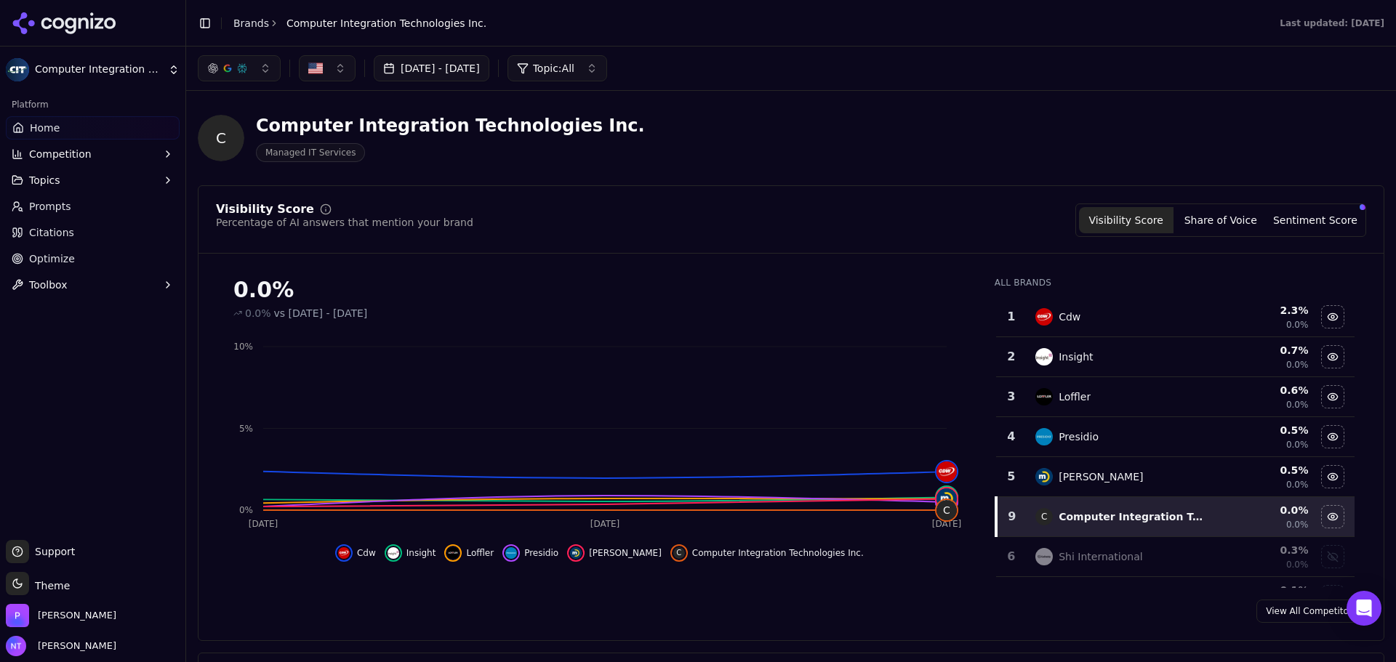
click at [109, 144] on button "Competition" at bounding box center [93, 153] width 174 height 23
click at [55, 227] on span "Explore" at bounding box center [93, 224] width 126 height 15
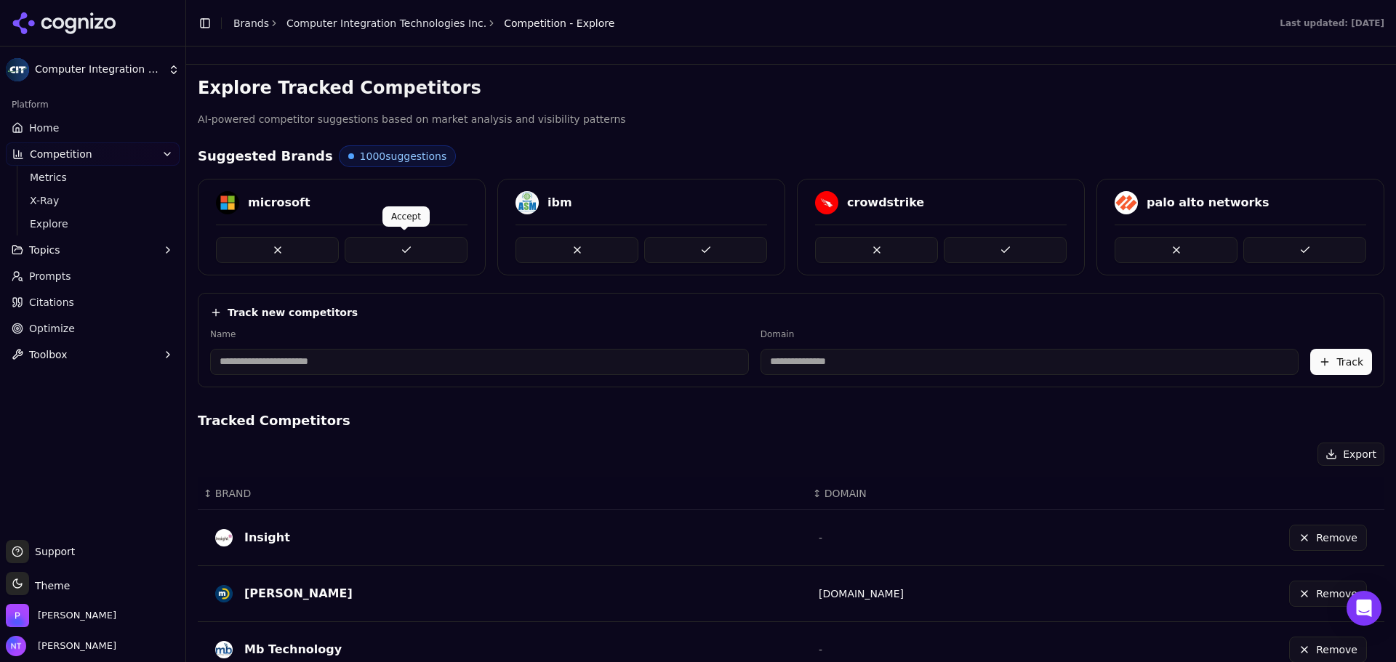
click at [407, 259] on button at bounding box center [406, 250] width 123 height 26
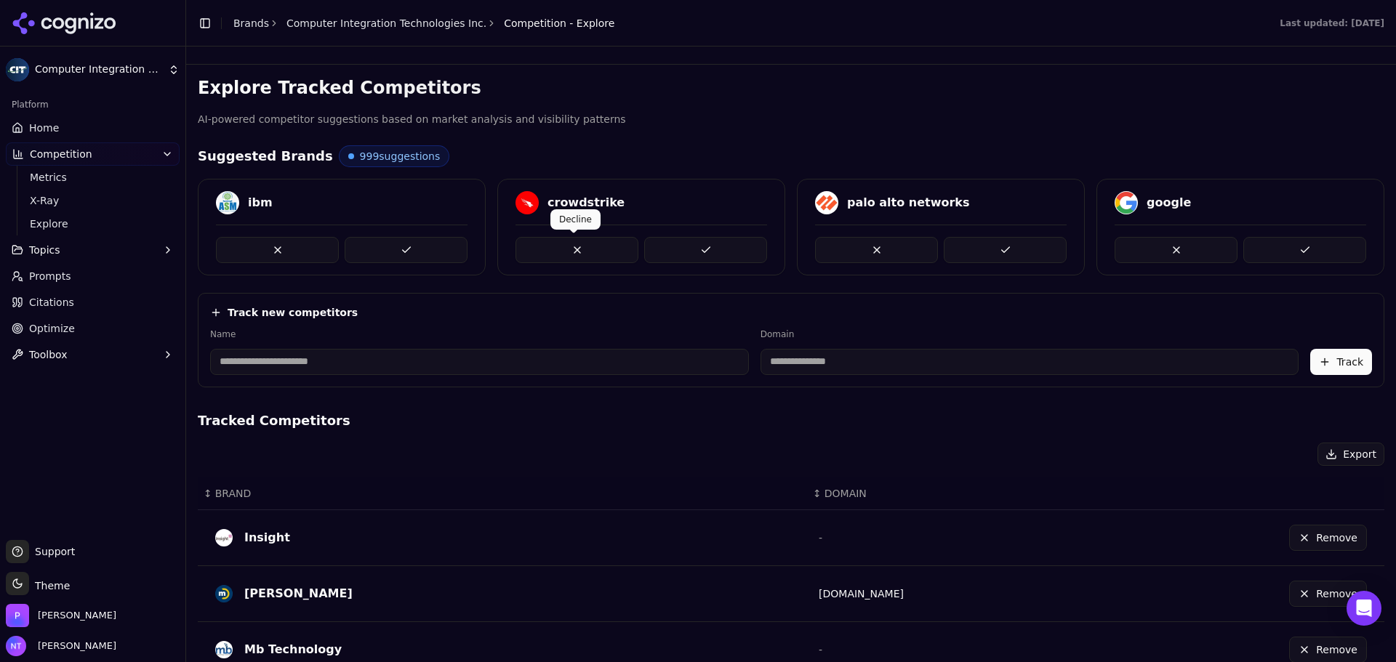
click at [406, 252] on button at bounding box center [406, 250] width 123 height 26
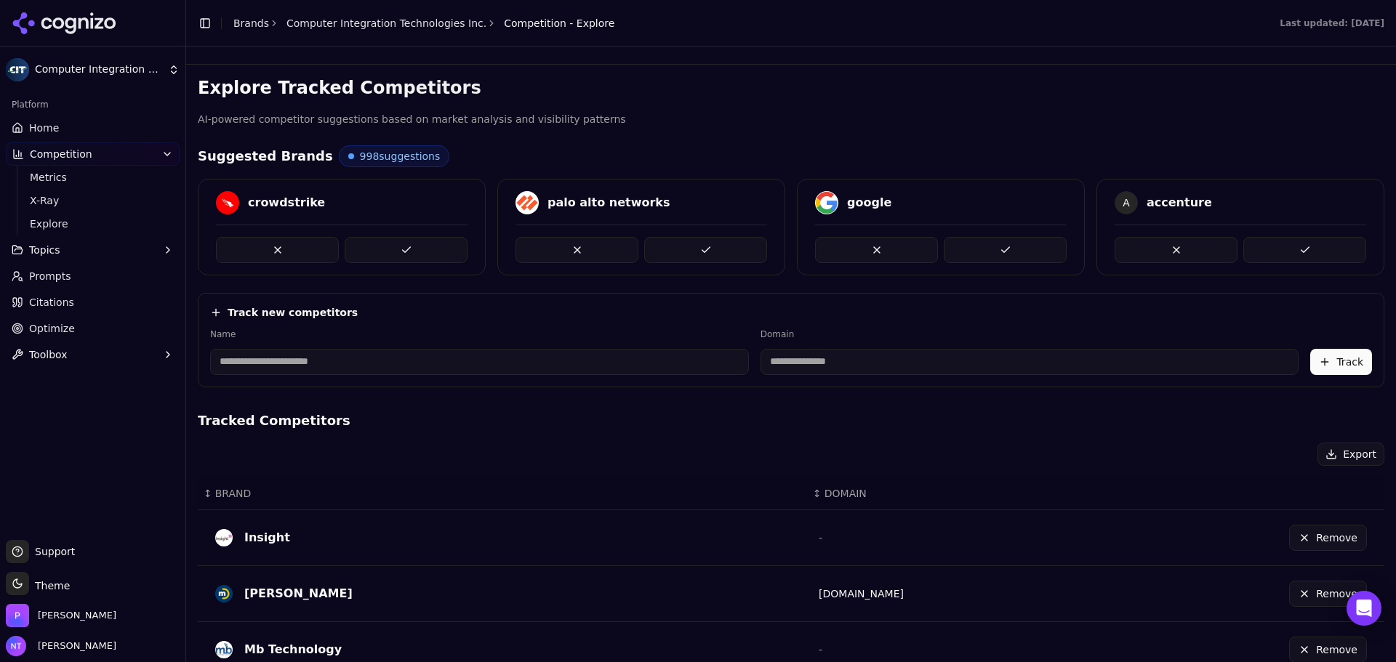
click at [406, 252] on button at bounding box center [406, 250] width 123 height 26
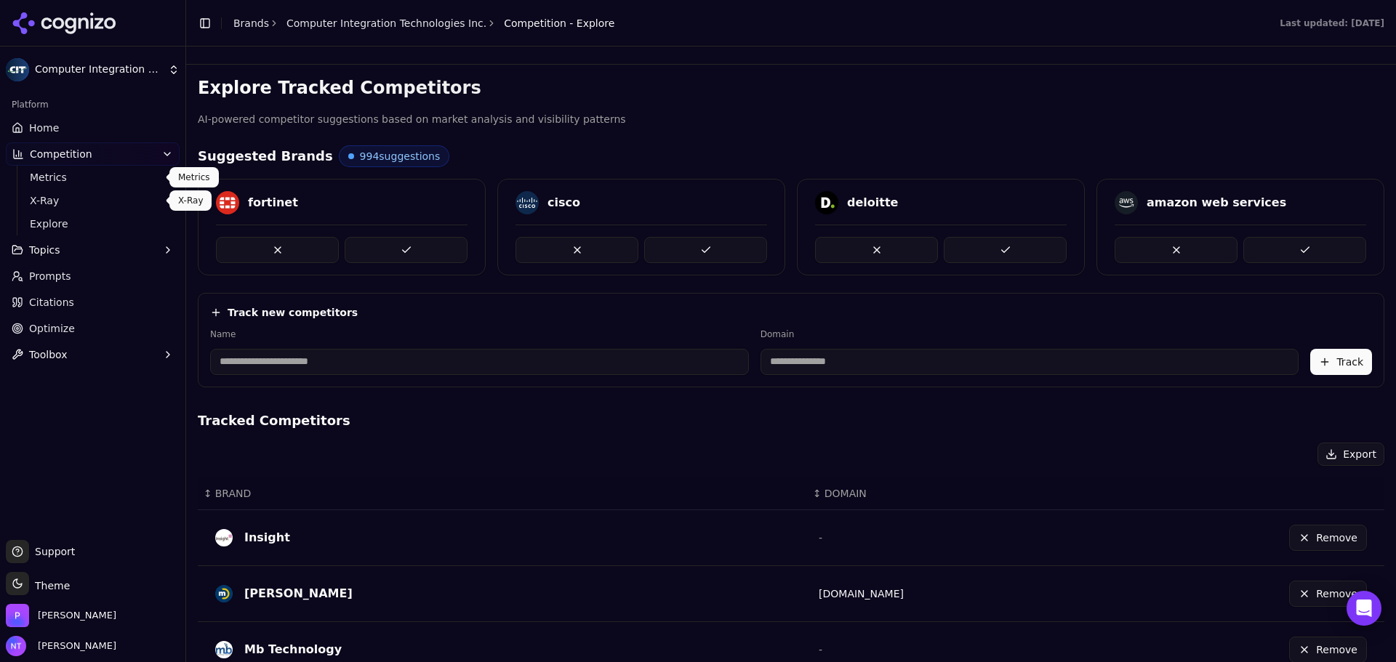
click at [88, 132] on link "Home" at bounding box center [93, 127] width 174 height 23
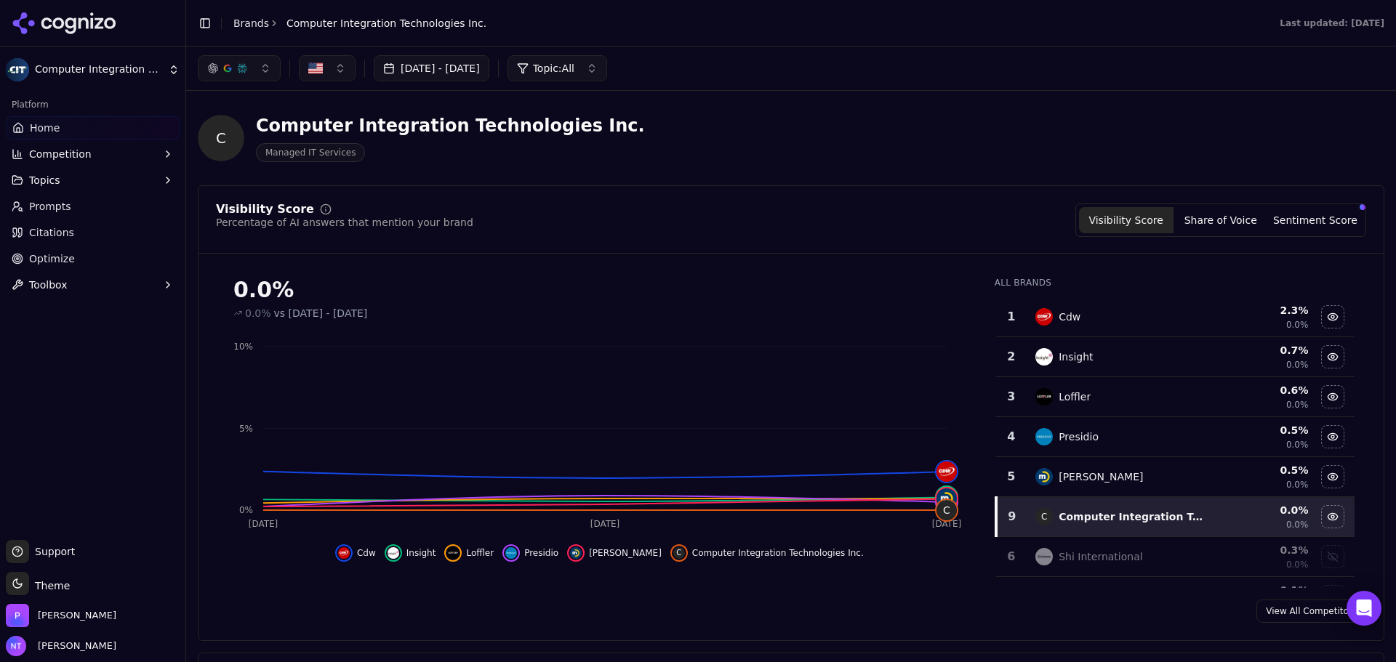
click at [87, 412] on div "Platform Home Competition Topics Prompts Citations Optimize Toolbox" at bounding box center [92, 310] width 185 height 447
click at [67, 181] on button "Topics" at bounding box center [93, 180] width 174 height 23
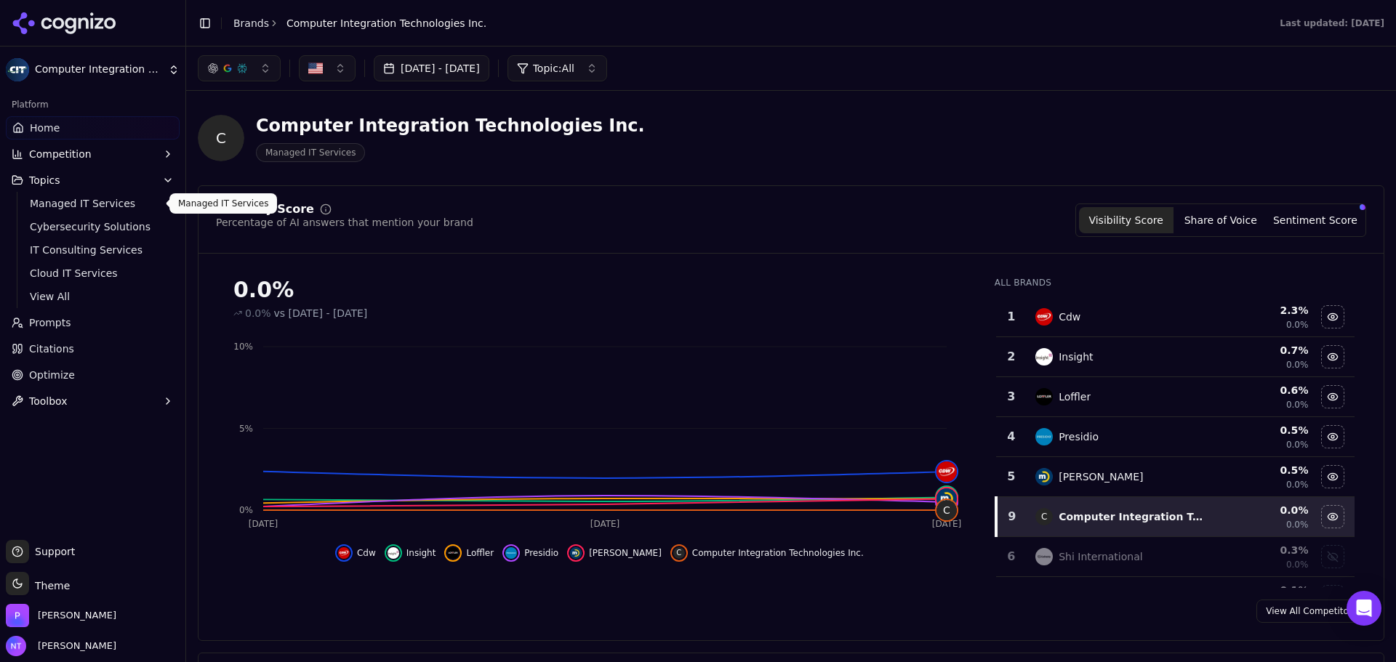
click at [108, 204] on span "Managed IT Services" at bounding box center [93, 203] width 126 height 15
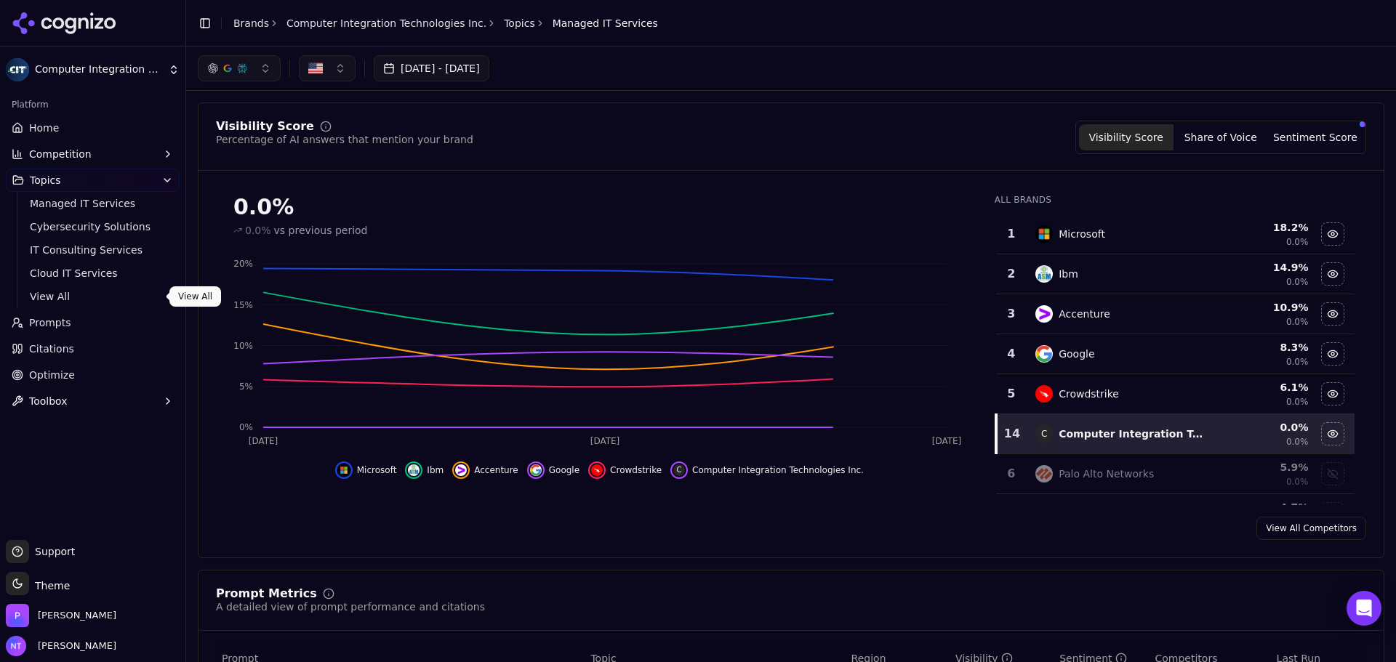
click at [35, 297] on span "View All" at bounding box center [93, 296] width 126 height 15
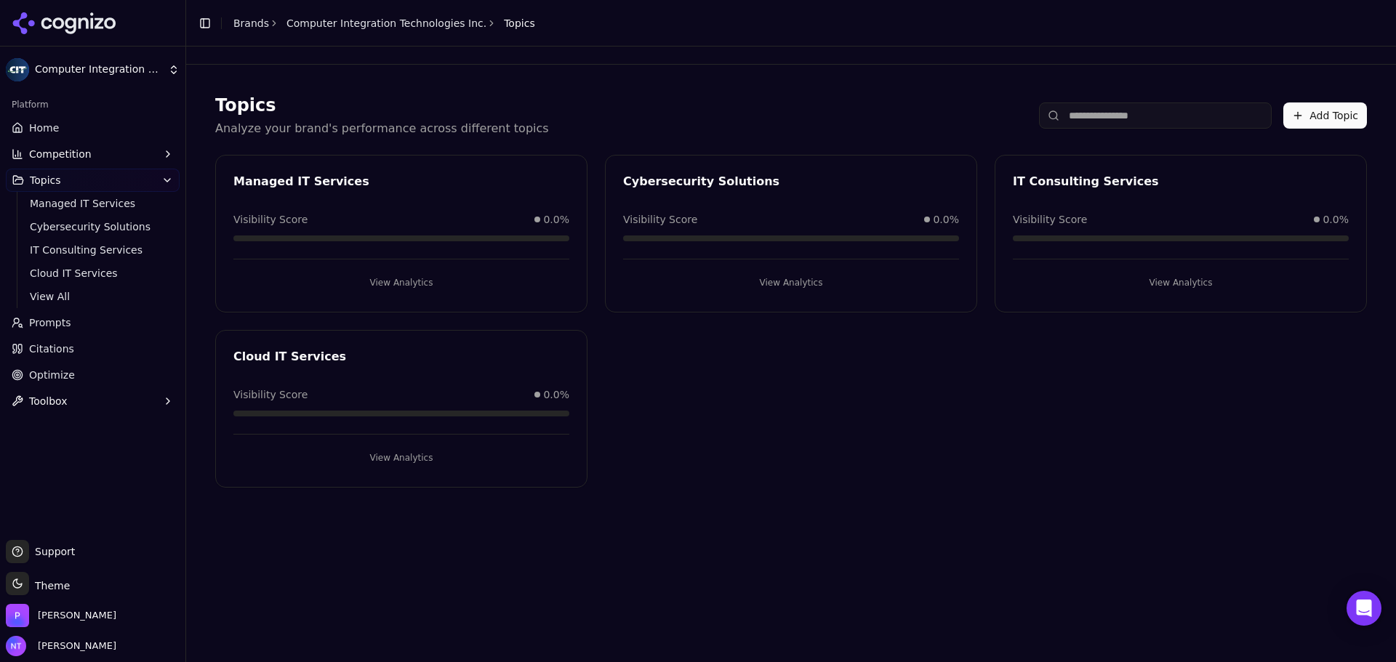
click at [410, 283] on button "View Analytics" at bounding box center [401, 282] width 336 height 23
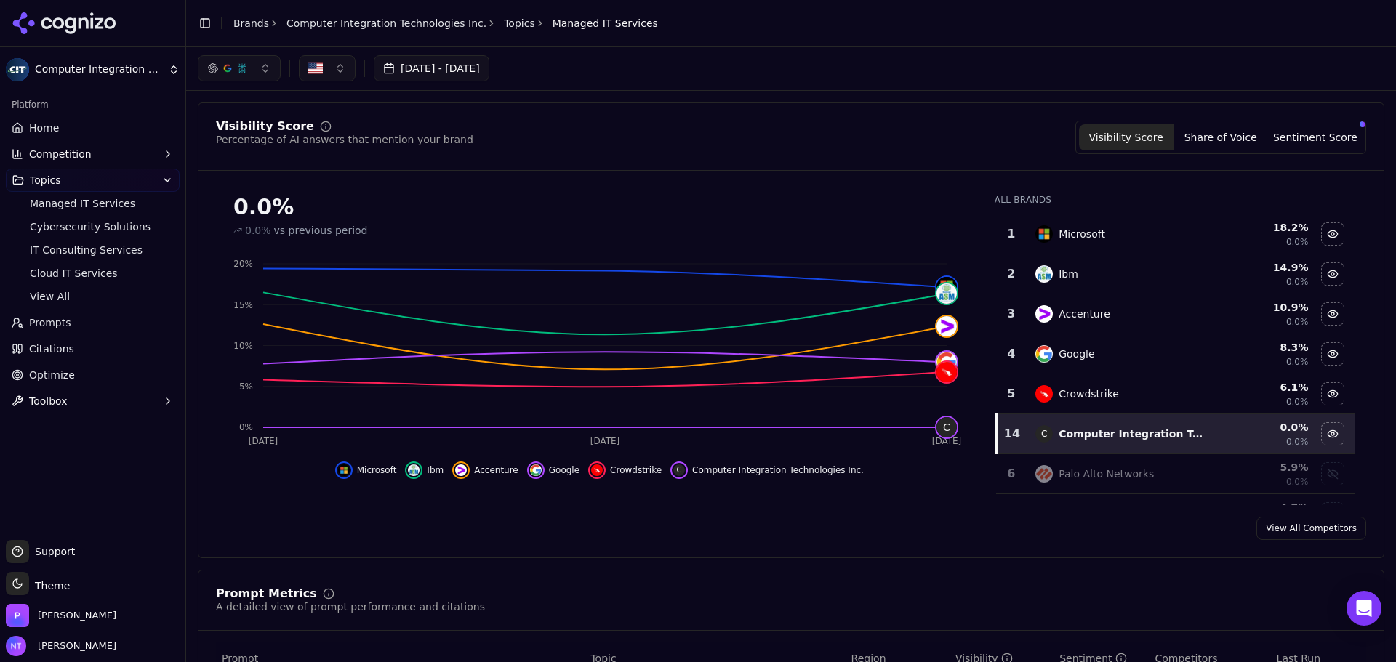
click at [113, 317] on link "Prompts" at bounding box center [93, 322] width 174 height 23
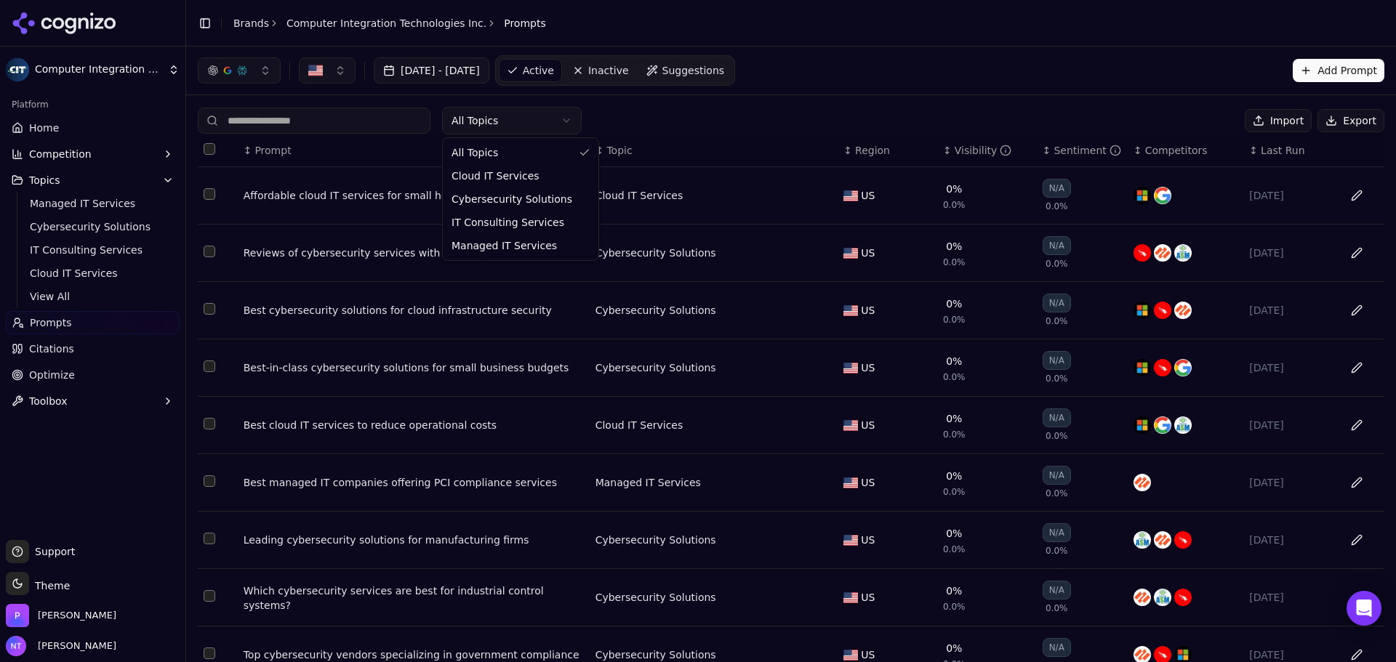
click at [546, 127] on html "Computer Integration Technologies Inc. Platform Home Competition Topics Managed…" at bounding box center [698, 331] width 1396 height 662
click at [71, 301] on span "View All" at bounding box center [93, 296] width 126 height 15
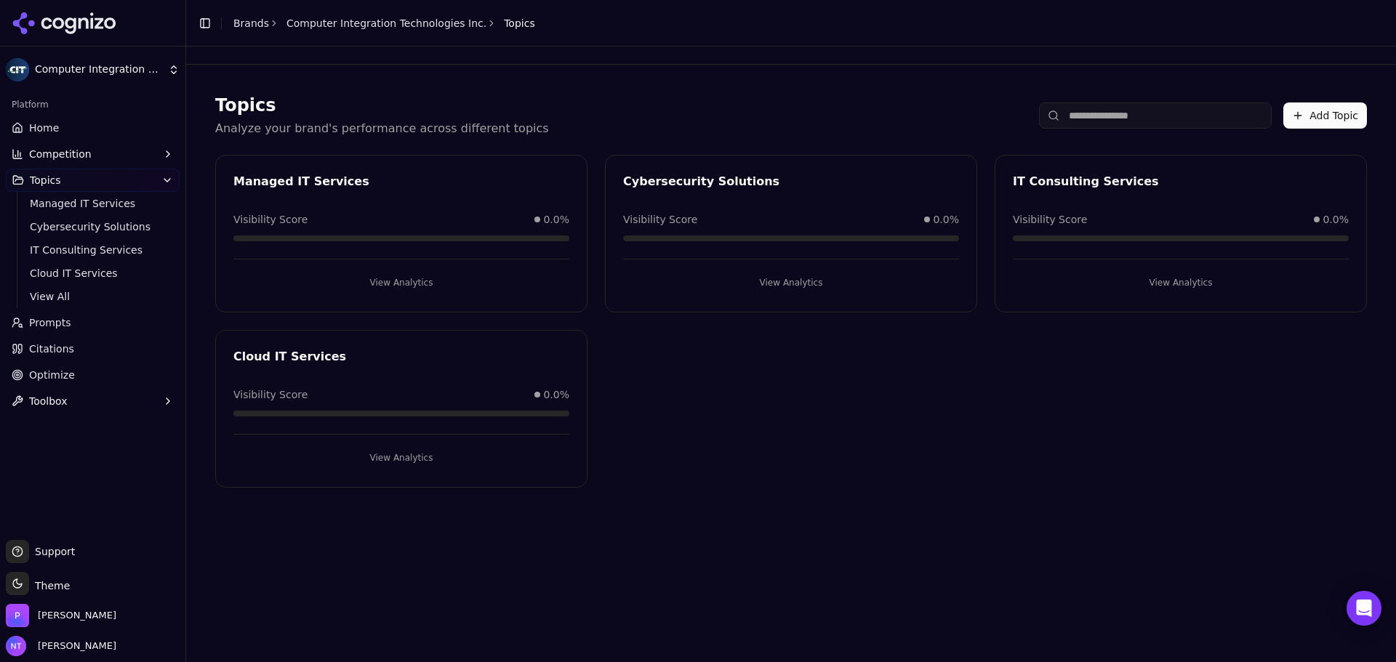
click at [146, 412] on button "Toolbox" at bounding box center [93, 401] width 174 height 23
click at [64, 374] on span "Optimize" at bounding box center [52, 375] width 46 height 15
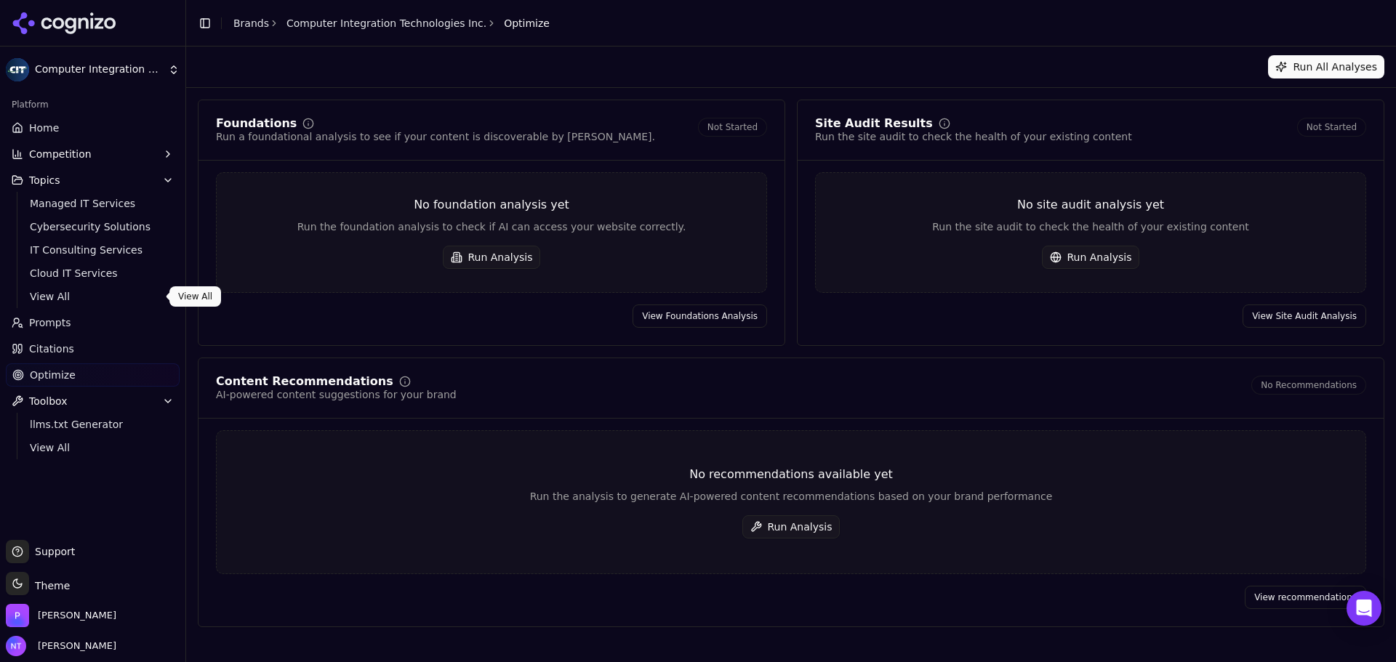
click at [62, 301] on span "View All" at bounding box center [93, 296] width 126 height 15
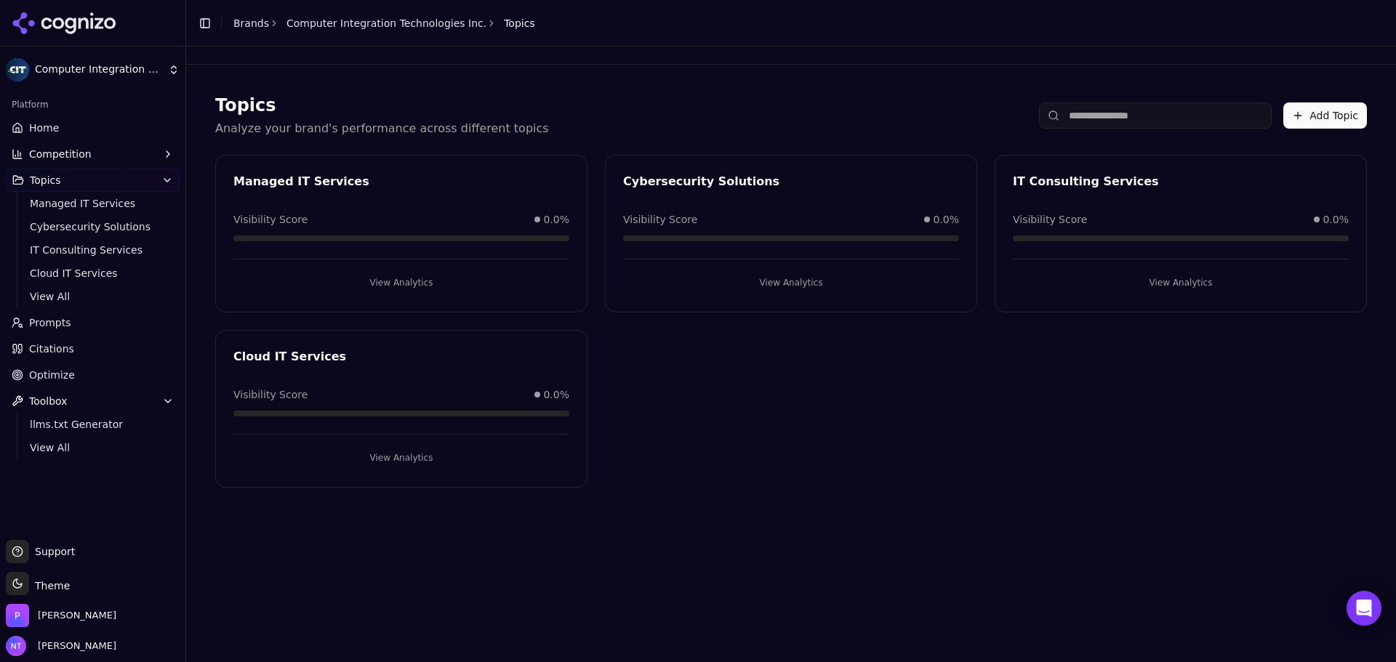
click at [1318, 110] on button "Add Topic" at bounding box center [1325, 115] width 84 height 26
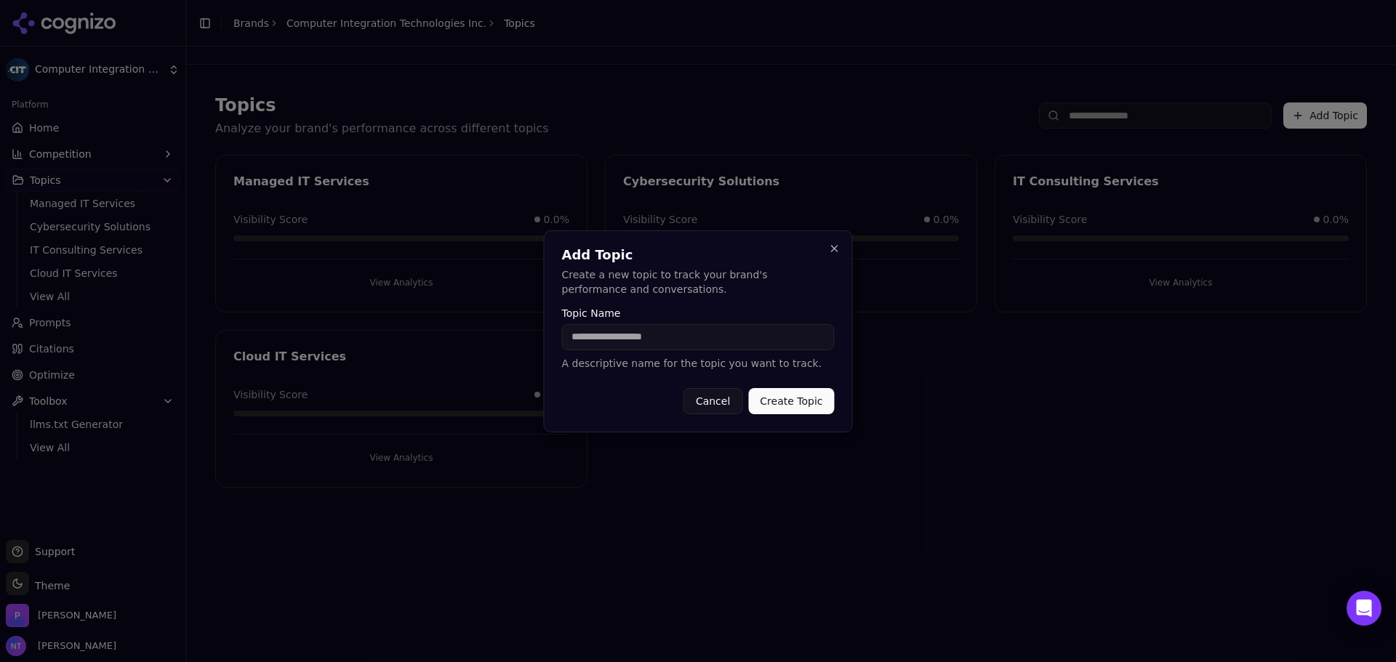
click at [718, 397] on button "Cancel" at bounding box center [712, 401] width 59 height 26
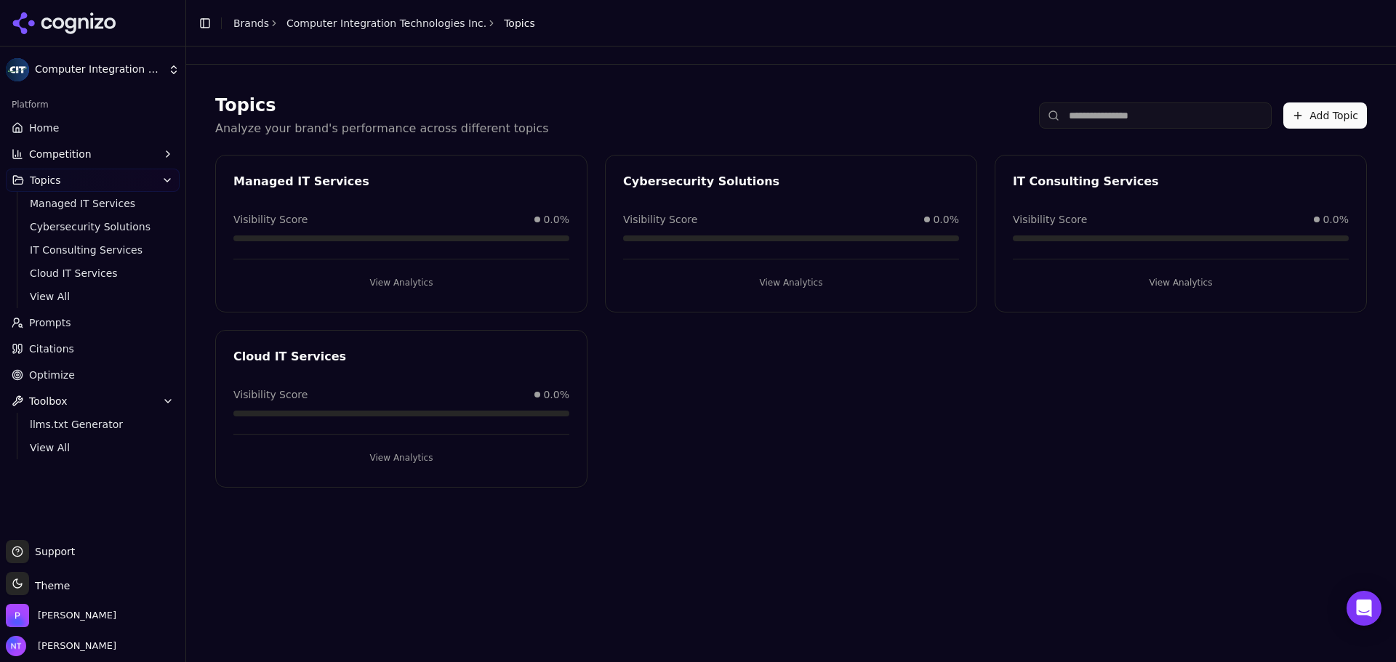
click at [376, 191] on div "Managed IT Services" at bounding box center [401, 184] width 371 height 22
click at [805, 566] on div "Topics Analyze your brand's performance across different topics Add Topic Manag…" at bounding box center [791, 355] width 1210 height 616
